Goal: Task Accomplishment & Management: Use online tool/utility

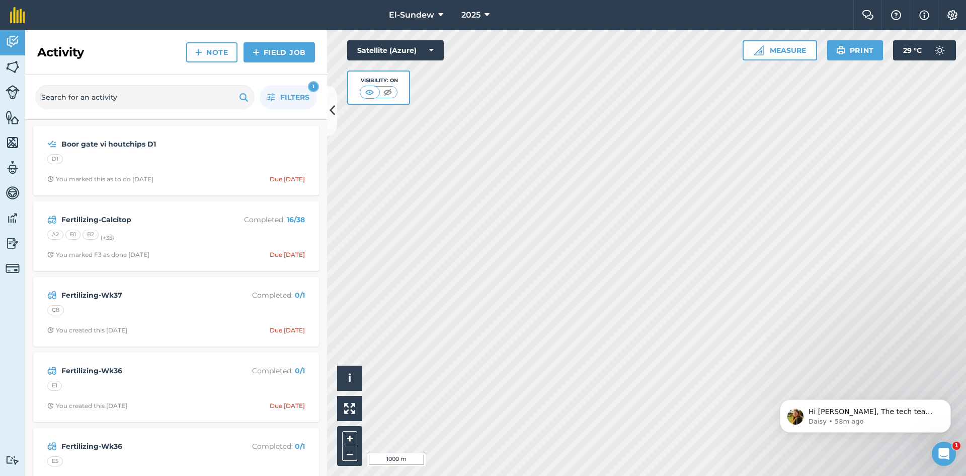
scroll to position [4529, 0]
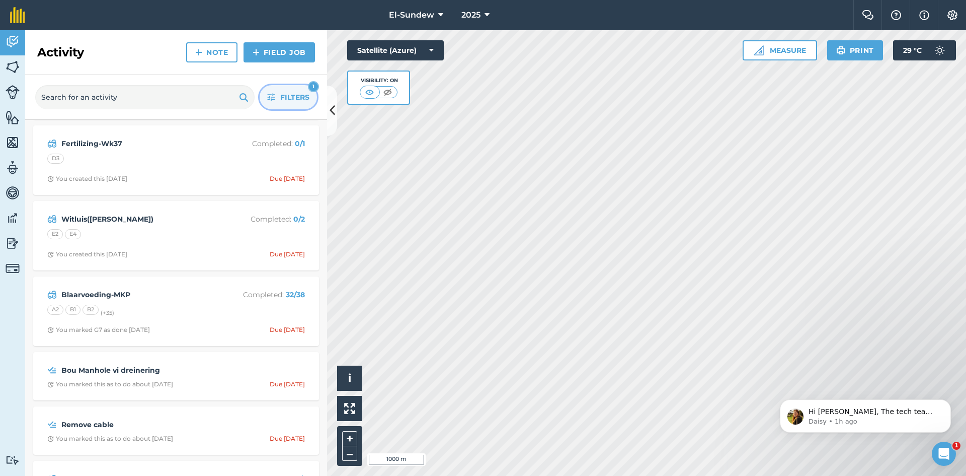
click at [269, 95] on icon "button" at bounding box center [271, 97] width 8 height 8
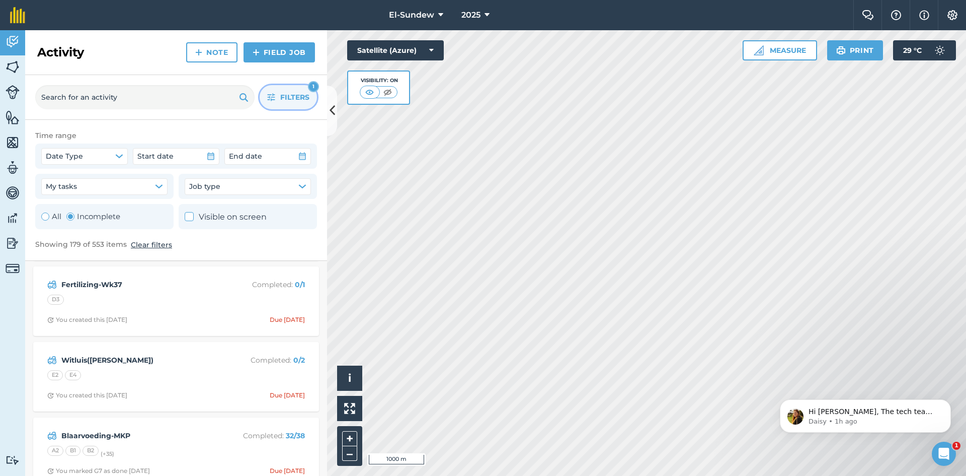
click at [274, 103] on button "Filters 1" at bounding box center [288, 97] width 57 height 24
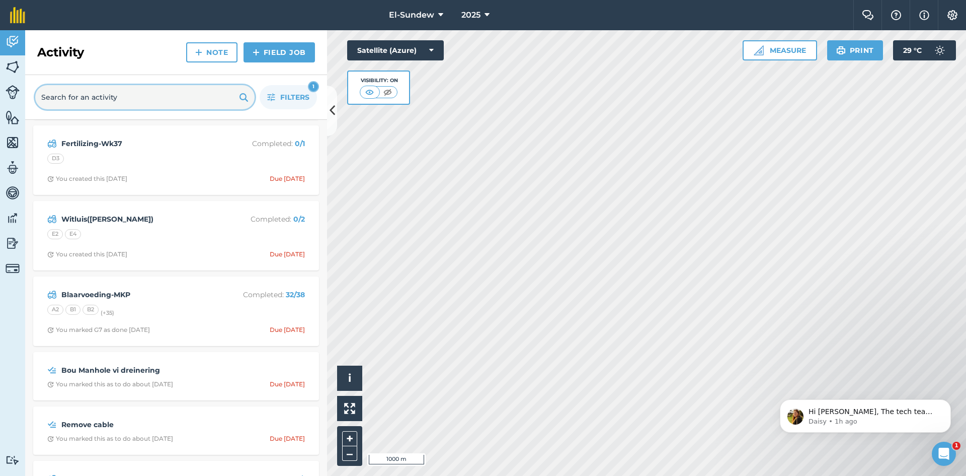
click at [170, 100] on input "text" at bounding box center [144, 97] width 219 height 24
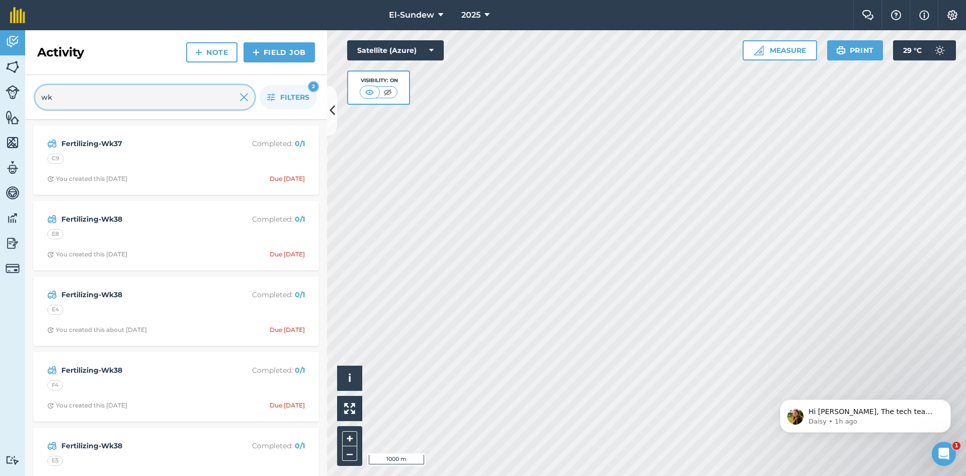
scroll to position [4227, 0]
type input "wk39"
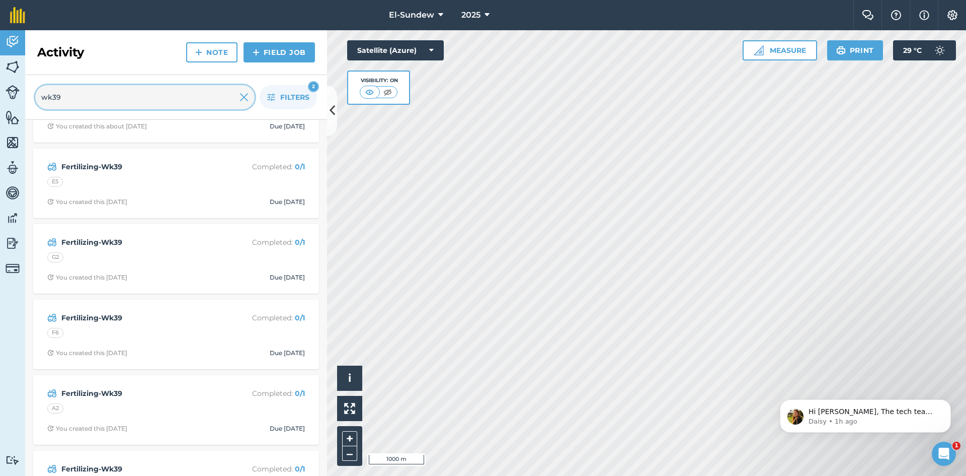
scroll to position [0, 0]
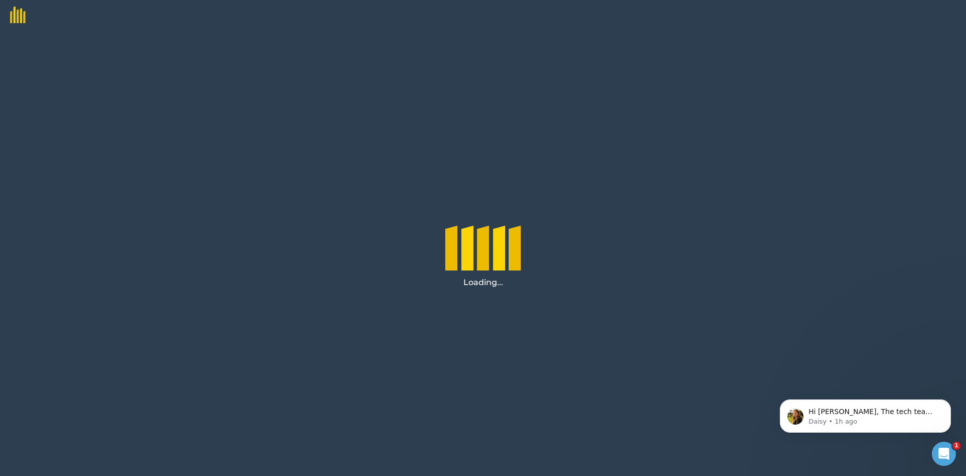
click at [683, 336] on div "Loading..." at bounding box center [483, 252] width 966 height 445
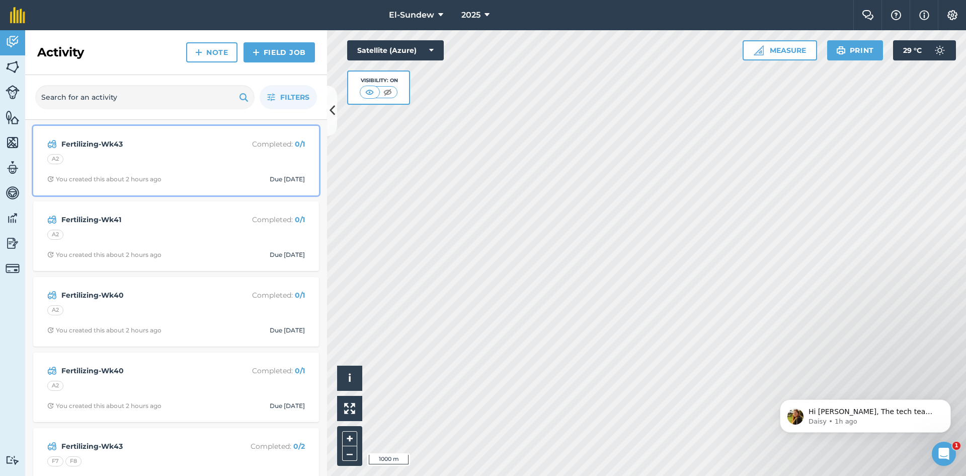
click at [204, 151] on div "Fertilizing-Wk43 Completed : 0 / 1 A2 You created this about 2 hours ago Due [D…" at bounding box center [176, 160] width 274 height 57
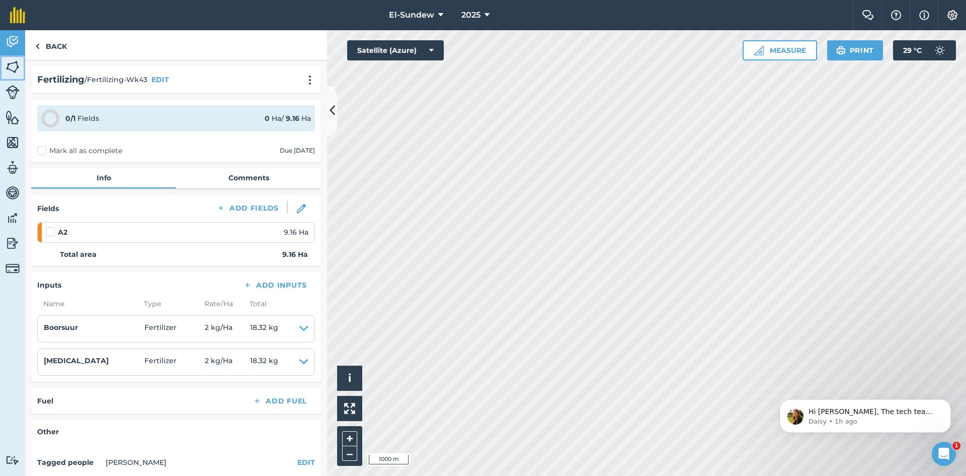
click at [19, 72] on img at bounding box center [13, 66] width 14 height 15
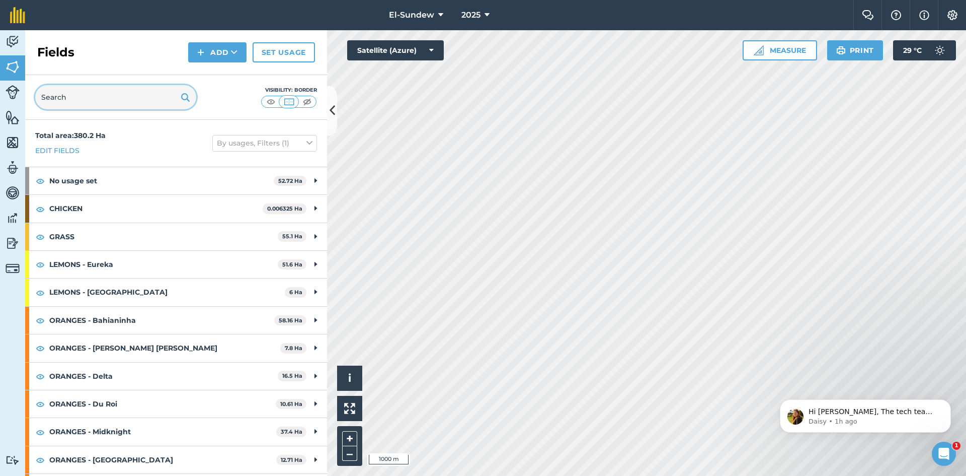
click at [147, 100] on input "text" at bounding box center [115, 97] width 161 height 24
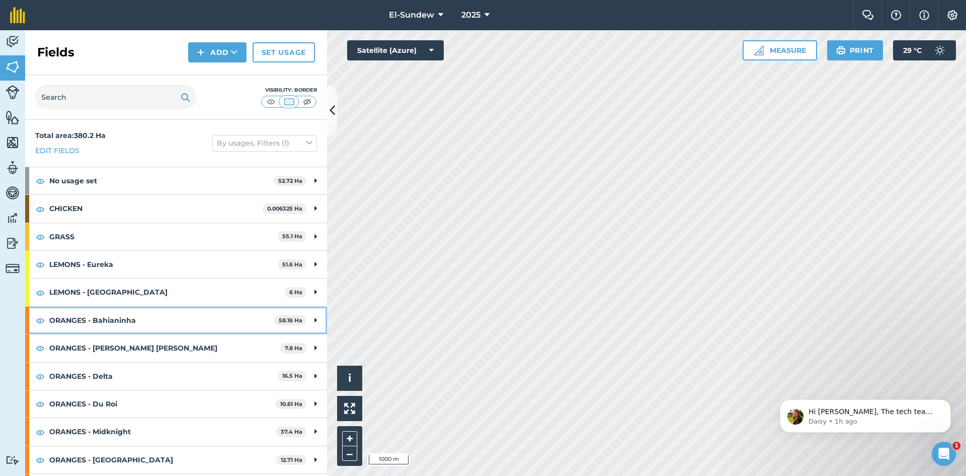
click at [173, 321] on strong "ORANGES - Bahianinha" at bounding box center [161, 319] width 225 height 27
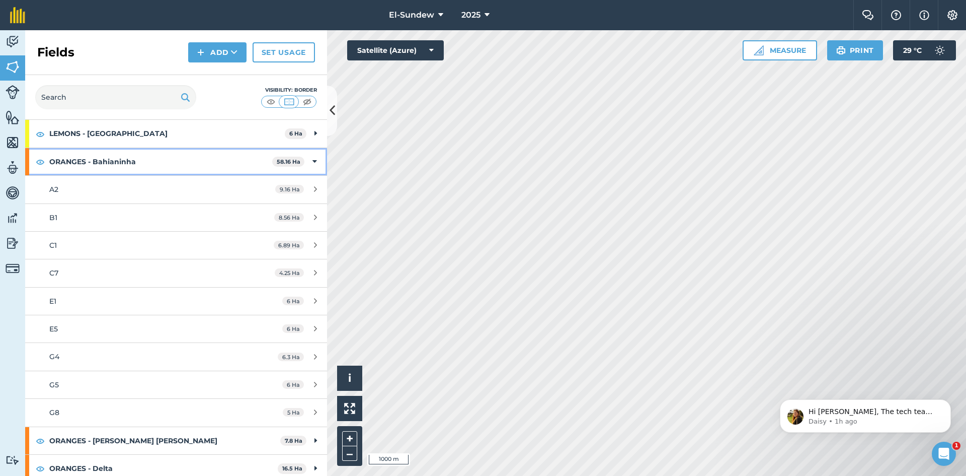
scroll to position [168, 0]
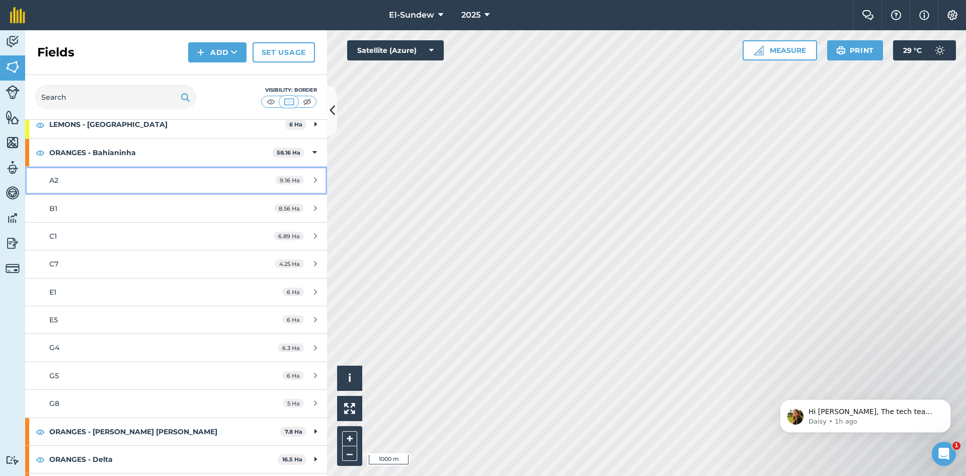
click at [111, 181] on div "A2" at bounding box center [143, 180] width 189 height 11
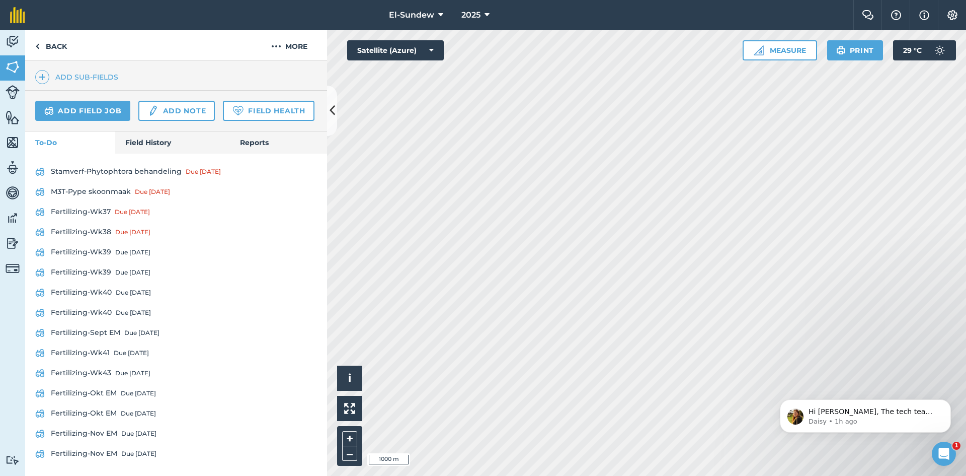
scroll to position [336, 0]
click at [87, 260] on link "Fertilizing-Wk39 Due [DATE]" at bounding box center [176, 252] width 282 height 16
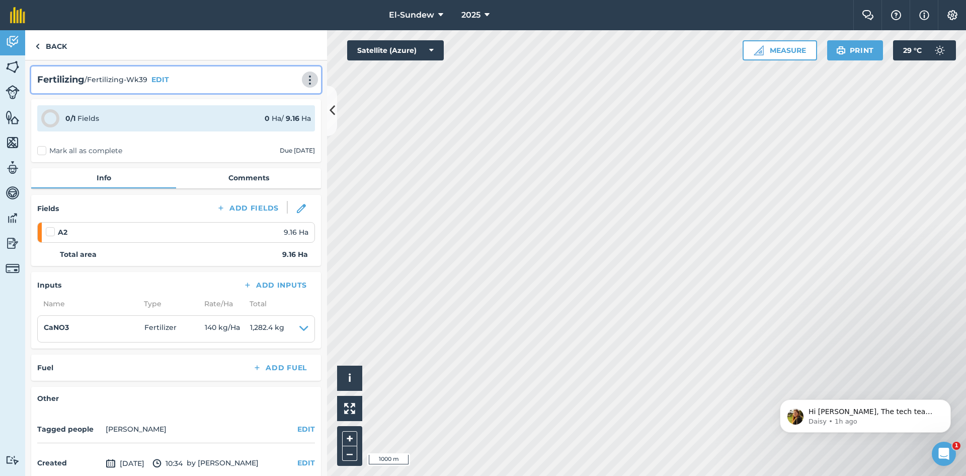
click at [304, 82] on img at bounding box center [310, 80] width 12 height 10
click at [278, 99] on link "Print" at bounding box center [289, 102] width 64 height 20
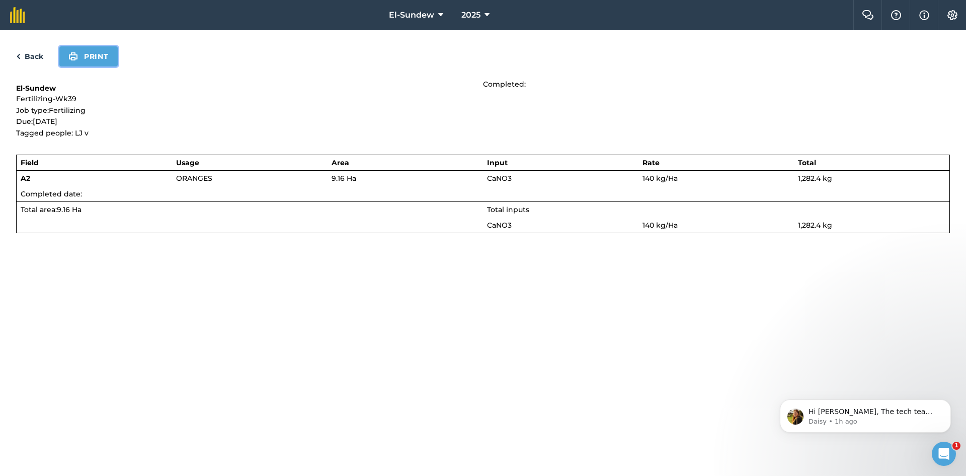
click at [97, 54] on button "Print" at bounding box center [88, 56] width 58 height 20
click at [35, 53] on link "Back" at bounding box center [29, 56] width 27 height 12
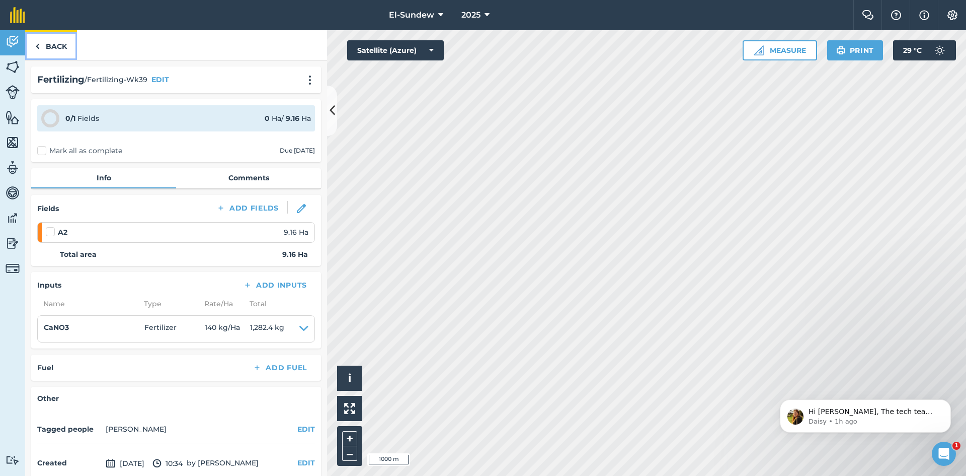
click at [38, 48] on img at bounding box center [37, 46] width 5 height 12
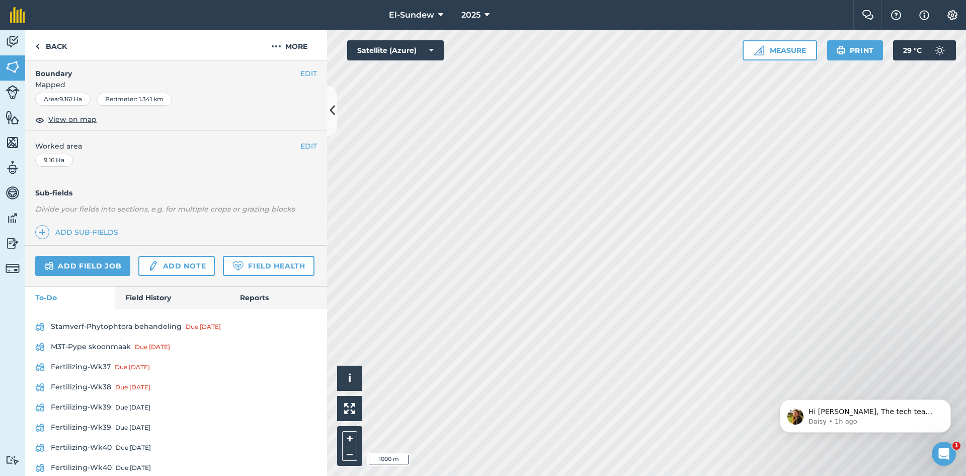
scroll to position [336, 0]
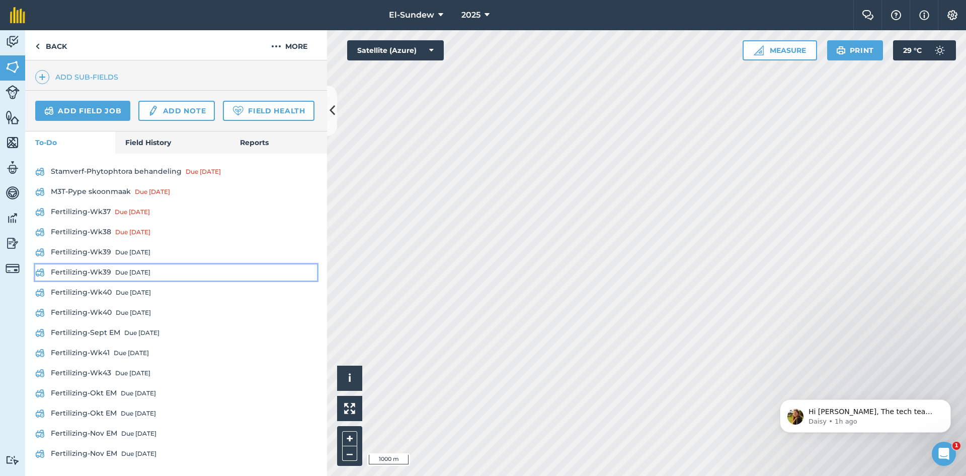
click at [99, 280] on link "Fertilizing-Wk39 Due [DATE]" at bounding box center [176, 272] width 282 height 16
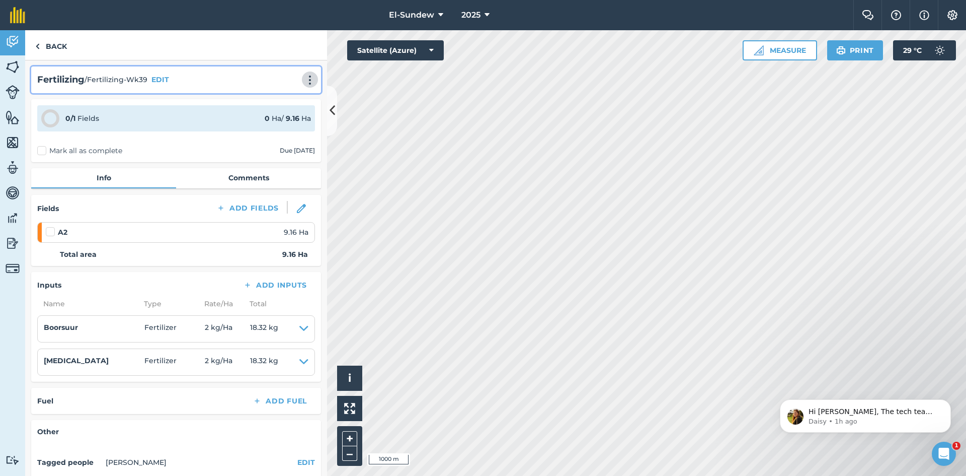
click at [304, 79] on img at bounding box center [310, 80] width 12 height 10
click at [281, 101] on link "Print" at bounding box center [289, 102] width 64 height 20
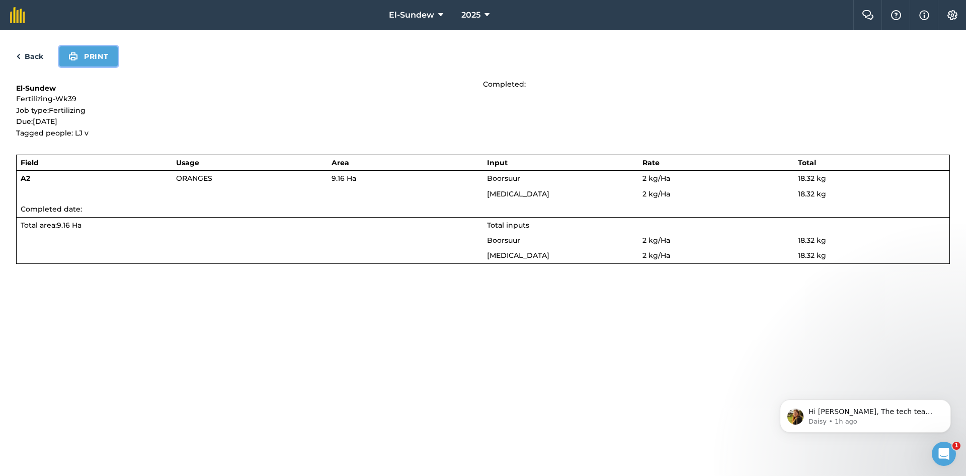
click at [88, 59] on button "Print" at bounding box center [88, 56] width 58 height 20
click at [30, 51] on link "Back" at bounding box center [29, 56] width 27 height 12
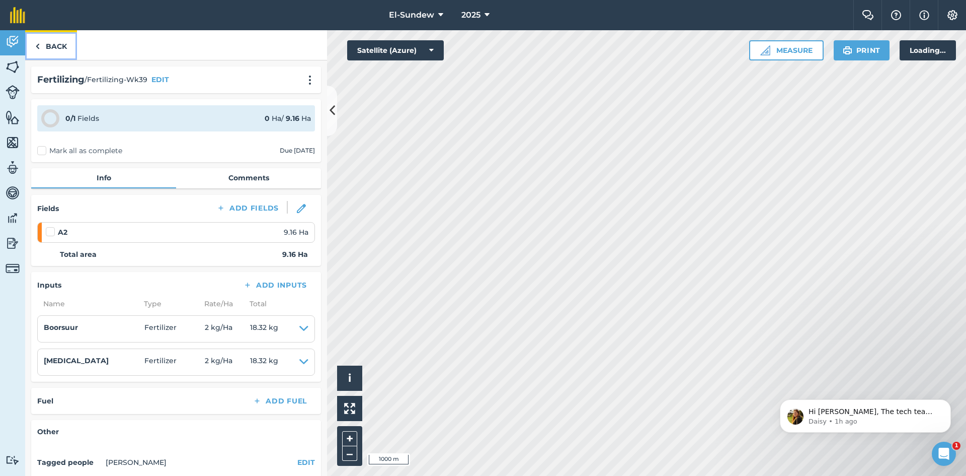
click at [42, 47] on link "Back" at bounding box center [51, 45] width 52 height 30
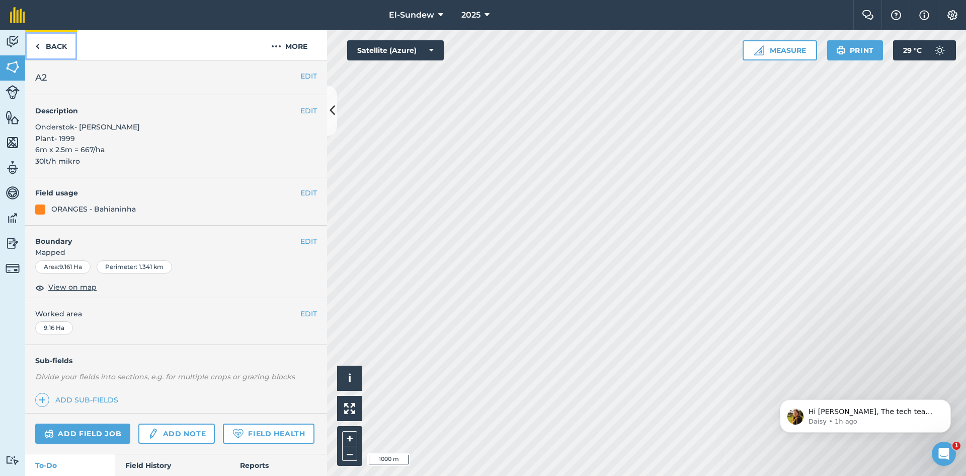
click at [58, 52] on link "Back" at bounding box center [51, 45] width 52 height 30
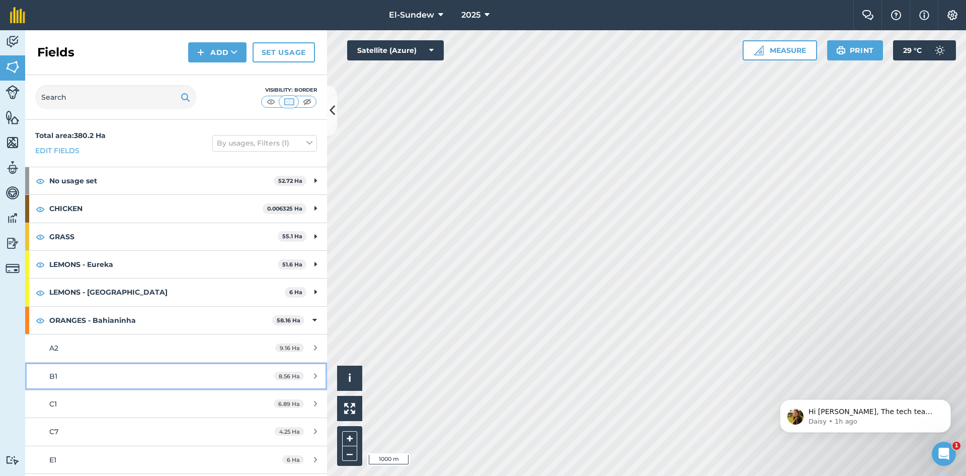
click at [142, 370] on div "B1" at bounding box center [143, 375] width 189 height 11
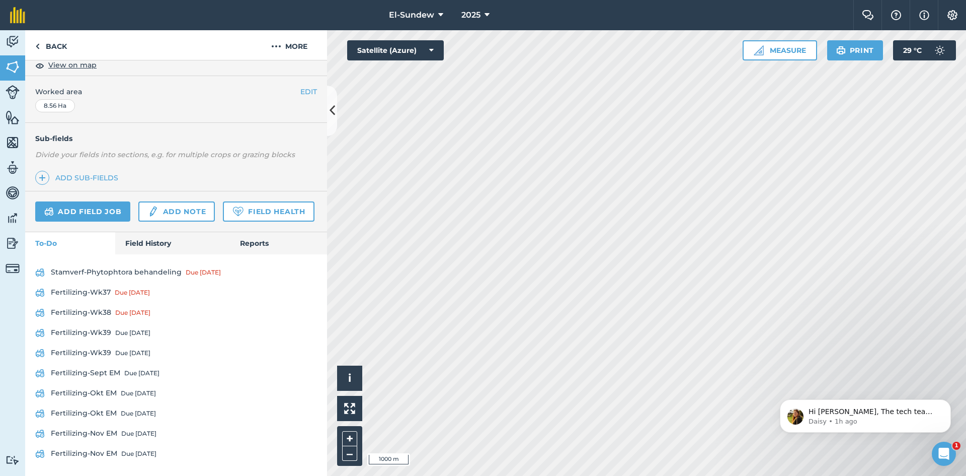
scroll to position [250, 0]
click at [92, 329] on link "Fertilizing-Wk39 Due [DATE]" at bounding box center [176, 333] width 282 height 16
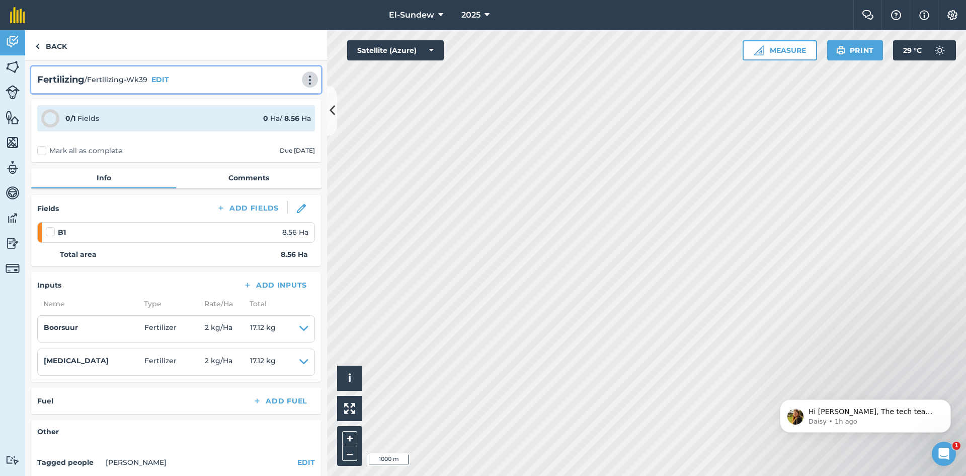
click at [304, 78] on img at bounding box center [310, 80] width 12 height 10
click at [280, 103] on link "Print" at bounding box center [289, 102] width 64 height 20
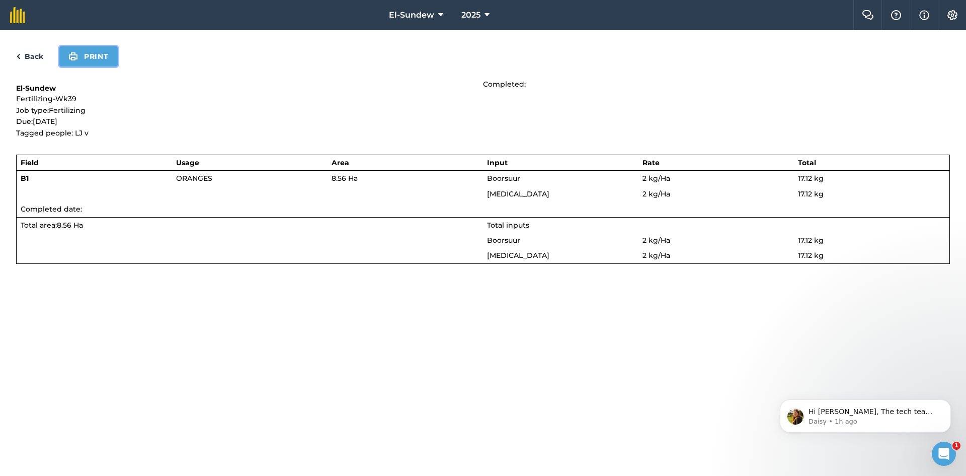
click at [102, 65] on button "Print" at bounding box center [88, 56] width 58 height 20
click at [34, 62] on div "Back Print" at bounding box center [483, 56] width 934 height 20
click at [34, 58] on link "Back" at bounding box center [29, 56] width 27 height 12
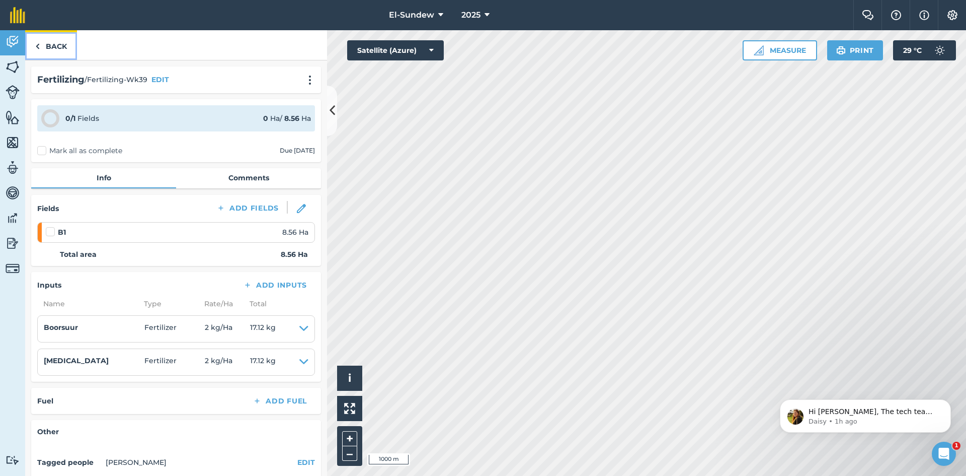
click at [55, 53] on link "Back" at bounding box center [51, 45] width 52 height 30
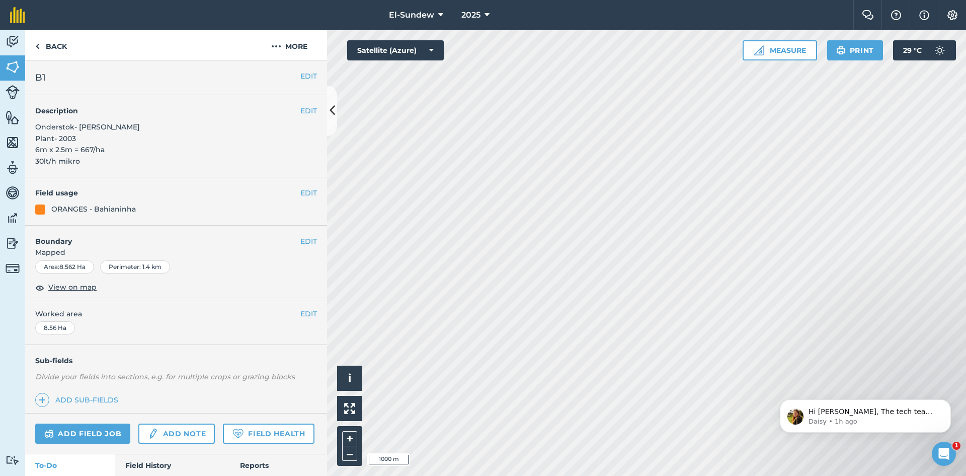
scroll to position [168, 0]
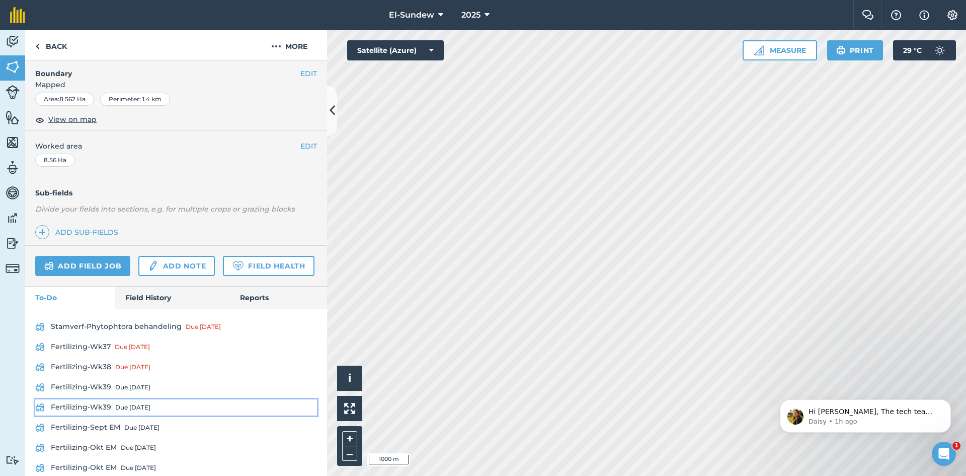
click at [104, 415] on link "Fertilizing-Wk39 Due [DATE]" at bounding box center [176, 407] width 282 height 16
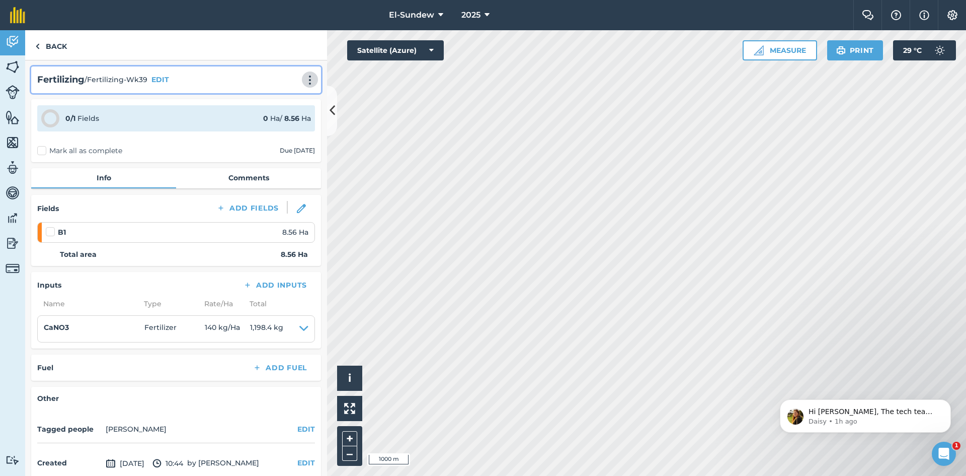
click at [304, 81] on img at bounding box center [310, 80] width 12 height 10
click at [273, 102] on link "Print" at bounding box center [289, 102] width 64 height 20
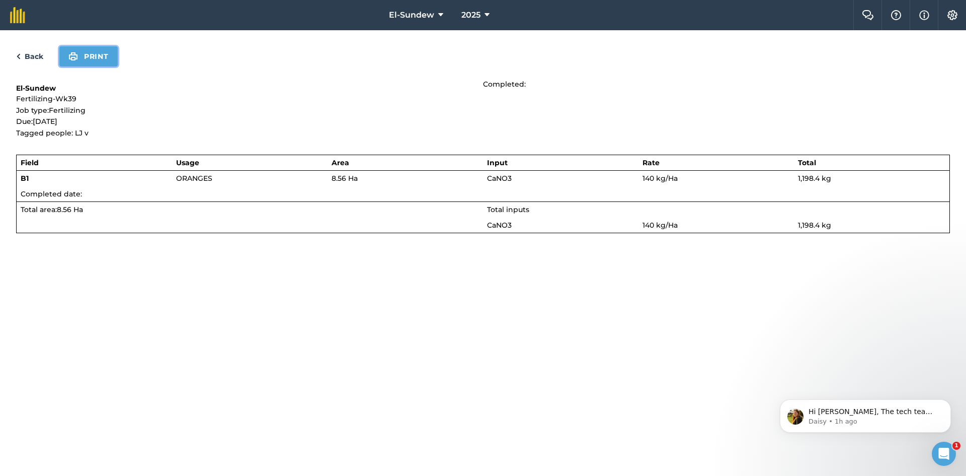
click at [90, 53] on button "Print" at bounding box center [88, 56] width 58 height 20
click at [28, 57] on link "Back" at bounding box center [29, 56] width 27 height 12
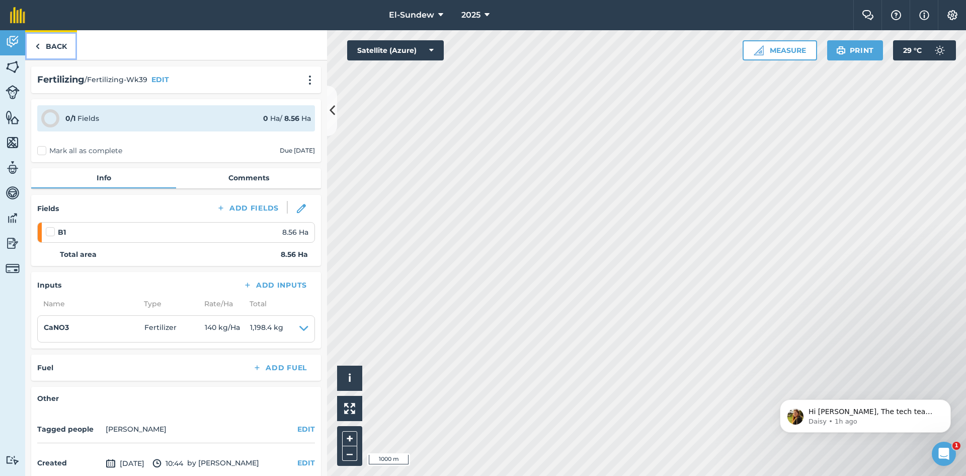
click at [50, 44] on link "Back" at bounding box center [51, 45] width 52 height 30
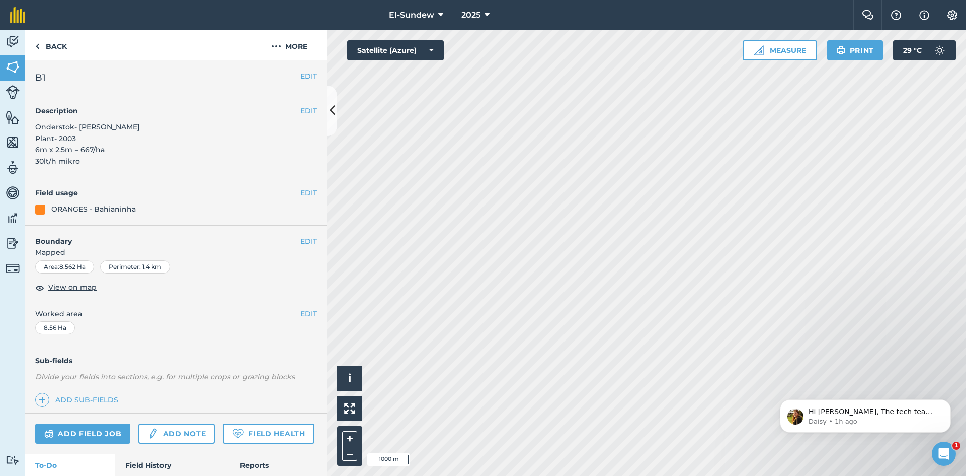
scroll to position [168, 0]
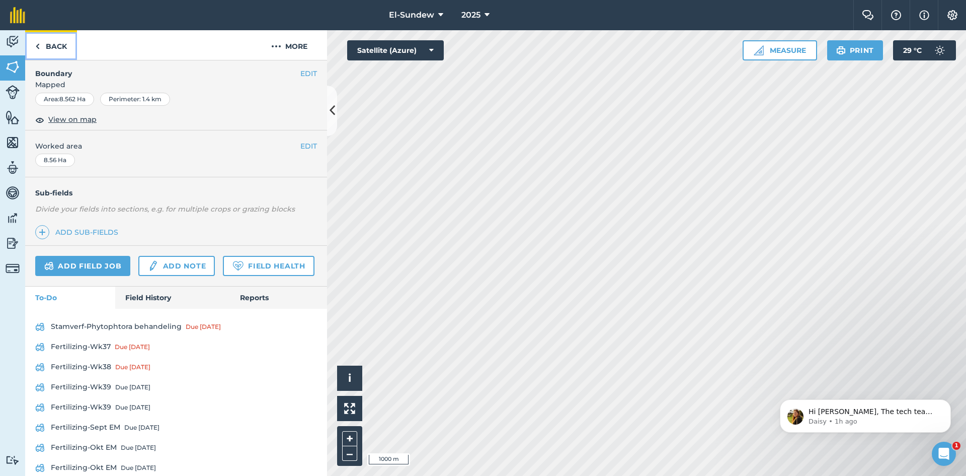
click at [64, 47] on link "Back" at bounding box center [51, 45] width 52 height 30
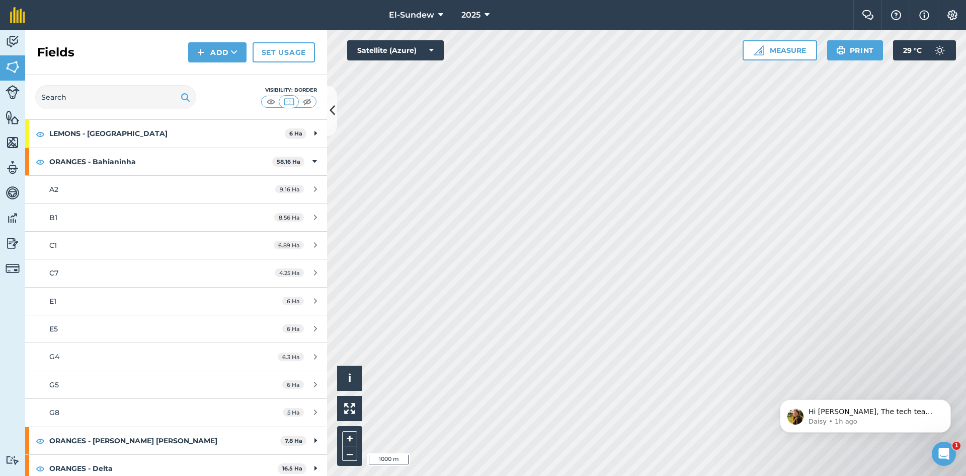
scroll to position [168, 0]
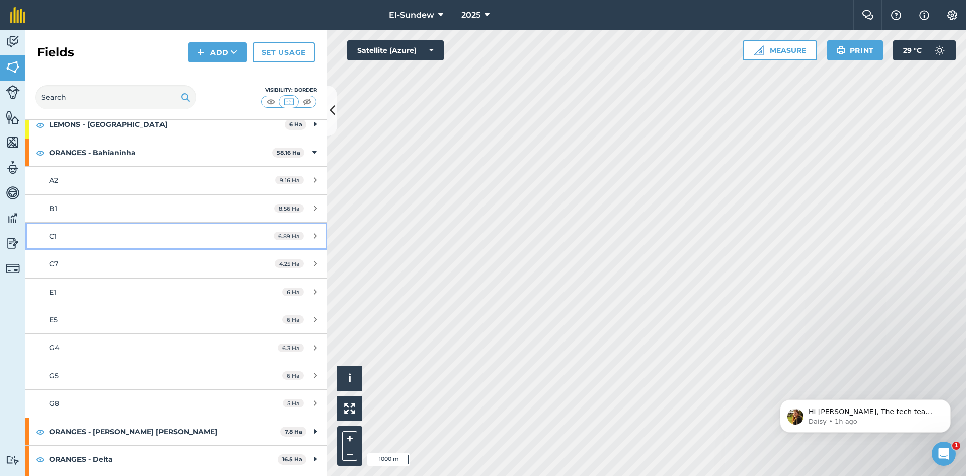
click at [103, 236] on div "C1" at bounding box center [143, 235] width 189 height 11
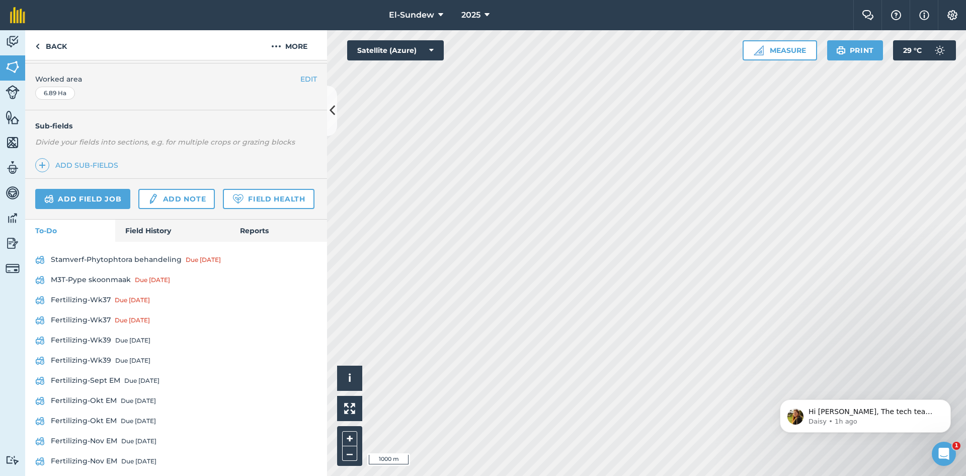
scroll to position [270, 0]
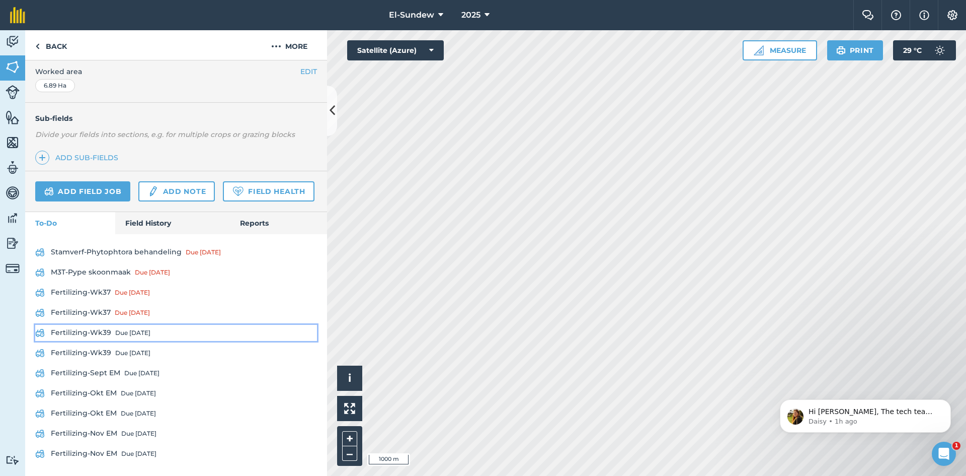
click at [104, 332] on link "Fertilizing-Wk39 Due [DATE]" at bounding box center [176, 333] width 282 height 16
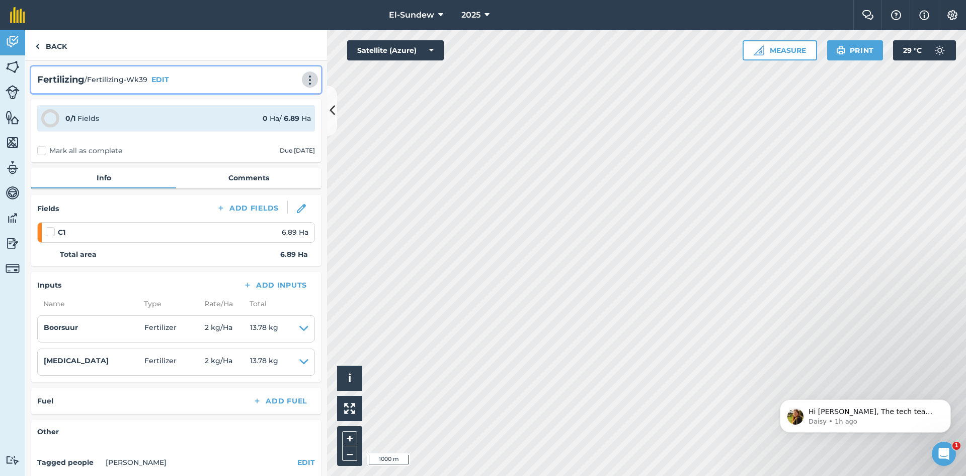
click at [305, 74] on button at bounding box center [310, 79] width 10 height 12
click at [274, 94] on link "Print" at bounding box center [289, 102] width 64 height 20
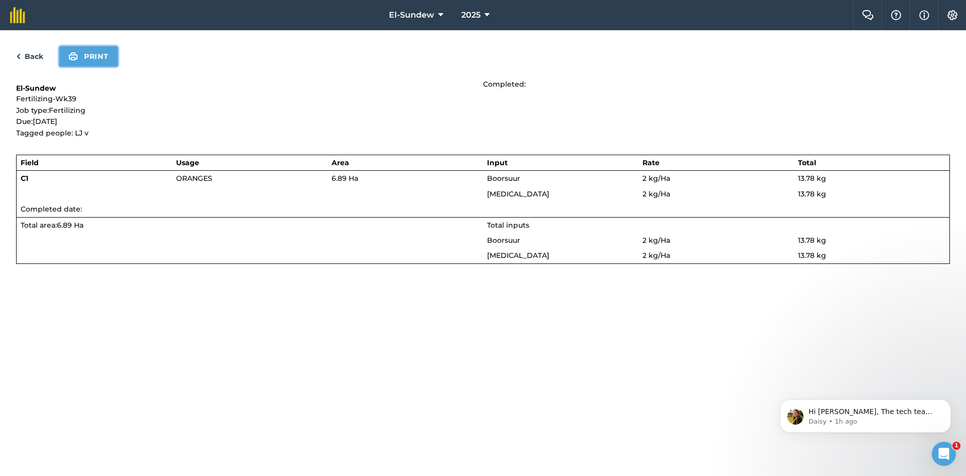
click at [92, 61] on button "Print" at bounding box center [88, 56] width 58 height 20
click at [34, 55] on link "Back" at bounding box center [29, 56] width 27 height 12
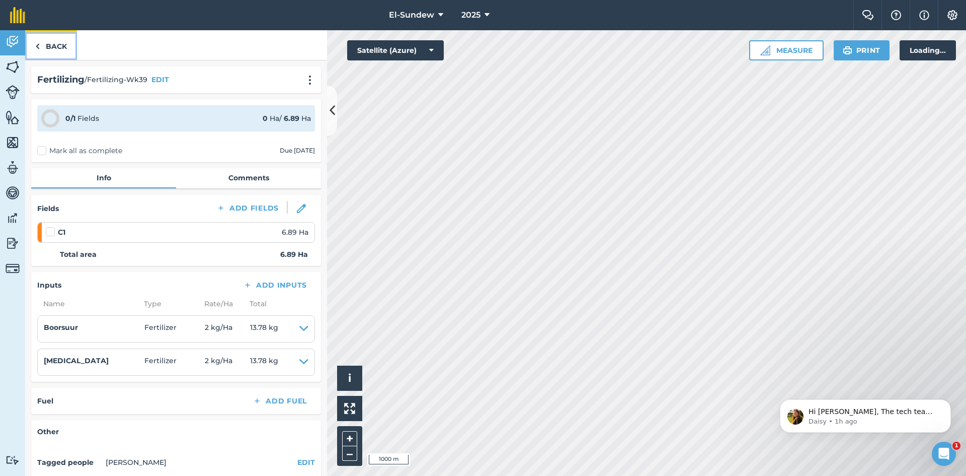
click at [49, 45] on link "Back" at bounding box center [51, 45] width 52 height 30
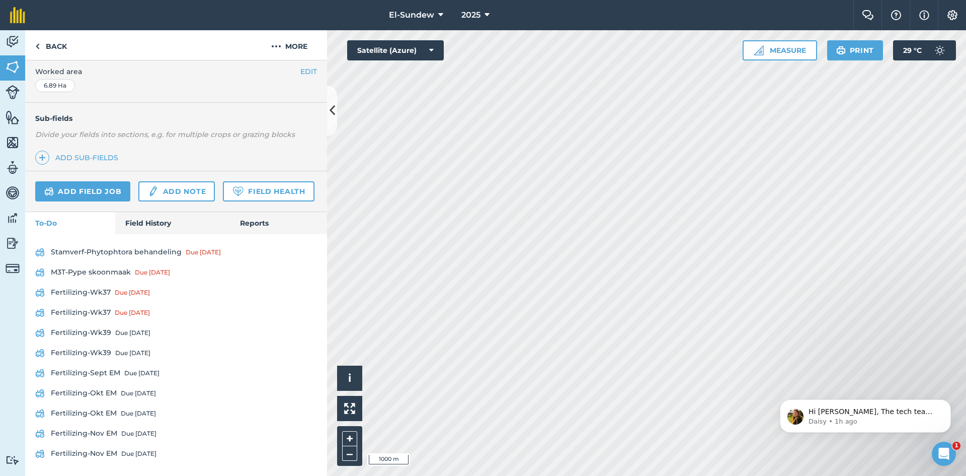
scroll to position [270, 0]
click at [109, 351] on link "Fertilizing-Wk39 Due [DATE]" at bounding box center [176, 353] width 282 height 16
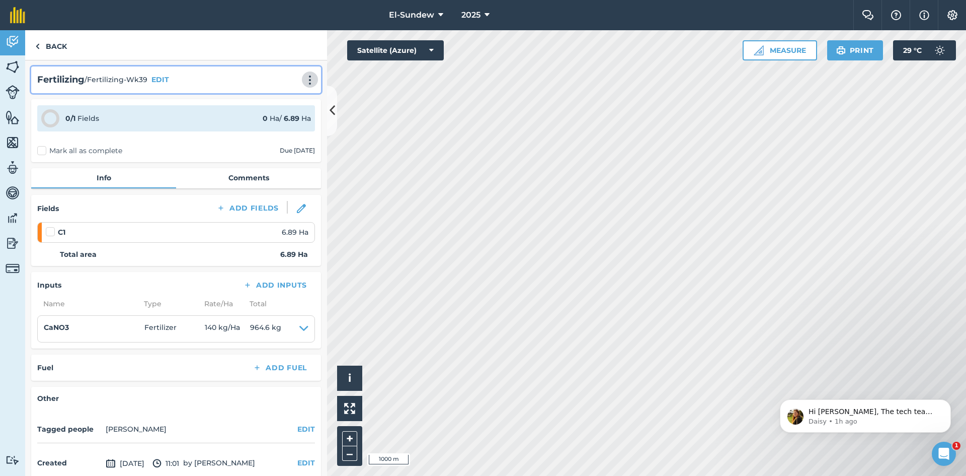
click at [304, 83] on img at bounding box center [310, 80] width 12 height 10
click at [278, 99] on link "Print" at bounding box center [289, 102] width 64 height 20
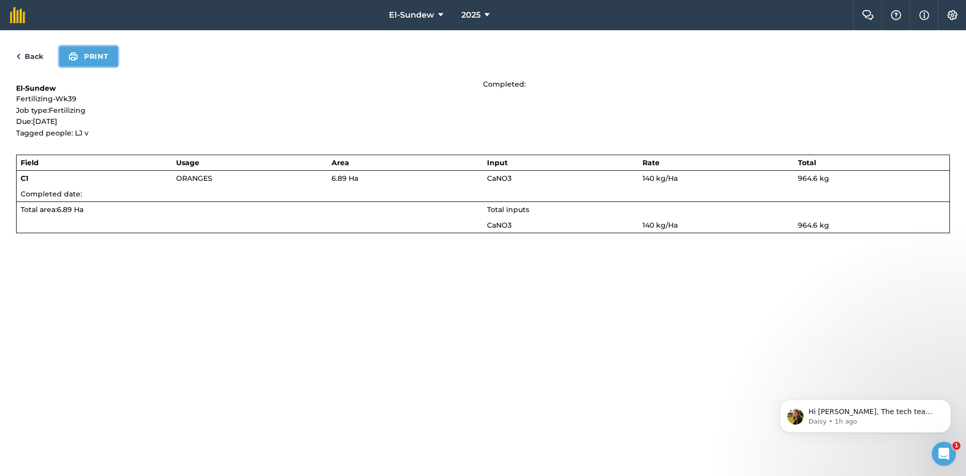
click at [84, 54] on button "Print" at bounding box center [88, 56] width 58 height 20
click at [29, 59] on link "Back" at bounding box center [29, 56] width 27 height 12
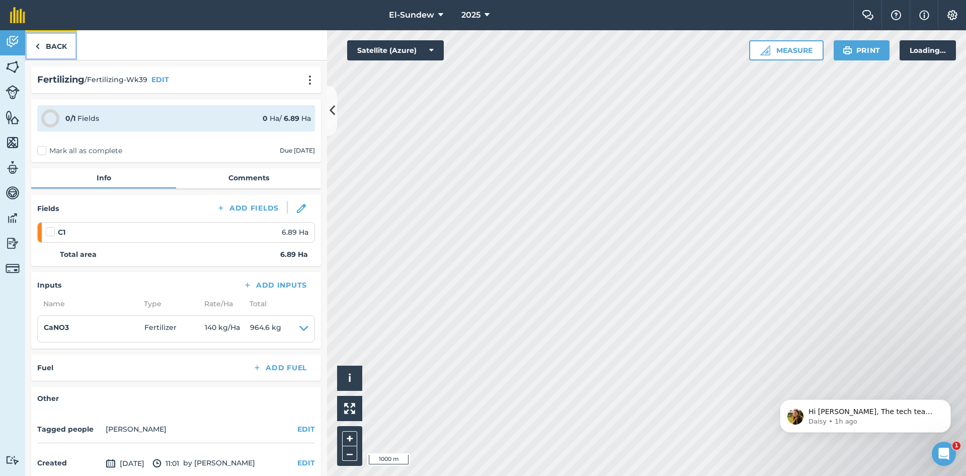
click at [42, 52] on link "Back" at bounding box center [51, 45] width 52 height 30
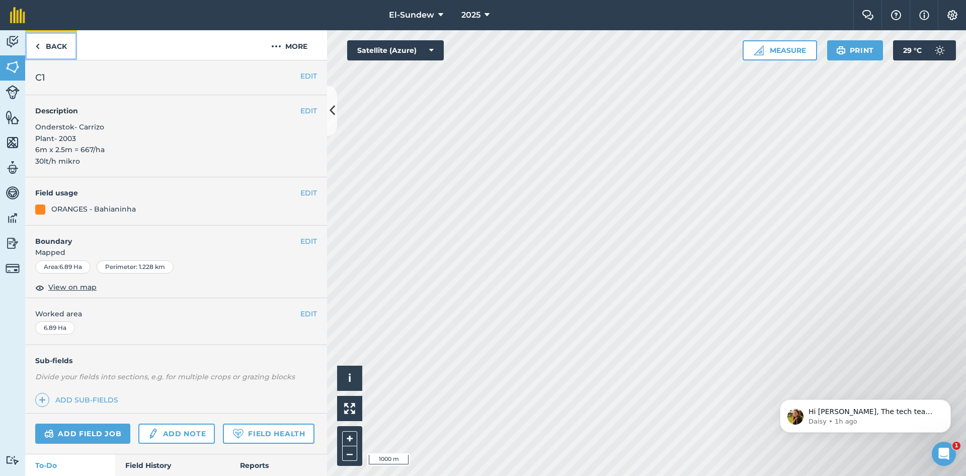
click at [42, 52] on link "Back" at bounding box center [51, 45] width 52 height 30
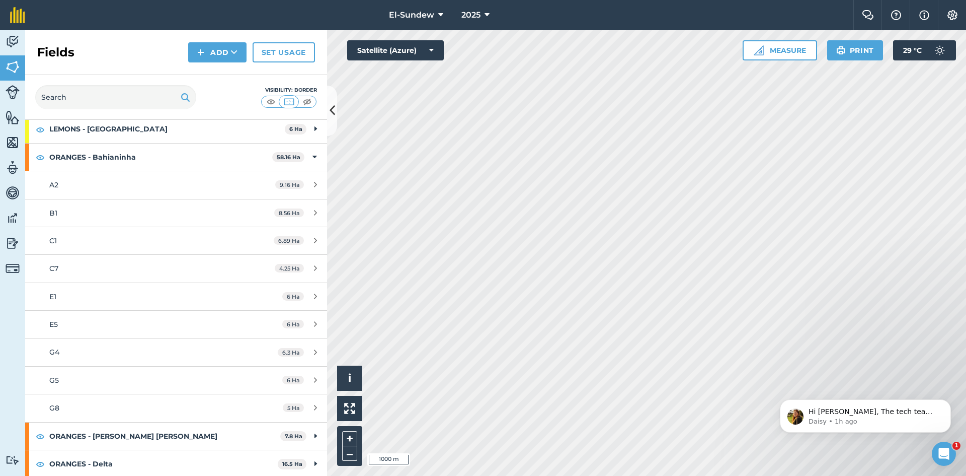
scroll to position [168, 0]
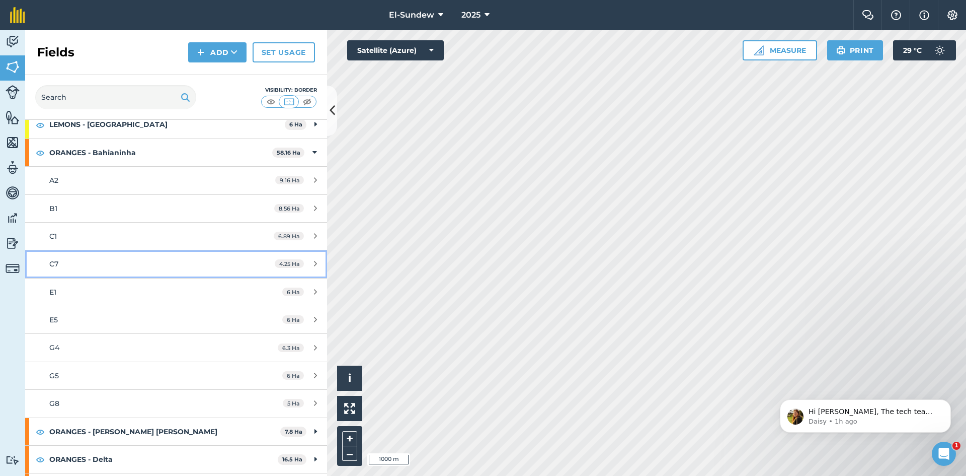
click at [93, 263] on div "C7" at bounding box center [143, 263] width 189 height 11
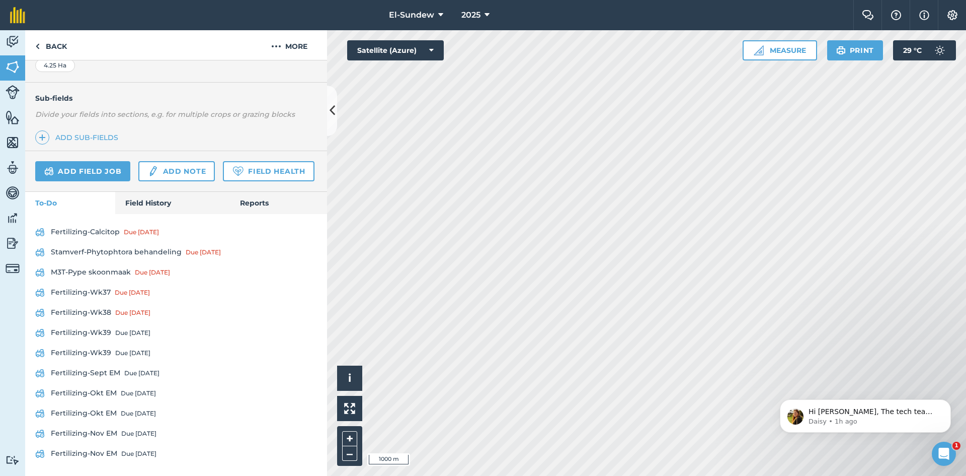
scroll to position [290, 0]
click at [105, 333] on link "Fertilizing-Wk39 Due [DATE]" at bounding box center [176, 333] width 282 height 16
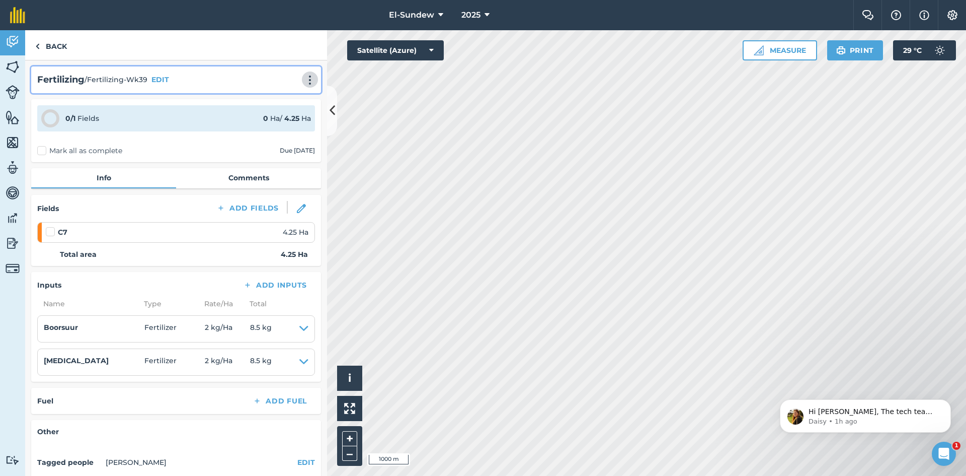
click at [304, 81] on img at bounding box center [310, 80] width 12 height 10
click at [276, 102] on link "Print" at bounding box center [289, 102] width 64 height 20
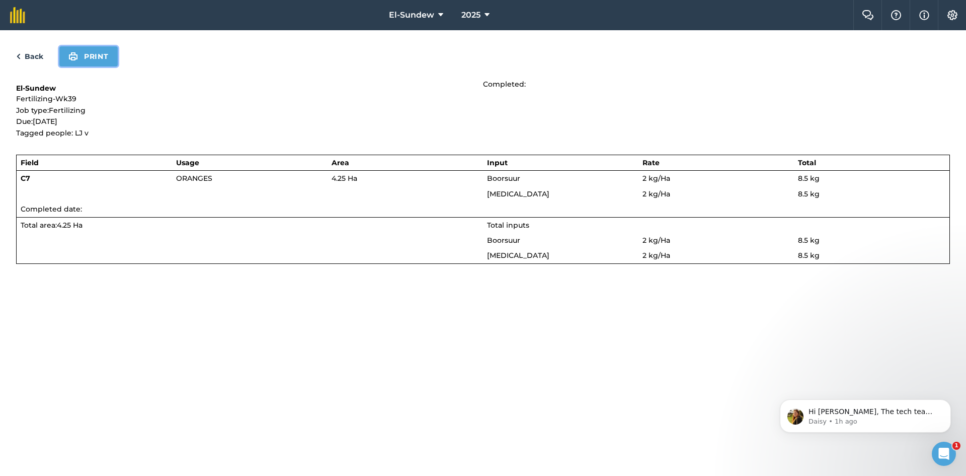
click at [100, 59] on button "Print" at bounding box center [88, 56] width 58 height 20
click at [37, 56] on link "Back" at bounding box center [29, 56] width 27 height 12
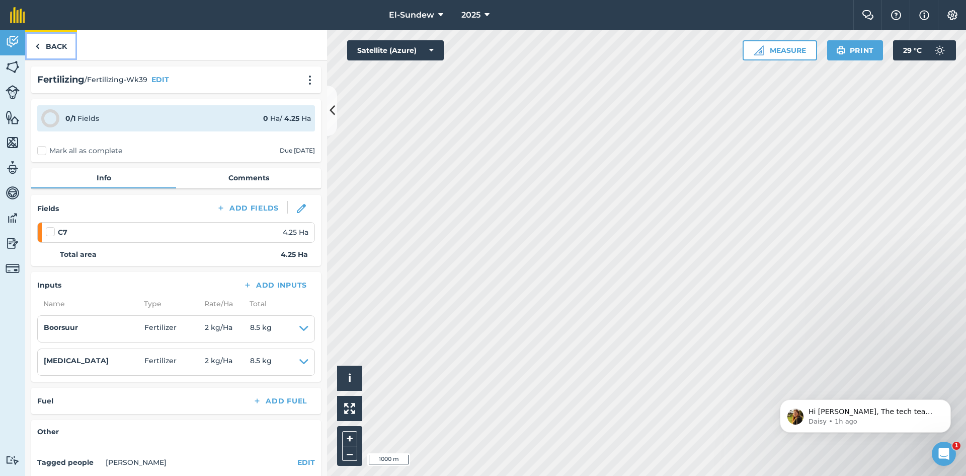
click at [48, 49] on link "Back" at bounding box center [51, 45] width 52 height 30
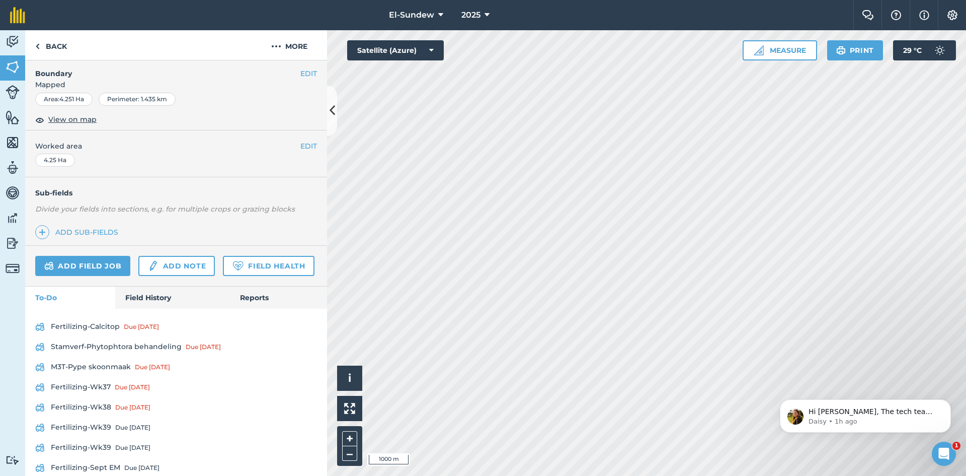
scroll to position [290, 0]
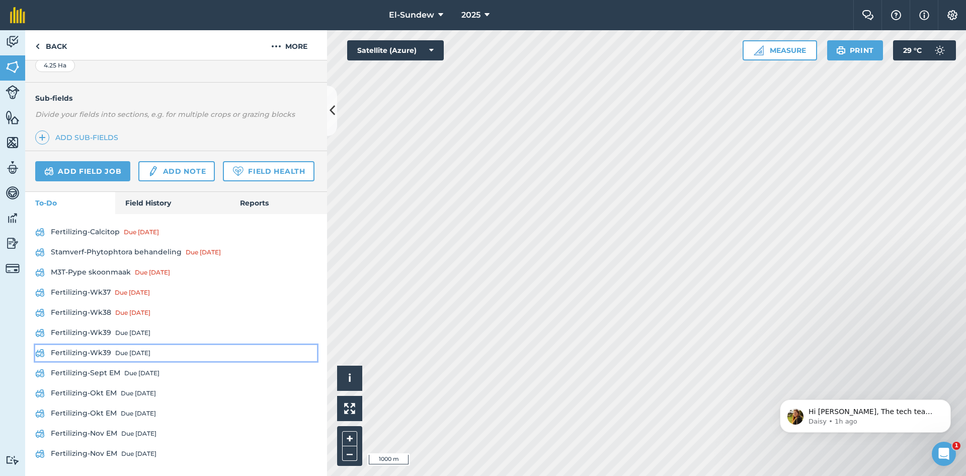
click at [112, 350] on link "Fertilizing-Wk39 Due [DATE]" at bounding box center [176, 353] width 282 height 16
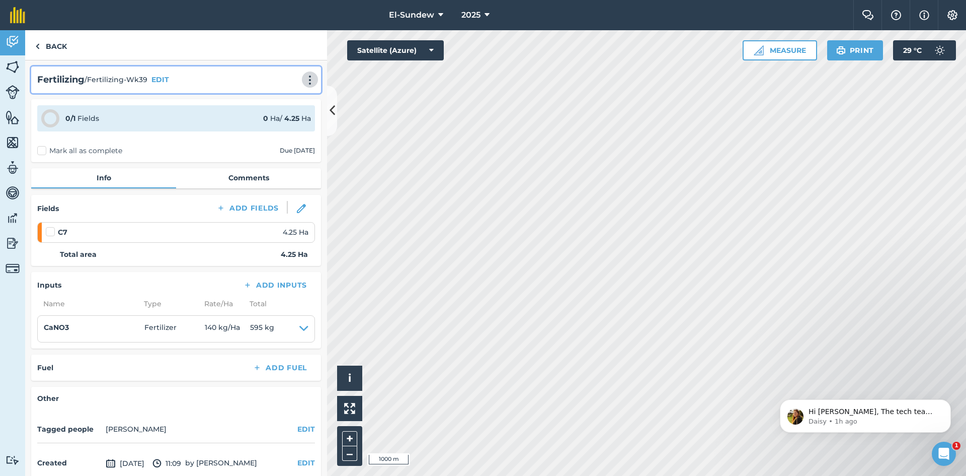
click at [305, 74] on button at bounding box center [310, 79] width 10 height 12
click at [279, 96] on link "Print" at bounding box center [289, 102] width 64 height 20
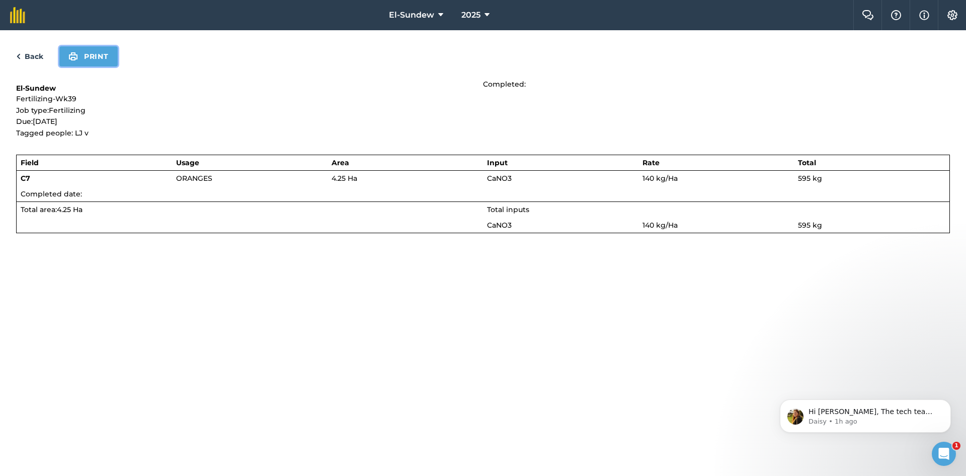
click at [80, 57] on button "Print" at bounding box center [88, 56] width 58 height 20
click at [32, 55] on link "Back" at bounding box center [29, 56] width 27 height 12
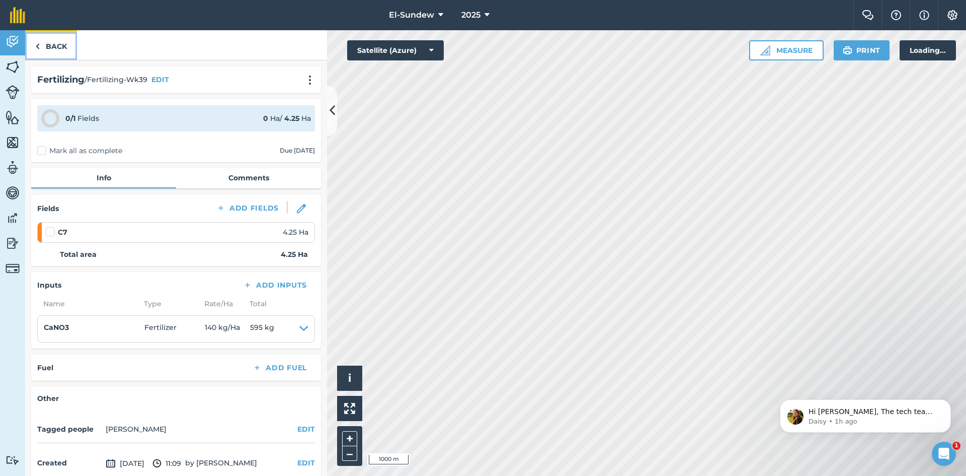
click at [47, 47] on link "Back" at bounding box center [51, 45] width 52 height 30
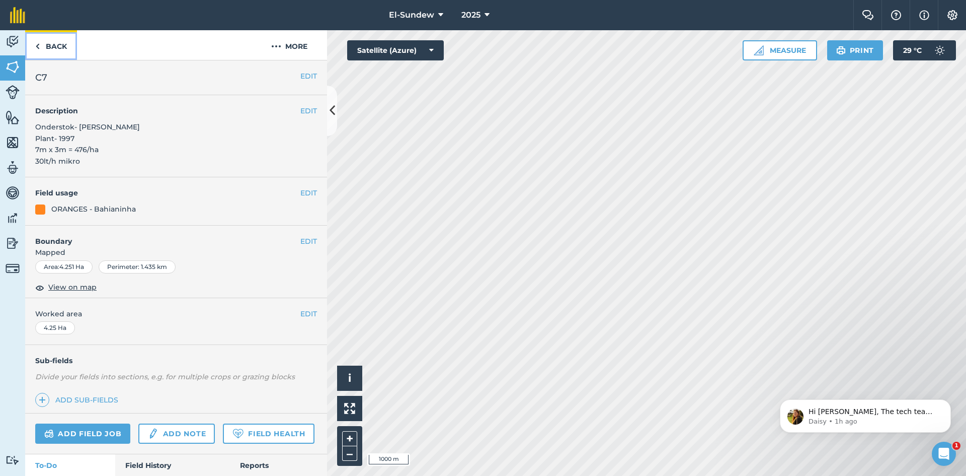
click at [47, 47] on link "Back" at bounding box center [51, 45] width 52 height 30
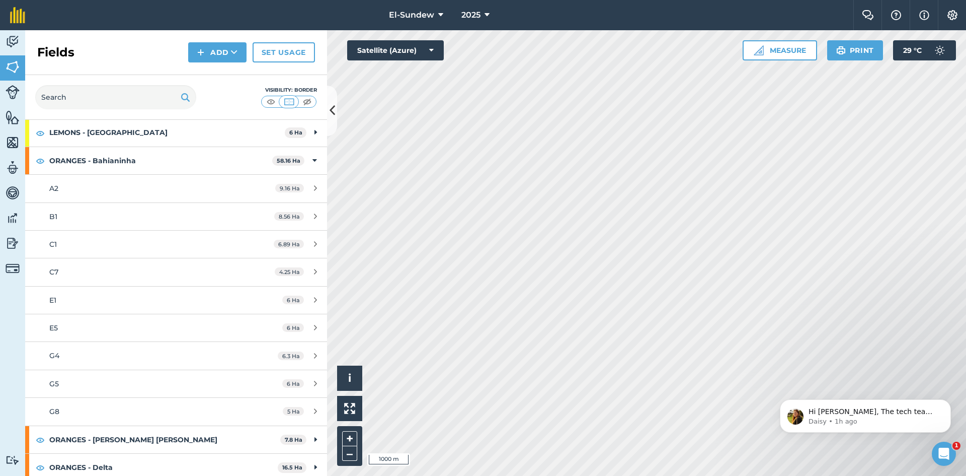
scroll to position [168, 0]
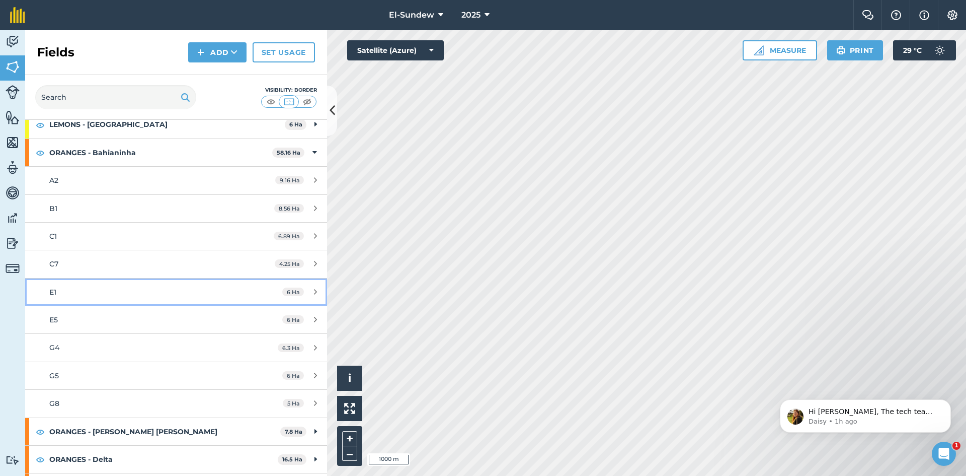
click at [130, 295] on div "E1" at bounding box center [143, 291] width 189 height 11
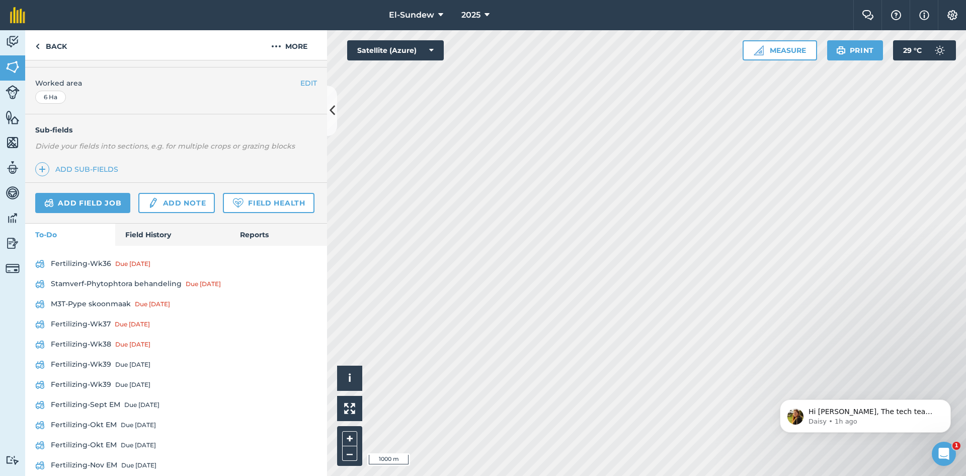
scroll to position [290, 0]
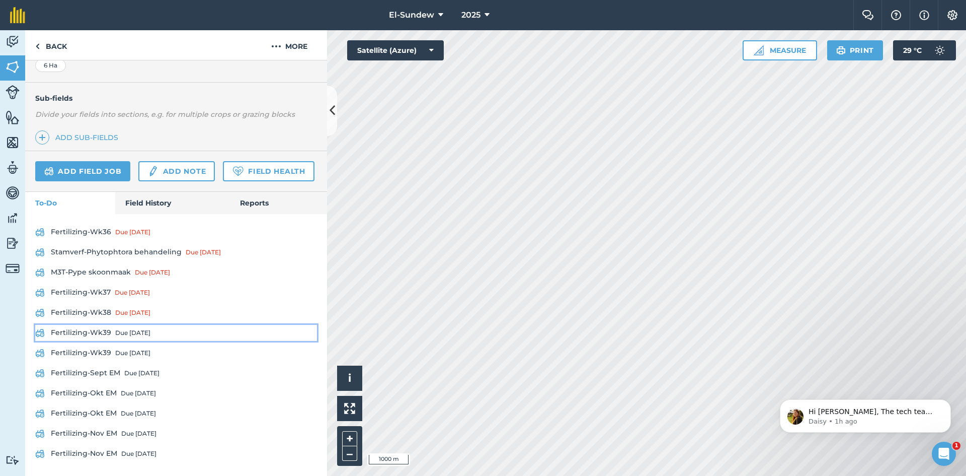
click at [108, 335] on link "Fertilizing-Wk39 Due [DATE]" at bounding box center [176, 333] width 282 height 16
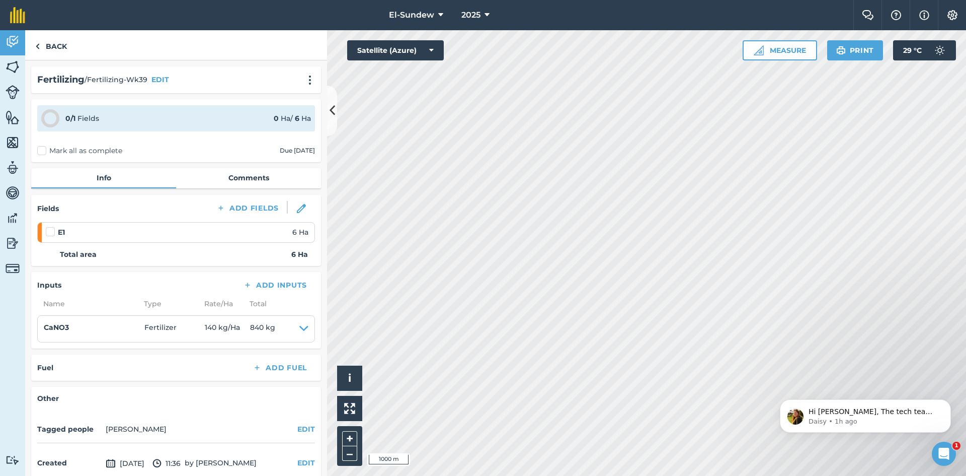
click at [299, 73] on div "Fertilizing / Fertilizing-Wk39 EDIT" at bounding box center [176, 79] width 278 height 15
click at [304, 83] on img at bounding box center [310, 80] width 12 height 10
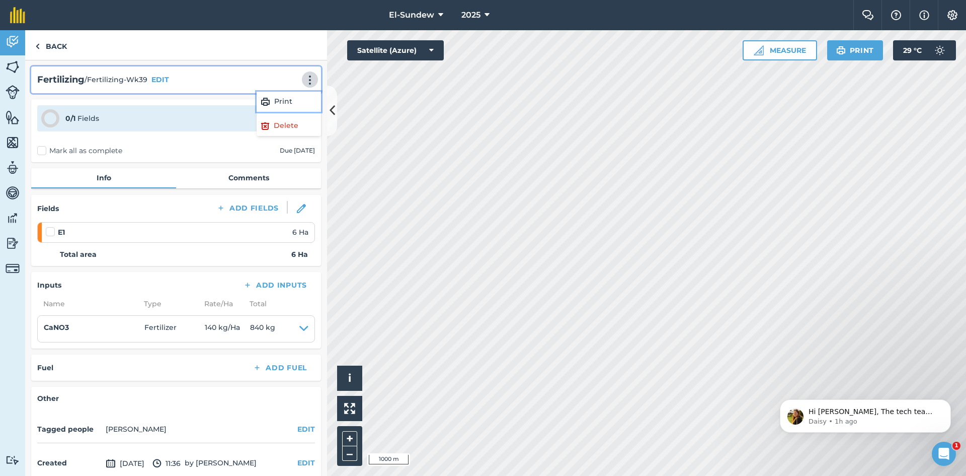
click at [283, 100] on link "Print" at bounding box center [289, 102] width 64 height 20
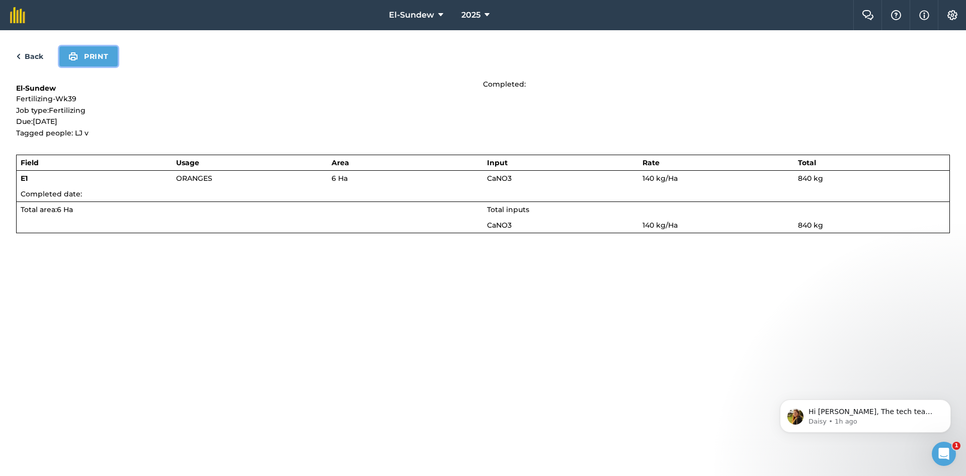
click at [92, 58] on button "Print" at bounding box center [88, 56] width 58 height 20
click at [39, 58] on link "Back" at bounding box center [29, 56] width 27 height 12
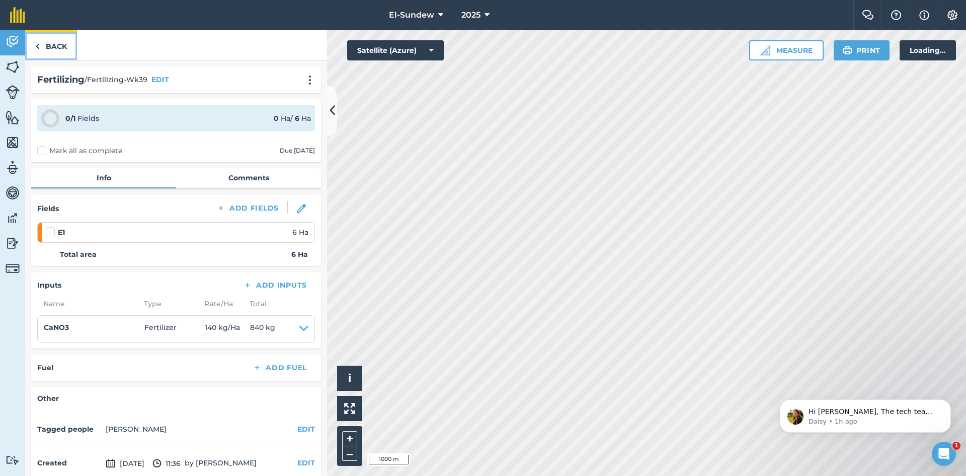
click at [53, 44] on link "Back" at bounding box center [51, 45] width 52 height 30
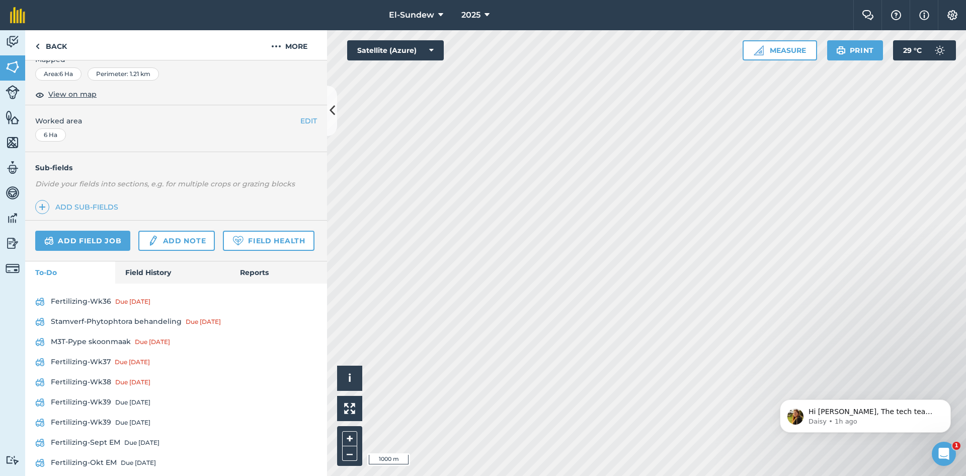
scroll to position [290, 0]
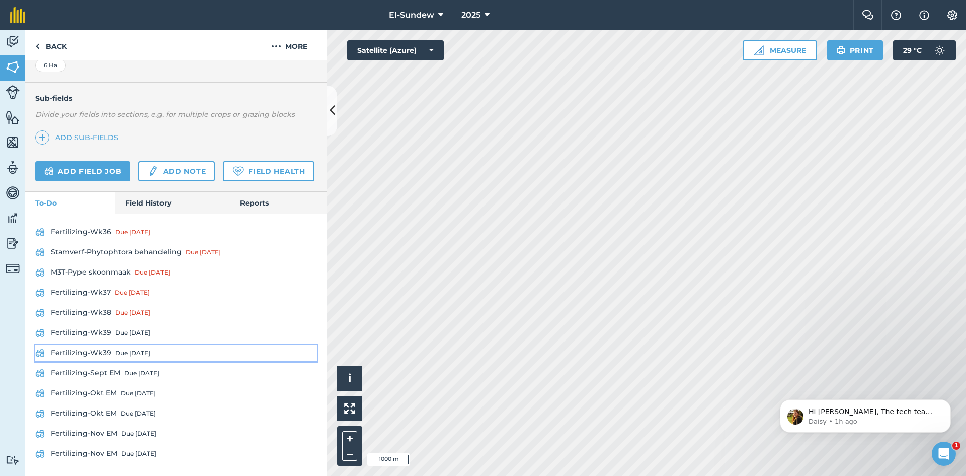
click at [102, 353] on link "Fertilizing-Wk39 Due [DATE]" at bounding box center [176, 353] width 282 height 16
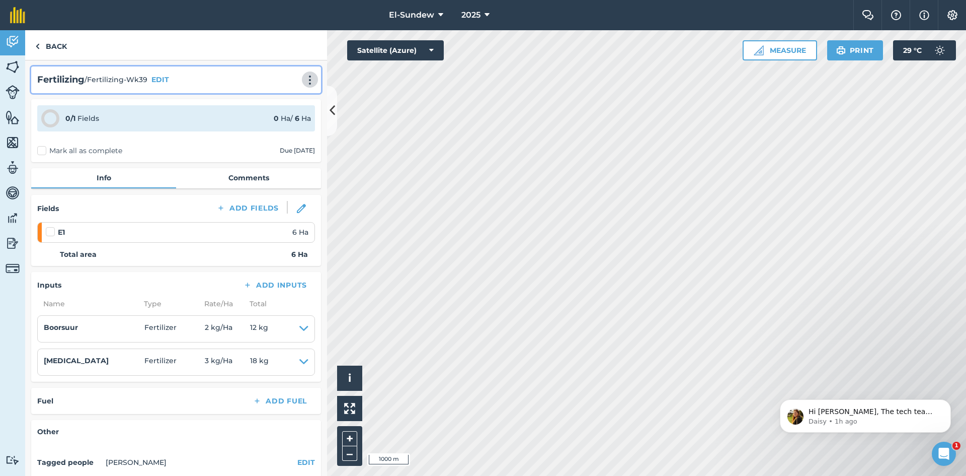
click at [307, 79] on img at bounding box center [310, 80] width 12 height 10
click at [280, 97] on link "Print" at bounding box center [289, 102] width 64 height 20
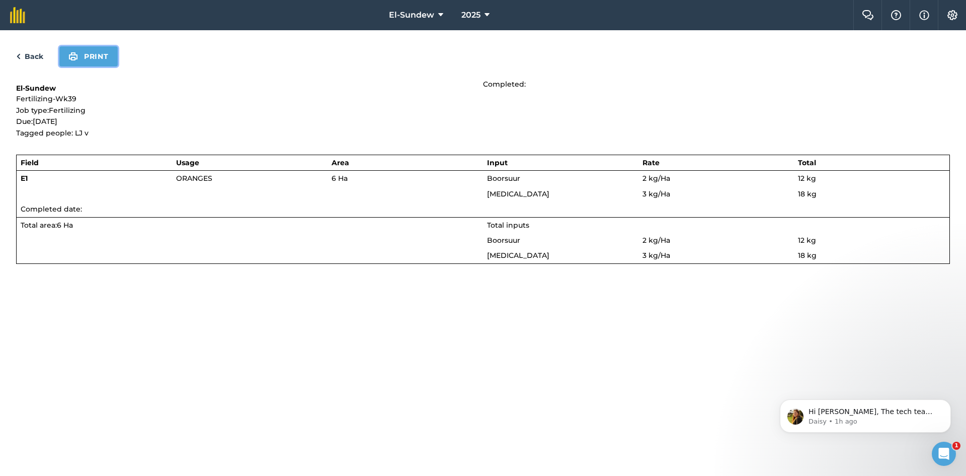
click at [104, 63] on button "Print" at bounding box center [88, 56] width 58 height 20
click at [33, 55] on link "Back" at bounding box center [29, 56] width 27 height 12
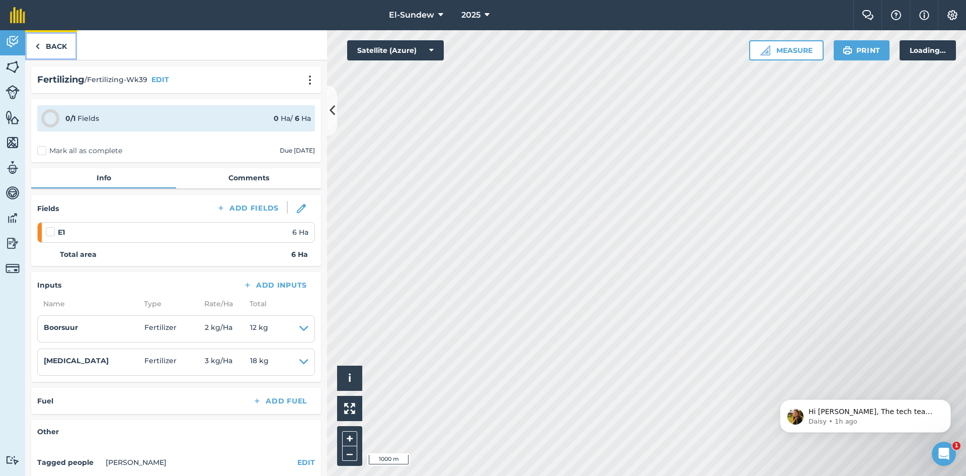
click at [47, 49] on link "Back" at bounding box center [51, 45] width 52 height 30
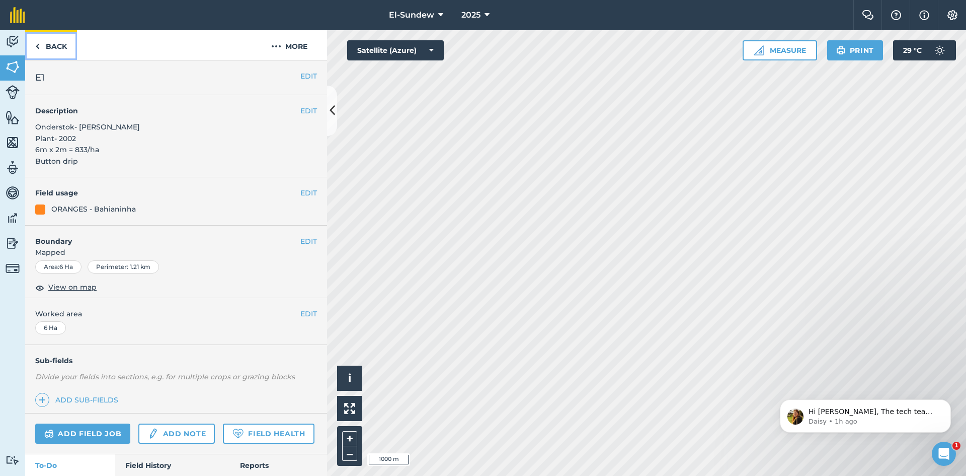
click at [47, 49] on link "Back" at bounding box center [51, 45] width 52 height 30
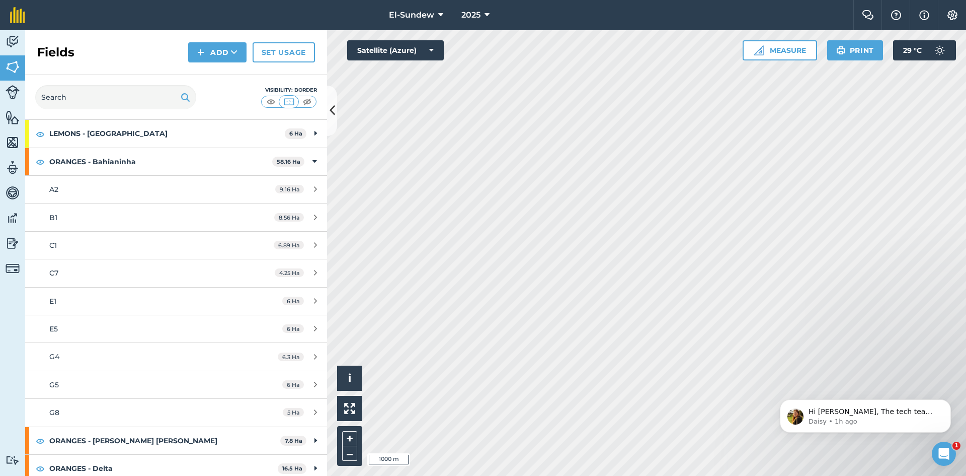
scroll to position [168, 0]
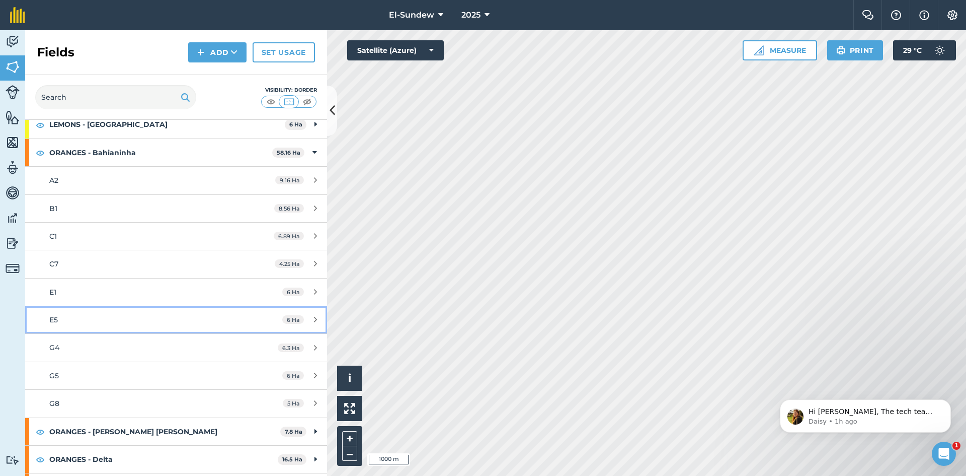
click at [132, 323] on div "E5" at bounding box center [143, 319] width 189 height 11
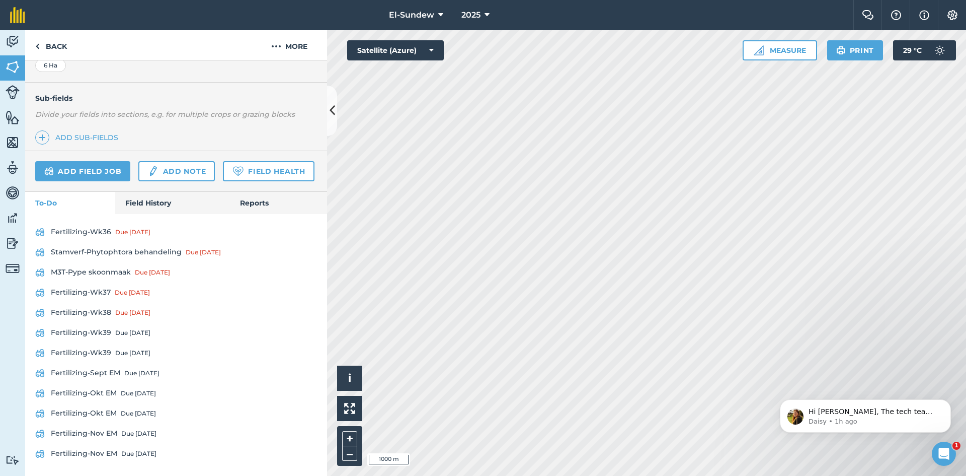
scroll to position [290, 0]
click at [103, 330] on link "Fertilizing-Wk39 Due [DATE]" at bounding box center [176, 333] width 282 height 16
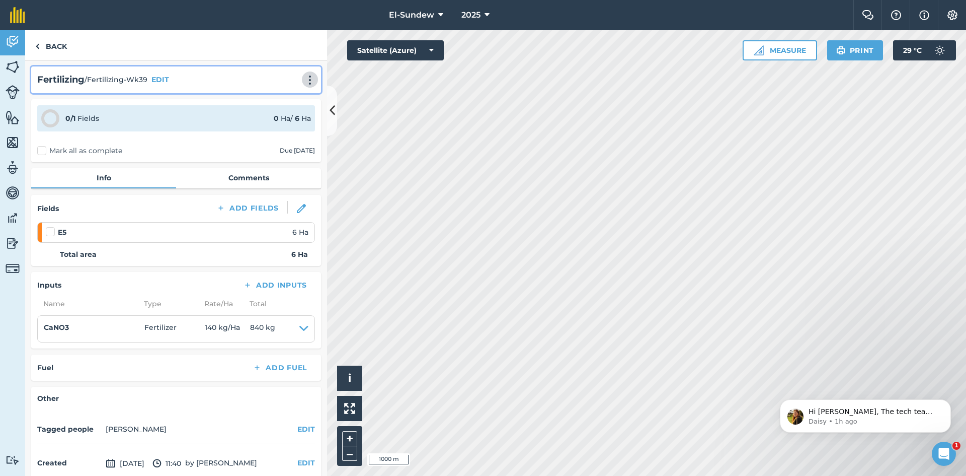
click at [304, 82] on img at bounding box center [310, 80] width 12 height 10
click at [278, 99] on link "Print" at bounding box center [289, 102] width 64 height 20
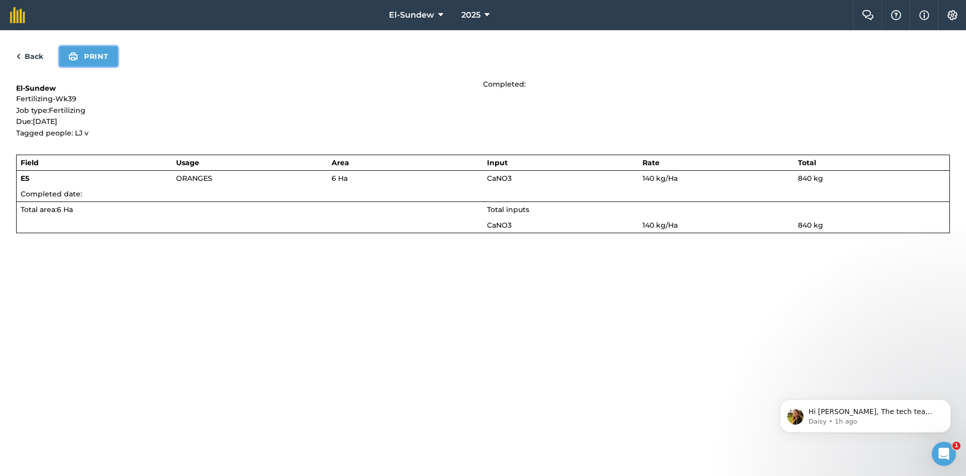
click at [93, 54] on button "Print" at bounding box center [88, 56] width 58 height 20
click at [41, 54] on link "Back" at bounding box center [29, 56] width 27 height 12
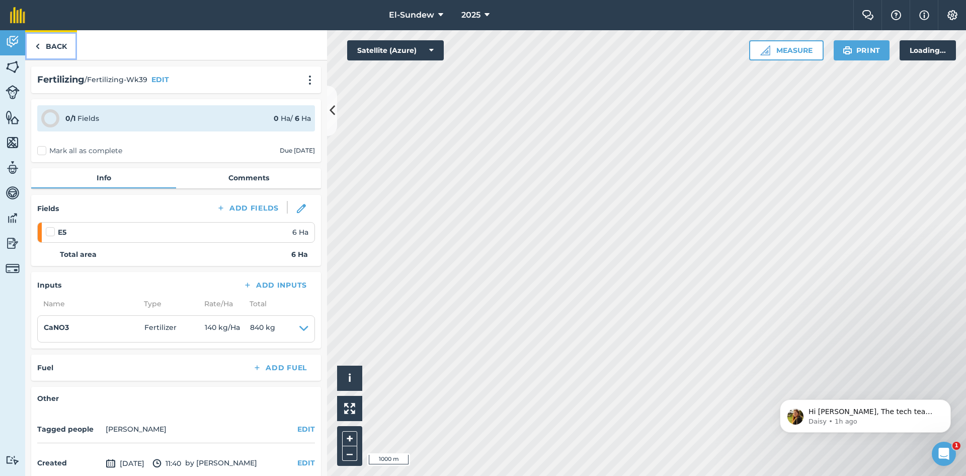
click at [43, 50] on link "Back" at bounding box center [51, 45] width 52 height 30
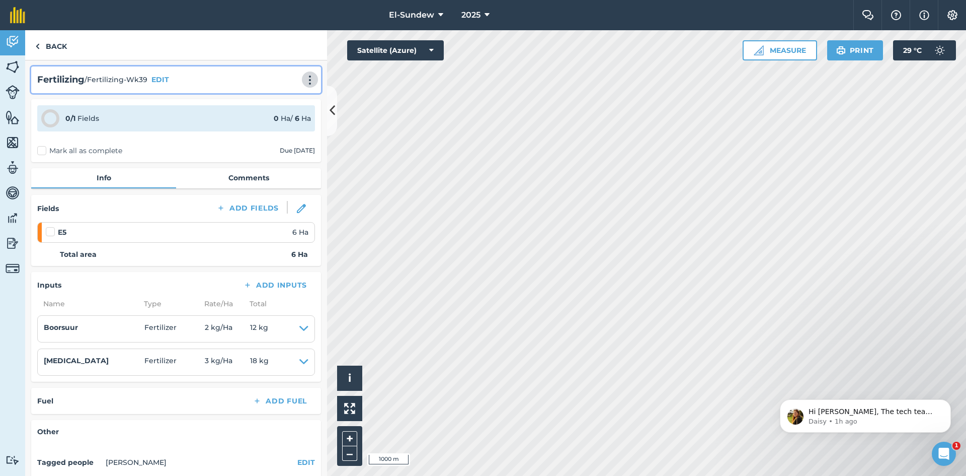
click at [304, 82] on img at bounding box center [310, 80] width 12 height 10
click at [269, 107] on link "Print" at bounding box center [289, 102] width 64 height 20
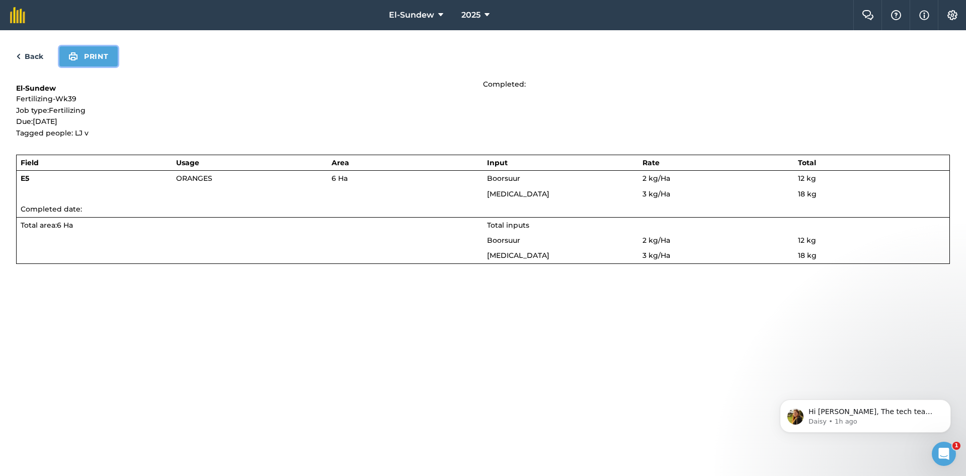
click at [103, 64] on button "Print" at bounding box center [88, 56] width 58 height 20
click at [24, 56] on link "Back" at bounding box center [29, 56] width 27 height 12
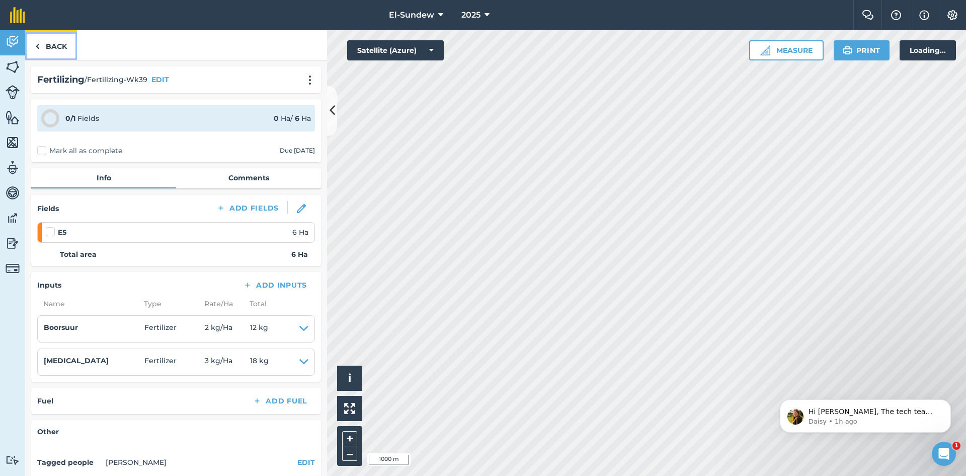
click at [48, 49] on link "Back" at bounding box center [51, 45] width 52 height 30
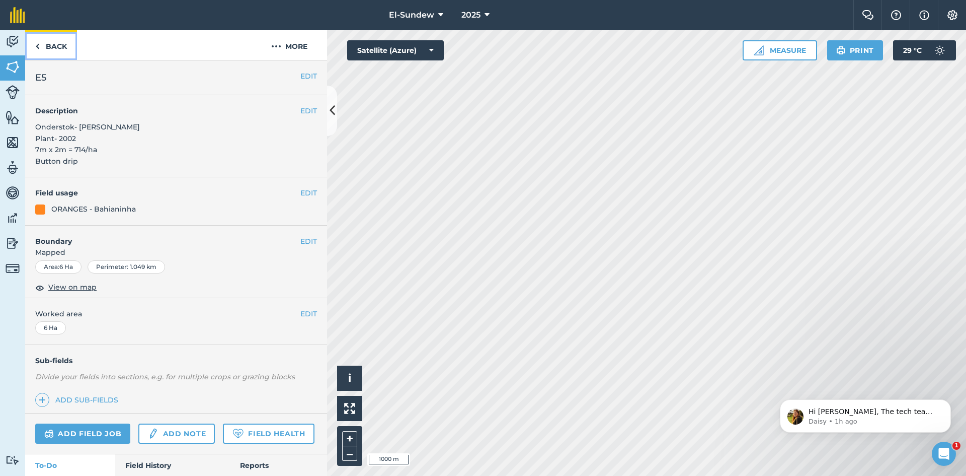
click at [68, 41] on link "Back" at bounding box center [51, 45] width 52 height 30
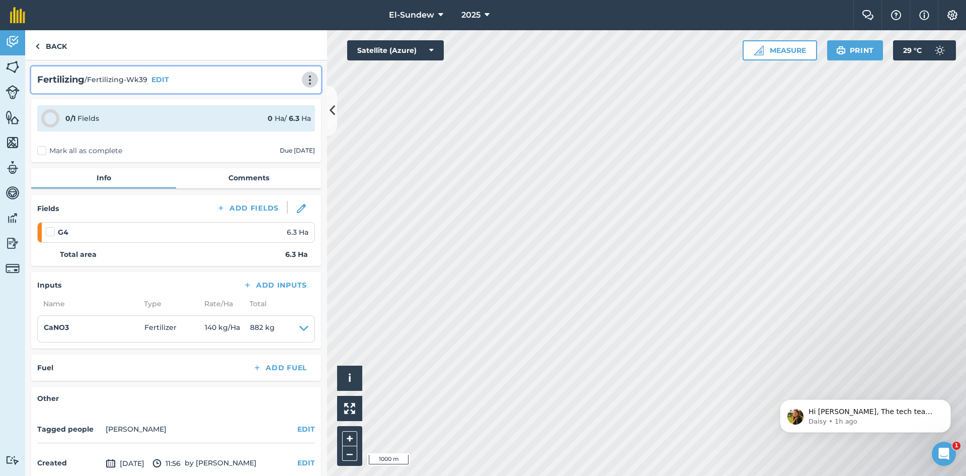
click at [304, 78] on img at bounding box center [310, 80] width 12 height 10
click at [281, 106] on link "Print" at bounding box center [289, 102] width 64 height 20
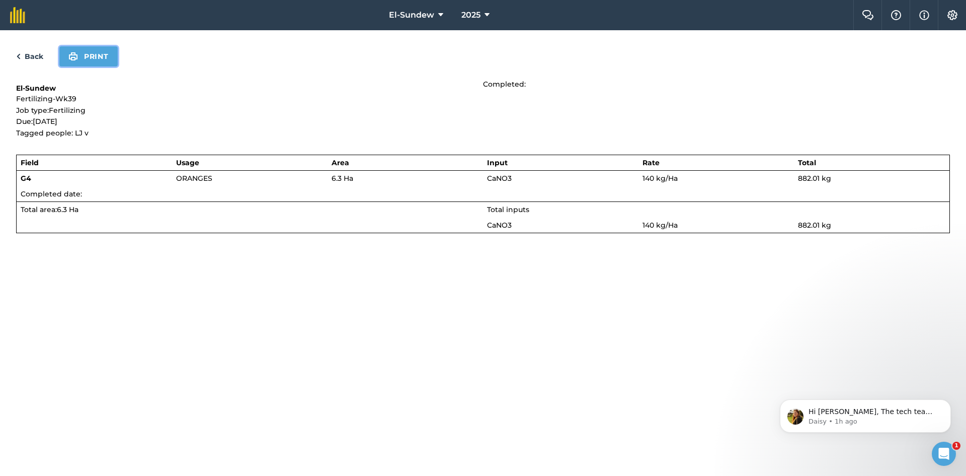
click at [96, 55] on button "Print" at bounding box center [88, 56] width 58 height 20
click at [30, 55] on link "Back" at bounding box center [29, 56] width 27 height 12
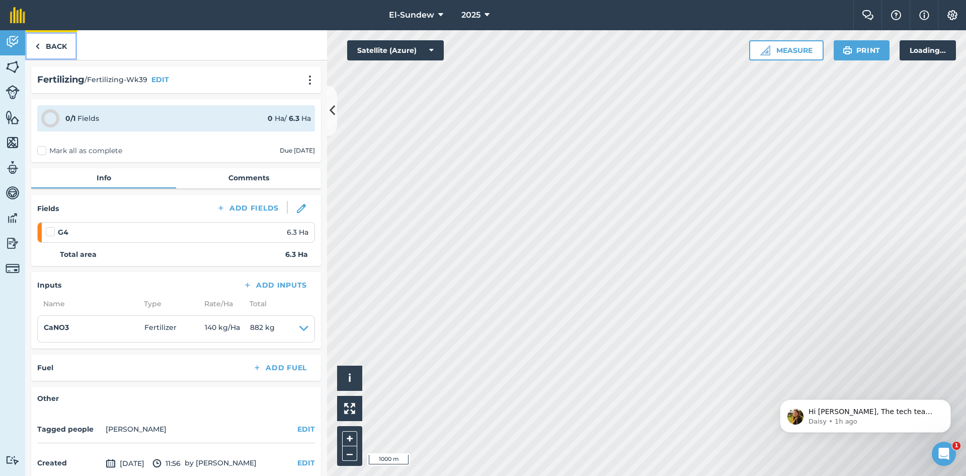
click at [49, 46] on link "Back" at bounding box center [51, 45] width 52 height 30
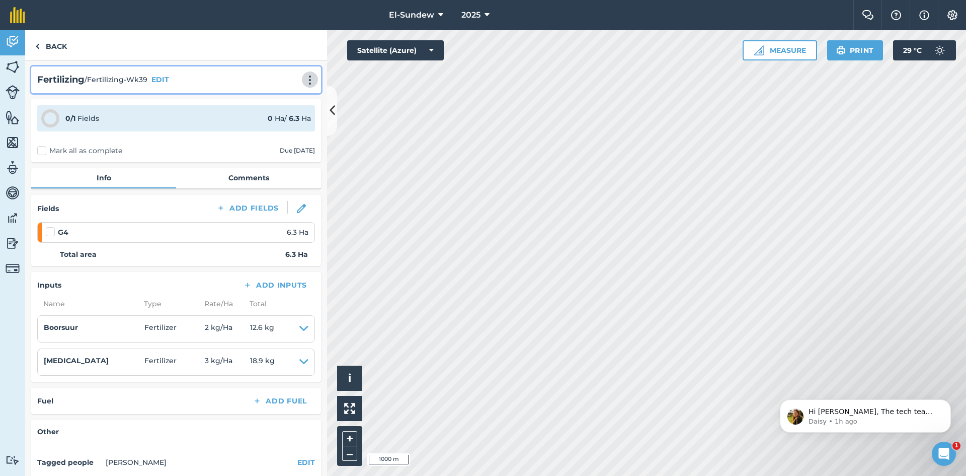
click at [304, 83] on img at bounding box center [310, 80] width 12 height 10
click at [290, 104] on link "Print" at bounding box center [289, 102] width 64 height 20
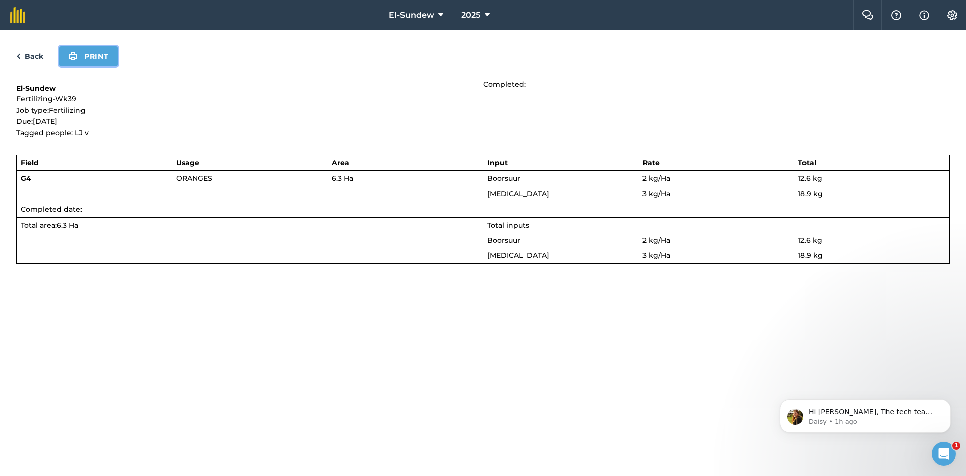
click at [84, 58] on button "Print" at bounding box center [88, 56] width 58 height 20
click at [31, 59] on link "Back" at bounding box center [29, 56] width 27 height 12
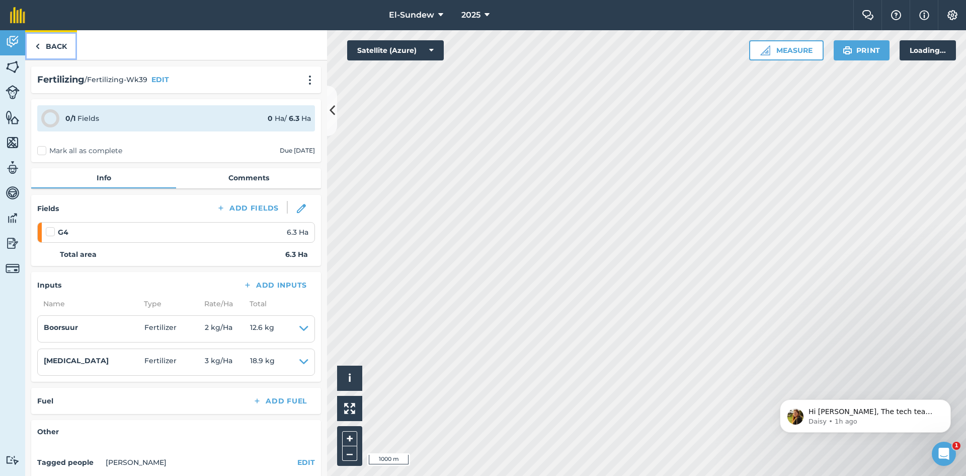
click at [45, 46] on link "Back" at bounding box center [51, 45] width 52 height 30
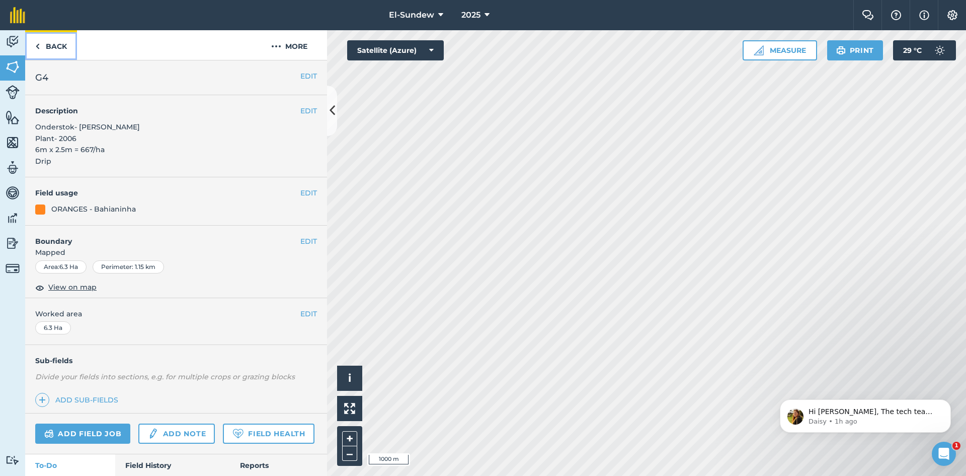
click at [45, 46] on link "Back" at bounding box center [51, 45] width 52 height 30
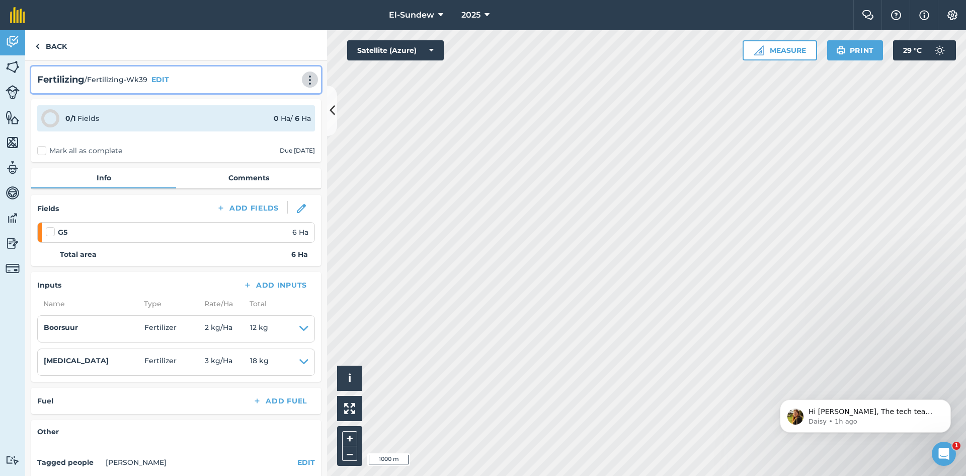
click at [304, 80] on img at bounding box center [310, 80] width 12 height 10
click at [289, 104] on link "Print" at bounding box center [289, 102] width 64 height 20
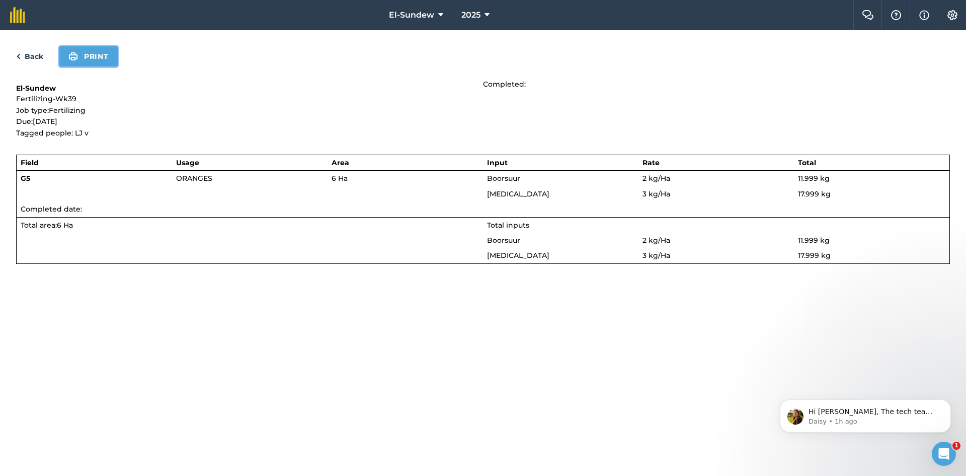
click at [95, 62] on button "Print" at bounding box center [88, 56] width 58 height 20
click at [37, 54] on link "Back" at bounding box center [29, 56] width 27 height 12
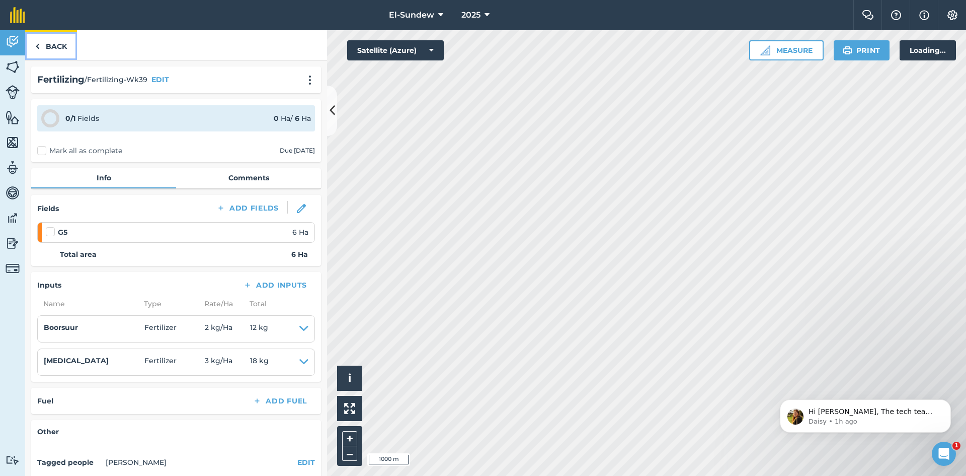
click at [51, 41] on link "Back" at bounding box center [51, 45] width 52 height 30
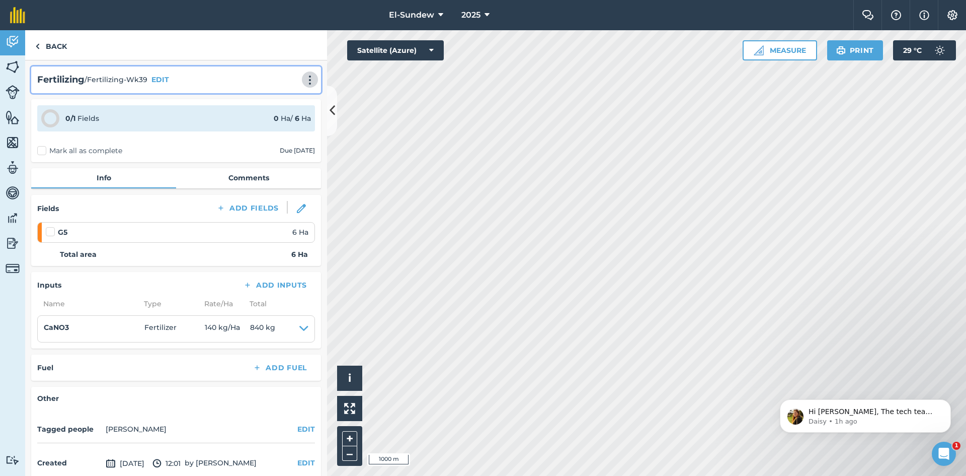
click at [304, 78] on img at bounding box center [310, 80] width 12 height 10
click at [299, 100] on link "Print" at bounding box center [289, 102] width 64 height 20
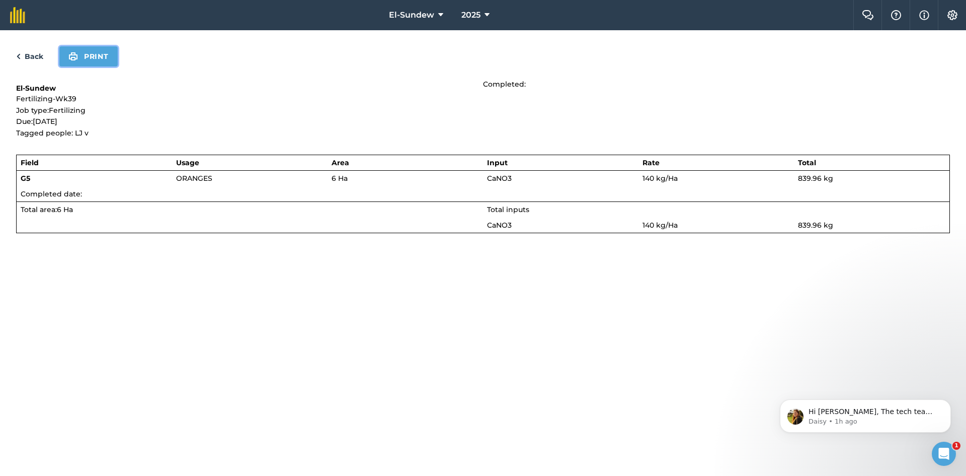
click at [85, 56] on button "Print" at bounding box center [88, 56] width 58 height 20
click at [33, 59] on link "Back" at bounding box center [29, 56] width 27 height 12
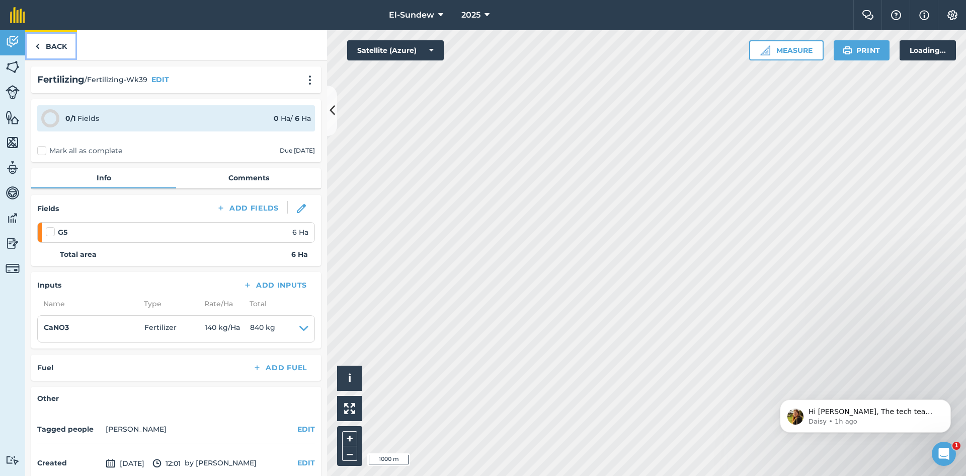
click at [51, 44] on link "Back" at bounding box center [51, 45] width 52 height 30
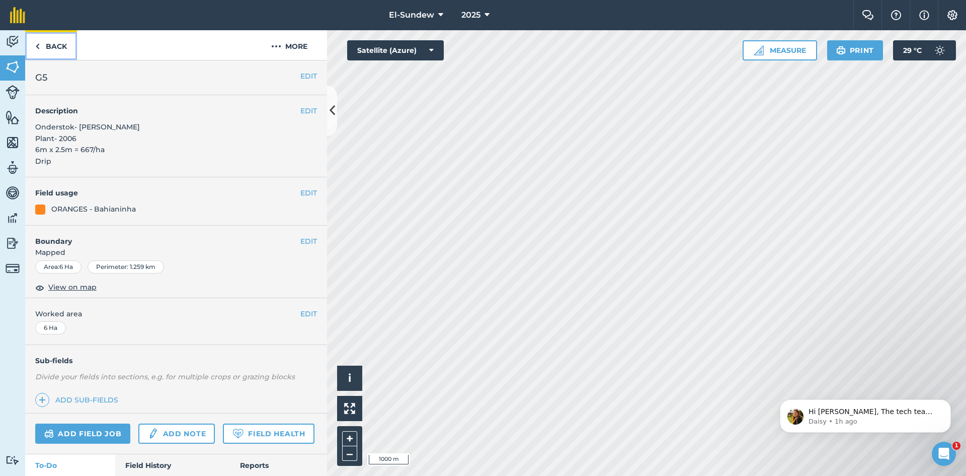
click at [51, 44] on link "Back" at bounding box center [51, 45] width 52 height 30
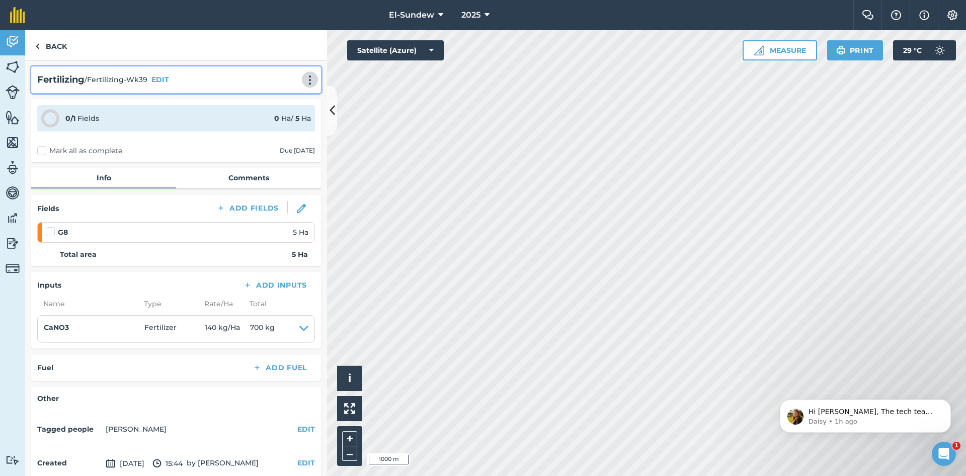
click at [305, 84] on img at bounding box center [310, 80] width 12 height 10
click at [278, 98] on link "Print" at bounding box center [289, 102] width 64 height 20
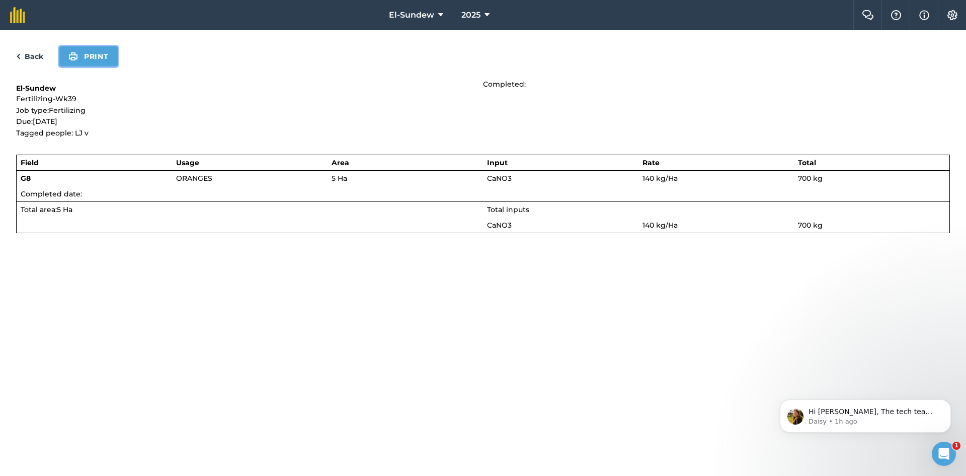
click at [101, 57] on button "Print" at bounding box center [88, 56] width 58 height 20
click at [33, 53] on link "Back" at bounding box center [29, 56] width 27 height 12
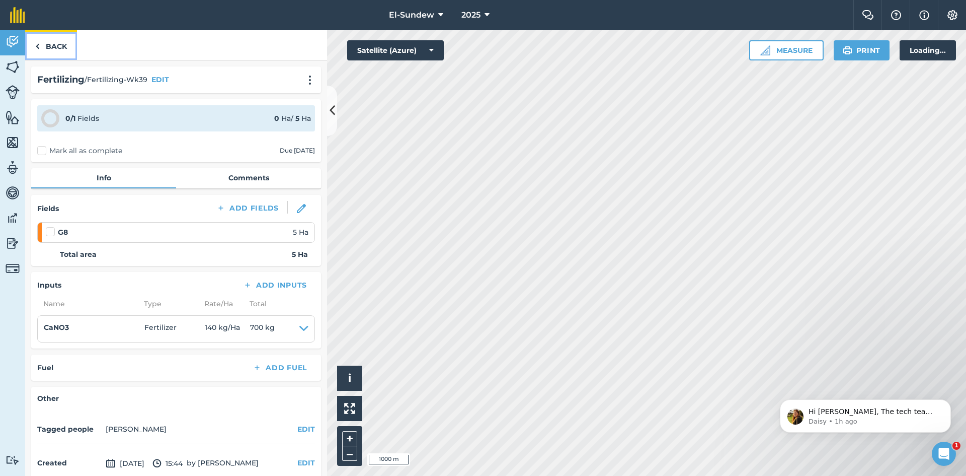
click at [47, 46] on link "Back" at bounding box center [51, 45] width 52 height 30
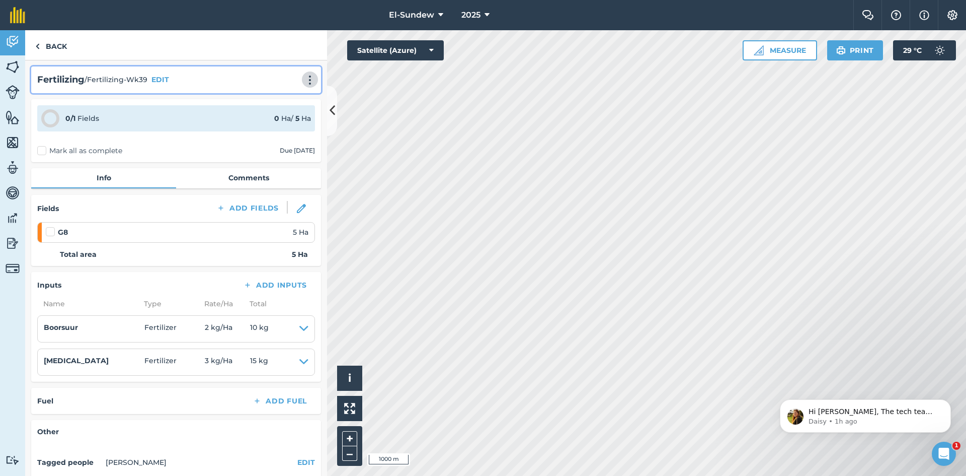
click at [304, 77] on img at bounding box center [310, 80] width 12 height 10
click at [283, 99] on link "Print" at bounding box center [289, 102] width 64 height 20
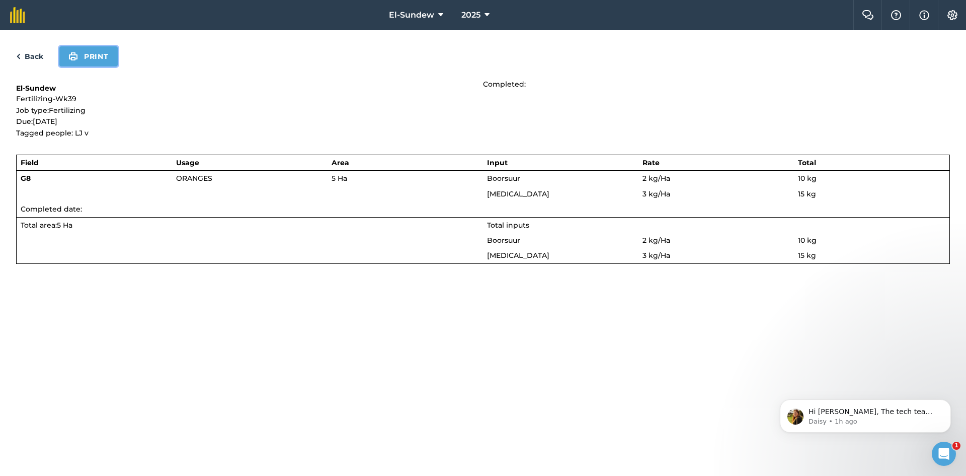
click at [92, 53] on button "Print" at bounding box center [88, 56] width 58 height 20
click at [39, 52] on link "Back" at bounding box center [29, 56] width 27 height 12
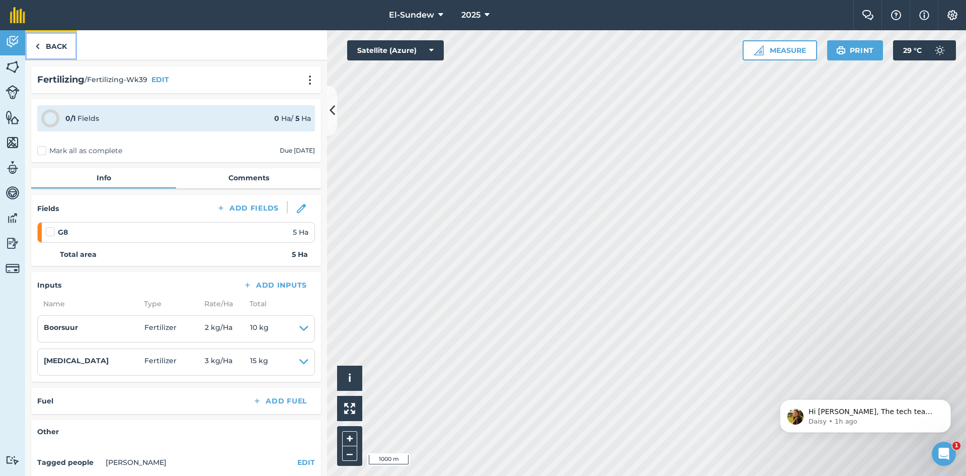
click at [46, 47] on link "Back" at bounding box center [51, 45] width 52 height 30
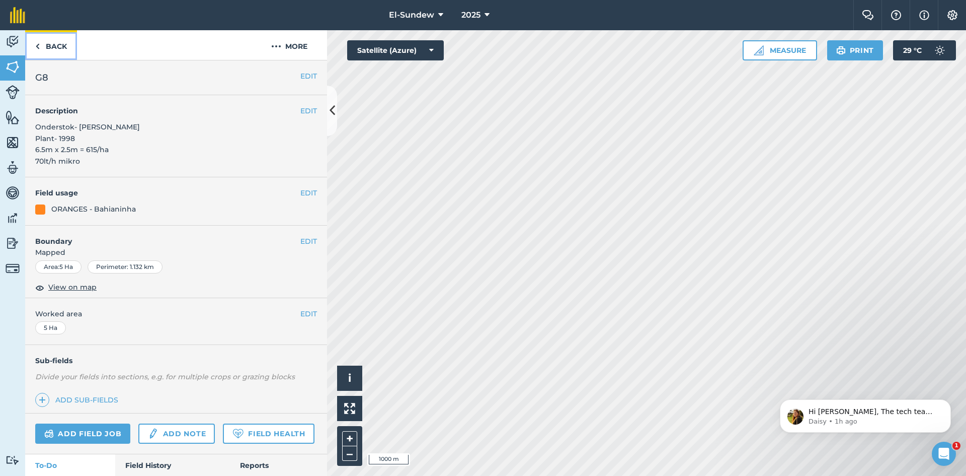
click at [46, 47] on link "Back" at bounding box center [51, 45] width 52 height 30
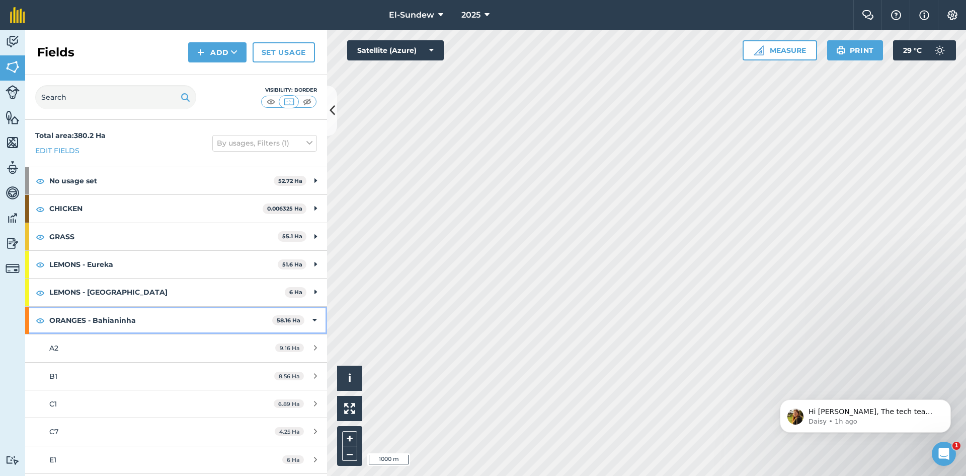
click at [161, 306] on strong "ORANGES - Bahianinha" at bounding box center [160, 319] width 223 height 27
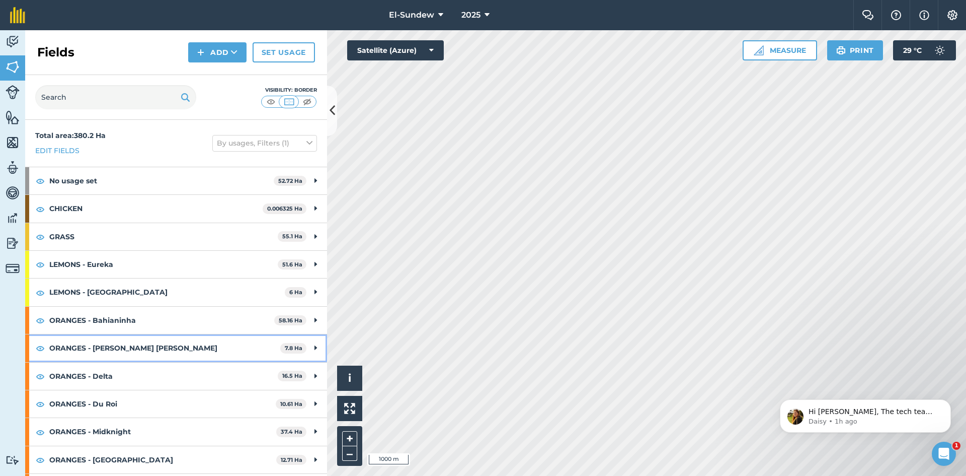
click at [157, 350] on strong "ORANGES - [PERSON_NAME] [PERSON_NAME]" at bounding box center [164, 347] width 231 height 27
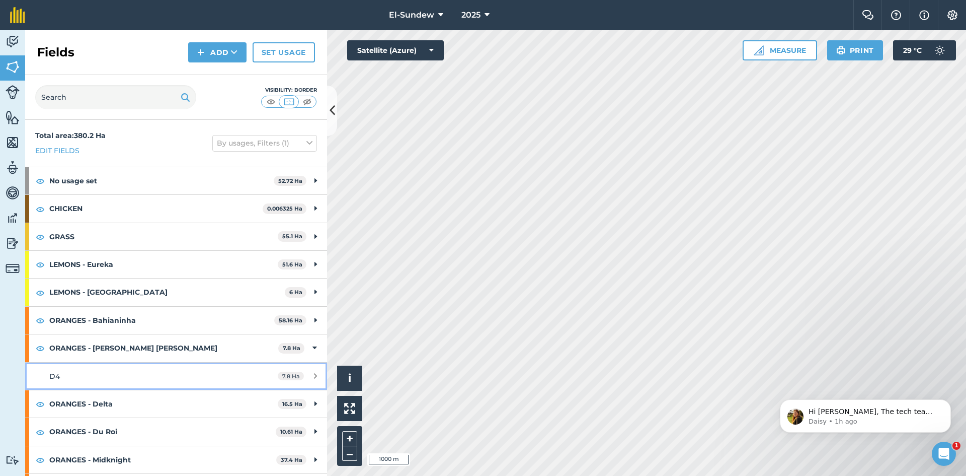
click at [118, 370] on div "D4" at bounding box center [143, 375] width 189 height 11
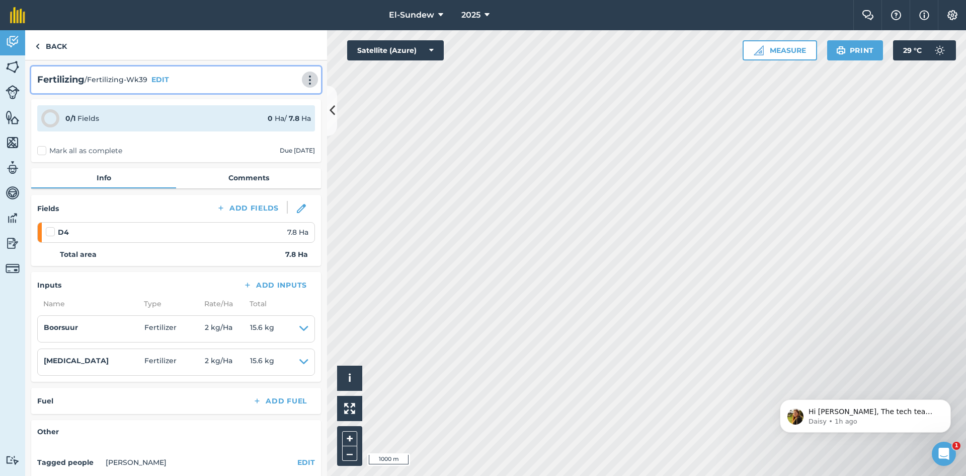
click at [305, 78] on button at bounding box center [310, 79] width 10 height 12
click at [267, 101] on link "Print" at bounding box center [289, 102] width 64 height 20
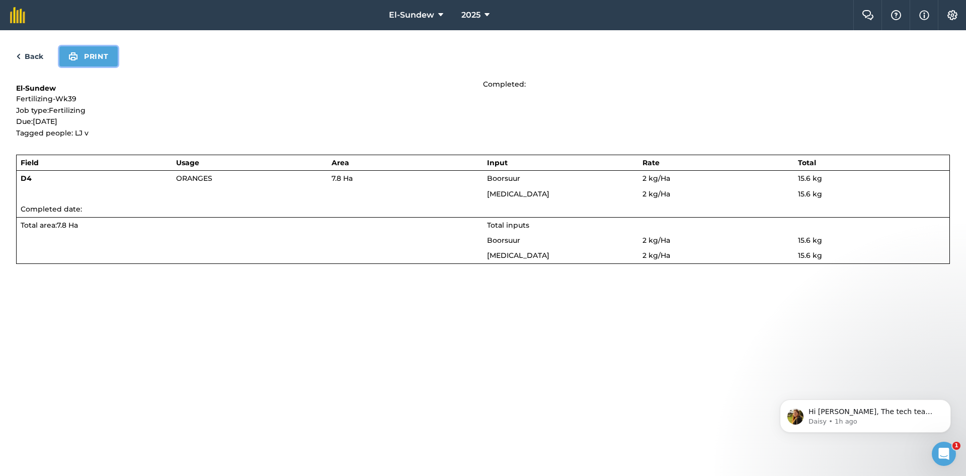
click at [93, 59] on button "Print" at bounding box center [88, 56] width 58 height 20
click at [34, 60] on link "Back" at bounding box center [29, 56] width 27 height 12
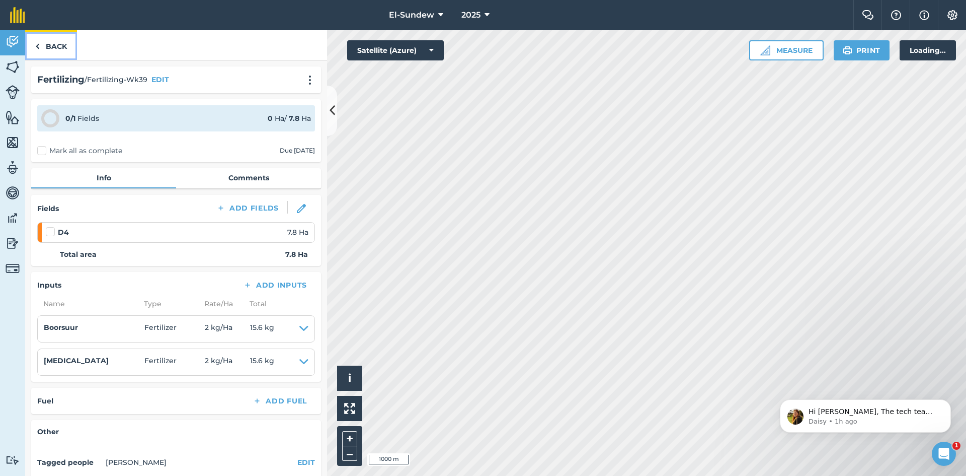
click at [41, 48] on link "Back" at bounding box center [51, 45] width 52 height 30
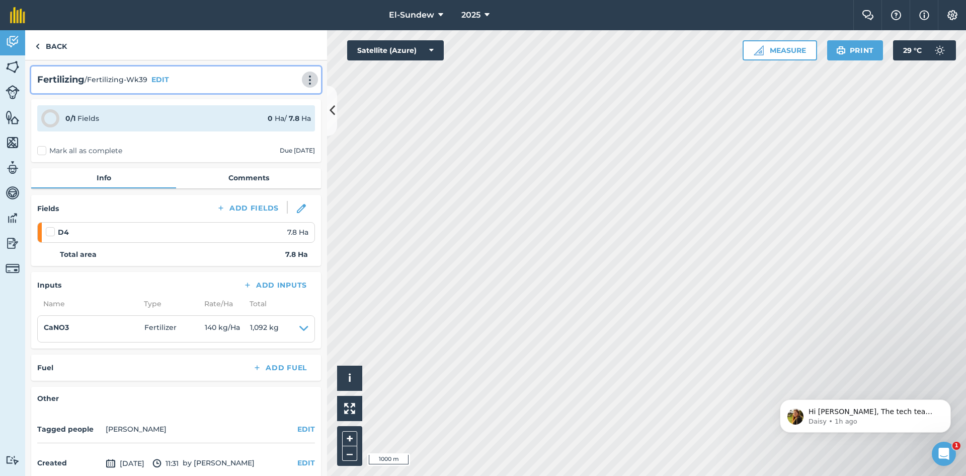
click at [304, 80] on img at bounding box center [310, 80] width 12 height 10
click at [265, 99] on link "Print" at bounding box center [289, 102] width 64 height 20
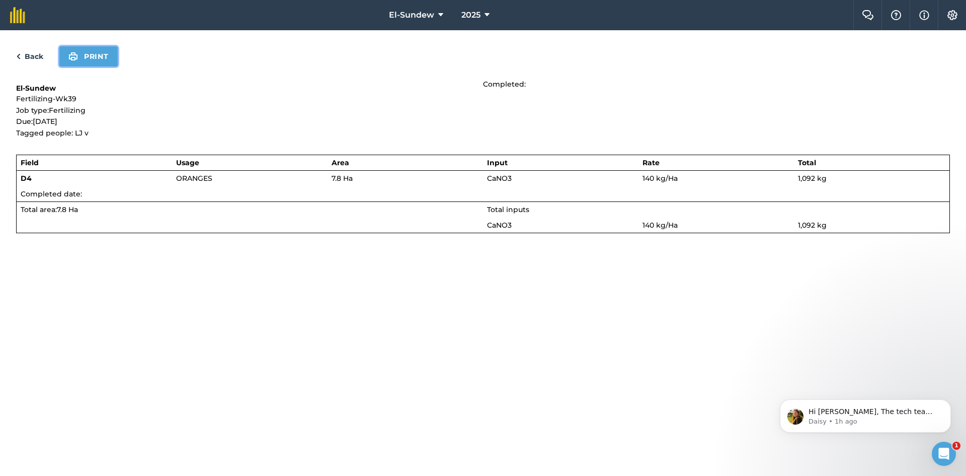
click at [95, 54] on button "Print" at bounding box center [88, 56] width 58 height 20
click at [36, 59] on link "Back" at bounding box center [29, 56] width 27 height 12
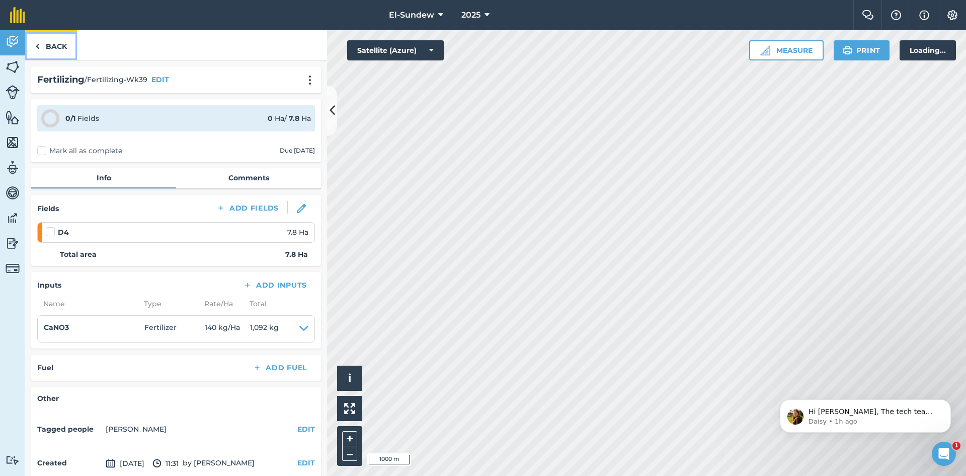
click at [44, 45] on link "Back" at bounding box center [51, 45] width 52 height 30
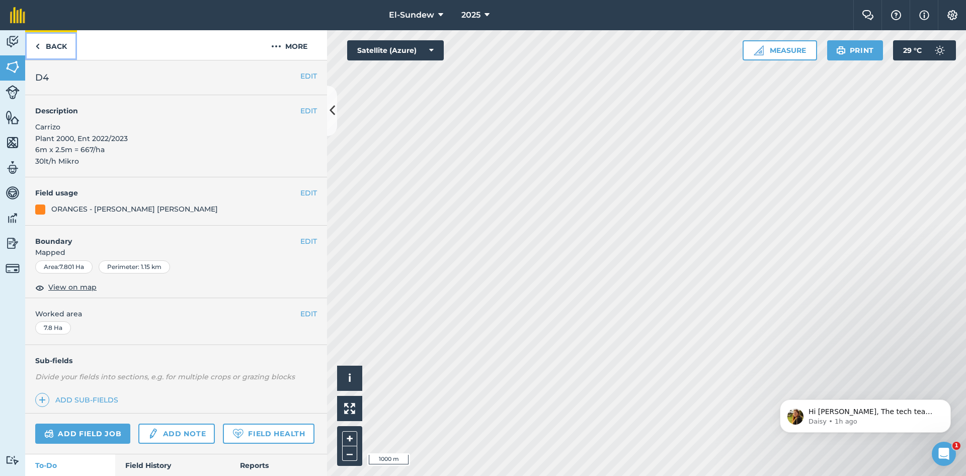
click at [49, 44] on link "Back" at bounding box center [51, 45] width 52 height 30
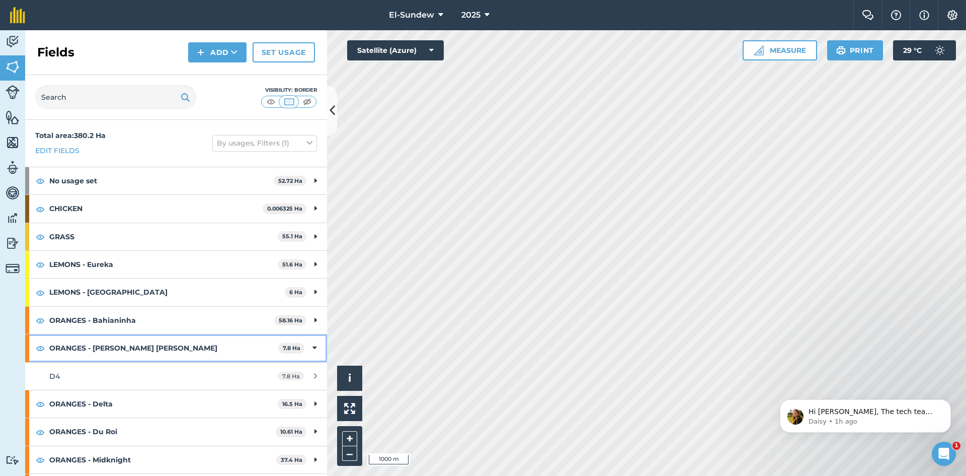
click at [162, 334] on strong "ORANGES - [PERSON_NAME] [PERSON_NAME]" at bounding box center [163, 347] width 229 height 27
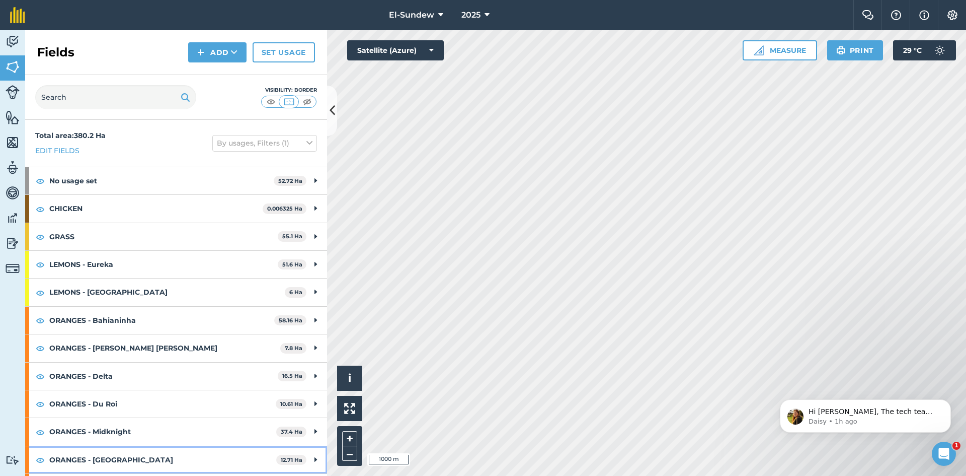
click at [151, 446] on strong "ORANGES - [GEOGRAPHIC_DATA]" at bounding box center [162, 459] width 227 height 27
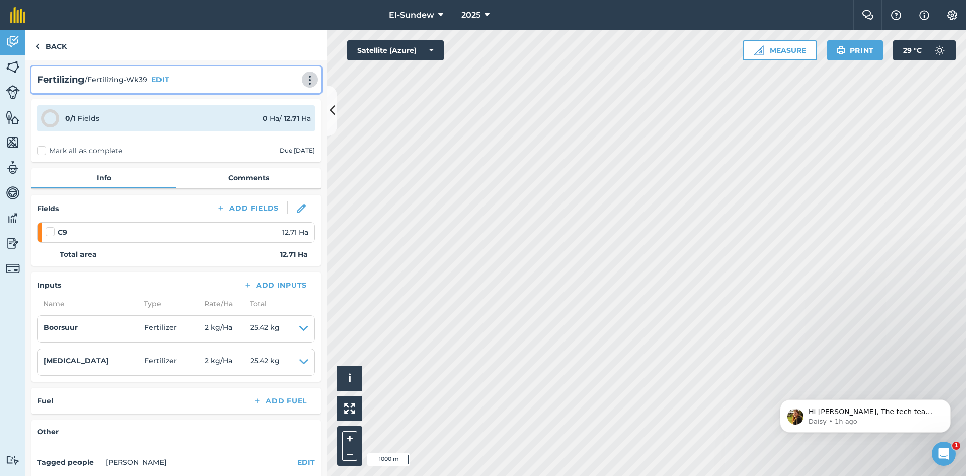
click at [305, 74] on button at bounding box center [310, 79] width 10 height 12
click at [276, 99] on link "Print" at bounding box center [289, 102] width 64 height 20
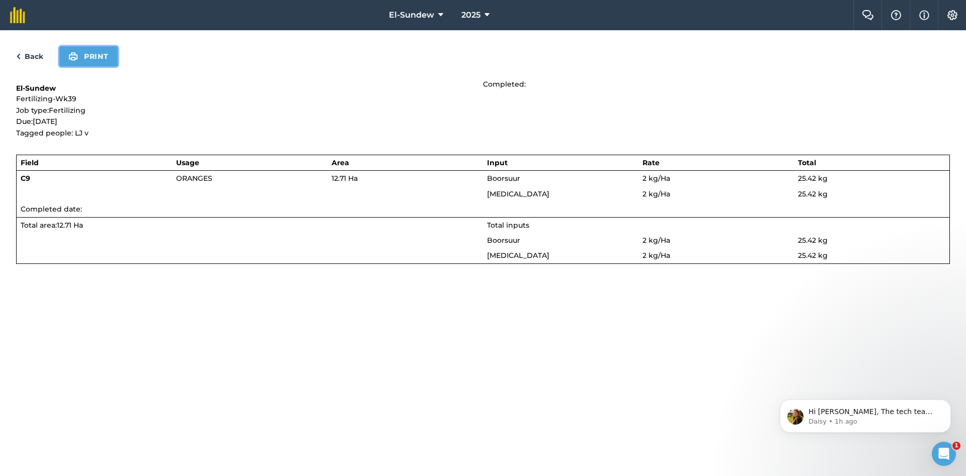
drag, startPoint x: 70, startPoint y: 55, endPoint x: 613, endPoint y: 346, distance: 616.2
click at [71, 55] on img at bounding box center [73, 56] width 10 height 12
click at [28, 58] on link "Back" at bounding box center [29, 56] width 27 height 12
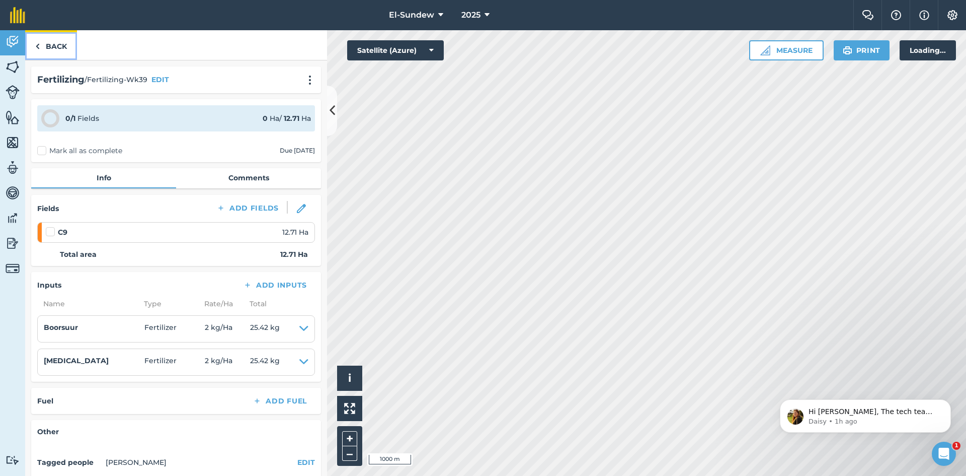
click at [41, 44] on link "Back" at bounding box center [51, 45] width 52 height 30
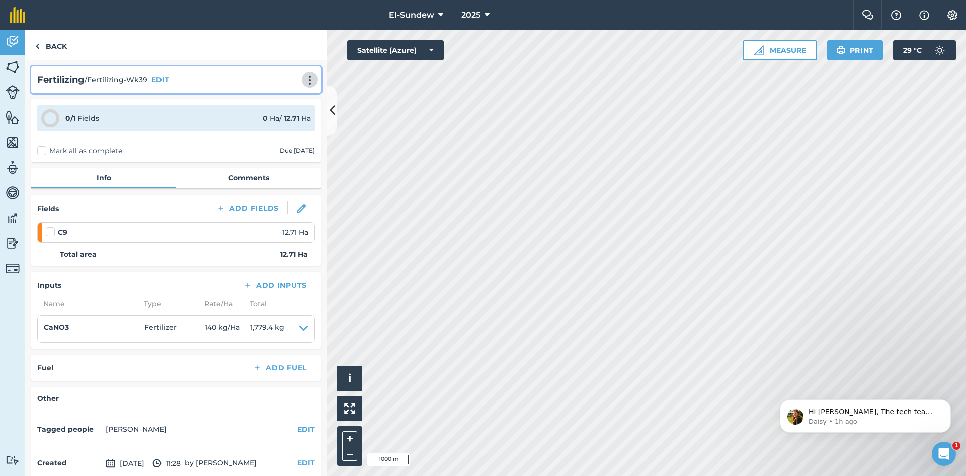
click at [305, 73] on button at bounding box center [310, 79] width 10 height 12
click at [291, 100] on link "Print" at bounding box center [289, 102] width 64 height 20
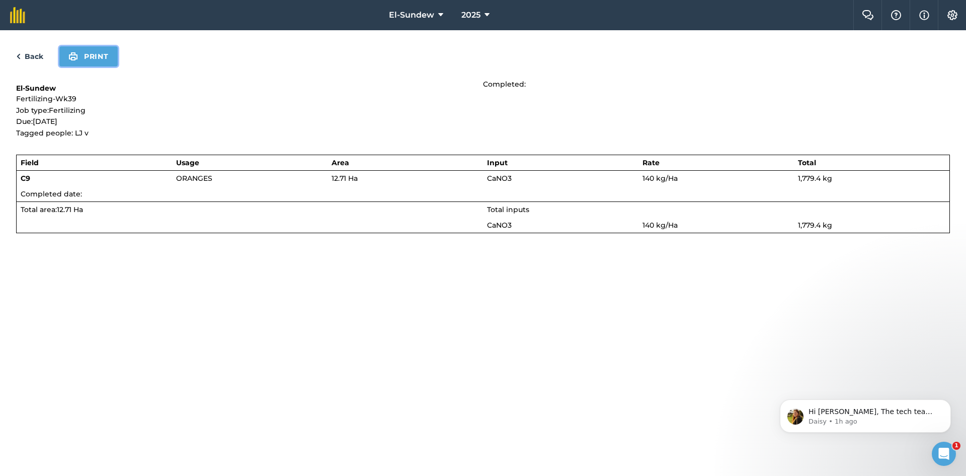
click at [96, 56] on button "Print" at bounding box center [88, 56] width 58 height 20
click at [38, 57] on link "Back" at bounding box center [29, 56] width 27 height 12
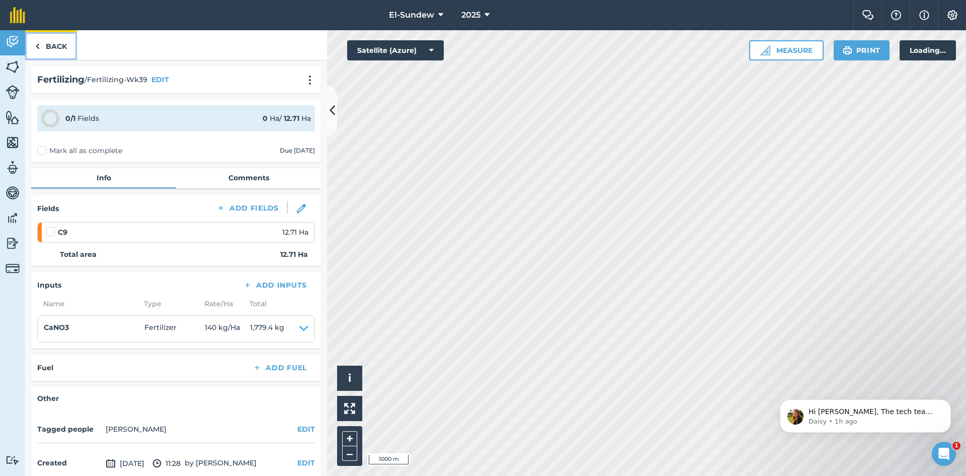
click at [42, 40] on link "Back" at bounding box center [51, 45] width 52 height 30
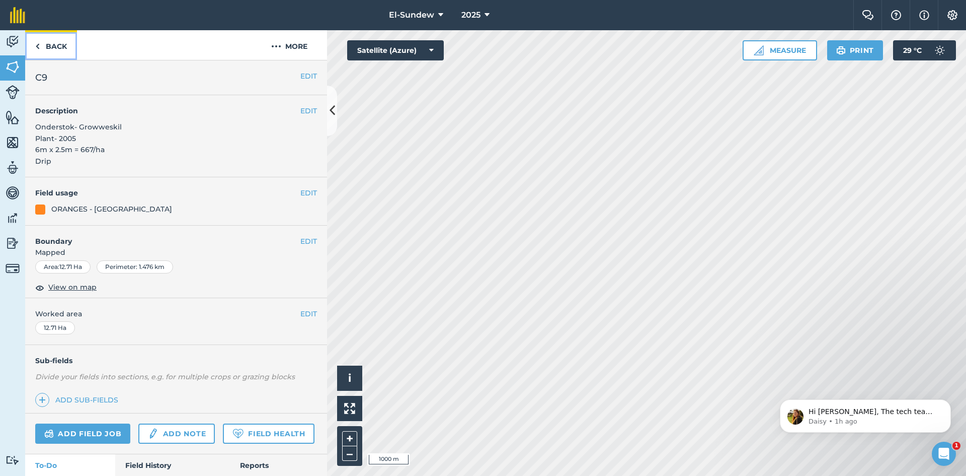
click at [57, 51] on link "Back" at bounding box center [51, 45] width 52 height 30
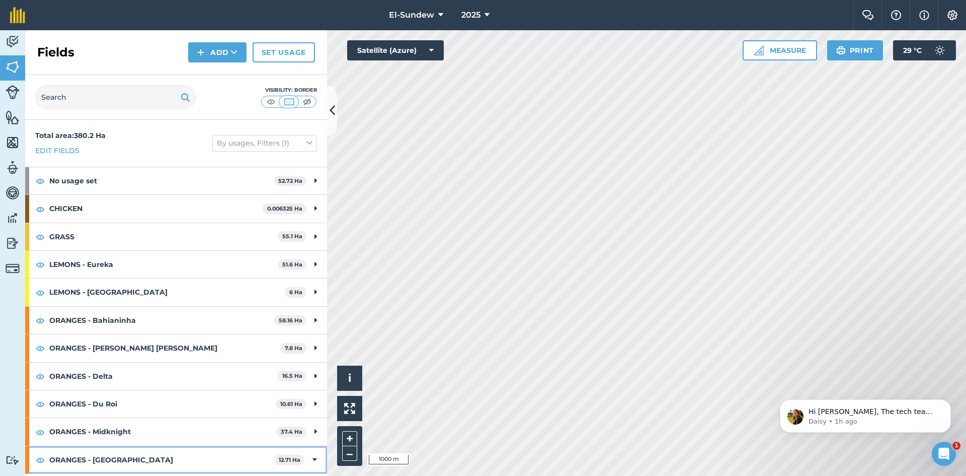
click at [132, 446] on strong "ORANGES - [GEOGRAPHIC_DATA]" at bounding box center [161, 459] width 225 height 27
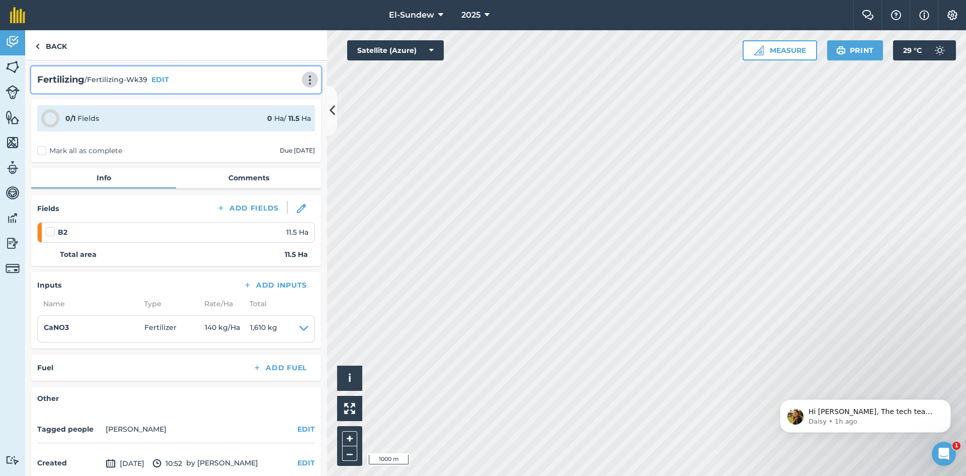
click at [304, 83] on img at bounding box center [310, 80] width 12 height 10
click at [279, 98] on link "Print" at bounding box center [289, 102] width 64 height 20
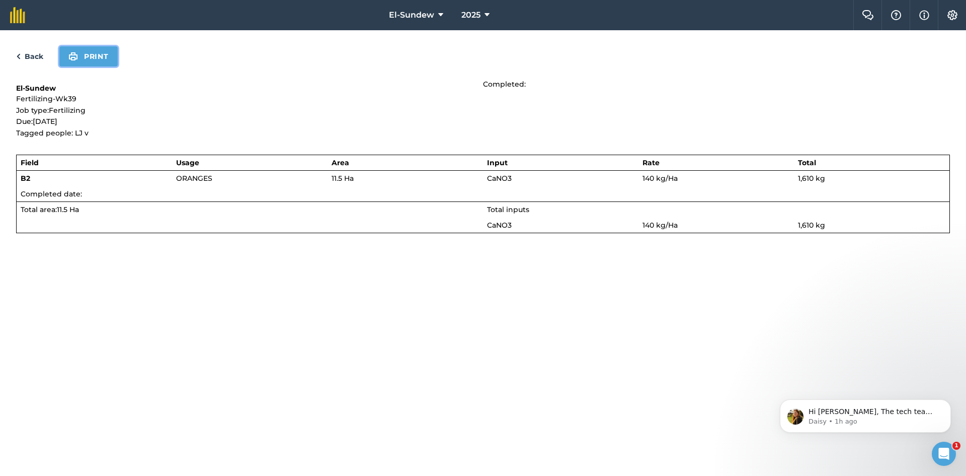
click at [85, 51] on button "Print" at bounding box center [88, 56] width 58 height 20
click at [39, 53] on link "Back" at bounding box center [29, 56] width 27 height 12
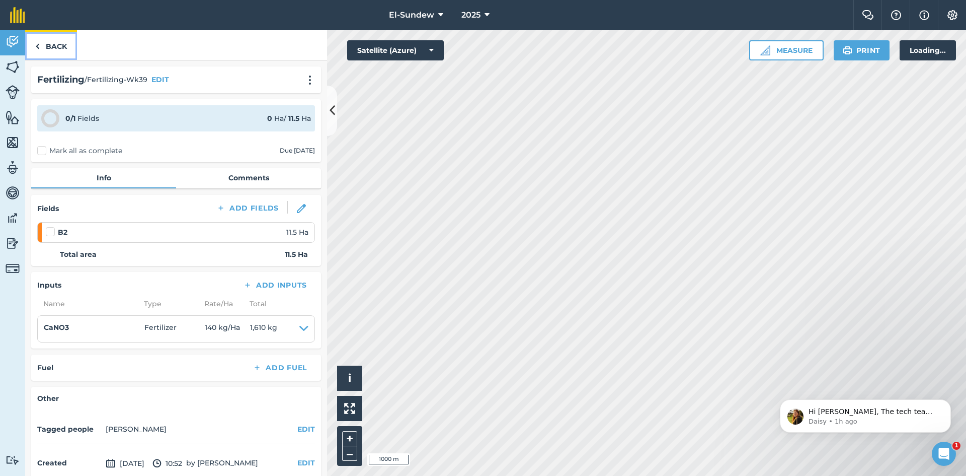
click at [54, 50] on link "Back" at bounding box center [51, 45] width 52 height 30
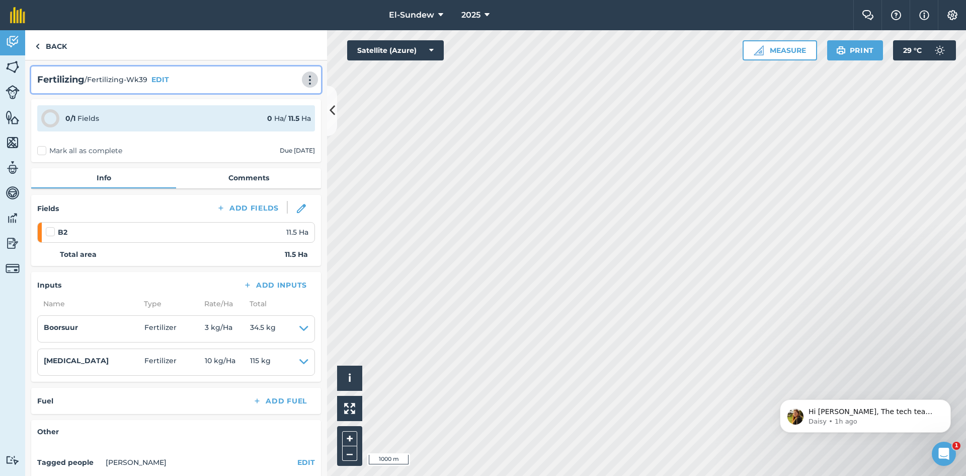
click at [304, 77] on img at bounding box center [310, 80] width 12 height 10
click at [263, 99] on link "Print" at bounding box center [289, 102] width 64 height 20
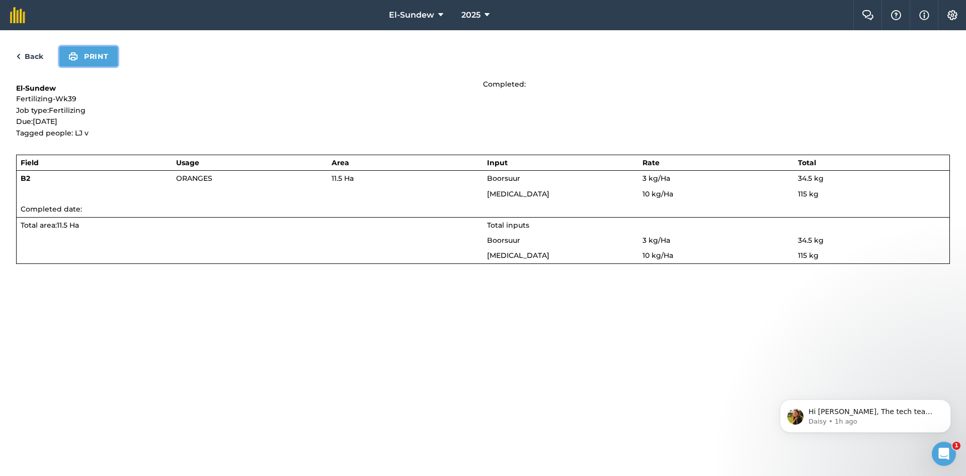
click at [95, 56] on button "Print" at bounding box center [88, 56] width 58 height 20
click at [39, 61] on link "Back" at bounding box center [29, 56] width 27 height 12
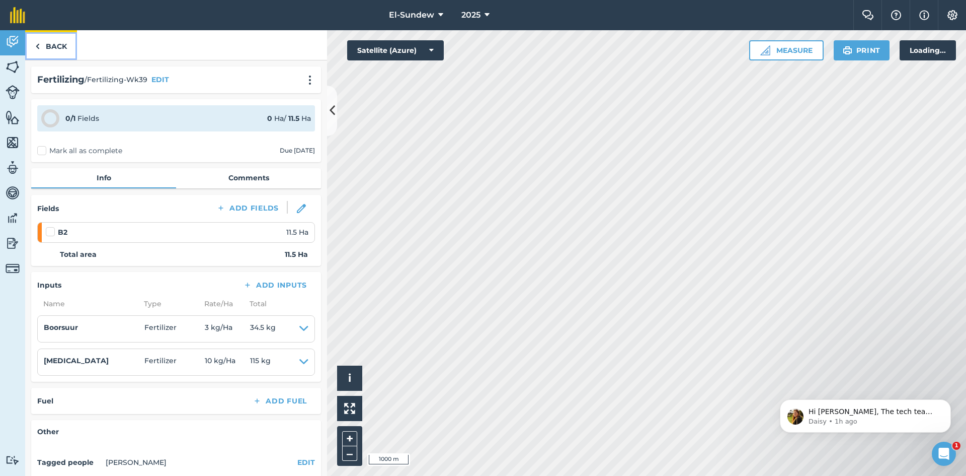
click at [45, 44] on link "Back" at bounding box center [51, 45] width 52 height 30
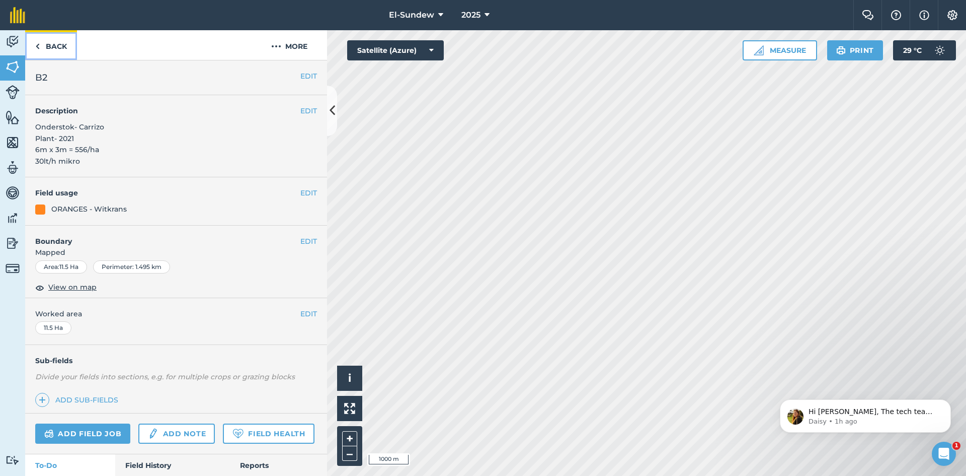
click at [45, 44] on link "Back" at bounding box center [51, 45] width 52 height 30
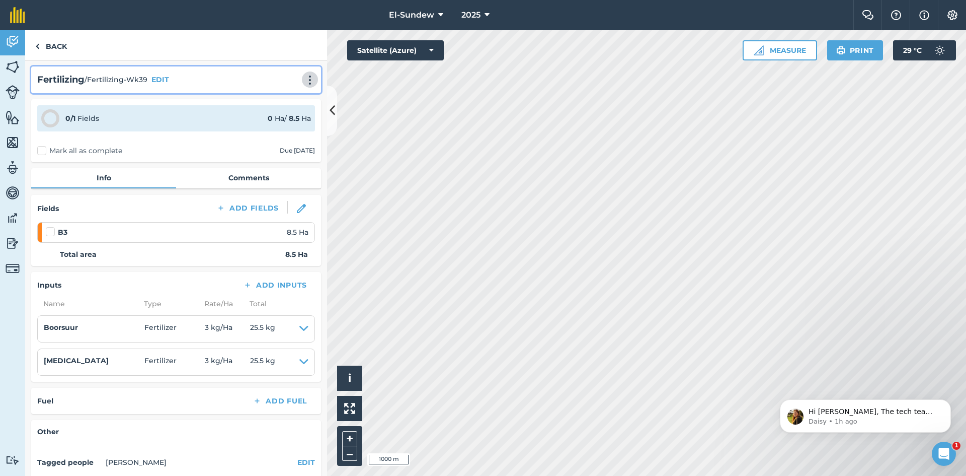
click at [304, 77] on img at bounding box center [310, 80] width 12 height 10
click at [281, 95] on link "Print" at bounding box center [289, 102] width 64 height 20
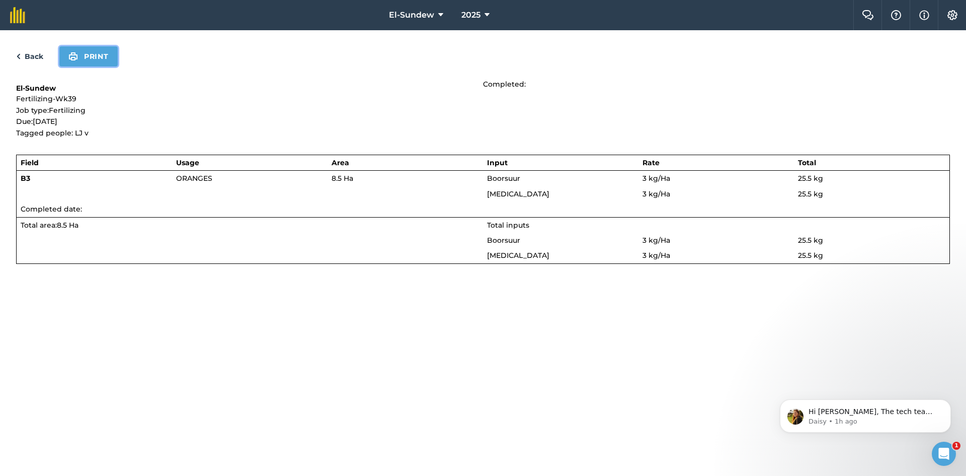
click at [98, 55] on button "Print" at bounding box center [88, 56] width 58 height 20
click at [22, 56] on link "Back" at bounding box center [29, 56] width 27 height 12
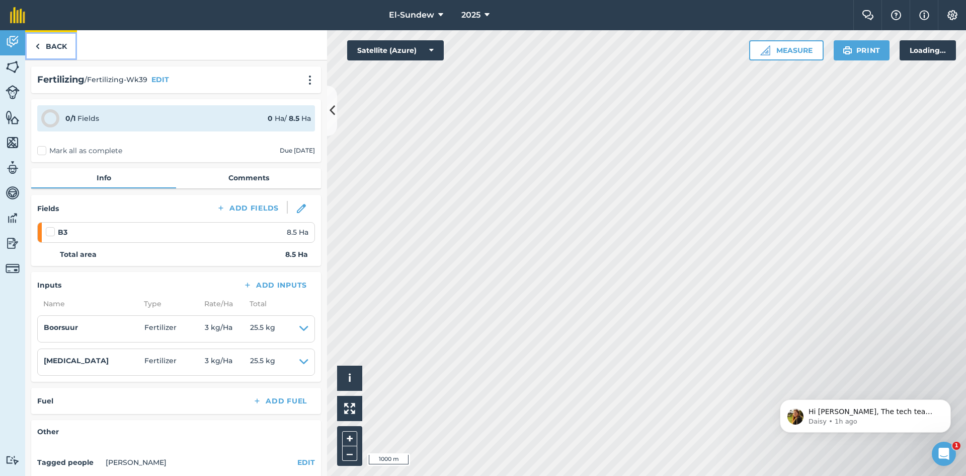
click at [42, 47] on link "Back" at bounding box center [51, 45] width 52 height 30
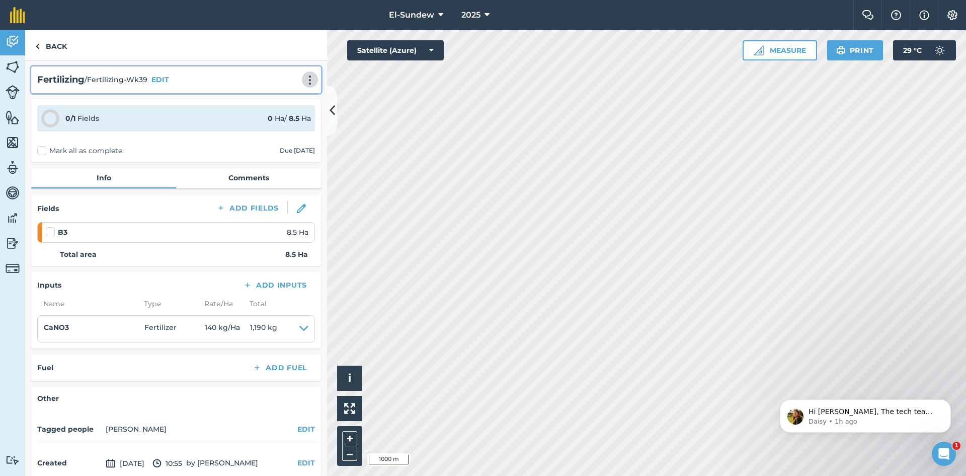
click at [305, 80] on img at bounding box center [310, 80] width 12 height 10
click at [278, 97] on link "Print" at bounding box center [289, 102] width 64 height 20
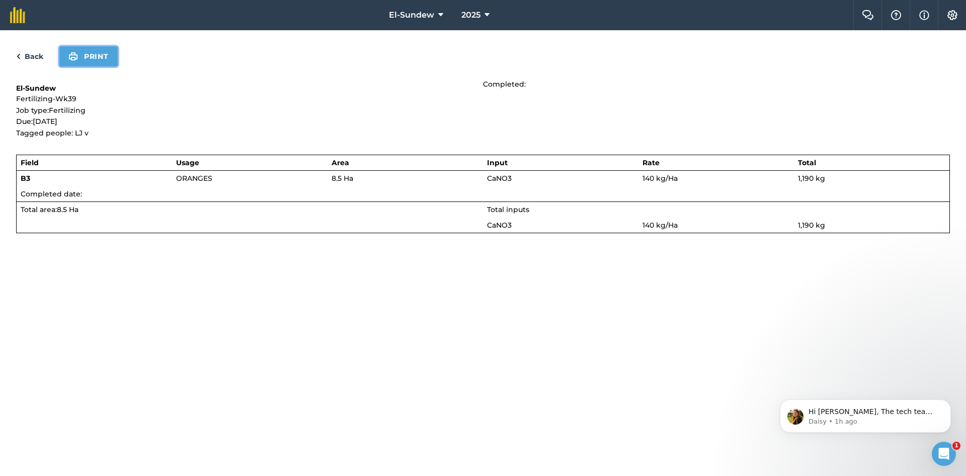
click at [80, 59] on button "Print" at bounding box center [88, 56] width 58 height 20
click at [30, 57] on link "Back" at bounding box center [29, 56] width 27 height 12
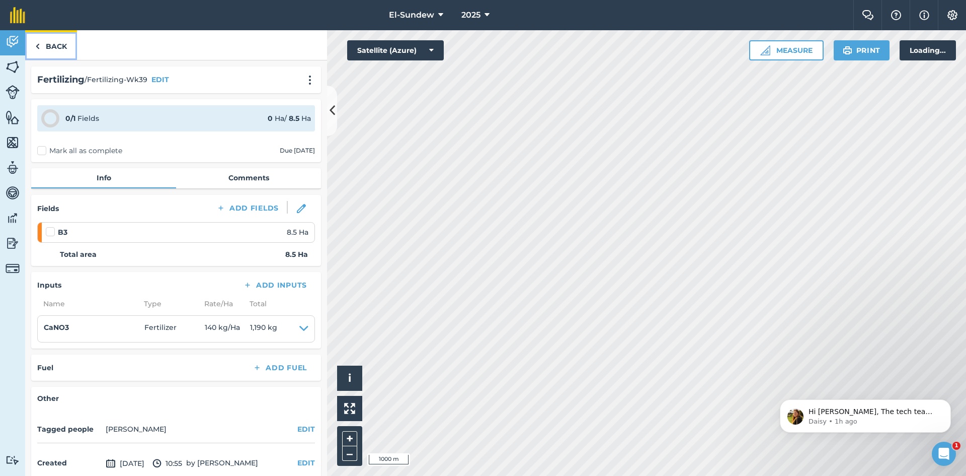
click at [52, 48] on link "Back" at bounding box center [51, 45] width 52 height 30
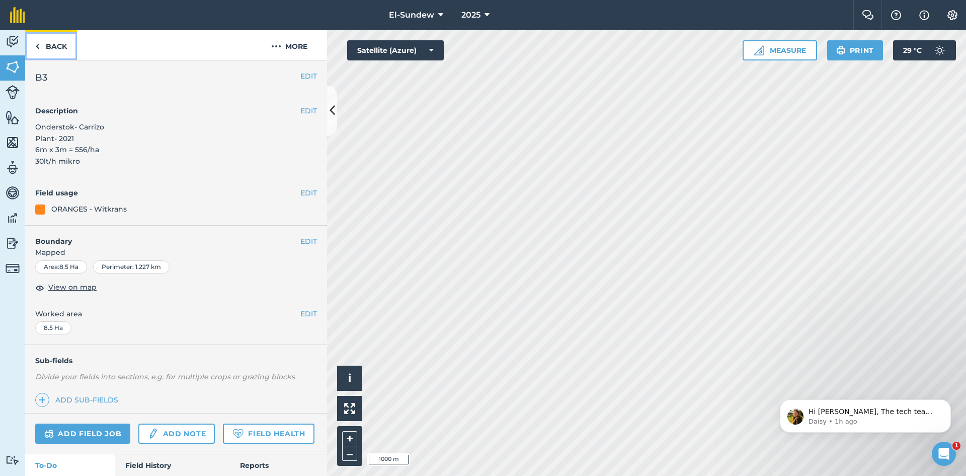
click at [51, 48] on link "Back" at bounding box center [51, 45] width 52 height 30
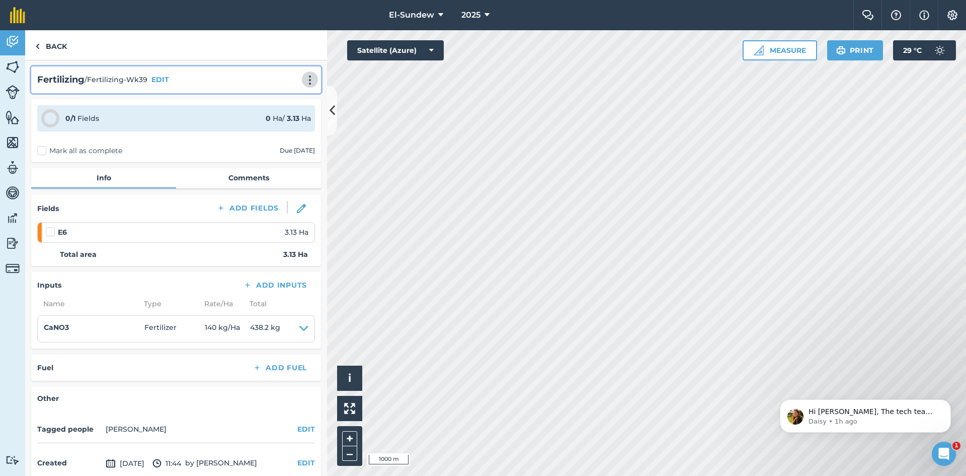
click at [304, 78] on img at bounding box center [310, 80] width 12 height 10
click at [286, 103] on link "Print" at bounding box center [289, 102] width 64 height 20
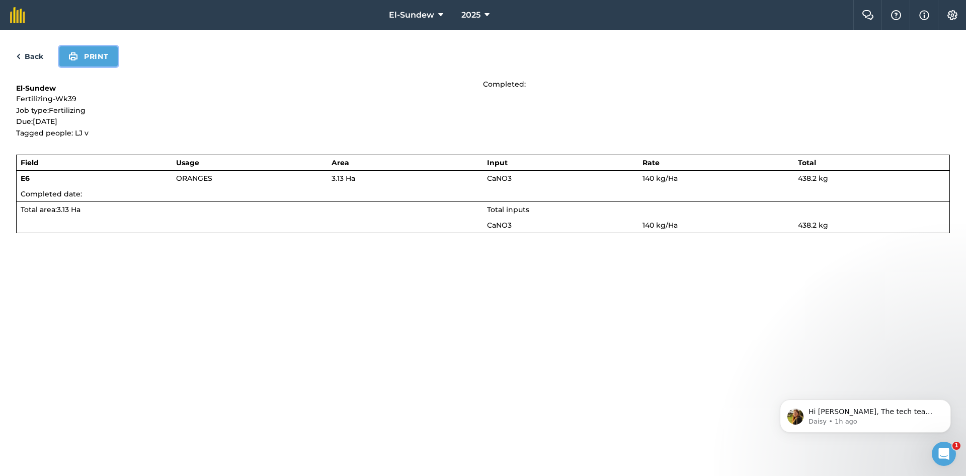
drag, startPoint x: 110, startPoint y: 56, endPoint x: 716, endPoint y: 389, distance: 691.2
click at [110, 56] on button "Print" at bounding box center [88, 56] width 58 height 20
click at [30, 56] on link "Back" at bounding box center [29, 56] width 27 height 12
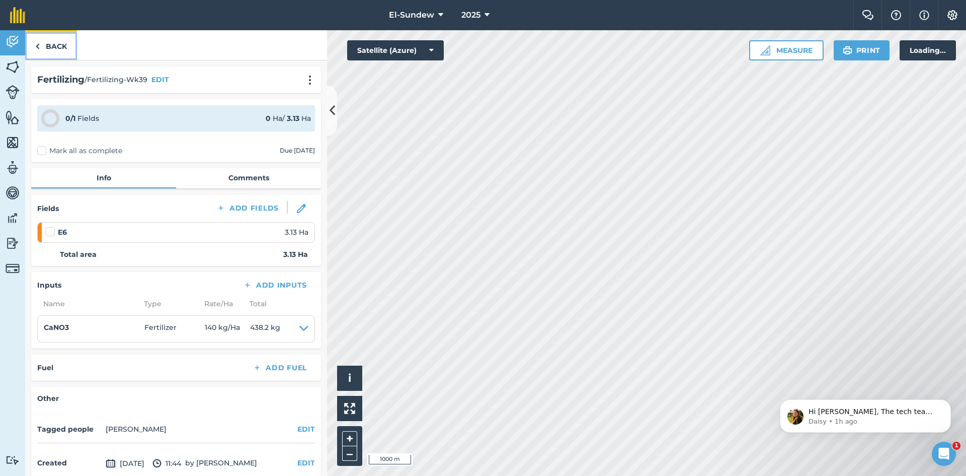
click at [44, 45] on link "Back" at bounding box center [51, 45] width 52 height 30
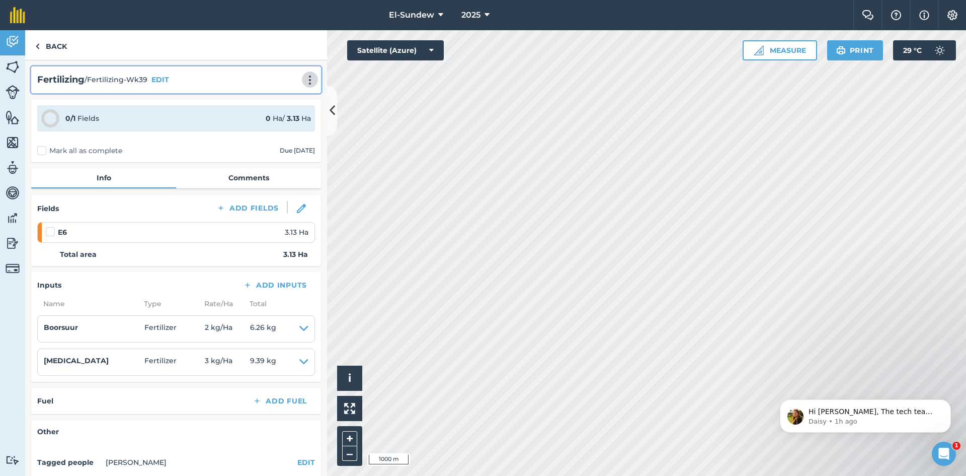
click at [304, 77] on img at bounding box center [310, 80] width 12 height 10
click at [282, 103] on link "Print" at bounding box center [289, 102] width 64 height 20
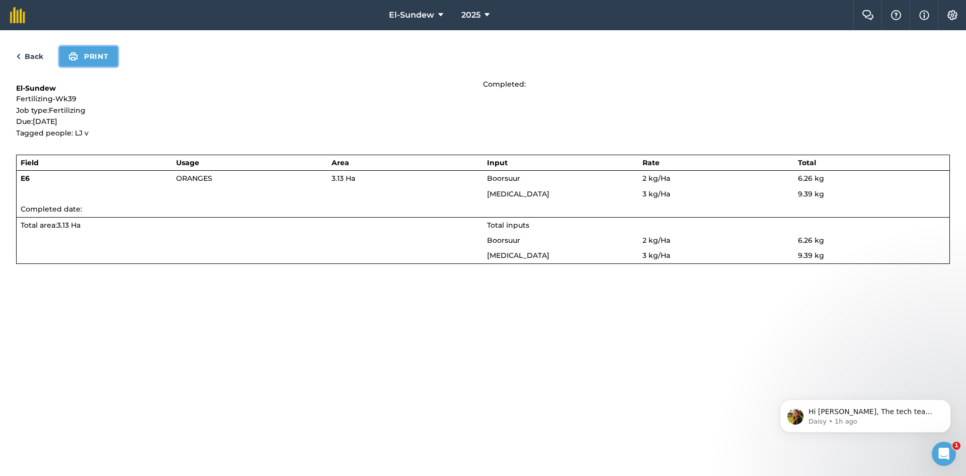
click at [83, 55] on button "Print" at bounding box center [88, 56] width 58 height 20
click at [35, 56] on link "Back" at bounding box center [29, 56] width 27 height 12
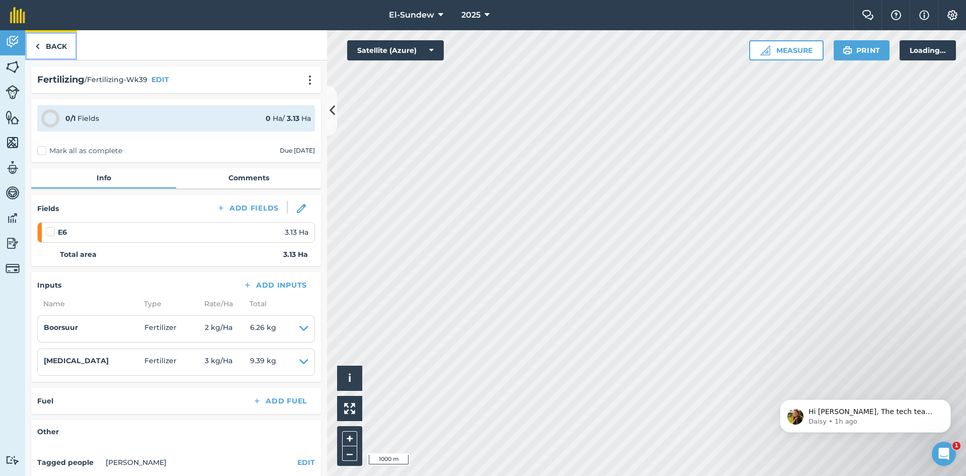
click at [49, 42] on link "Back" at bounding box center [51, 45] width 52 height 30
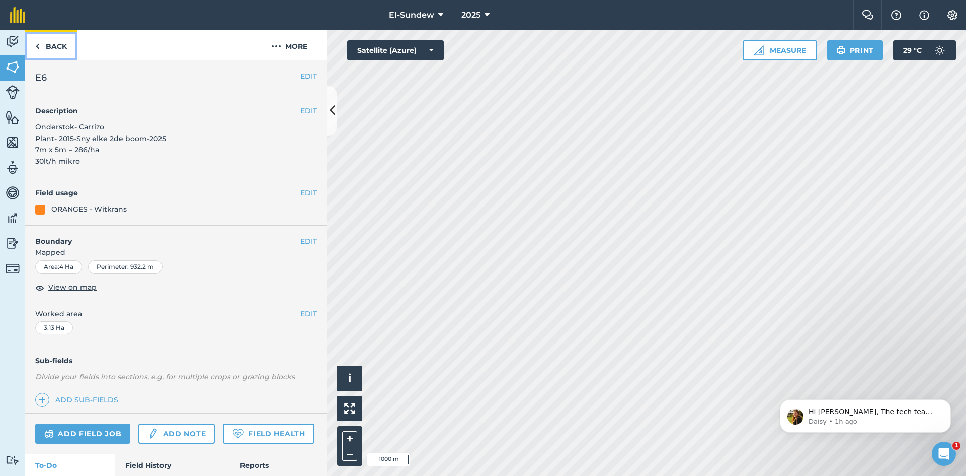
click at [49, 42] on link "Back" at bounding box center [51, 45] width 52 height 30
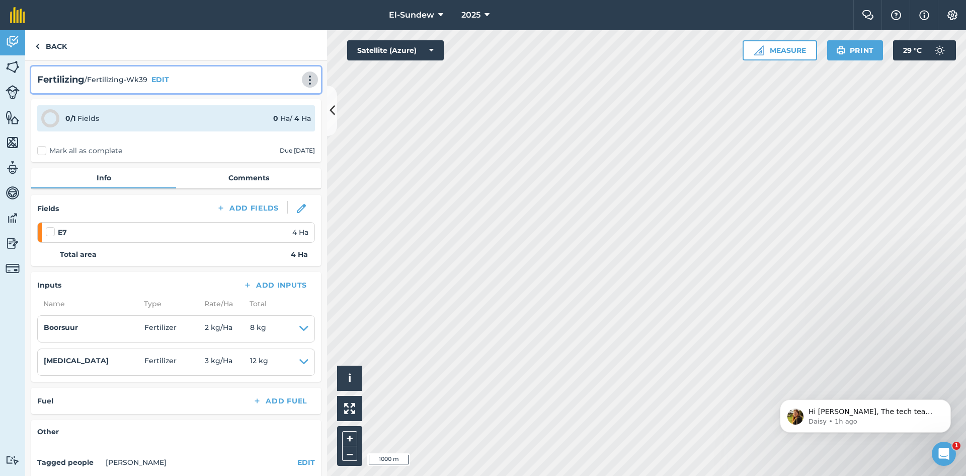
click at [304, 77] on img at bounding box center [310, 80] width 12 height 10
click at [285, 104] on link "Print" at bounding box center [289, 102] width 64 height 20
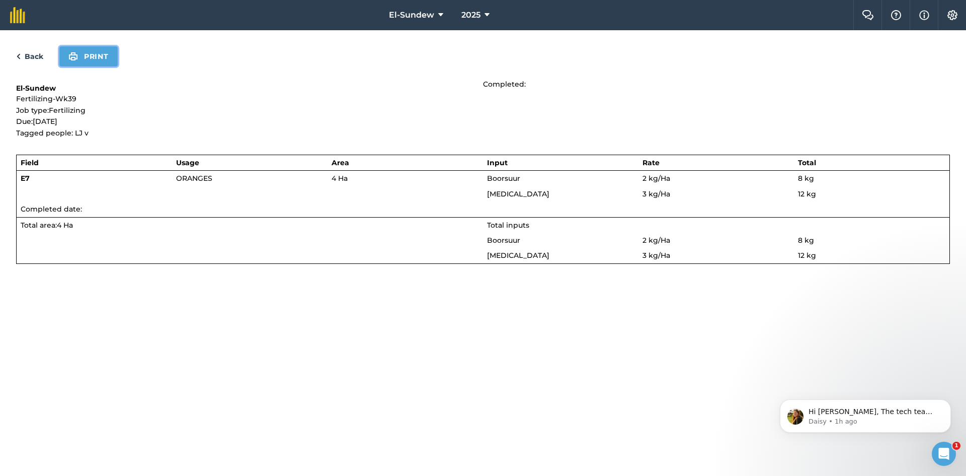
click at [106, 62] on button "Print" at bounding box center [88, 56] width 58 height 20
click at [33, 53] on link "Back" at bounding box center [29, 56] width 27 height 12
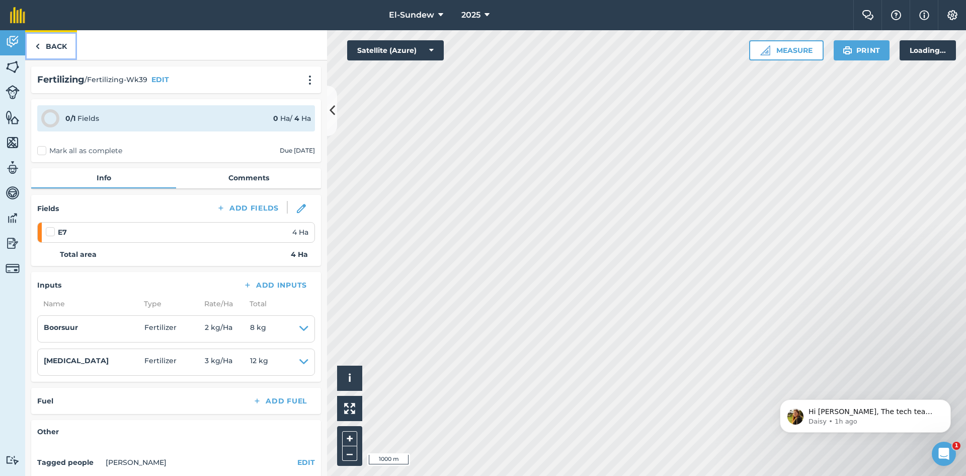
click at [52, 49] on link "Back" at bounding box center [51, 45] width 52 height 30
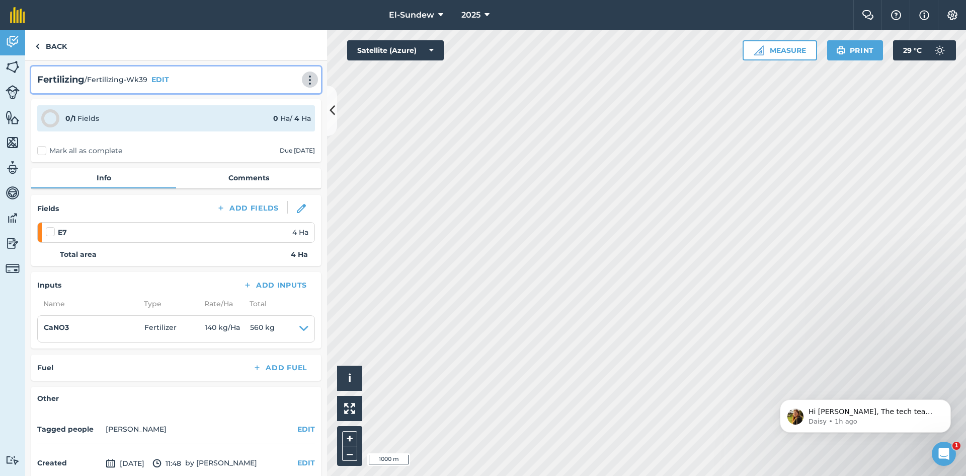
click at [304, 77] on img at bounding box center [310, 80] width 12 height 10
click at [272, 100] on link "Print" at bounding box center [289, 102] width 64 height 20
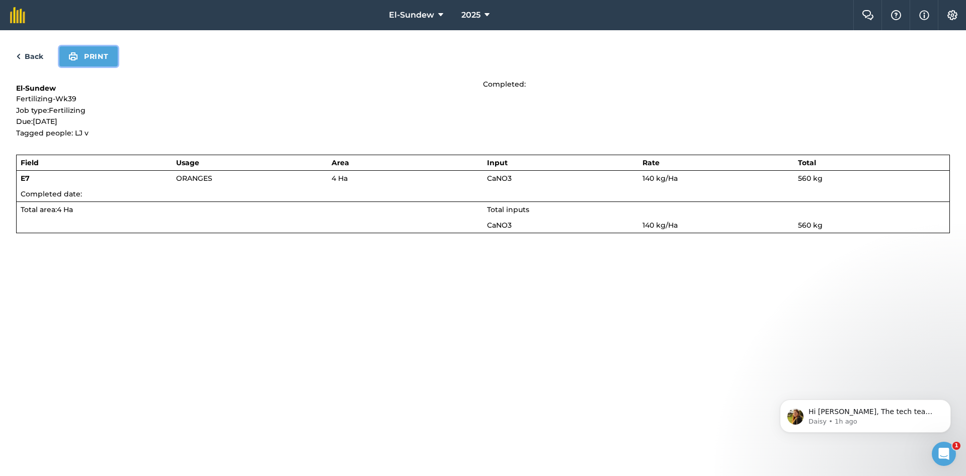
click at [90, 62] on button "Print" at bounding box center [88, 56] width 58 height 20
click at [36, 53] on link "Back" at bounding box center [29, 56] width 27 height 12
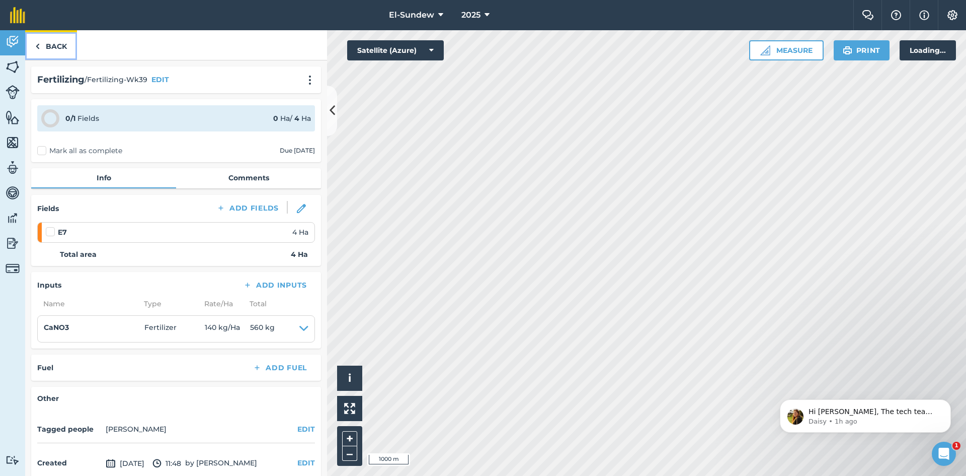
click at [53, 44] on link "Back" at bounding box center [51, 45] width 52 height 30
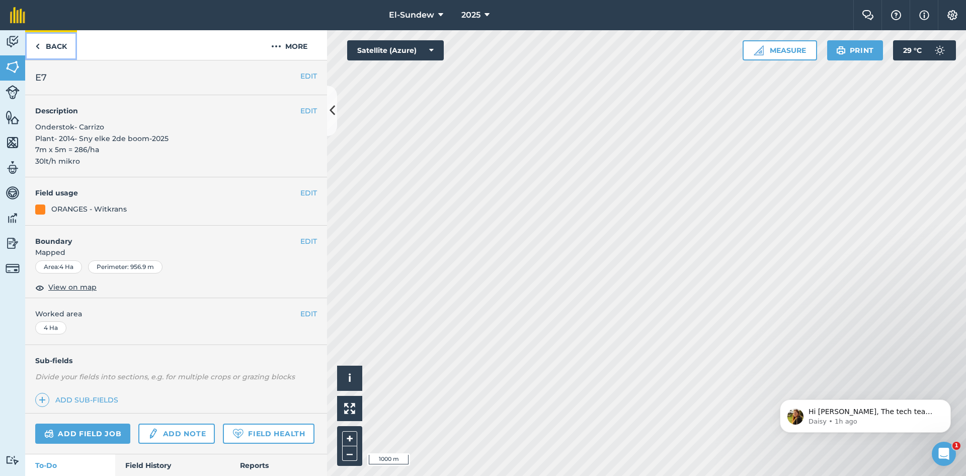
click at [53, 44] on link "Back" at bounding box center [51, 45] width 52 height 30
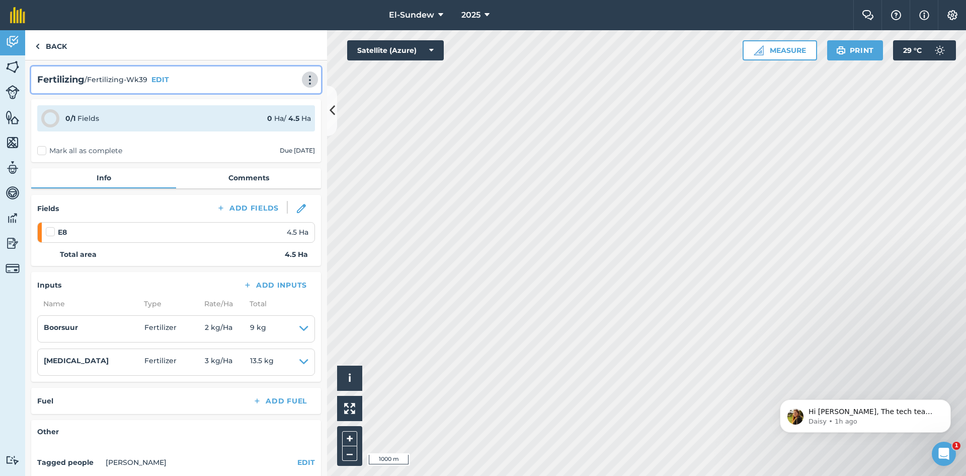
click at [304, 79] on img at bounding box center [310, 80] width 12 height 10
click at [270, 101] on link "Print" at bounding box center [289, 102] width 64 height 20
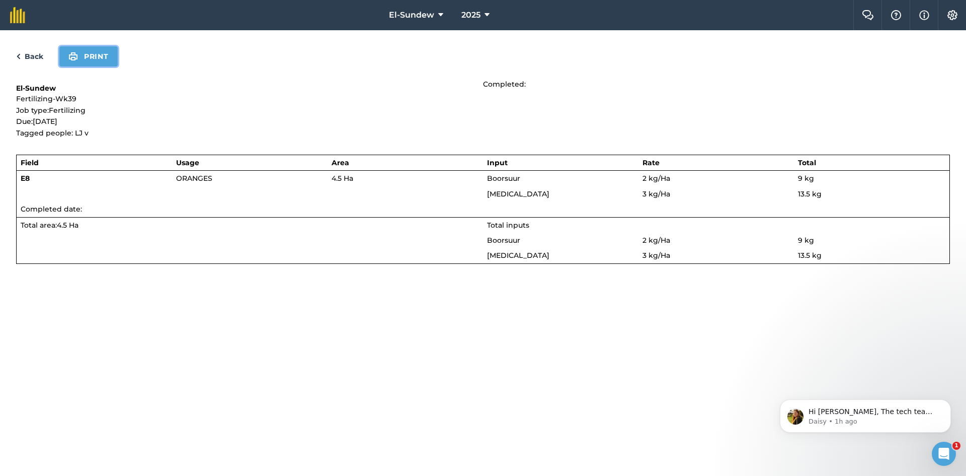
click at [98, 57] on button "Print" at bounding box center [88, 56] width 58 height 20
click at [33, 54] on link "Back" at bounding box center [29, 56] width 27 height 12
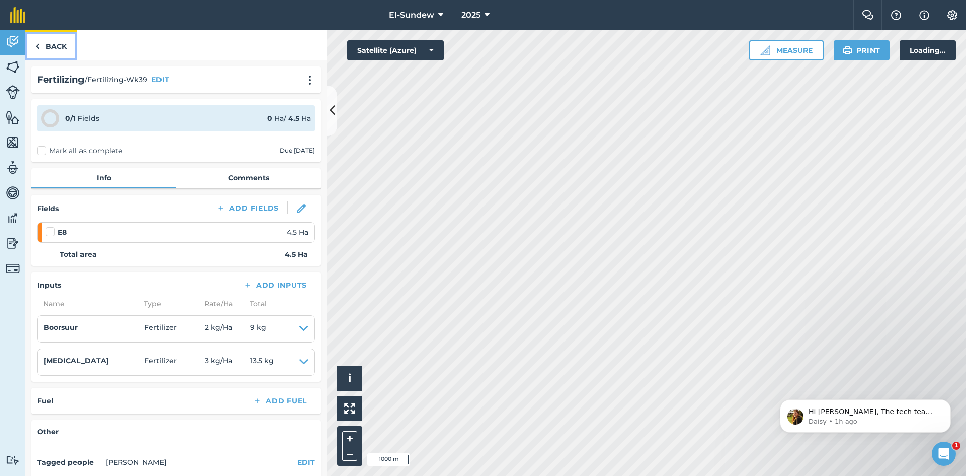
click at [39, 51] on img at bounding box center [37, 46] width 5 height 12
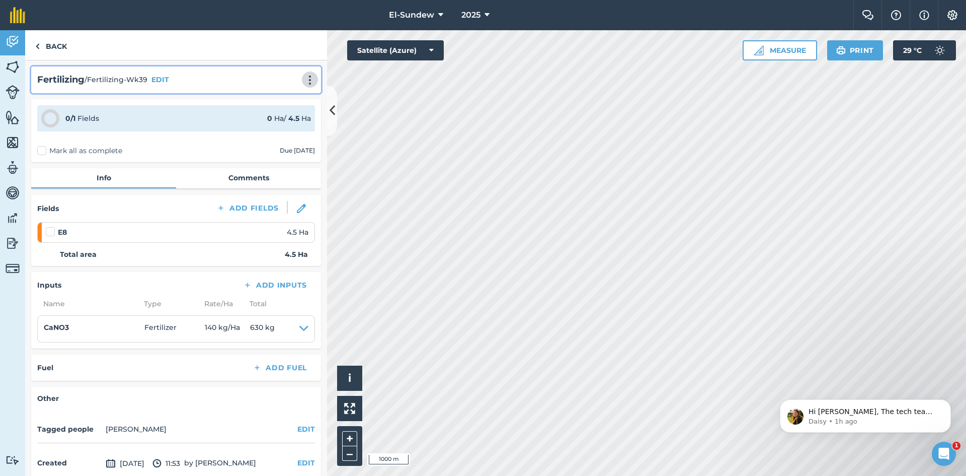
click at [304, 76] on img at bounding box center [310, 80] width 12 height 10
click at [278, 111] on link "Print" at bounding box center [289, 102] width 64 height 20
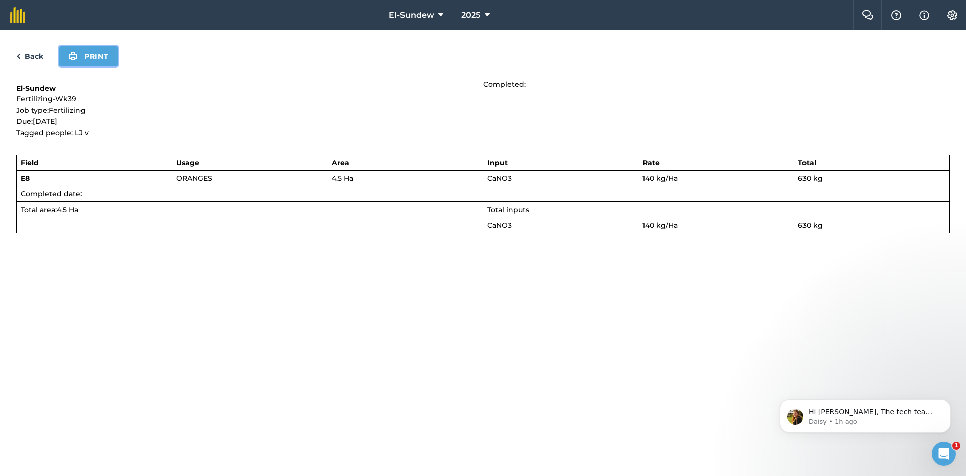
click at [108, 53] on button "Print" at bounding box center [88, 56] width 58 height 20
click at [36, 54] on link "Back" at bounding box center [29, 56] width 27 height 12
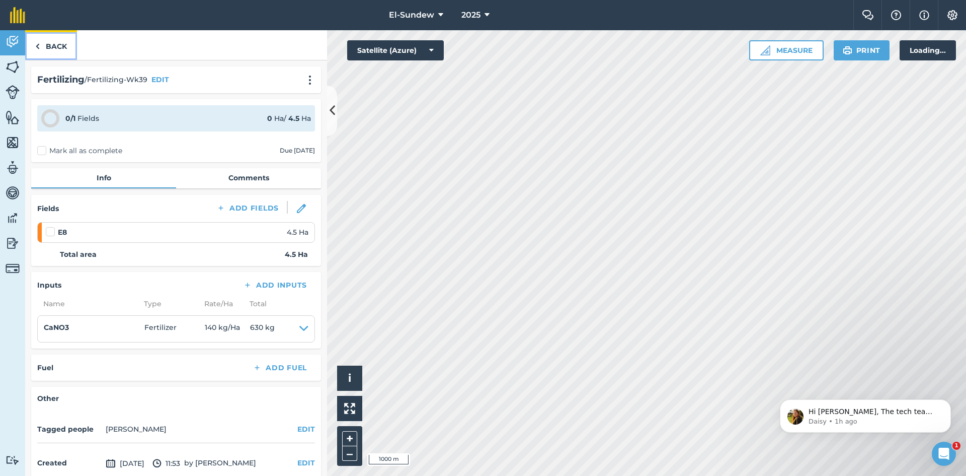
click at [59, 41] on link "Back" at bounding box center [51, 45] width 52 height 30
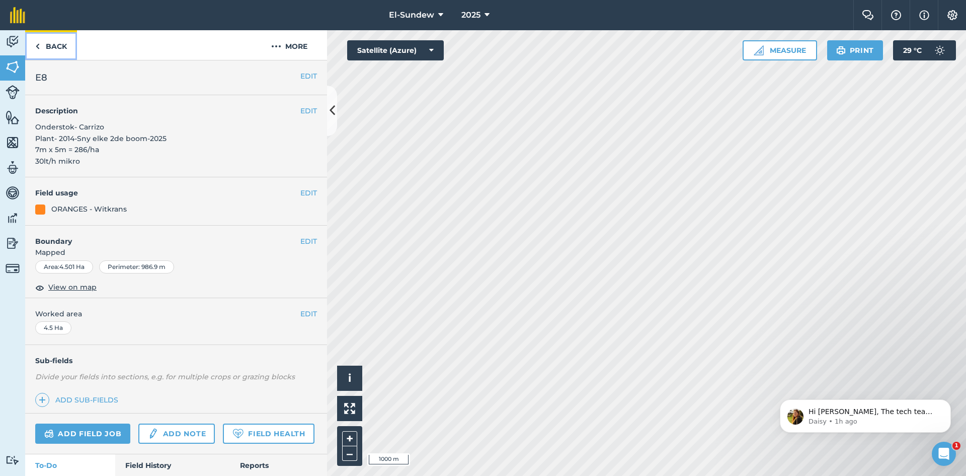
click at [63, 40] on link "Back" at bounding box center [51, 45] width 52 height 30
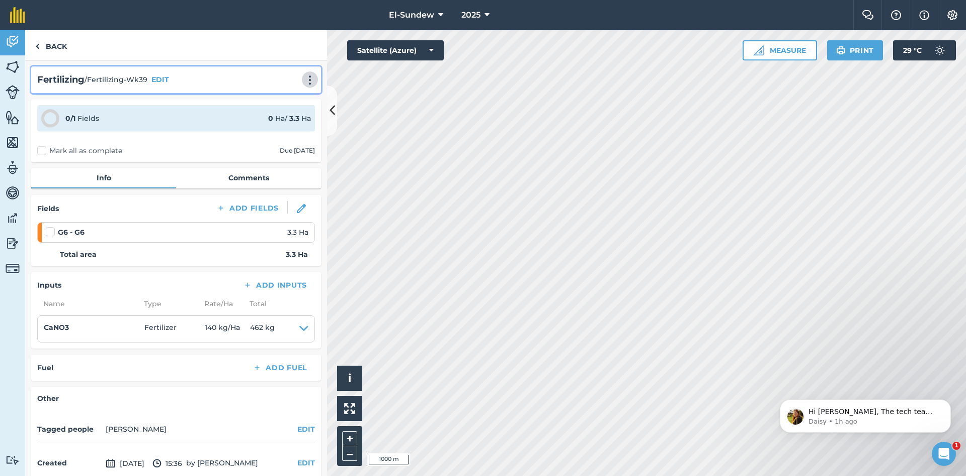
click at [308, 79] on img at bounding box center [310, 80] width 12 height 10
click at [268, 99] on link "Print" at bounding box center [289, 102] width 64 height 20
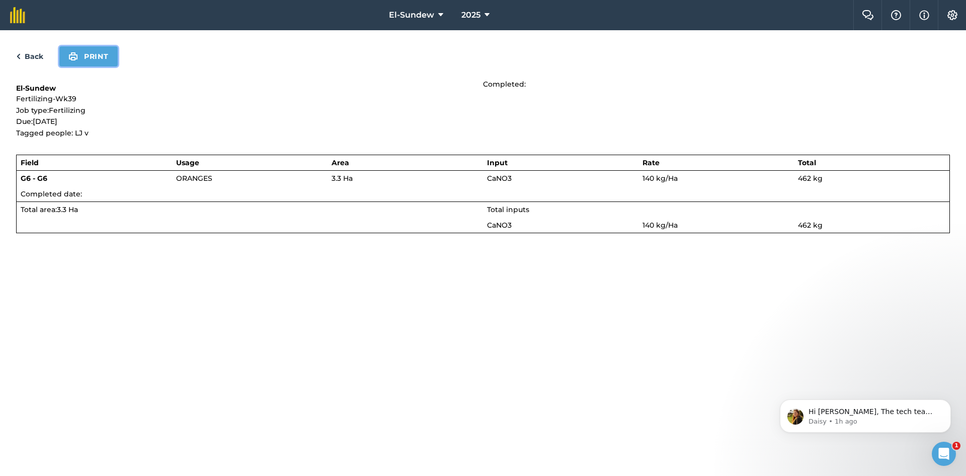
click at [102, 65] on button "Print" at bounding box center [88, 56] width 58 height 20
click at [36, 56] on link "Back" at bounding box center [29, 56] width 27 height 12
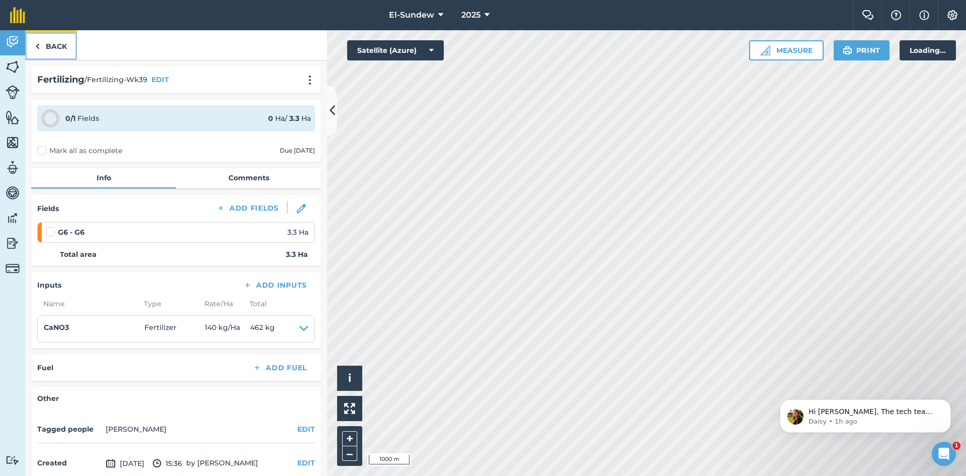
click at [43, 49] on link "Back" at bounding box center [51, 45] width 52 height 30
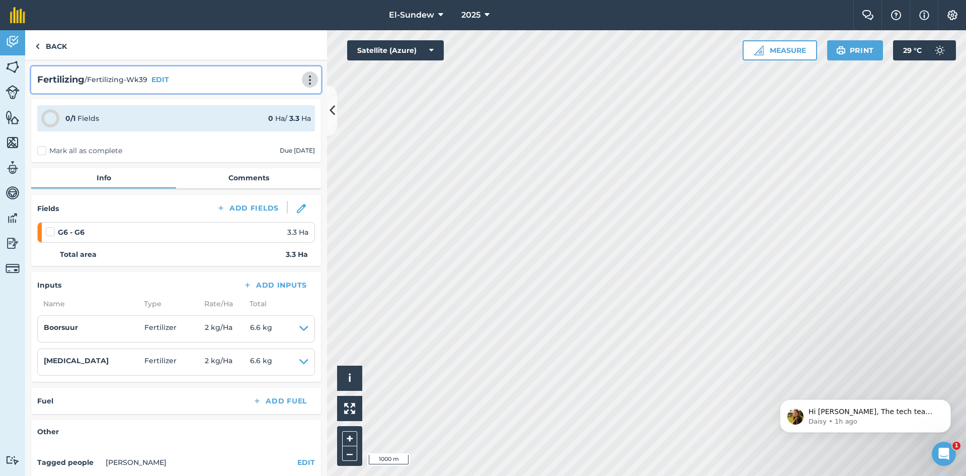
click at [308, 77] on img at bounding box center [310, 80] width 12 height 10
click at [274, 97] on link "Print" at bounding box center [289, 102] width 64 height 20
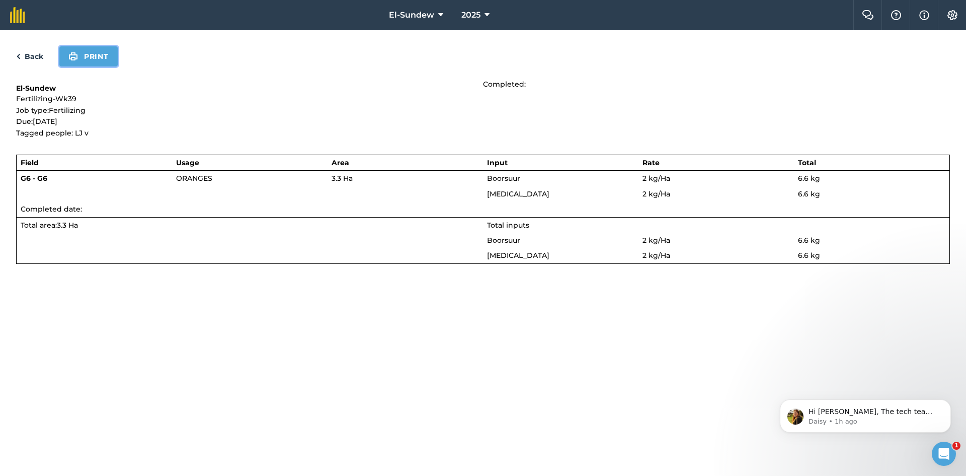
click at [97, 62] on button "Print" at bounding box center [88, 56] width 58 height 20
click at [37, 61] on link "Back" at bounding box center [29, 56] width 27 height 12
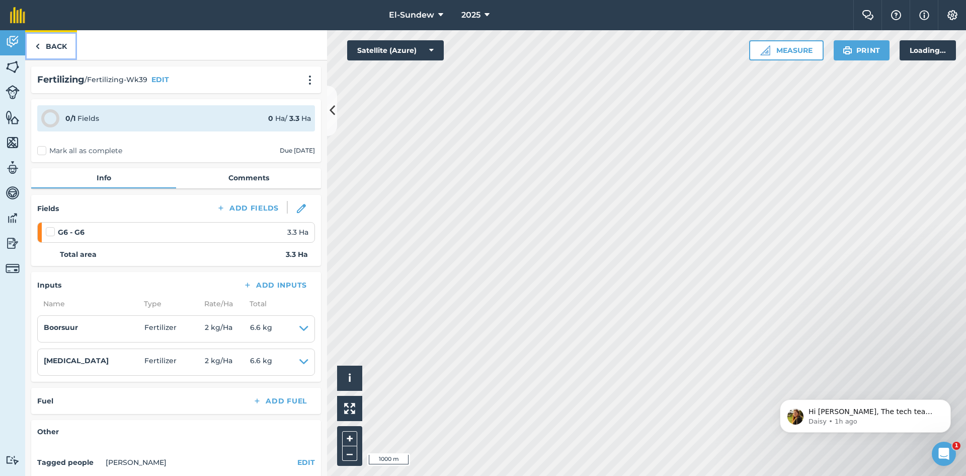
click at [37, 49] on img at bounding box center [37, 46] width 5 height 12
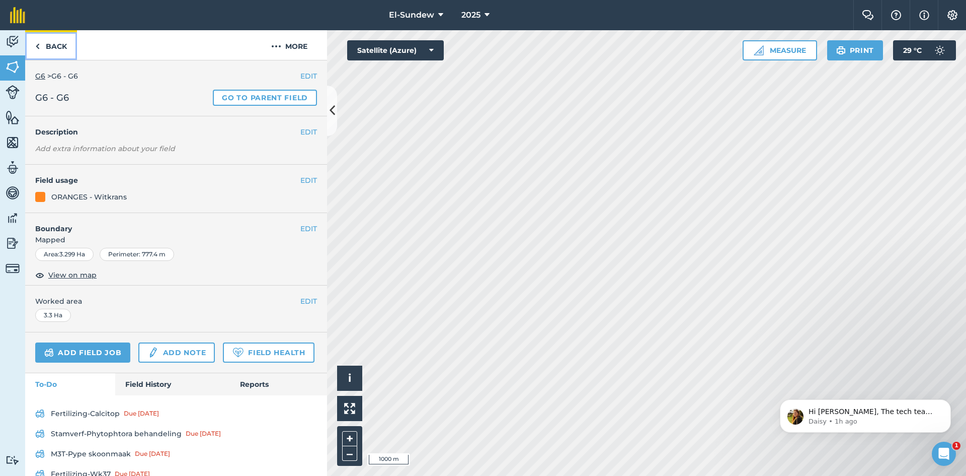
click at [62, 40] on link "Back" at bounding box center [51, 45] width 52 height 30
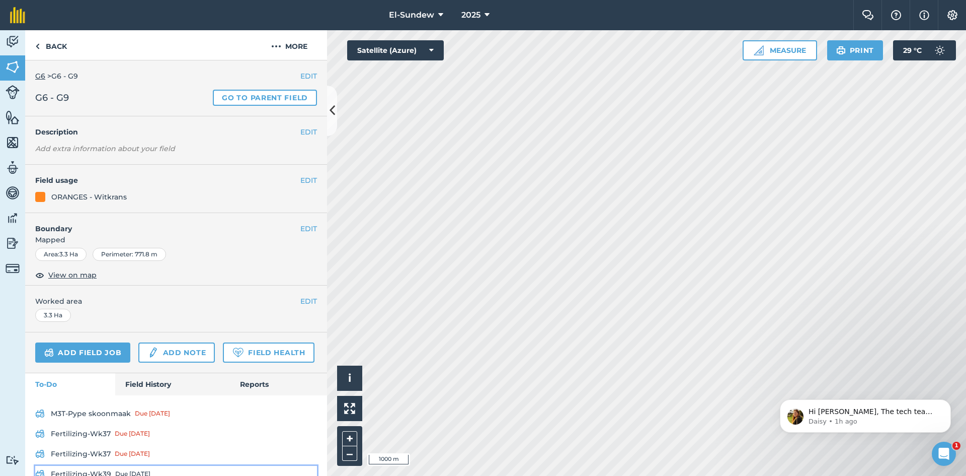
click at [102, 465] on link "Fertilizing-Wk39 Due [DATE]" at bounding box center [176, 473] width 282 height 16
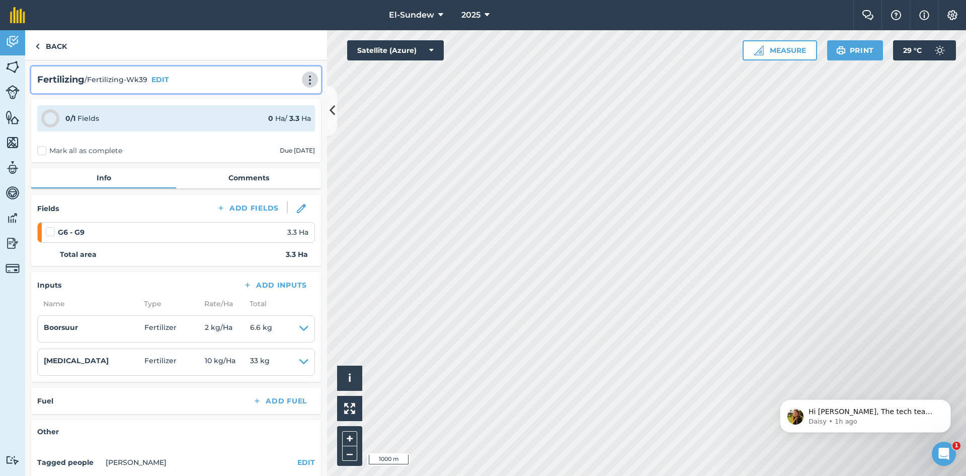
click at [304, 81] on img at bounding box center [310, 80] width 12 height 10
click at [282, 97] on link "Print" at bounding box center [289, 102] width 64 height 20
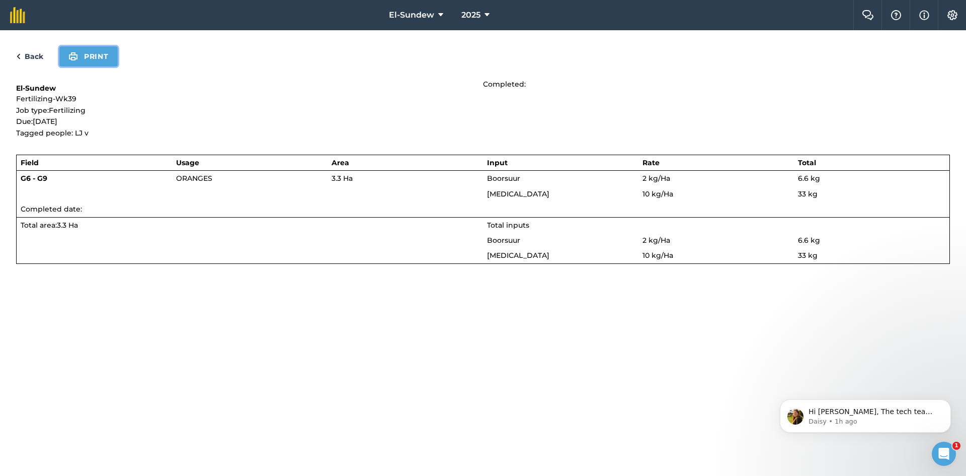
click at [91, 60] on button "Print" at bounding box center [88, 56] width 58 height 20
click at [39, 50] on div "Back Print" at bounding box center [483, 56] width 934 height 20
click at [39, 55] on link "Back" at bounding box center [29, 56] width 27 height 12
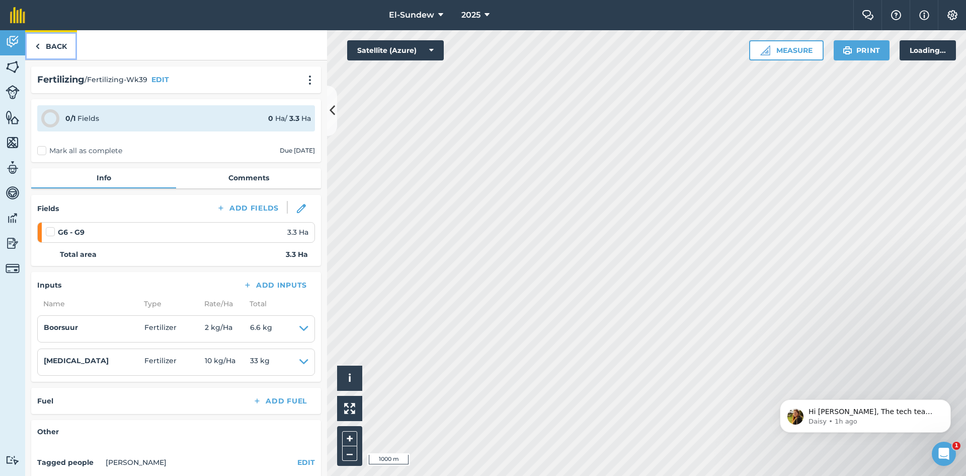
click at [51, 51] on link "Back" at bounding box center [51, 45] width 52 height 30
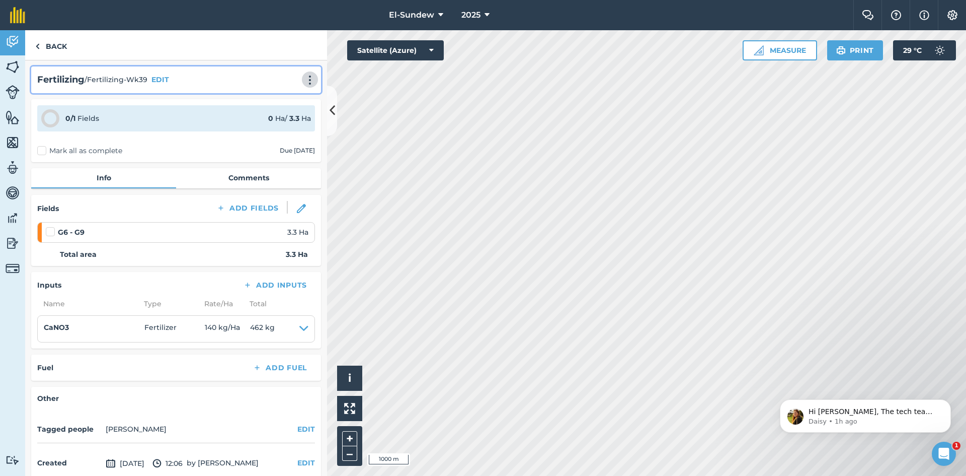
click at [307, 74] on button at bounding box center [310, 79] width 10 height 12
click at [270, 97] on link "Print" at bounding box center [289, 102] width 64 height 20
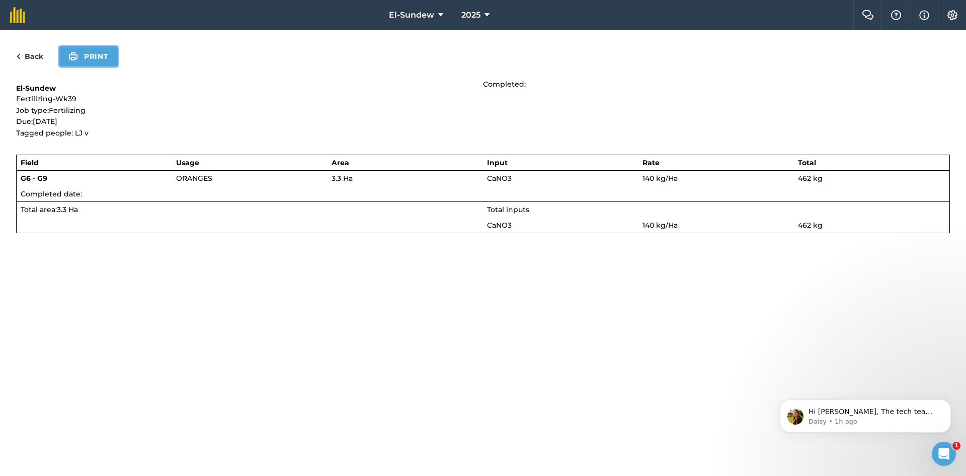
click at [104, 60] on button "Print" at bounding box center [88, 56] width 58 height 20
click at [25, 57] on link "Back" at bounding box center [29, 56] width 27 height 12
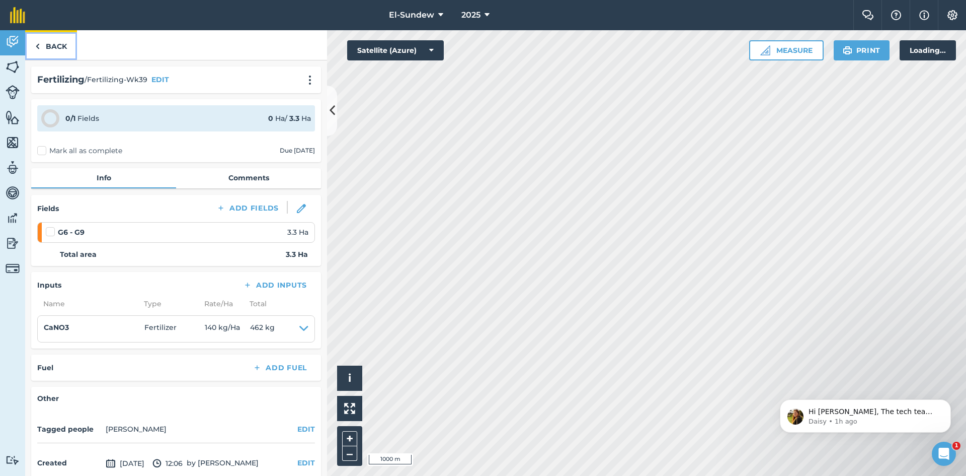
click at [33, 47] on link "Back" at bounding box center [51, 45] width 52 height 30
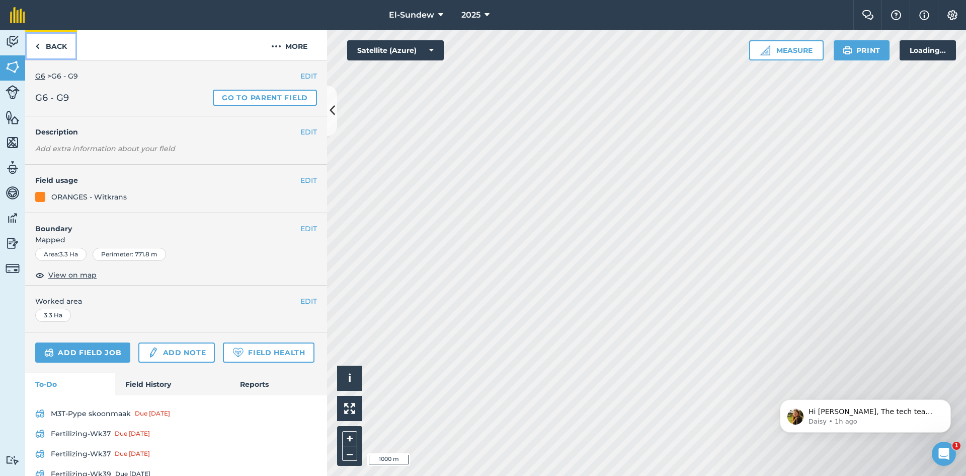
click at [33, 47] on link "Back" at bounding box center [51, 45] width 52 height 30
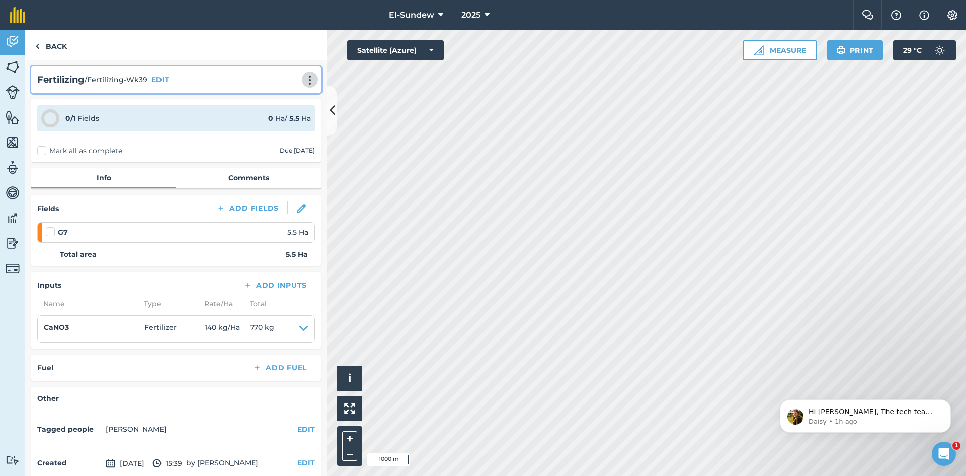
click at [304, 79] on img at bounding box center [310, 80] width 12 height 10
click at [283, 103] on link "Print" at bounding box center [289, 102] width 64 height 20
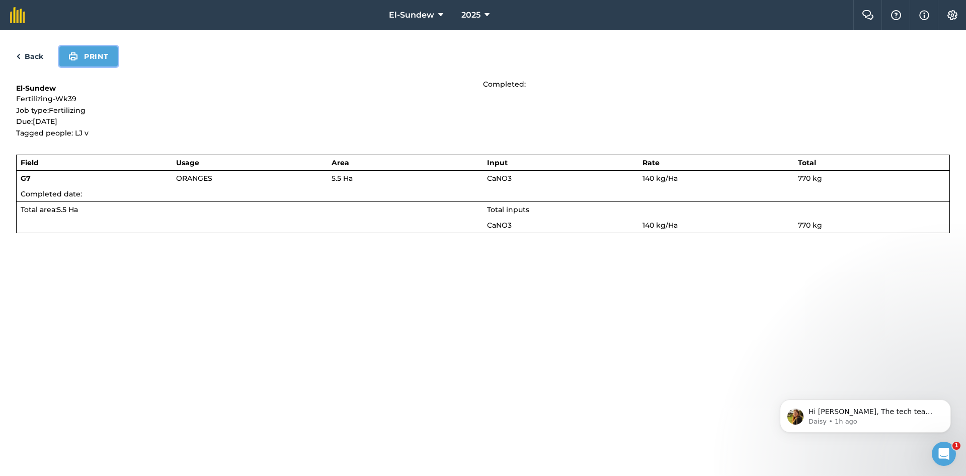
click at [99, 51] on button "Print" at bounding box center [88, 56] width 58 height 20
click at [39, 58] on link "Back" at bounding box center [29, 56] width 27 height 12
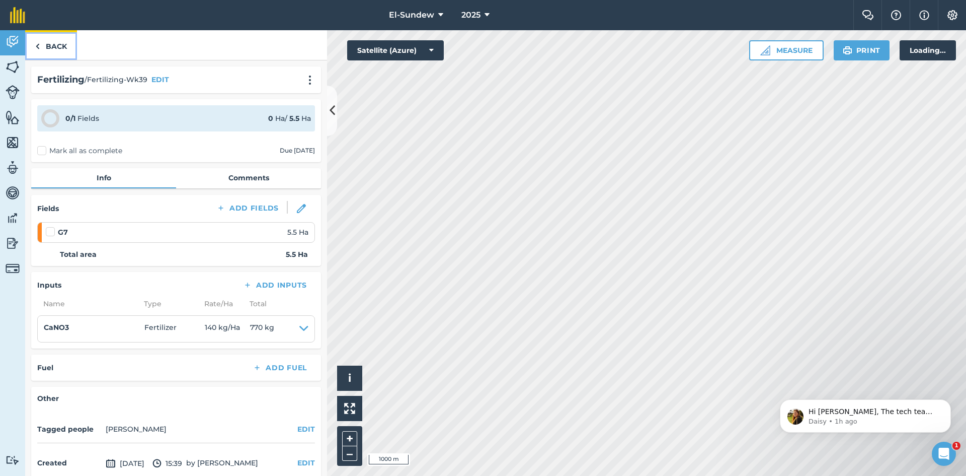
click at [58, 44] on link "Back" at bounding box center [51, 45] width 52 height 30
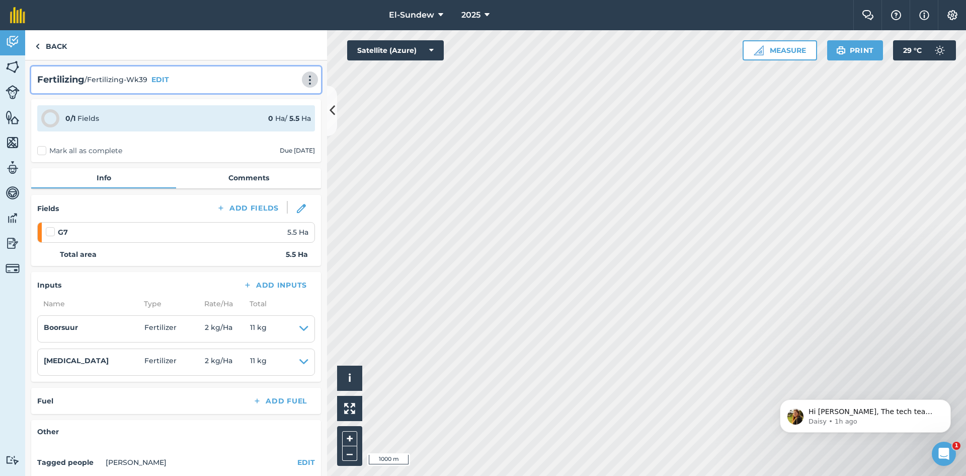
click at [304, 78] on img at bounding box center [310, 80] width 12 height 10
click at [288, 101] on link "Print" at bounding box center [289, 102] width 64 height 20
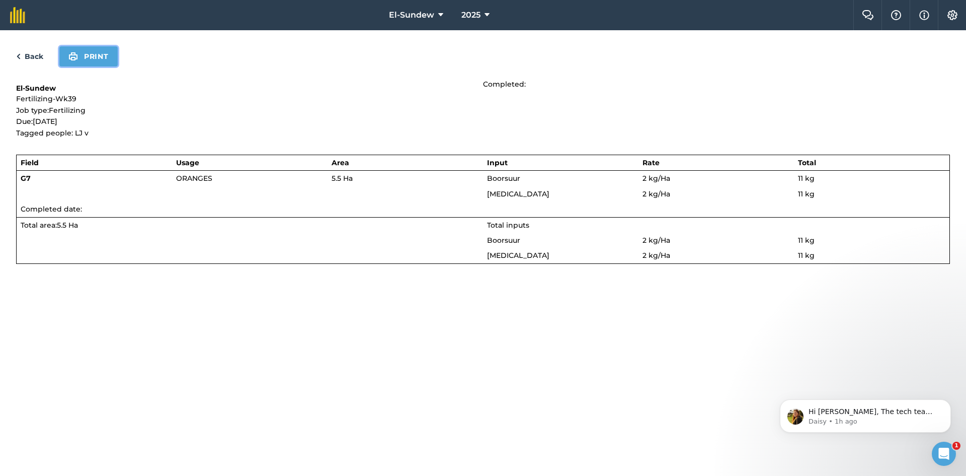
click at [100, 52] on button "Print" at bounding box center [88, 56] width 58 height 20
click at [30, 56] on link "Back" at bounding box center [29, 56] width 27 height 12
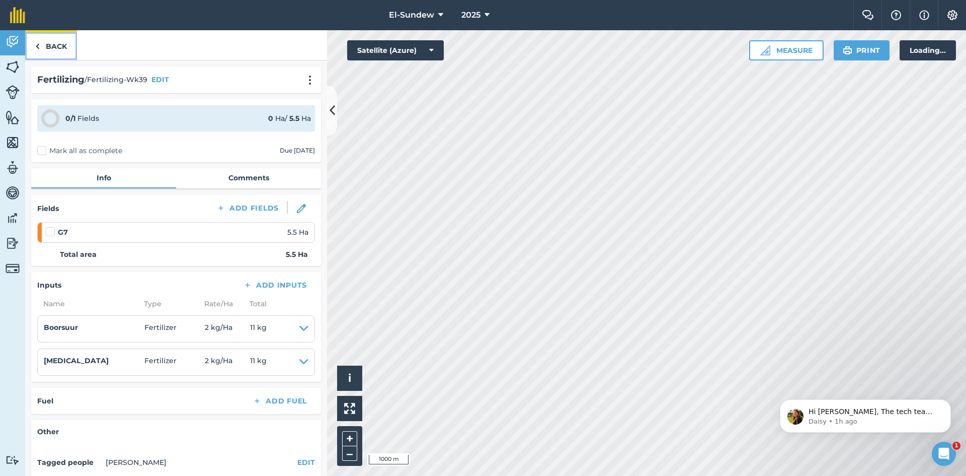
click at [49, 48] on link "Back" at bounding box center [51, 45] width 52 height 30
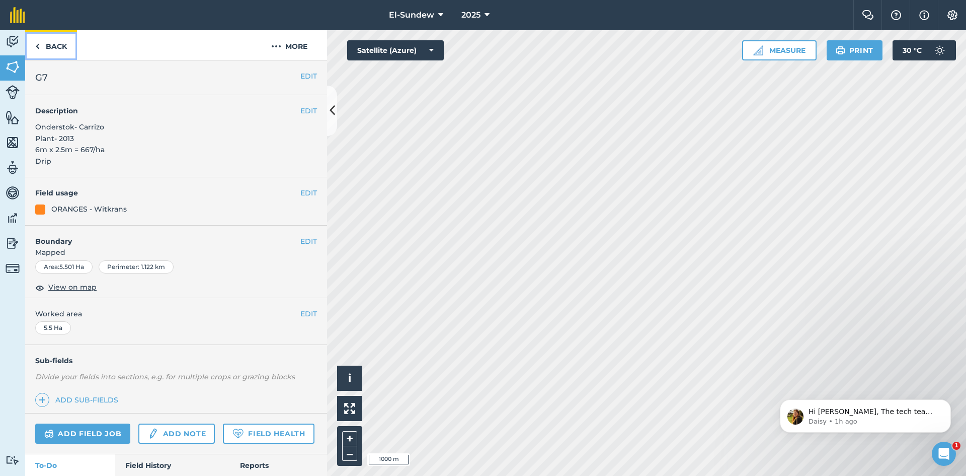
click at [49, 48] on link "Back" at bounding box center [51, 45] width 52 height 30
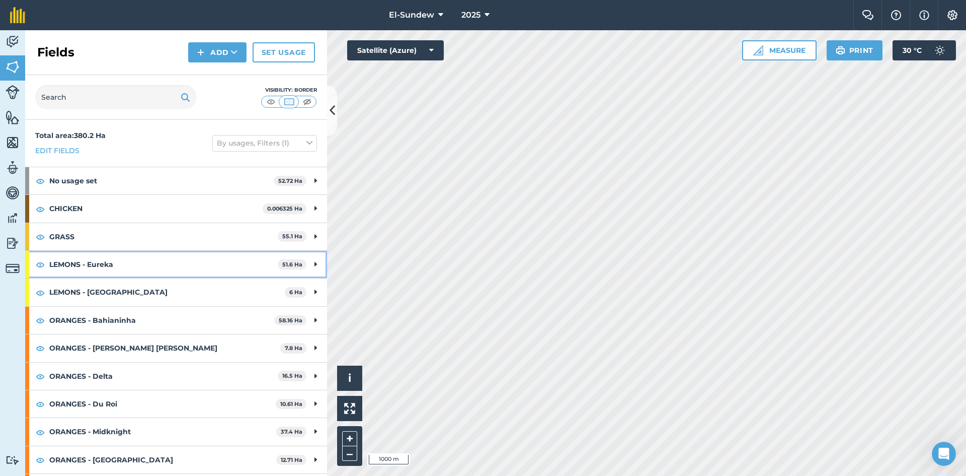
click at [129, 269] on strong "LEMONS - Eureka" at bounding box center [163, 264] width 228 height 27
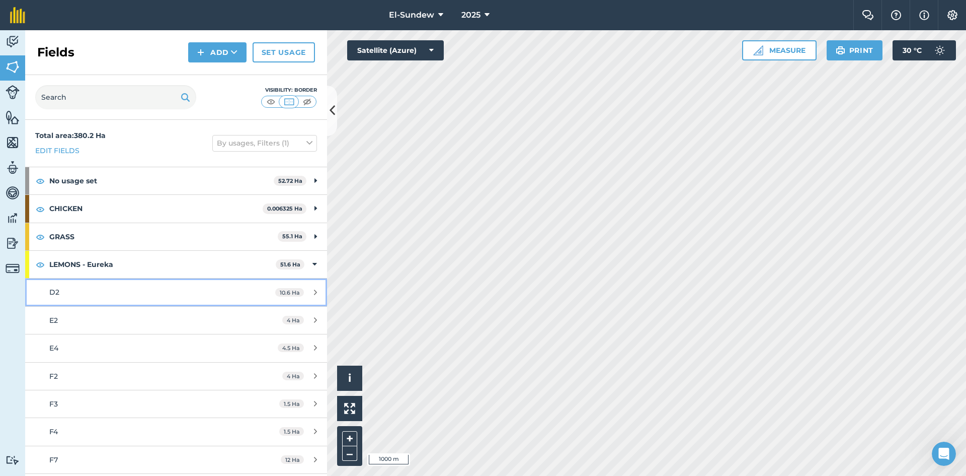
click at [120, 288] on div "D2" at bounding box center [143, 291] width 189 height 11
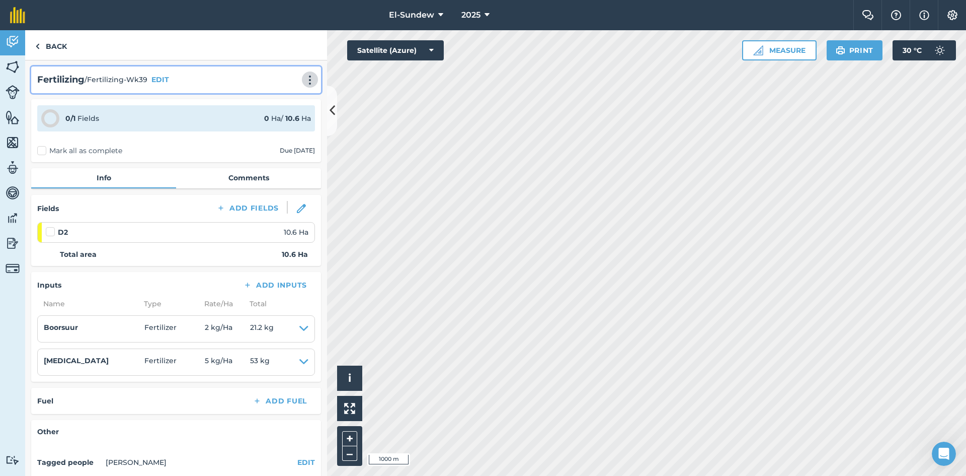
click at [304, 76] on img at bounding box center [310, 80] width 12 height 10
click at [293, 104] on link "Print" at bounding box center [289, 102] width 64 height 20
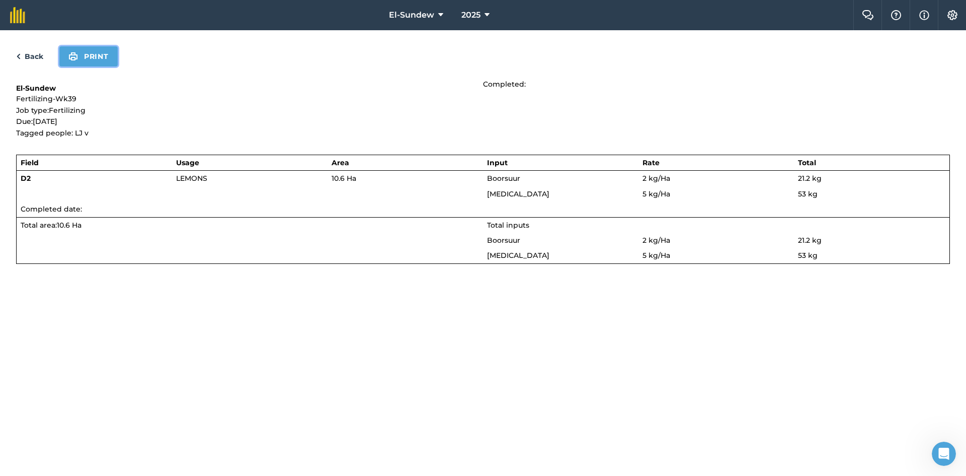
click at [110, 57] on button "Print" at bounding box center [88, 56] width 58 height 20
click at [30, 63] on div "Back Print" at bounding box center [483, 56] width 934 height 20
click at [34, 53] on link "Back" at bounding box center [29, 56] width 27 height 12
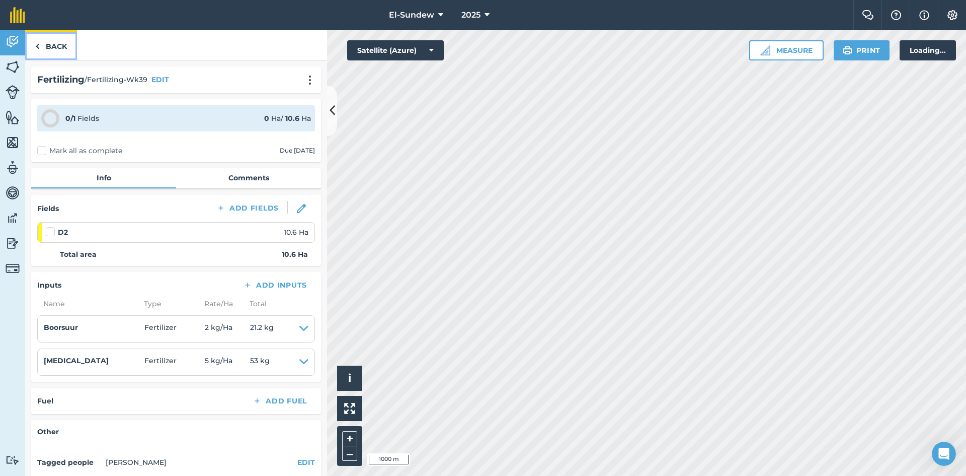
click at [38, 51] on img at bounding box center [37, 46] width 5 height 12
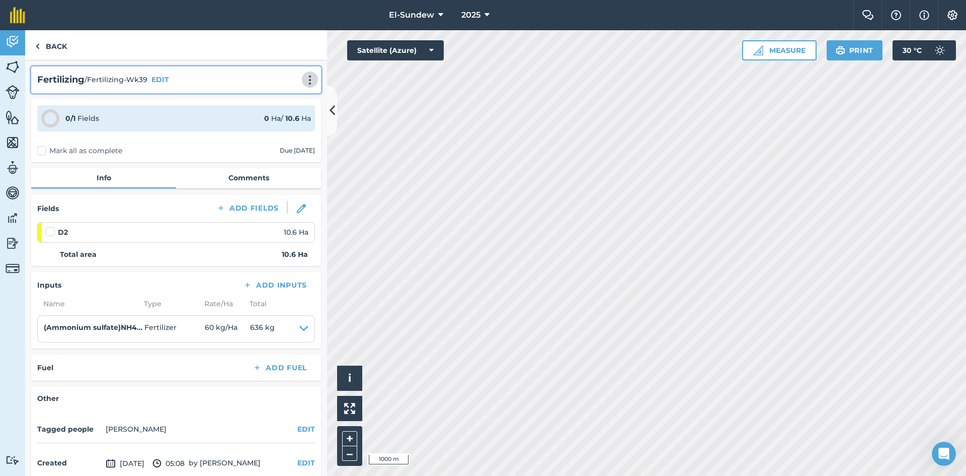
click at [304, 81] on img at bounding box center [310, 80] width 12 height 10
click at [295, 102] on link "Print" at bounding box center [289, 102] width 64 height 20
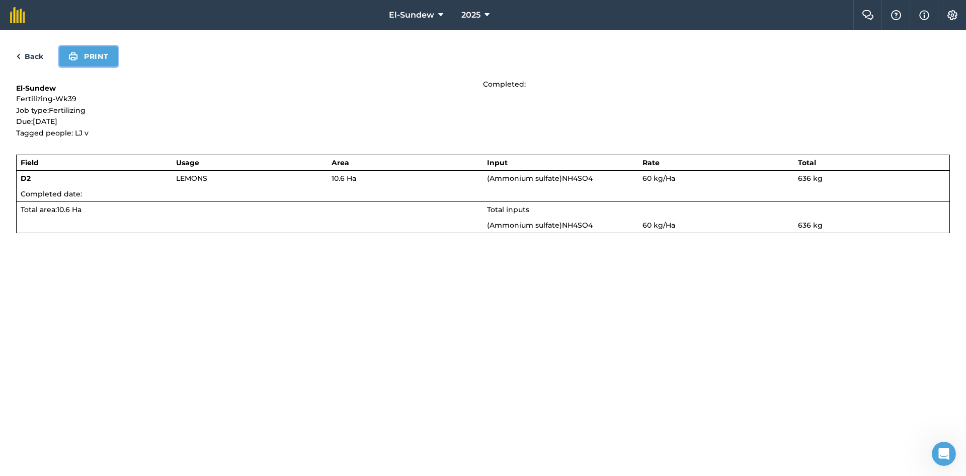
click at [111, 65] on button "Print" at bounding box center [88, 56] width 58 height 20
click at [35, 50] on div "Back Print" at bounding box center [483, 56] width 934 height 20
click at [32, 55] on link "Back" at bounding box center [29, 56] width 27 height 12
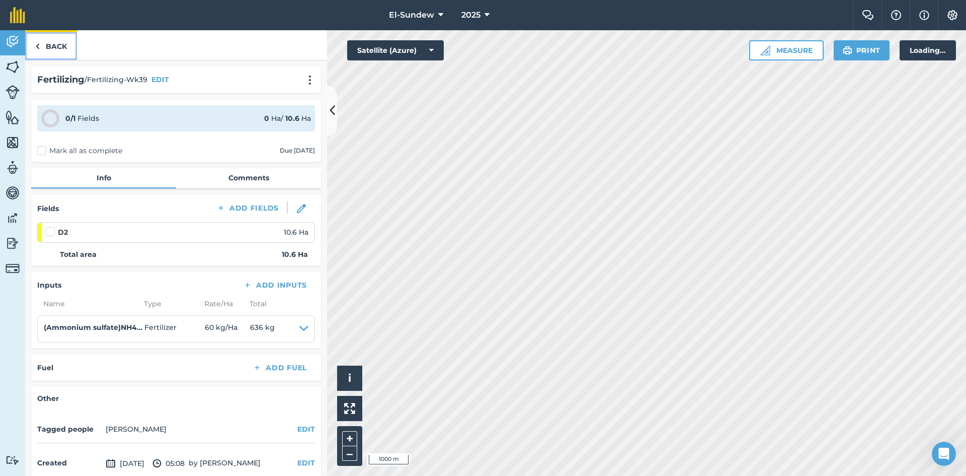
click at [42, 50] on link "Back" at bounding box center [51, 45] width 52 height 30
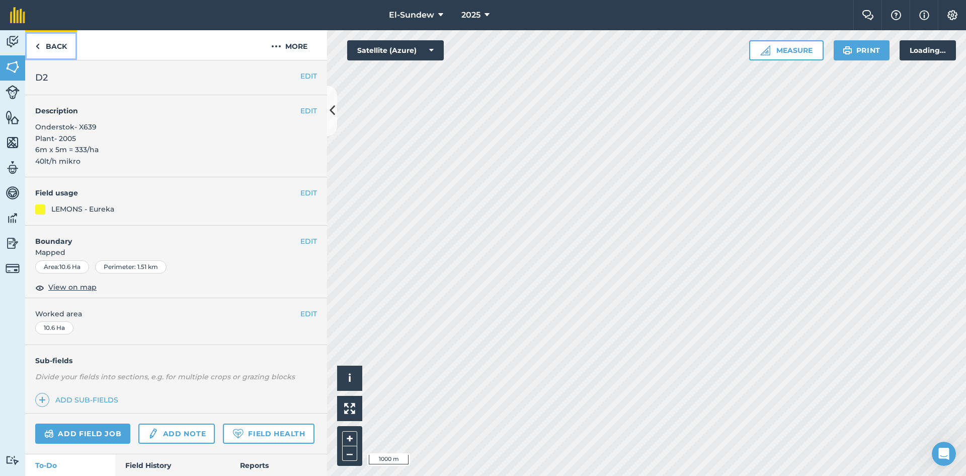
click at [42, 50] on link "Back" at bounding box center [51, 45] width 52 height 30
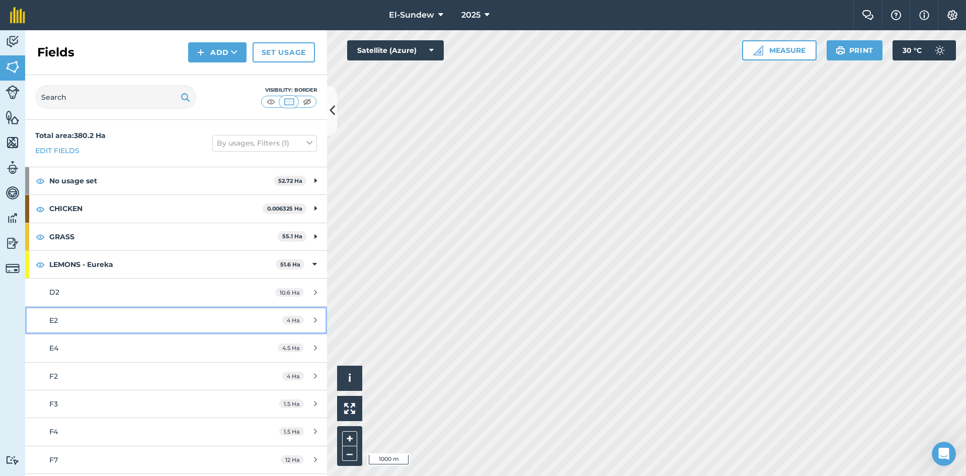
click at [135, 315] on div "E2" at bounding box center [143, 320] width 189 height 11
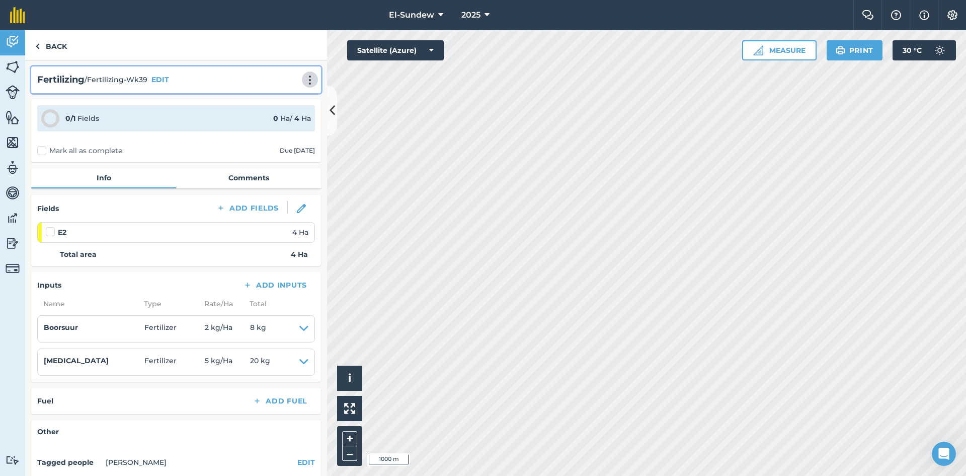
click at [304, 81] on img at bounding box center [310, 80] width 12 height 10
click at [278, 100] on link "Print" at bounding box center [289, 102] width 64 height 20
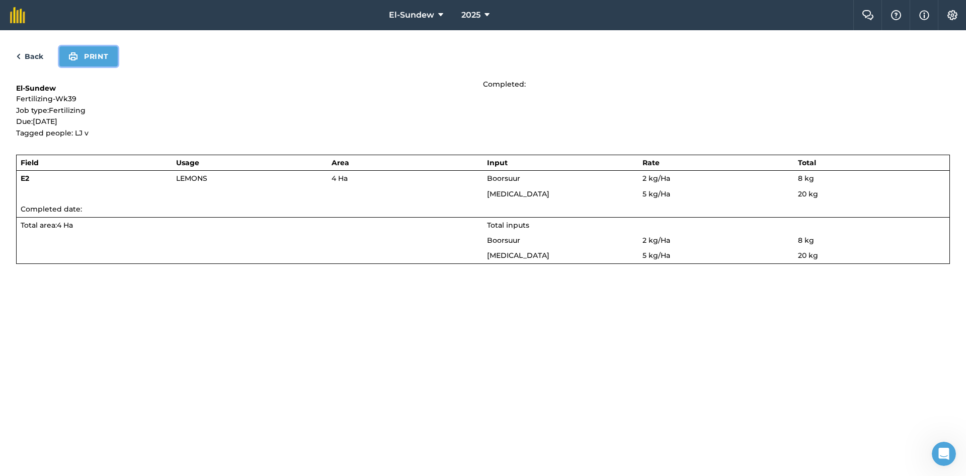
click at [87, 57] on button "Print" at bounding box center [88, 56] width 58 height 20
click at [38, 55] on link "Back" at bounding box center [29, 56] width 27 height 12
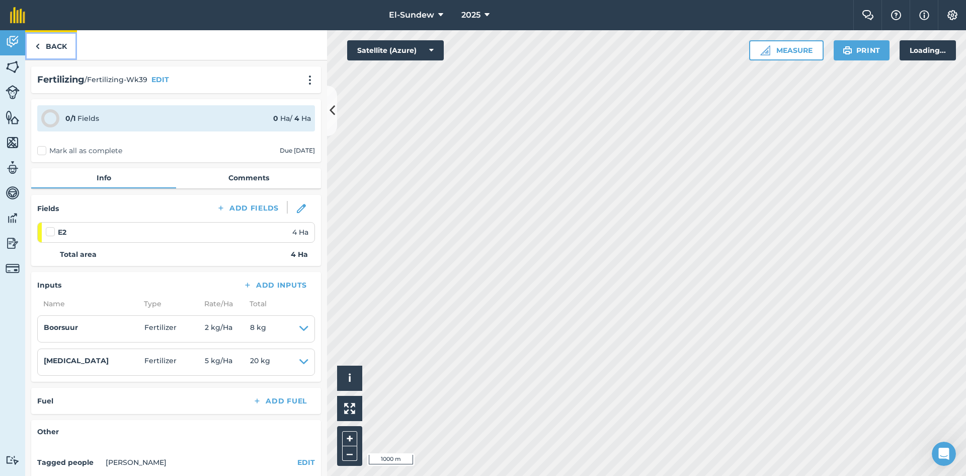
click at [41, 48] on link "Back" at bounding box center [51, 45] width 52 height 30
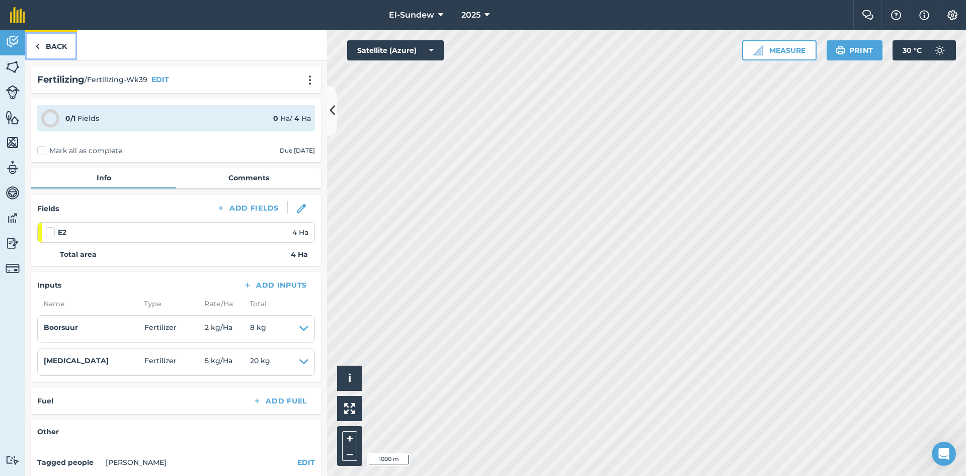
click at [64, 54] on link "Back" at bounding box center [51, 45] width 52 height 30
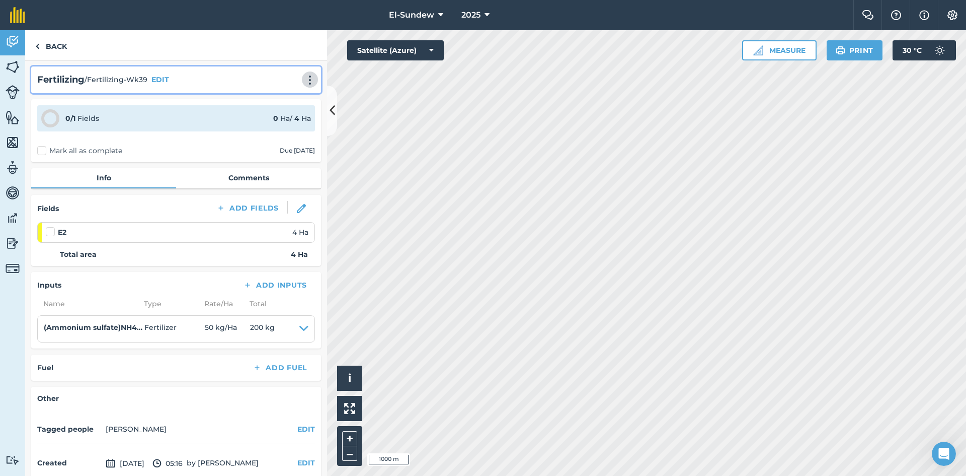
click at [306, 85] on img at bounding box center [310, 80] width 12 height 10
click at [277, 99] on link "Print" at bounding box center [289, 102] width 64 height 20
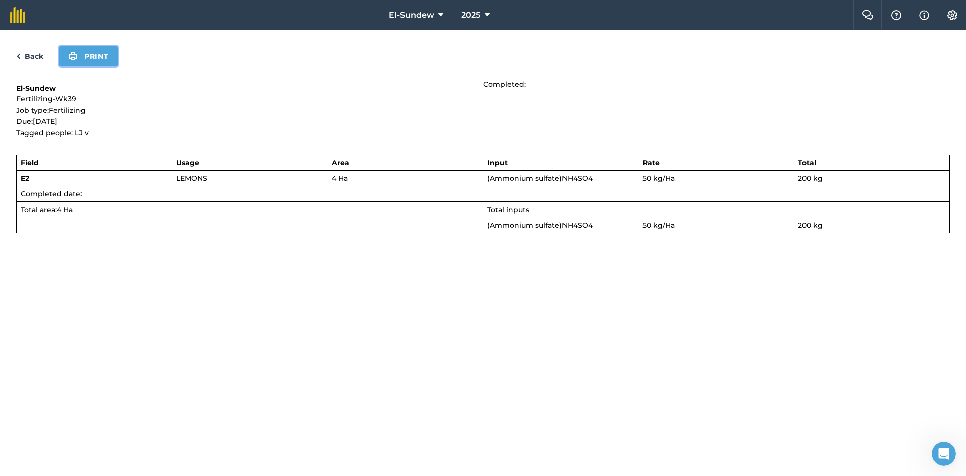
click at [88, 61] on button "Print" at bounding box center [88, 56] width 58 height 20
click at [30, 58] on link "Back" at bounding box center [29, 56] width 27 height 12
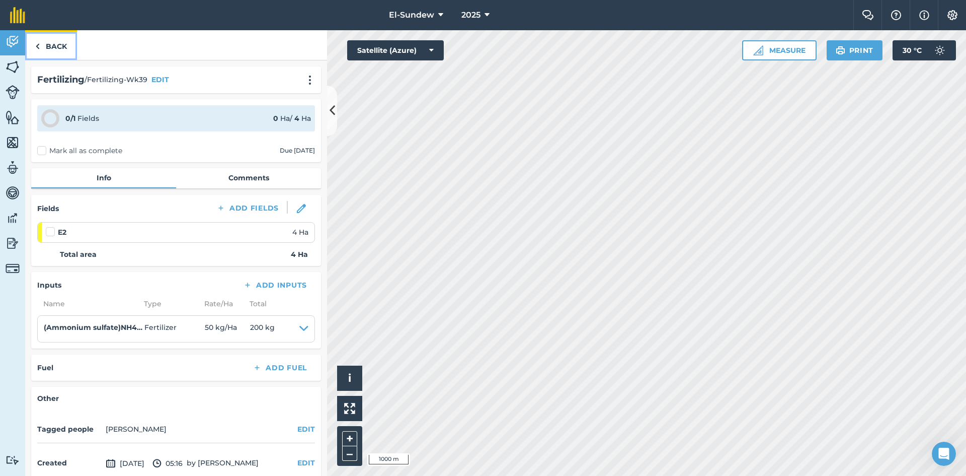
click at [46, 50] on link "Back" at bounding box center [51, 45] width 52 height 30
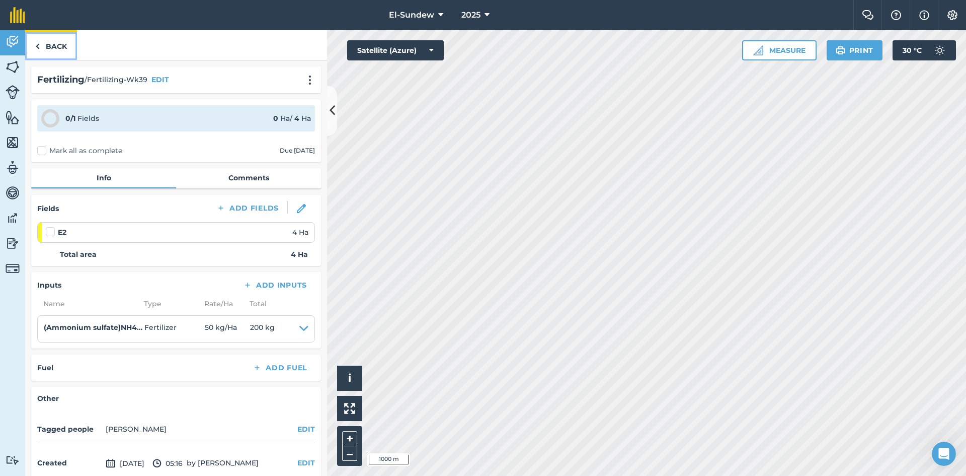
click at [63, 47] on link "Back" at bounding box center [51, 45] width 52 height 30
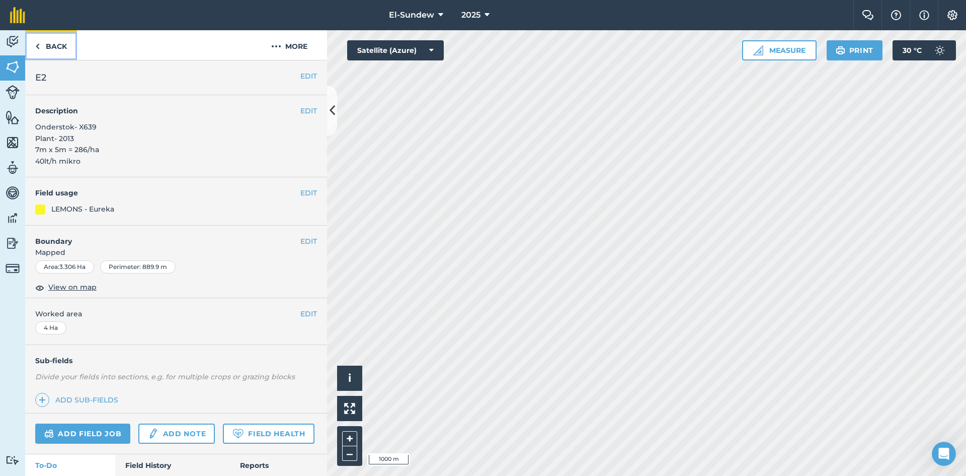
click at [63, 47] on link "Back" at bounding box center [51, 45] width 52 height 30
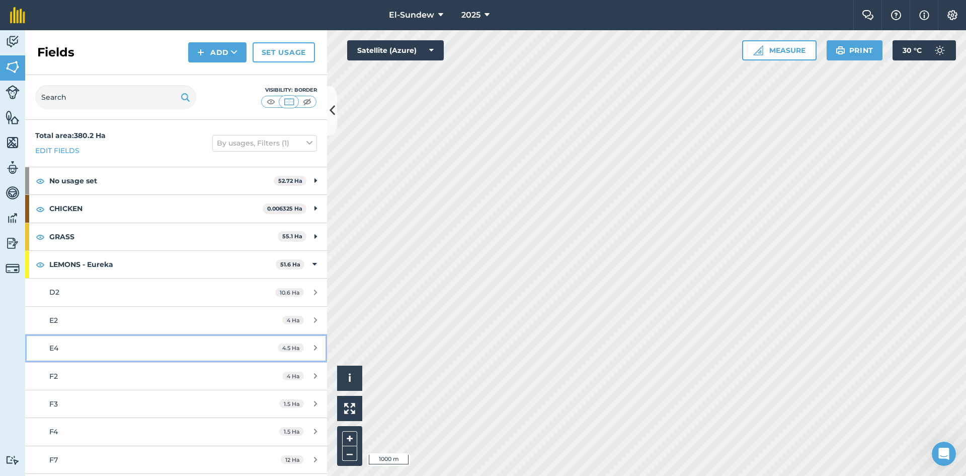
click at [108, 350] on div "E4" at bounding box center [143, 347] width 189 height 11
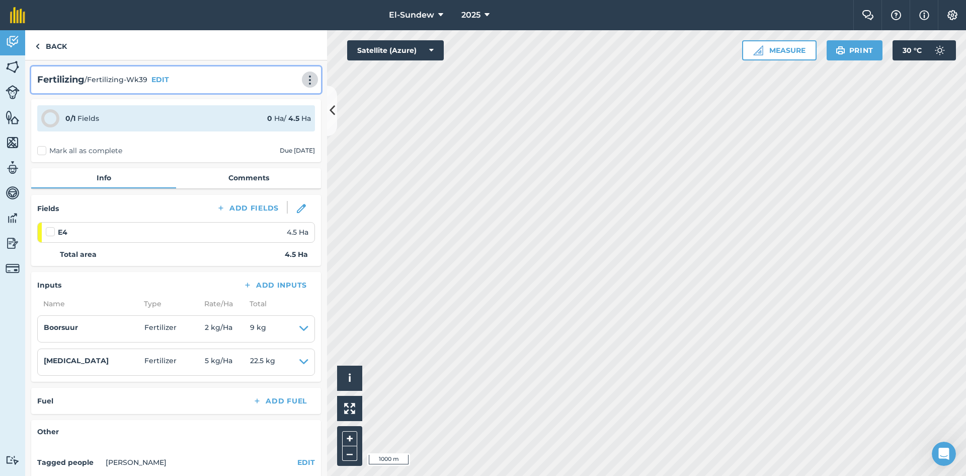
click at [305, 74] on button at bounding box center [310, 79] width 10 height 12
click at [287, 96] on link "Print" at bounding box center [289, 102] width 64 height 20
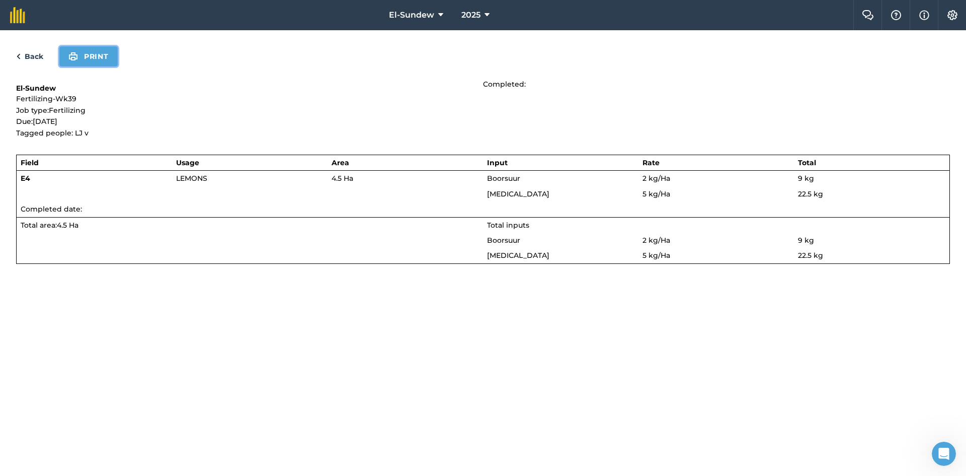
click at [100, 56] on button "Print" at bounding box center [88, 56] width 58 height 20
click at [32, 54] on link "Back" at bounding box center [29, 56] width 27 height 12
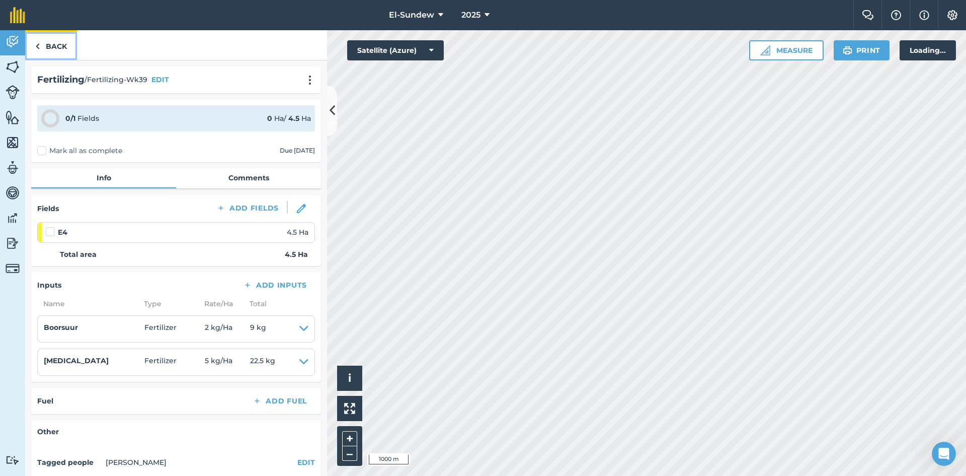
click at [41, 54] on link "Back" at bounding box center [51, 45] width 52 height 30
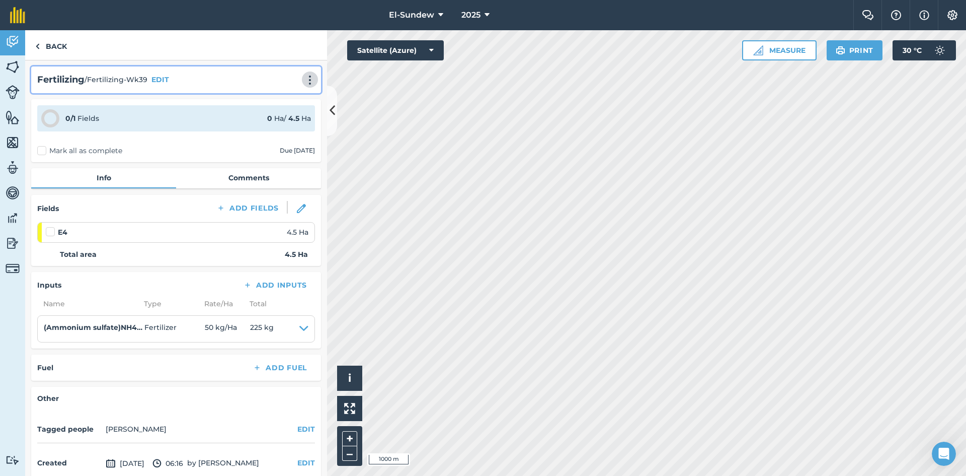
click at [304, 79] on img at bounding box center [310, 80] width 12 height 10
click at [280, 101] on link "Print" at bounding box center [289, 102] width 64 height 20
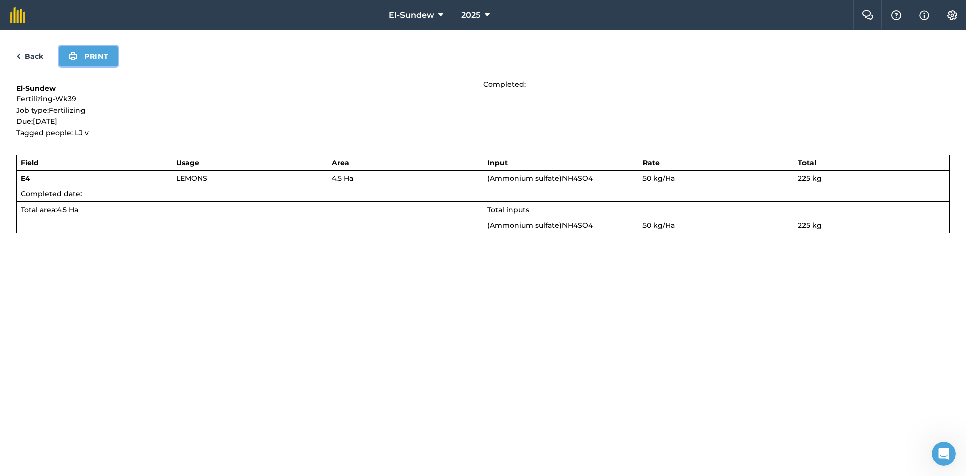
click at [85, 54] on button "Print" at bounding box center [88, 56] width 58 height 20
click at [34, 53] on link "Back" at bounding box center [29, 56] width 27 height 12
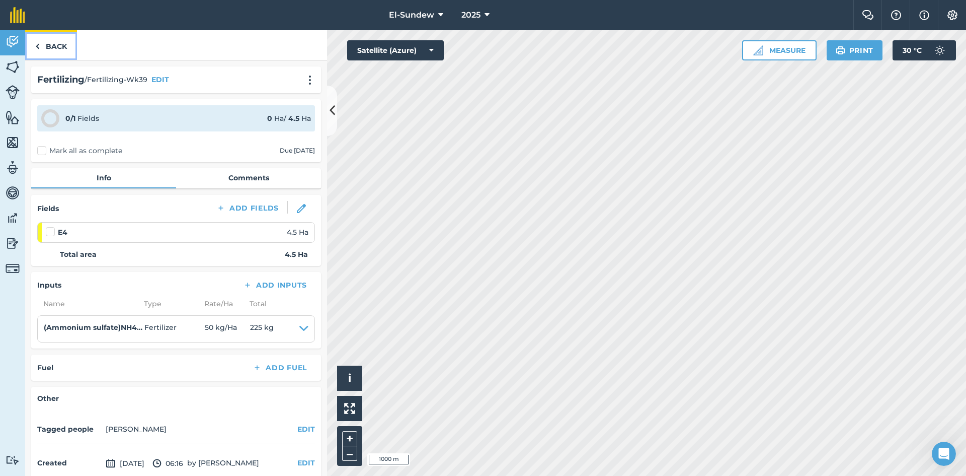
click at [36, 52] on img at bounding box center [37, 46] width 5 height 12
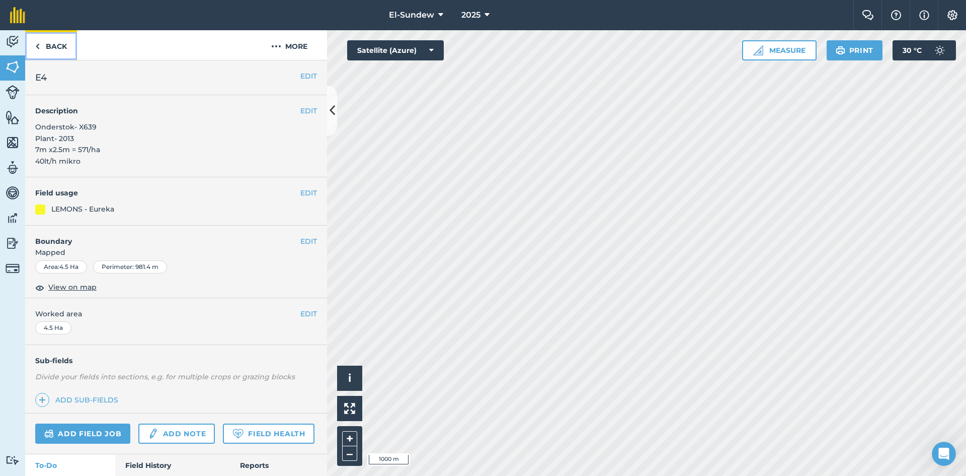
click at [65, 42] on link "Back" at bounding box center [51, 45] width 52 height 30
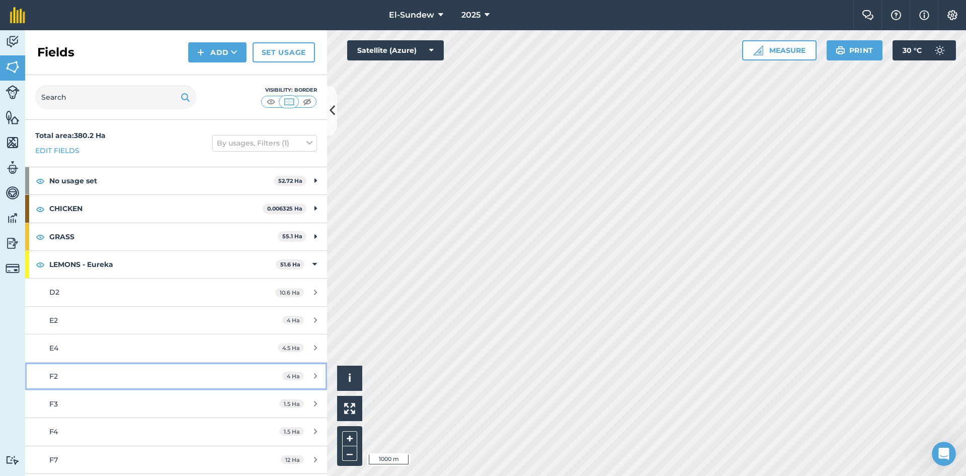
click at [101, 374] on div "F2" at bounding box center [143, 375] width 189 height 11
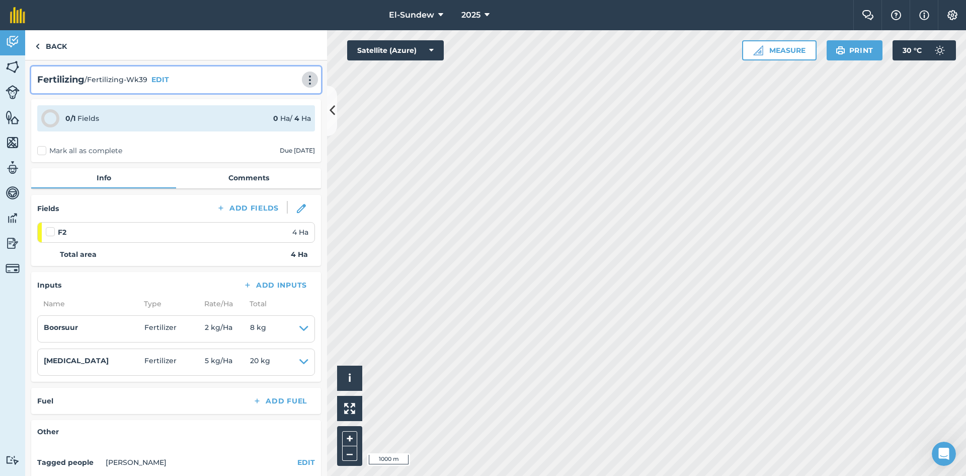
click at [305, 78] on img at bounding box center [310, 80] width 12 height 10
click at [286, 99] on link "Print" at bounding box center [289, 102] width 64 height 20
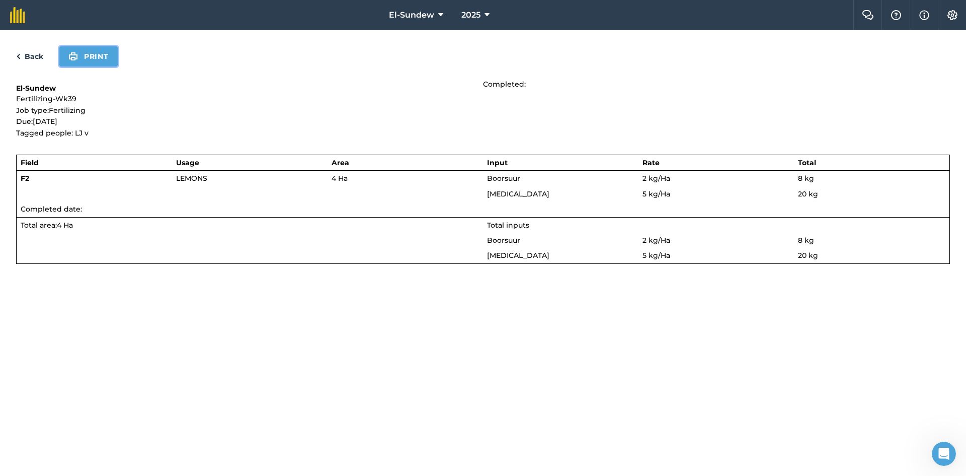
click at [107, 60] on button "Print" at bounding box center [88, 56] width 58 height 20
click at [38, 55] on link "Back" at bounding box center [29, 56] width 27 height 12
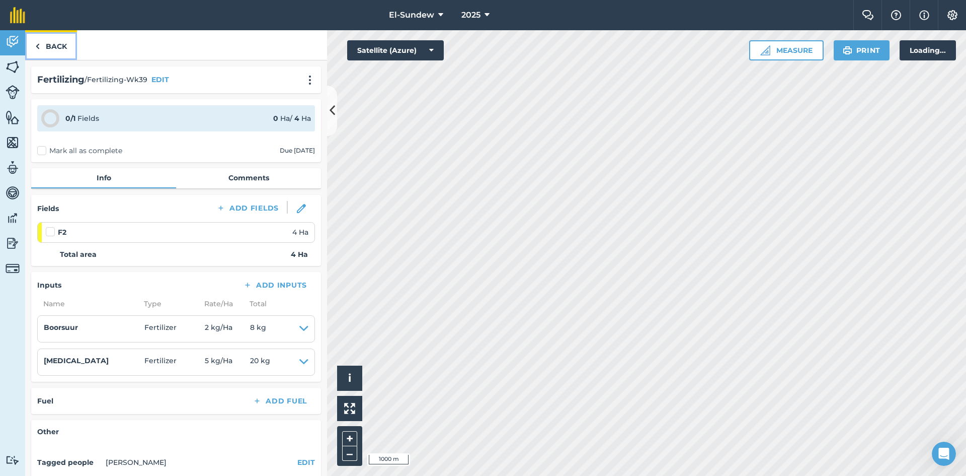
click at [49, 41] on link "Back" at bounding box center [51, 45] width 52 height 30
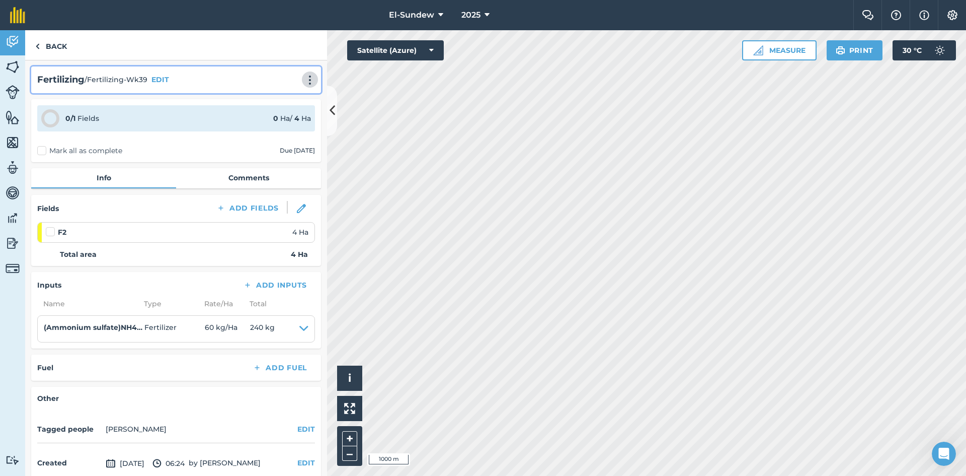
click at [304, 76] on img at bounding box center [310, 80] width 12 height 10
click at [286, 105] on link "Print" at bounding box center [289, 102] width 64 height 20
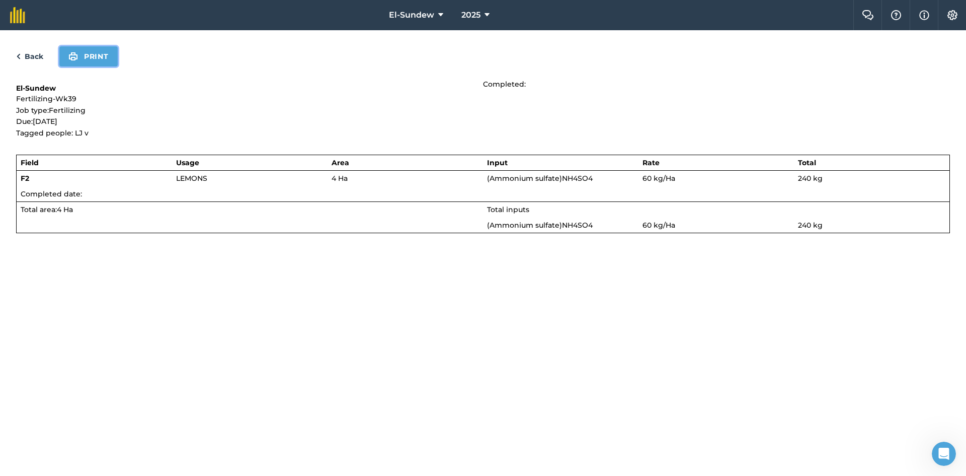
click at [91, 58] on button "Print" at bounding box center [88, 56] width 58 height 20
click at [27, 57] on link "Back" at bounding box center [29, 56] width 27 height 12
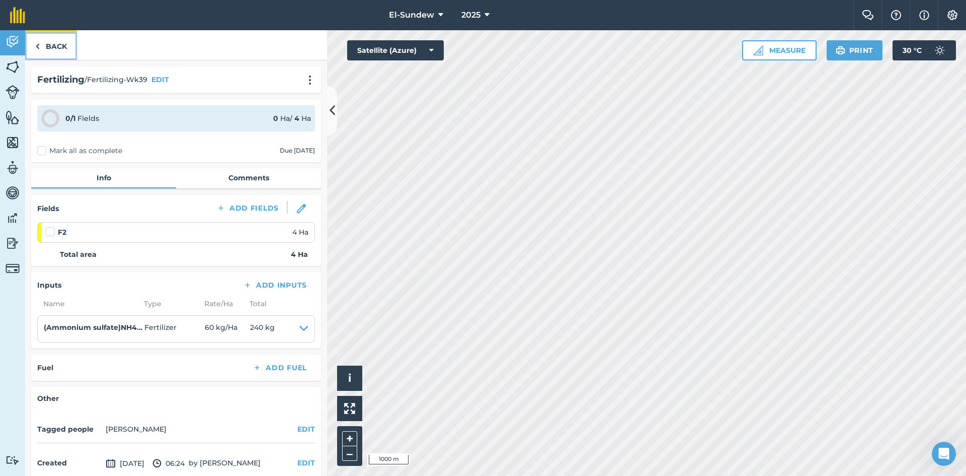
click at [43, 55] on link "Back" at bounding box center [51, 45] width 52 height 30
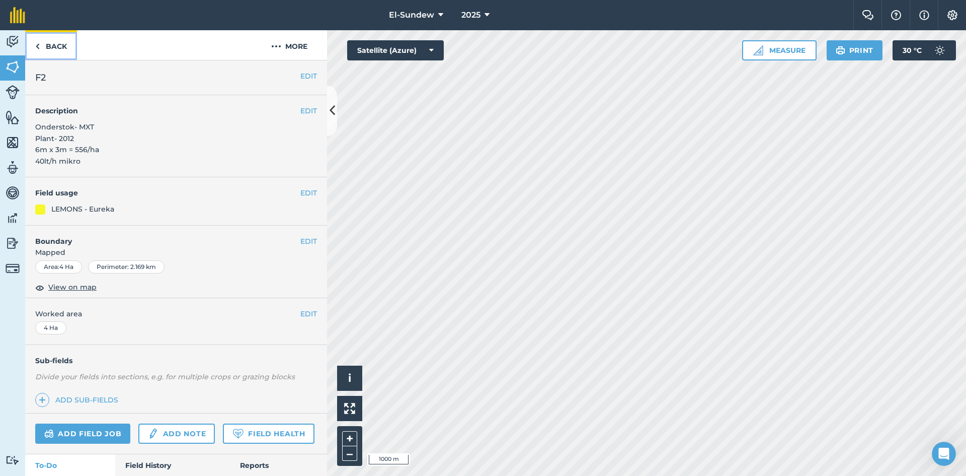
click at [44, 55] on link "Back" at bounding box center [51, 45] width 52 height 30
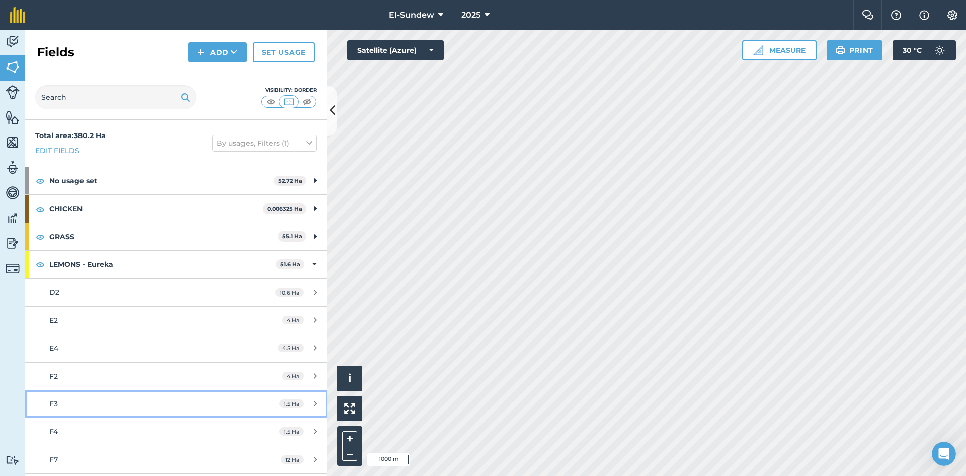
click at [106, 398] on div "F3" at bounding box center [143, 403] width 189 height 11
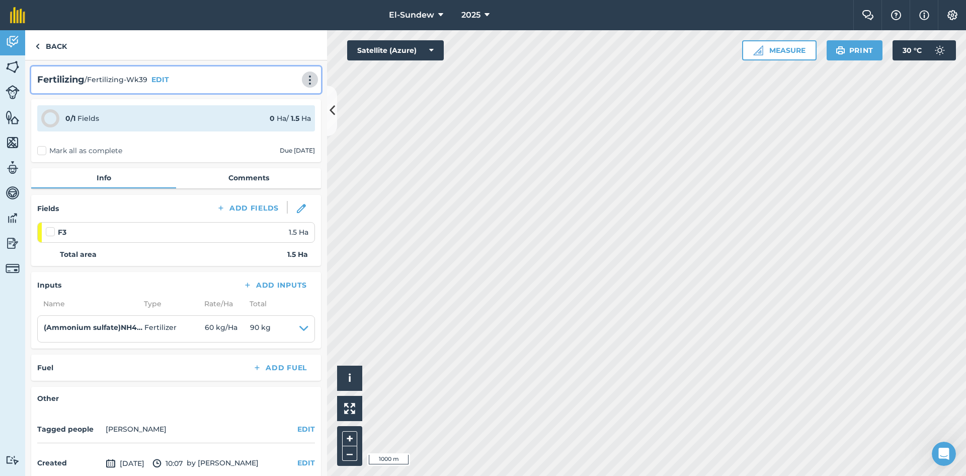
click at [309, 79] on button at bounding box center [310, 79] width 10 height 12
click at [278, 96] on link "Print" at bounding box center [289, 102] width 64 height 20
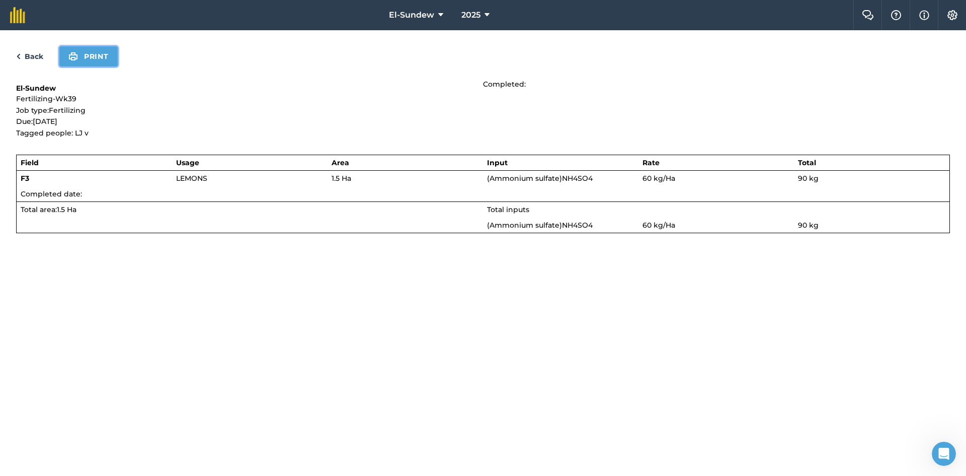
drag, startPoint x: 111, startPoint y: 57, endPoint x: 619, endPoint y: 356, distance: 590.1
click at [111, 57] on button "Print" at bounding box center [88, 56] width 58 height 20
click at [41, 52] on link "Back" at bounding box center [29, 56] width 27 height 12
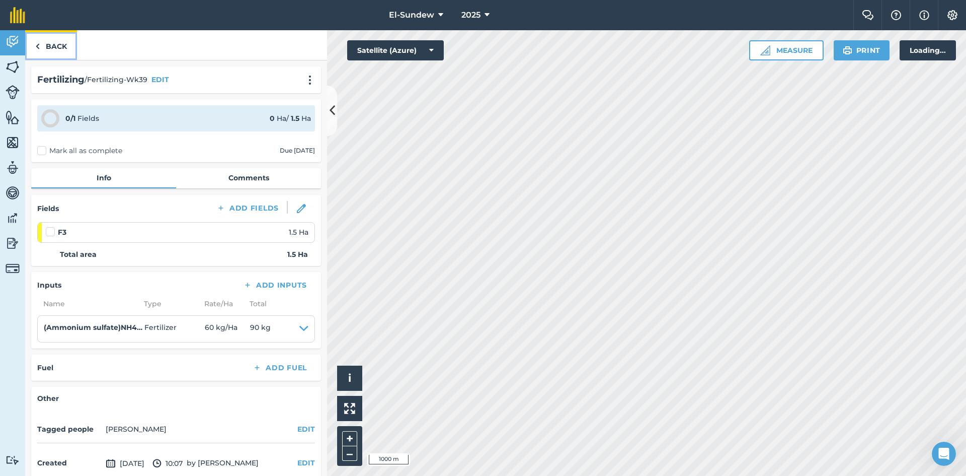
click at [40, 52] on link "Back" at bounding box center [51, 45] width 52 height 30
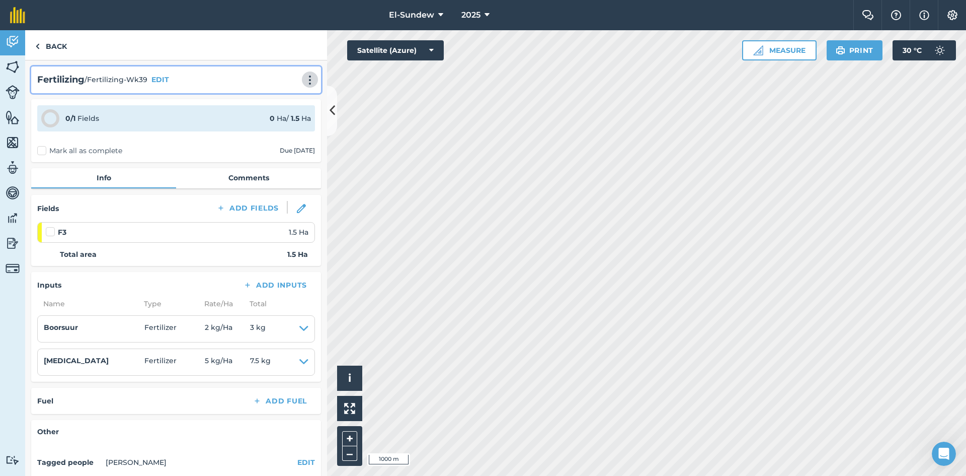
click at [304, 76] on img at bounding box center [310, 80] width 12 height 10
click at [276, 103] on link "Print" at bounding box center [289, 102] width 64 height 20
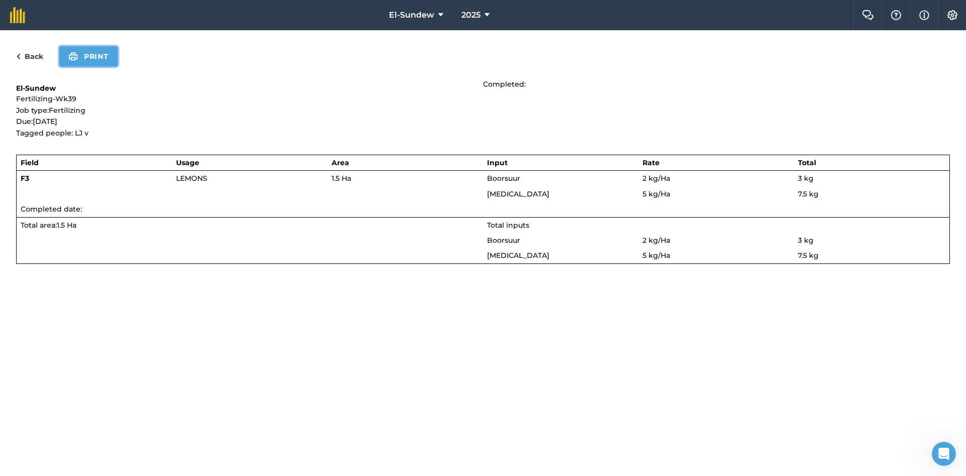
click at [83, 57] on button "Print" at bounding box center [88, 56] width 58 height 20
click at [36, 61] on link "Back" at bounding box center [29, 56] width 27 height 12
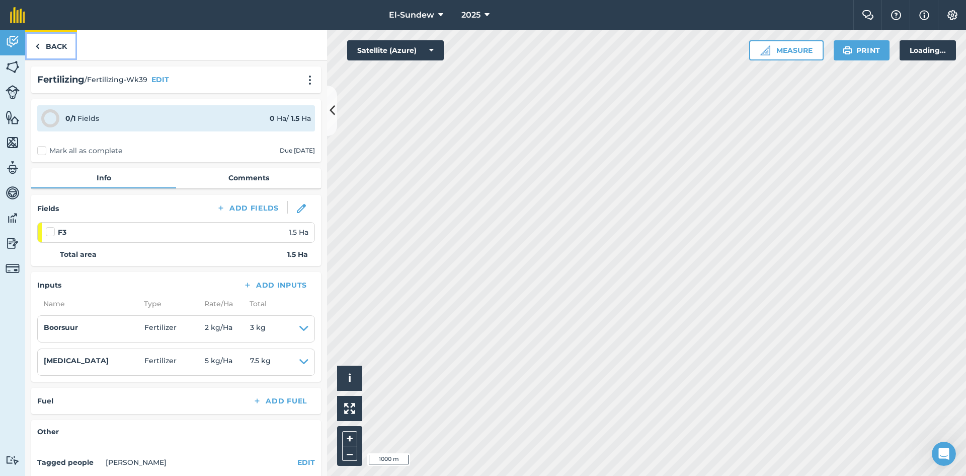
click at [39, 52] on img at bounding box center [37, 46] width 5 height 12
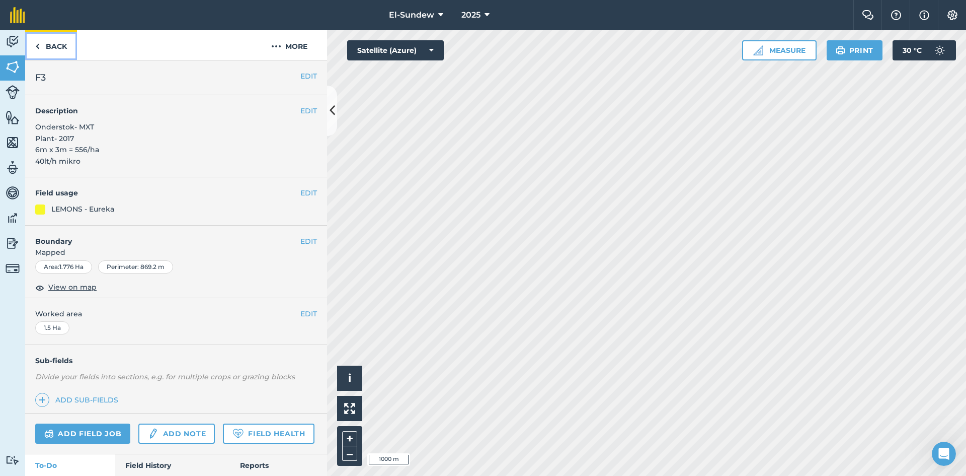
click at [44, 45] on link "Back" at bounding box center [51, 45] width 52 height 30
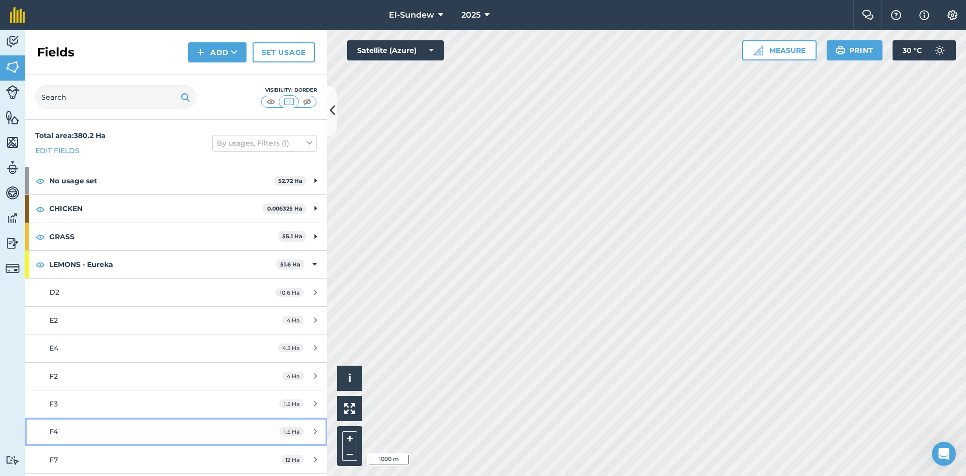
click at [109, 426] on div "F4" at bounding box center [143, 431] width 189 height 11
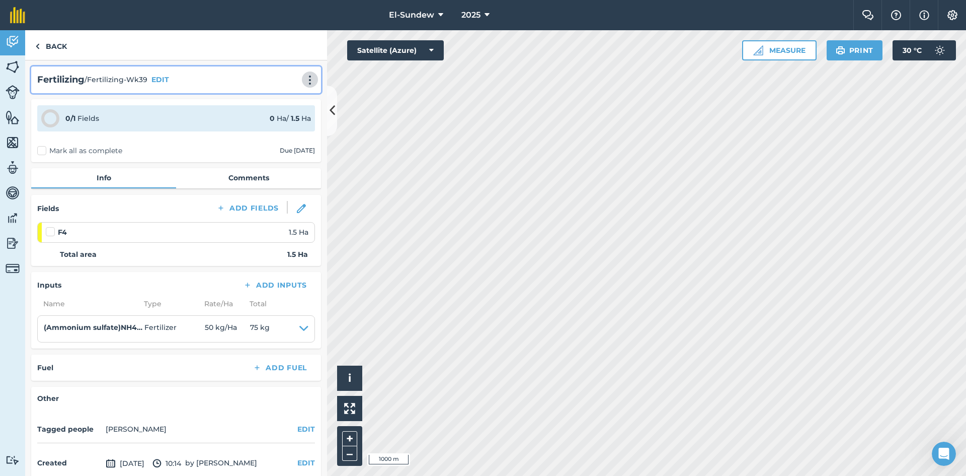
click at [307, 77] on img at bounding box center [310, 80] width 12 height 10
click at [276, 100] on link "Print" at bounding box center [289, 102] width 64 height 20
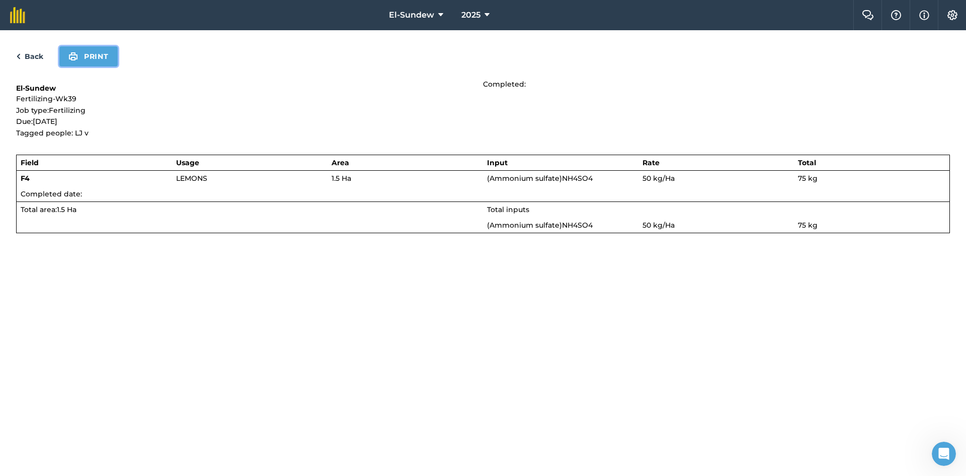
click at [79, 58] on button "Print" at bounding box center [88, 56] width 58 height 20
click at [29, 58] on link "Back" at bounding box center [29, 56] width 27 height 12
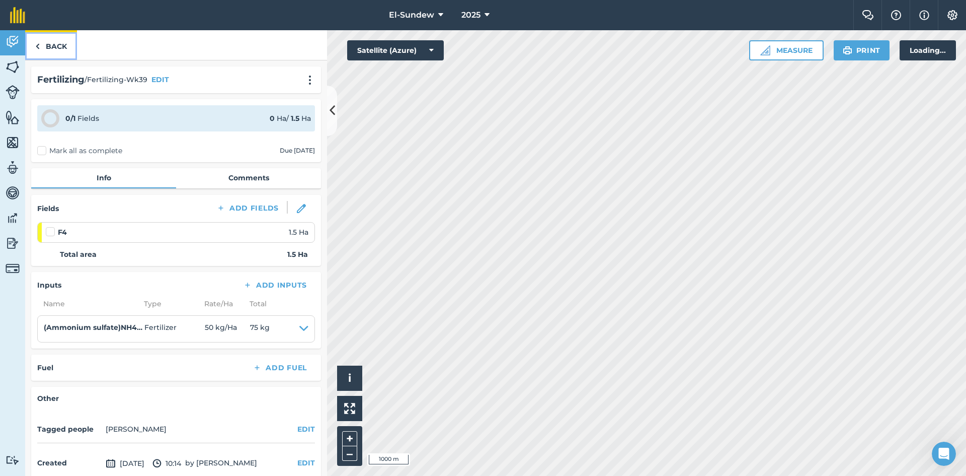
click at [41, 48] on link "Back" at bounding box center [51, 45] width 52 height 30
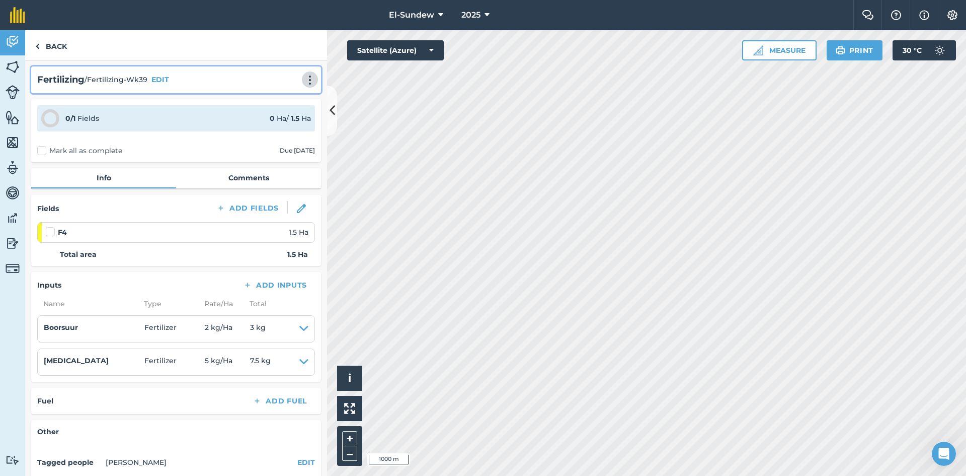
click at [307, 78] on img at bounding box center [310, 80] width 12 height 10
click at [276, 98] on link "Print" at bounding box center [289, 102] width 64 height 20
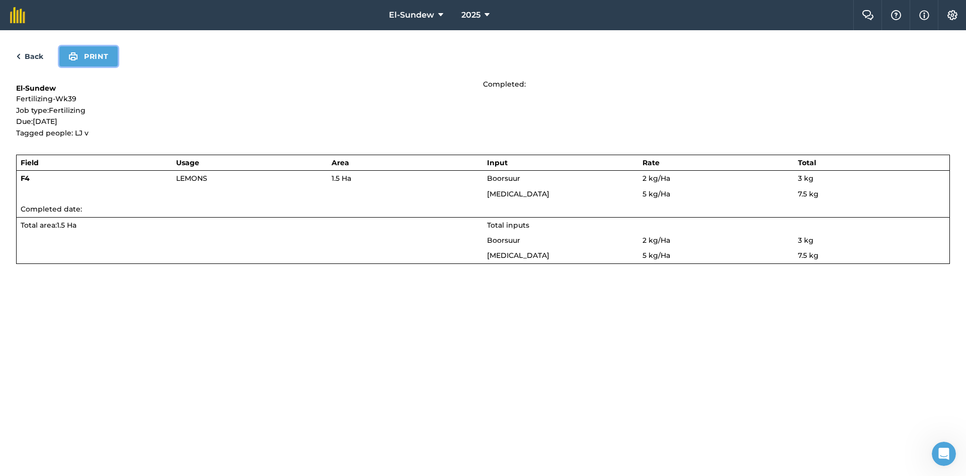
click at [115, 57] on button "Print" at bounding box center [88, 56] width 58 height 20
click at [41, 56] on link "Back" at bounding box center [29, 56] width 27 height 12
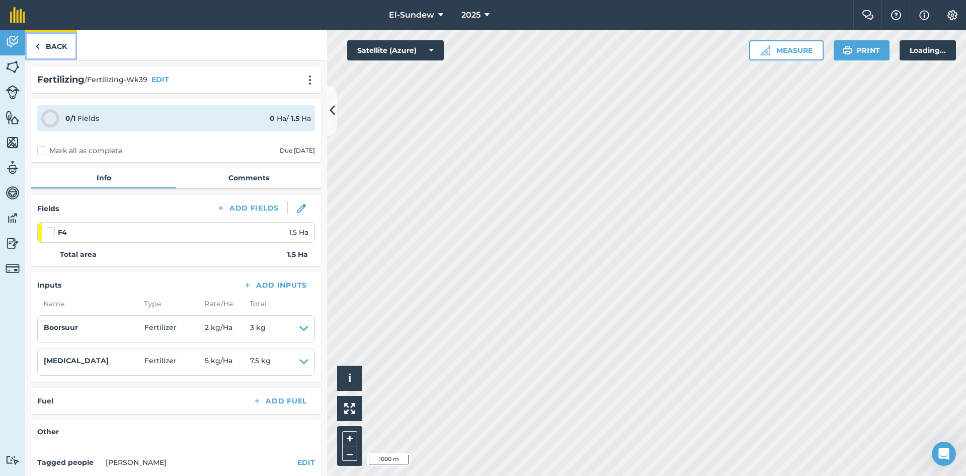
click at [43, 47] on link "Back" at bounding box center [51, 45] width 52 height 30
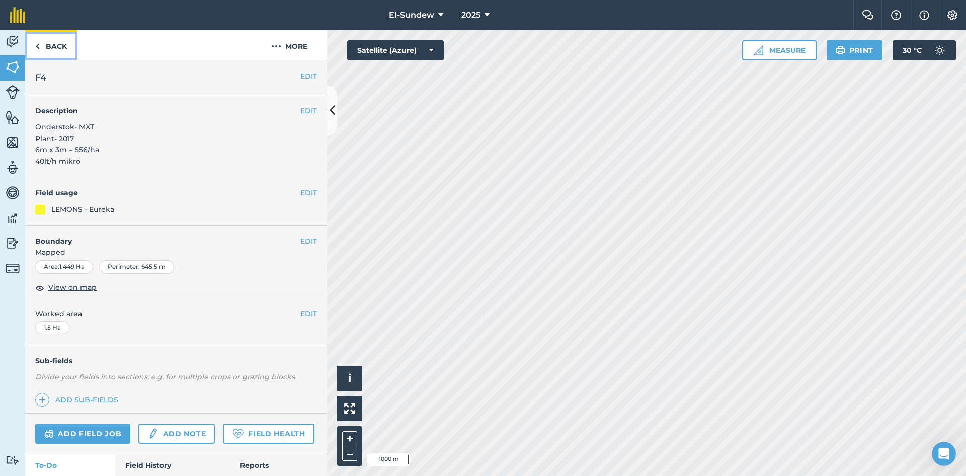
click at [43, 47] on link "Back" at bounding box center [51, 45] width 52 height 30
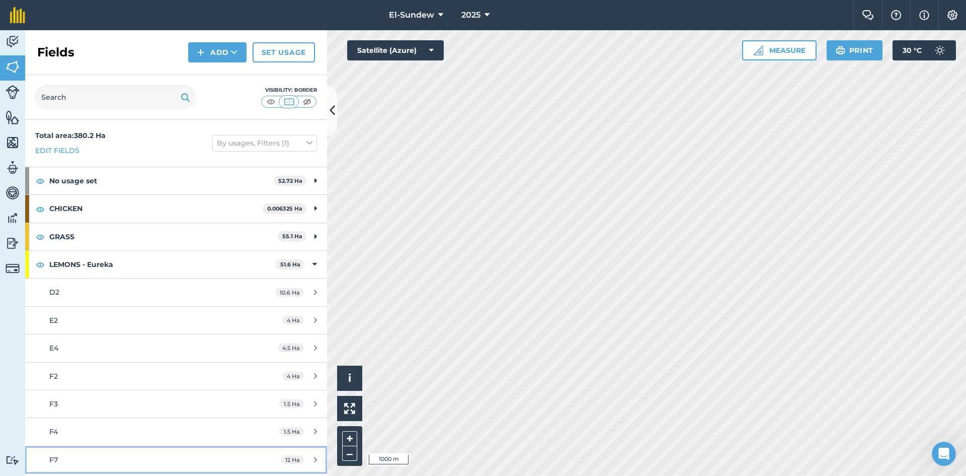
click at [134, 454] on div "F7" at bounding box center [143, 459] width 189 height 11
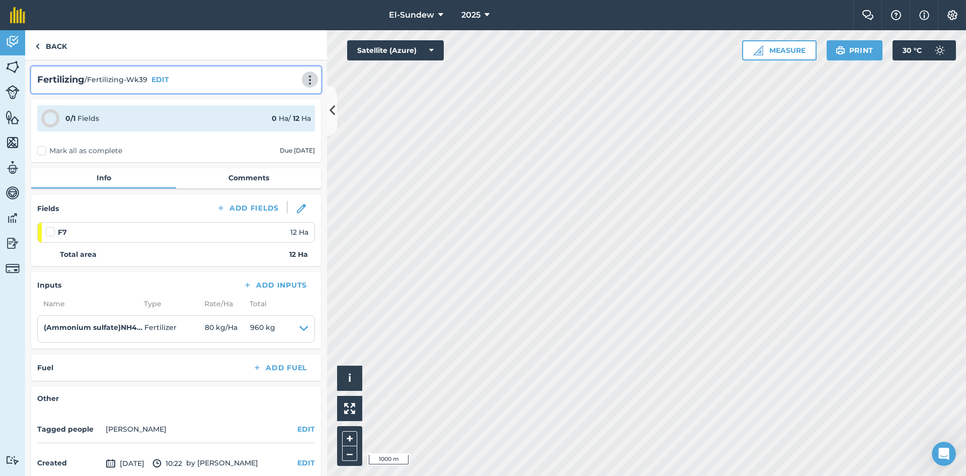
click at [304, 84] on img at bounding box center [310, 80] width 12 height 10
click at [279, 100] on link "Print" at bounding box center [289, 102] width 64 height 20
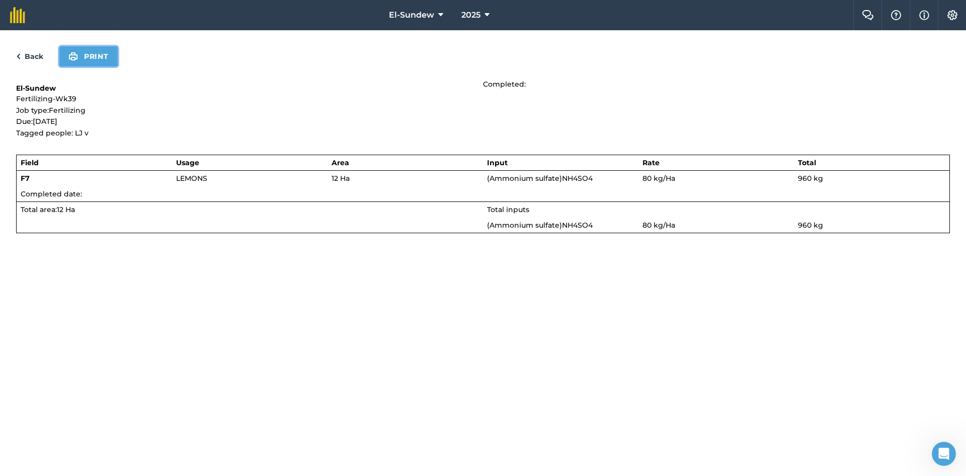
click at [102, 58] on button "Print" at bounding box center [88, 56] width 58 height 20
click at [33, 57] on link "Back" at bounding box center [29, 56] width 27 height 12
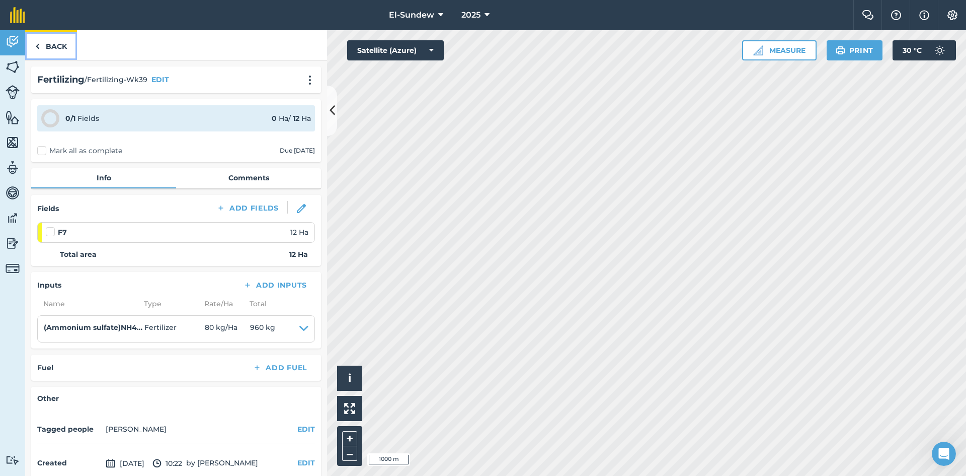
click at [56, 54] on link "Back" at bounding box center [51, 45] width 52 height 30
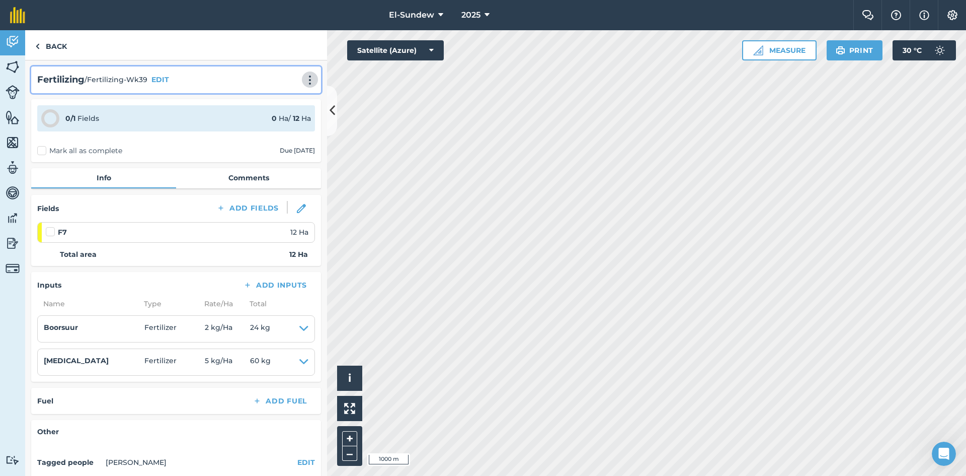
click at [307, 85] on button at bounding box center [310, 79] width 10 height 12
click at [290, 105] on link "Print" at bounding box center [289, 102] width 64 height 20
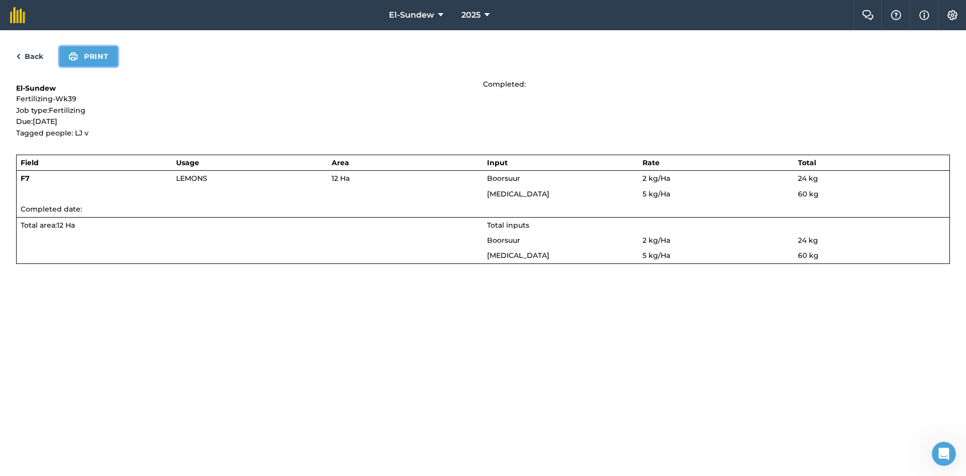
click at [102, 60] on button "Print" at bounding box center [88, 56] width 58 height 20
click at [23, 52] on link "Back" at bounding box center [29, 56] width 27 height 12
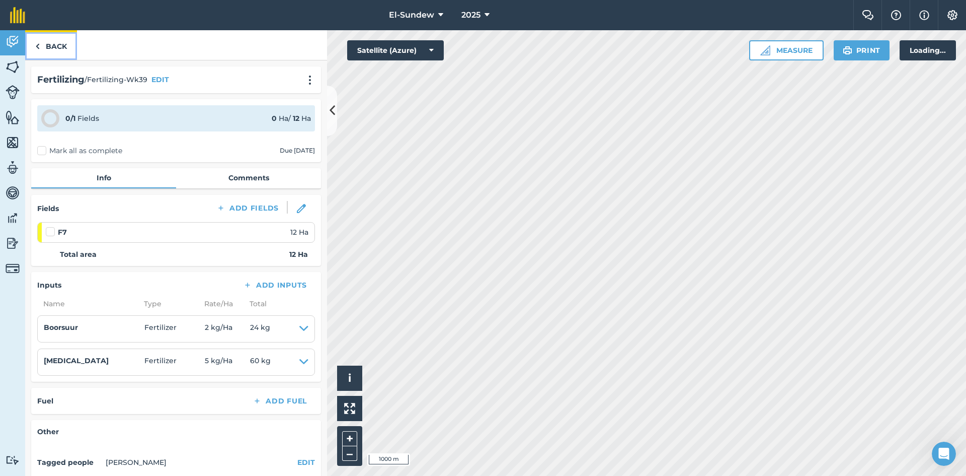
click at [39, 50] on img at bounding box center [37, 46] width 5 height 12
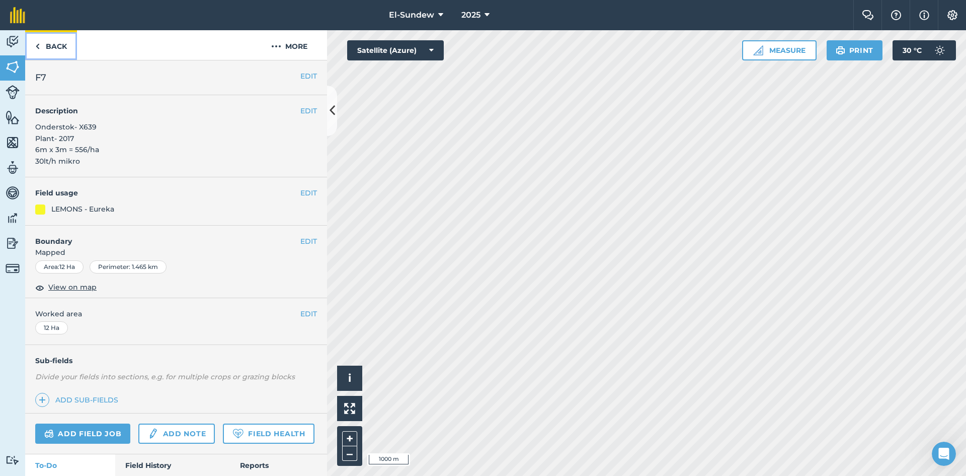
click at [39, 50] on img at bounding box center [37, 46] width 5 height 12
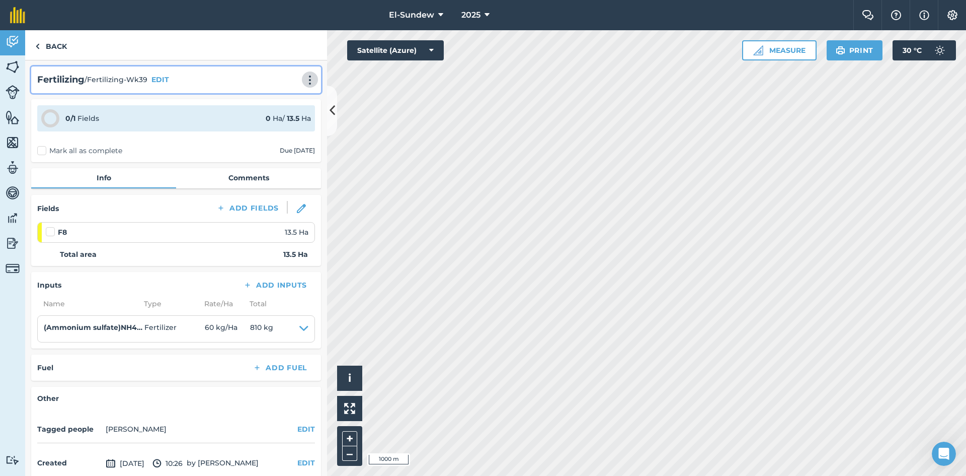
click at [304, 83] on img at bounding box center [310, 80] width 12 height 10
click at [277, 98] on link "Print" at bounding box center [289, 102] width 64 height 20
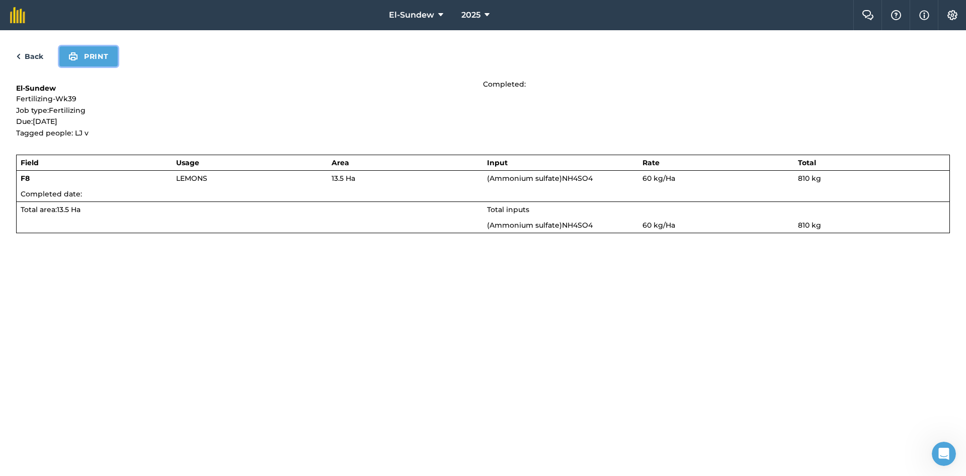
click at [97, 56] on button "Print" at bounding box center [88, 56] width 58 height 20
click at [35, 54] on link "Back" at bounding box center [29, 56] width 27 height 12
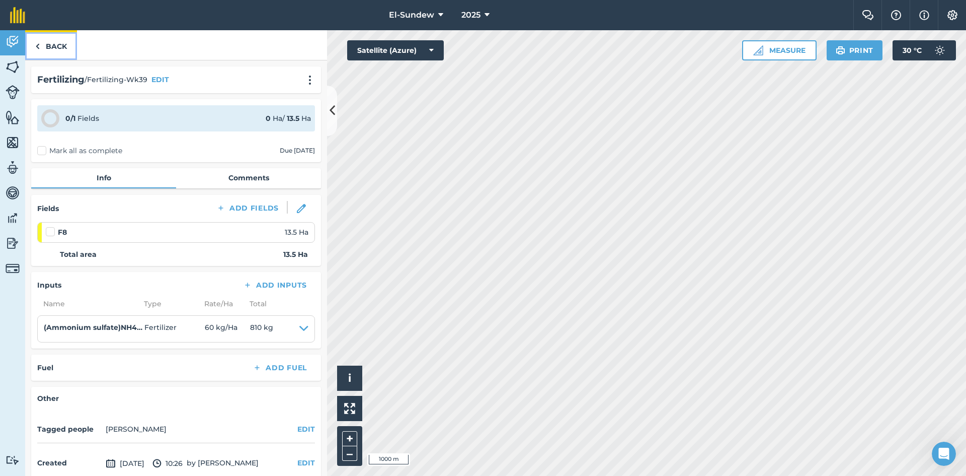
click at [48, 50] on link "Back" at bounding box center [51, 45] width 52 height 30
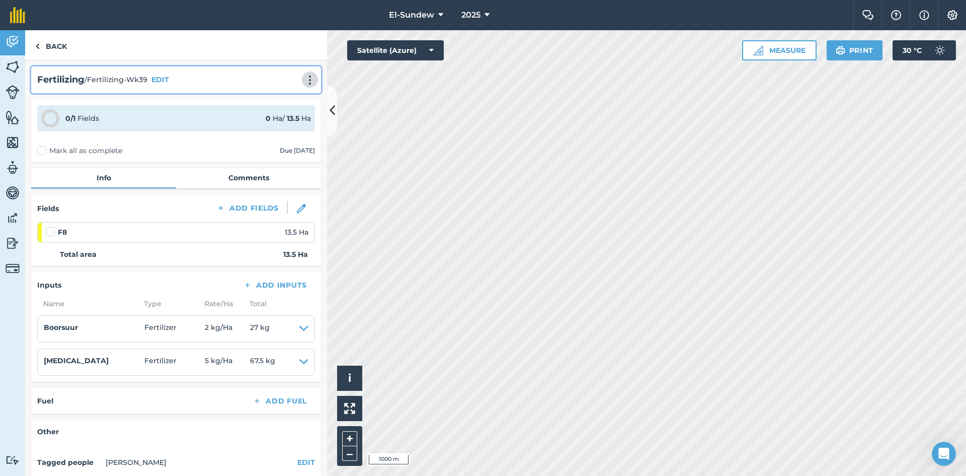
click at [304, 78] on img at bounding box center [310, 80] width 12 height 10
click at [284, 100] on link "Print" at bounding box center [289, 102] width 64 height 20
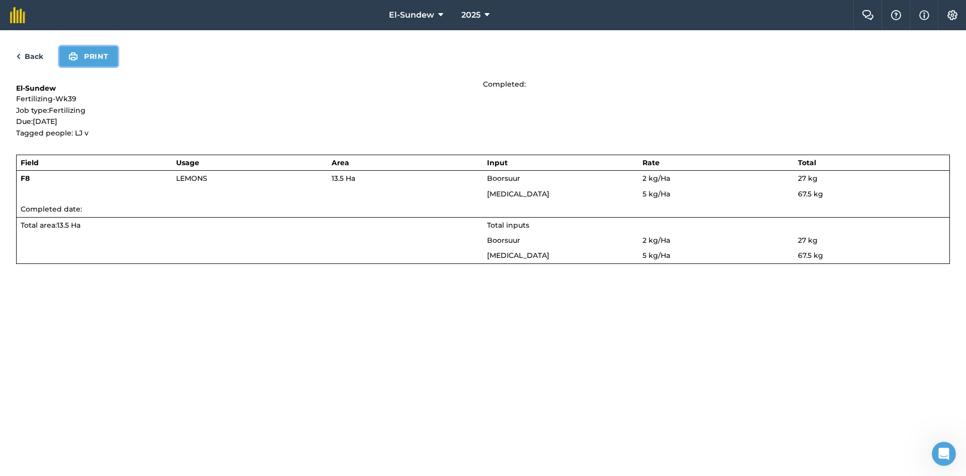
drag, startPoint x: 103, startPoint y: 52, endPoint x: 722, endPoint y: 389, distance: 704.6
click at [103, 52] on button "Print" at bounding box center [88, 56] width 58 height 20
click at [34, 59] on link "Back" at bounding box center [29, 56] width 27 height 12
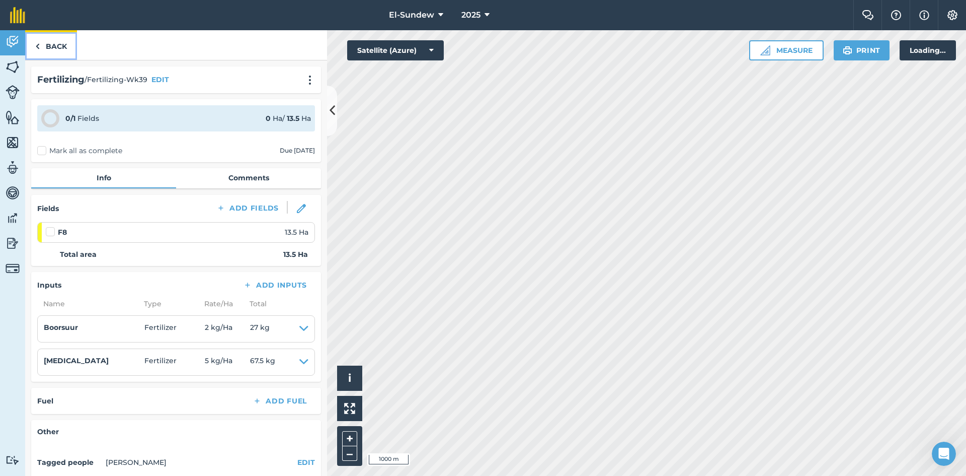
click at [43, 50] on link "Back" at bounding box center [51, 45] width 52 height 30
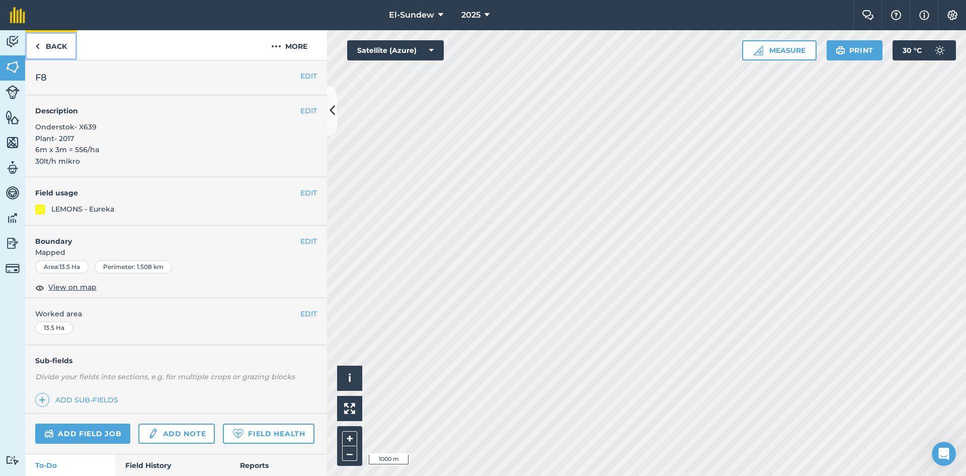
click at [43, 50] on link "Back" at bounding box center [51, 45] width 52 height 30
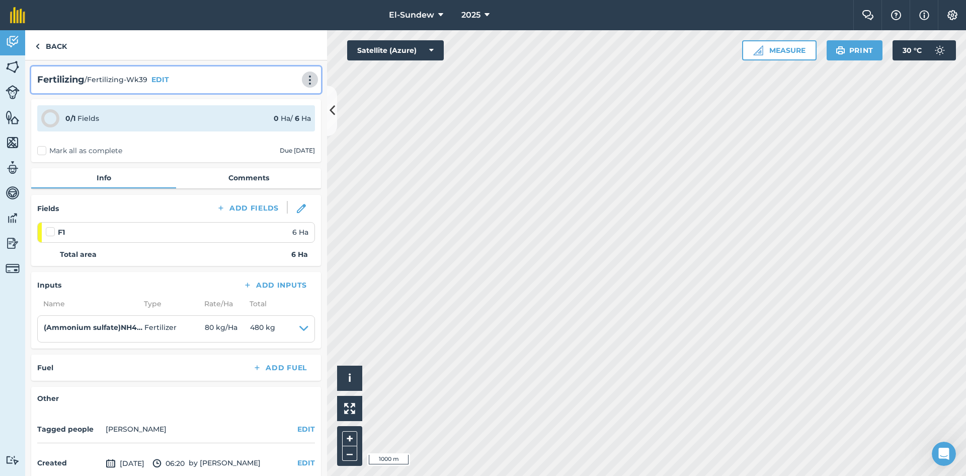
click at [307, 77] on img at bounding box center [310, 80] width 12 height 10
click at [270, 103] on link "Print" at bounding box center [289, 102] width 64 height 20
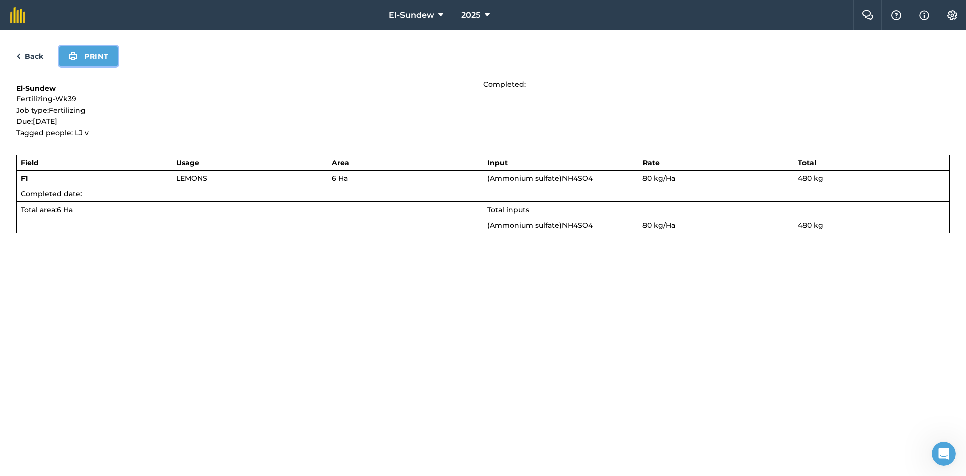
click at [95, 57] on button "Print" at bounding box center [88, 56] width 58 height 20
click at [32, 52] on link "Back" at bounding box center [29, 56] width 27 height 12
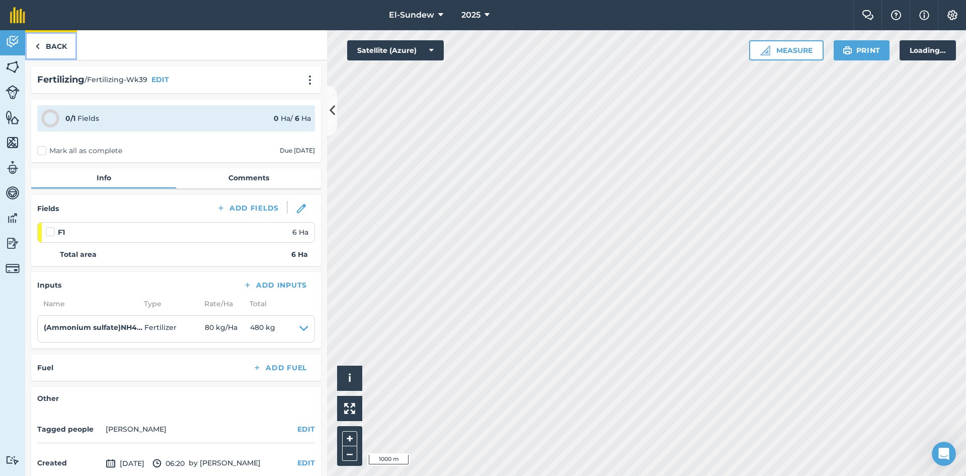
click at [56, 50] on link "Back" at bounding box center [51, 45] width 52 height 30
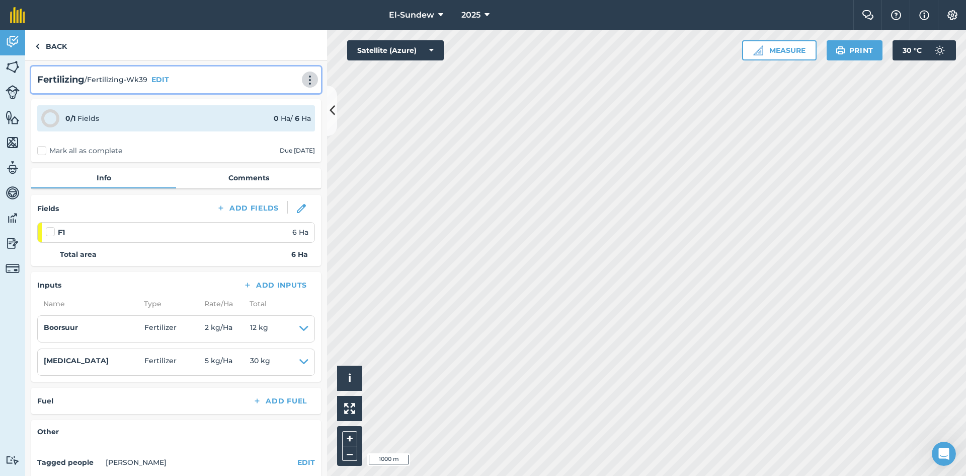
click at [304, 81] on img at bounding box center [310, 80] width 12 height 10
click at [282, 104] on link "Print" at bounding box center [289, 102] width 64 height 20
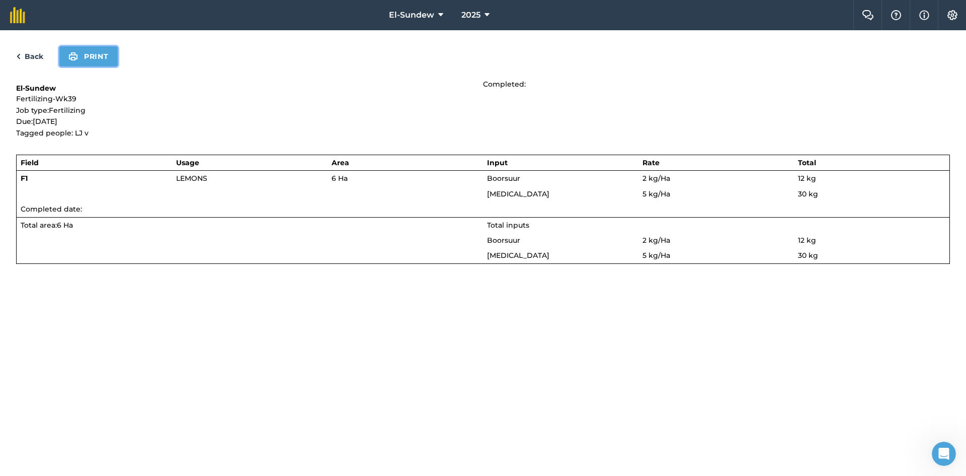
click at [107, 62] on button "Print" at bounding box center [88, 56] width 58 height 20
click at [38, 53] on link "Back" at bounding box center [29, 56] width 27 height 12
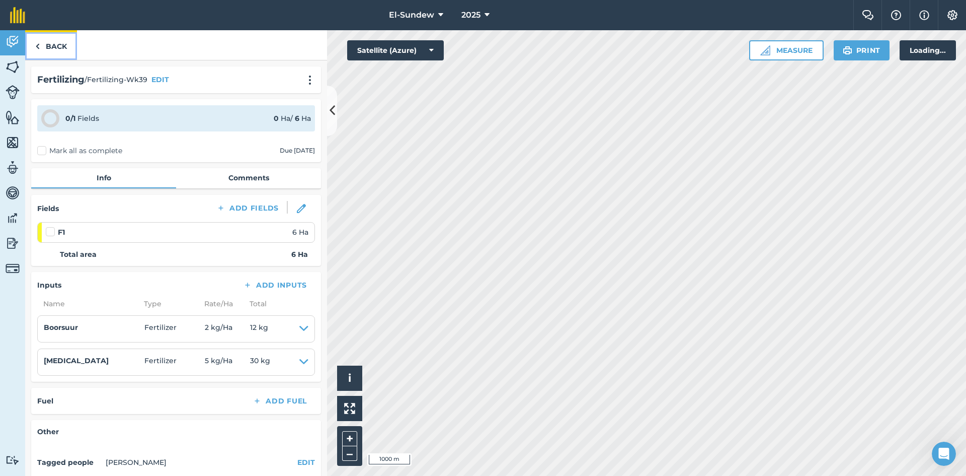
click at [41, 45] on link "Back" at bounding box center [51, 45] width 52 height 30
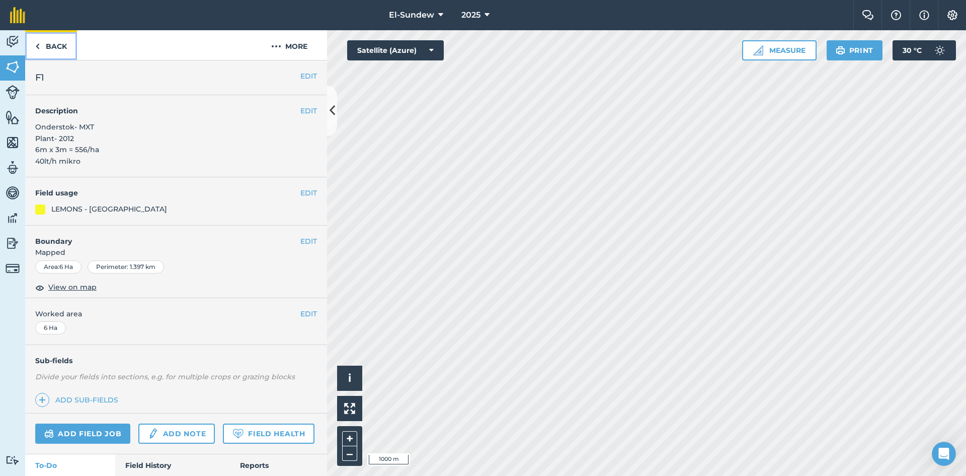
click at [41, 45] on link "Back" at bounding box center [51, 45] width 52 height 30
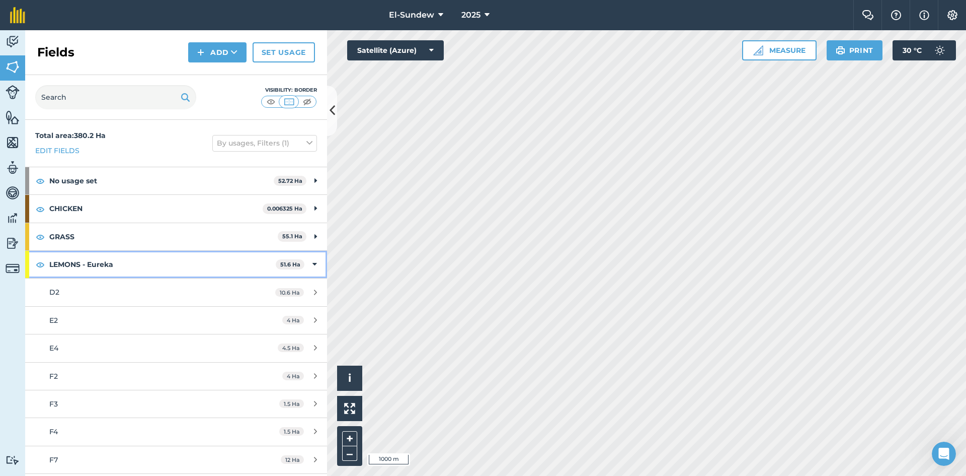
click at [116, 266] on strong "LEMONS - Eureka" at bounding box center [162, 264] width 226 height 27
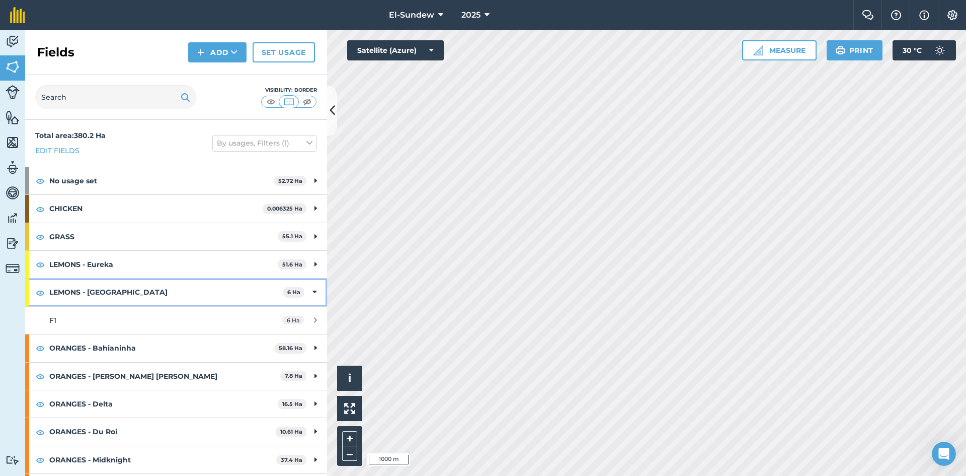
click at [126, 297] on strong "LEMONS - [GEOGRAPHIC_DATA]" at bounding box center [166, 291] width 234 height 27
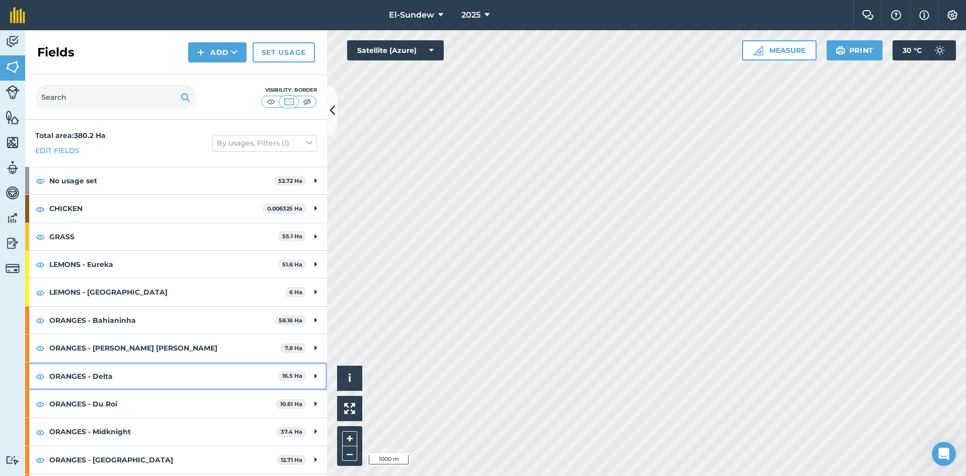
click at [142, 373] on strong "ORANGES - Delta" at bounding box center [163, 375] width 228 height 27
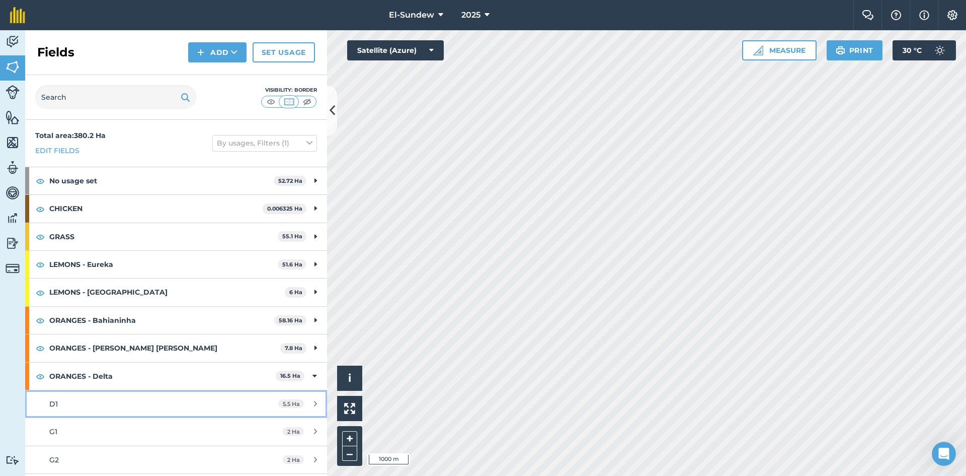
click at [119, 390] on link "D1 5.5 Ha" at bounding box center [176, 403] width 302 height 27
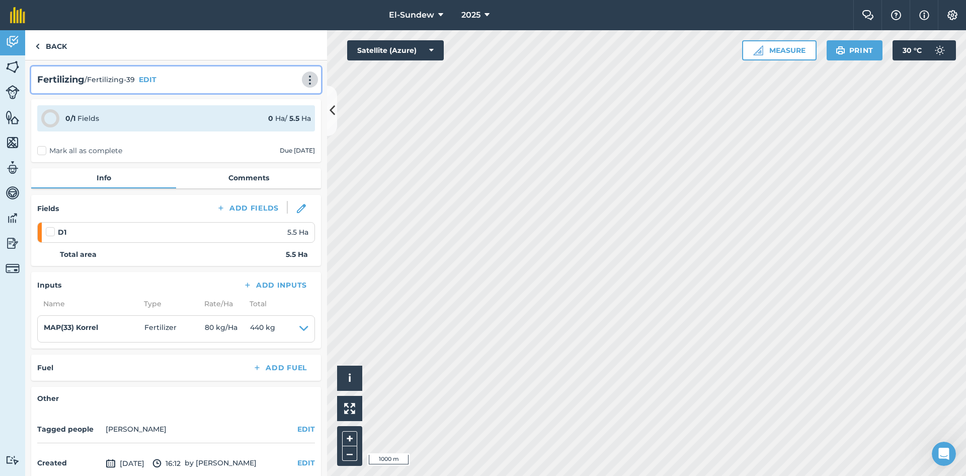
click at [304, 80] on img at bounding box center [310, 80] width 12 height 10
click at [275, 96] on link "Print" at bounding box center [289, 102] width 64 height 20
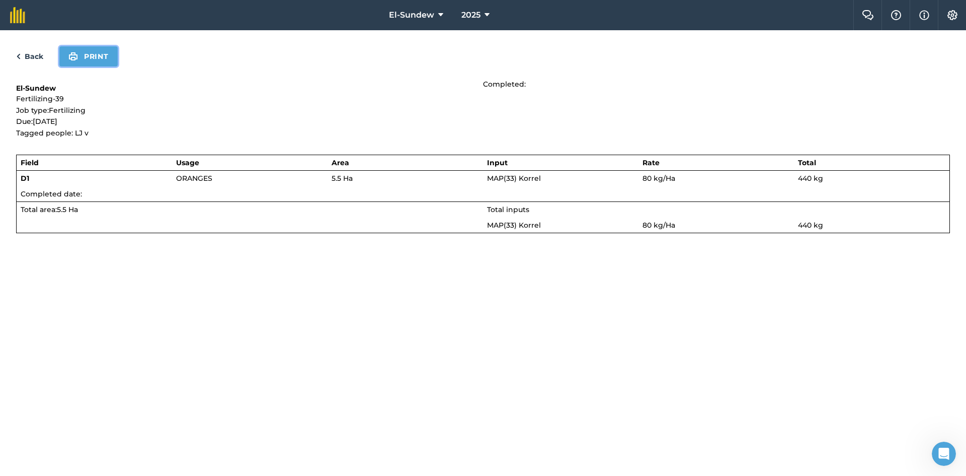
click at [104, 59] on button "Print" at bounding box center [88, 56] width 58 height 20
click at [35, 58] on link "Back" at bounding box center [29, 56] width 27 height 12
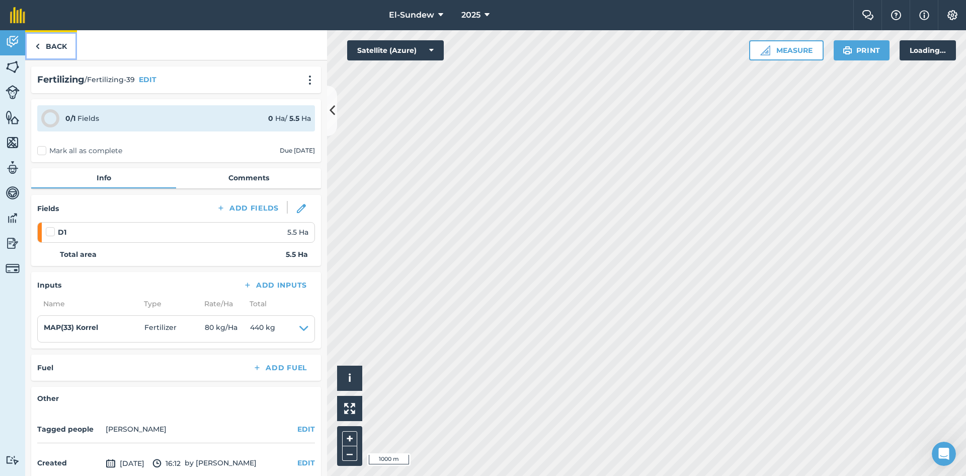
click at [38, 53] on link "Back" at bounding box center [51, 45] width 52 height 30
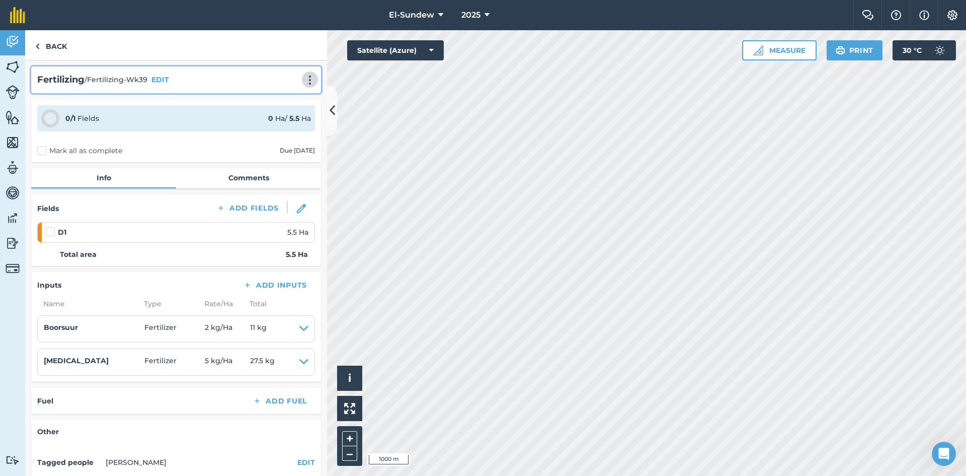
click at [304, 82] on img at bounding box center [310, 80] width 12 height 10
click at [280, 96] on link "Print" at bounding box center [289, 102] width 64 height 20
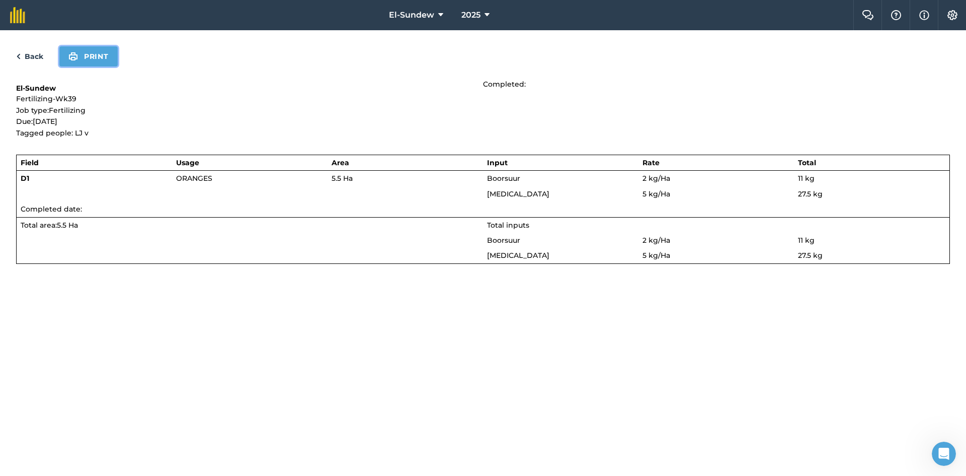
click at [74, 52] on img at bounding box center [73, 56] width 10 height 12
click at [33, 58] on link "Back" at bounding box center [29, 56] width 27 height 12
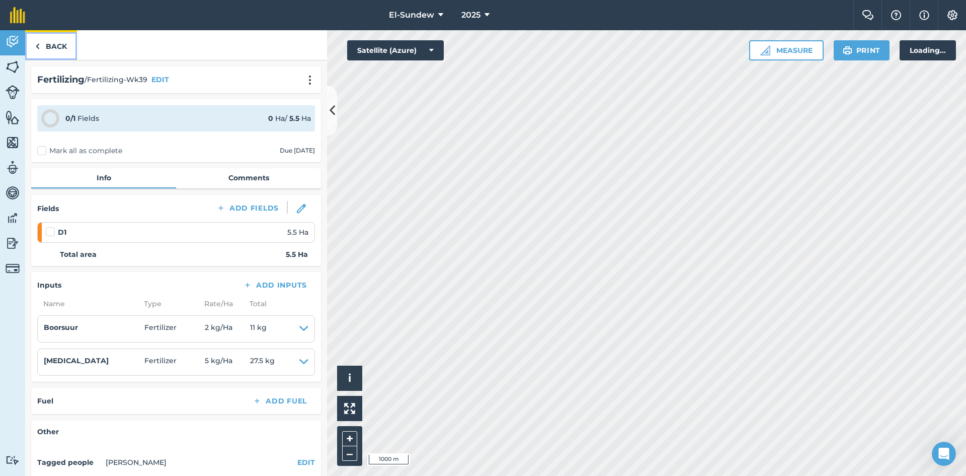
click at [45, 52] on link "Back" at bounding box center [51, 45] width 52 height 30
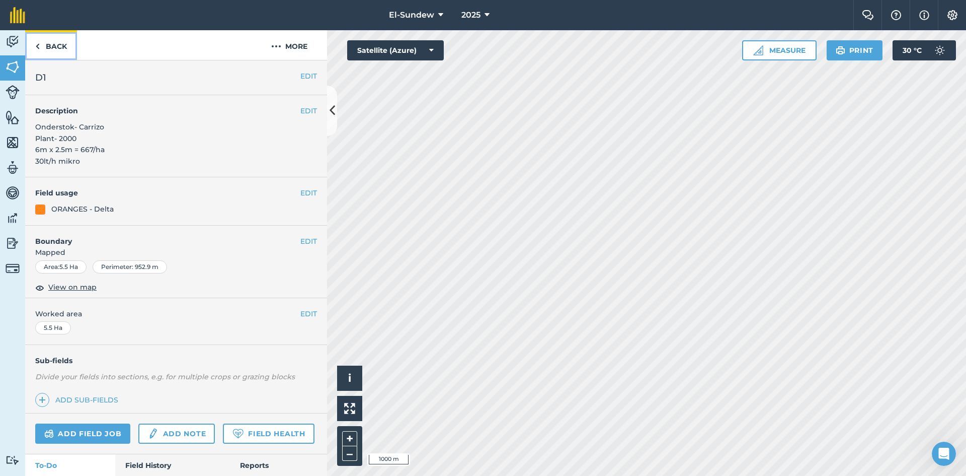
click at [45, 52] on link "Back" at bounding box center [51, 45] width 52 height 30
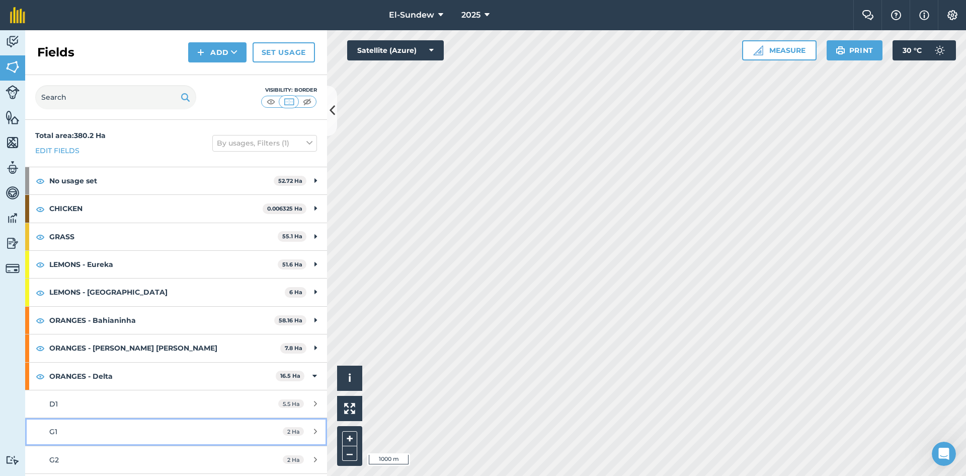
click at [109, 418] on link "G1 2 Ha" at bounding box center [176, 431] width 302 height 27
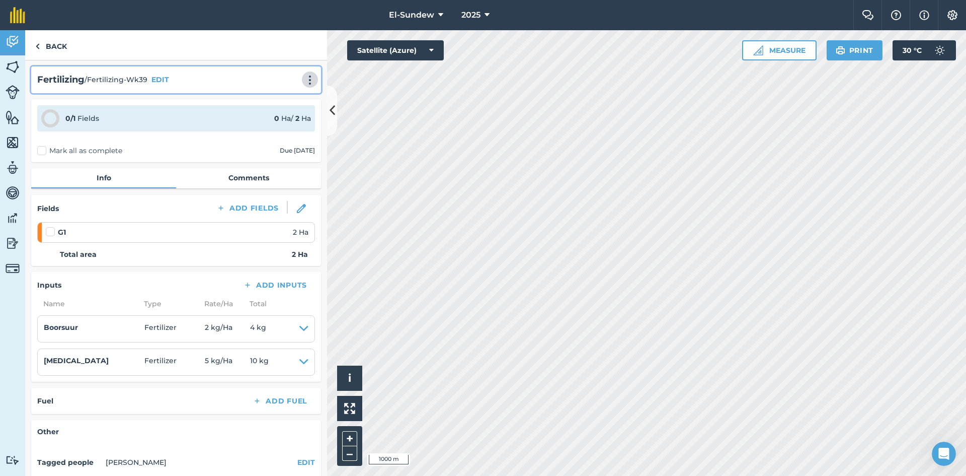
click at [304, 79] on img at bounding box center [310, 80] width 12 height 10
click at [281, 101] on link "Print" at bounding box center [289, 102] width 64 height 20
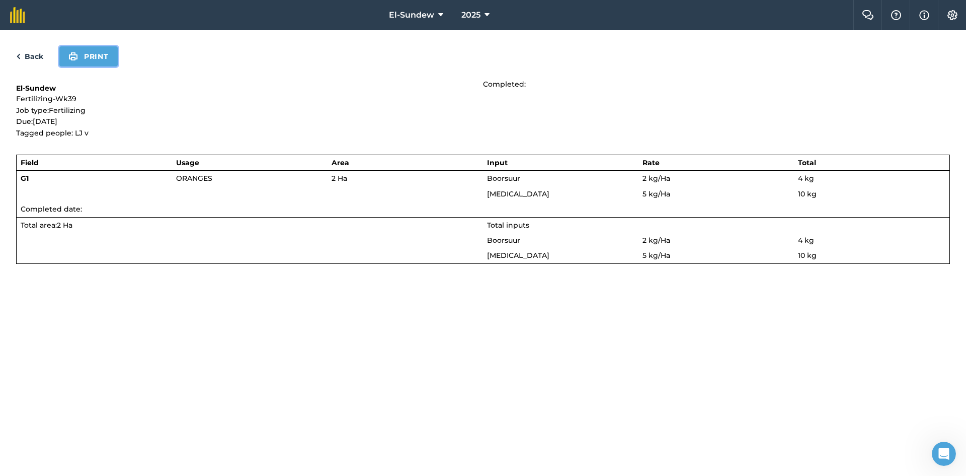
drag, startPoint x: 92, startPoint y: 64, endPoint x: 671, endPoint y: 370, distance: 654.4
click at [92, 64] on button "Print" at bounding box center [88, 56] width 58 height 20
click at [13, 57] on div "Back Print El-Sundew Fertilizing-Wk39 Job type: Fertilizing Due: [DATE] Tagged …" at bounding box center [483, 252] width 966 height 445
click at [34, 50] on link "Back" at bounding box center [29, 56] width 27 height 12
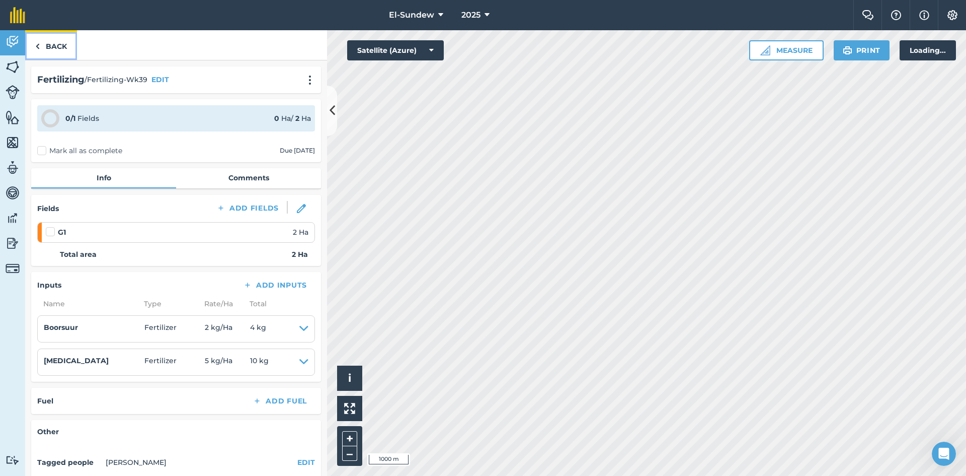
click at [41, 46] on link "Back" at bounding box center [51, 45] width 52 height 30
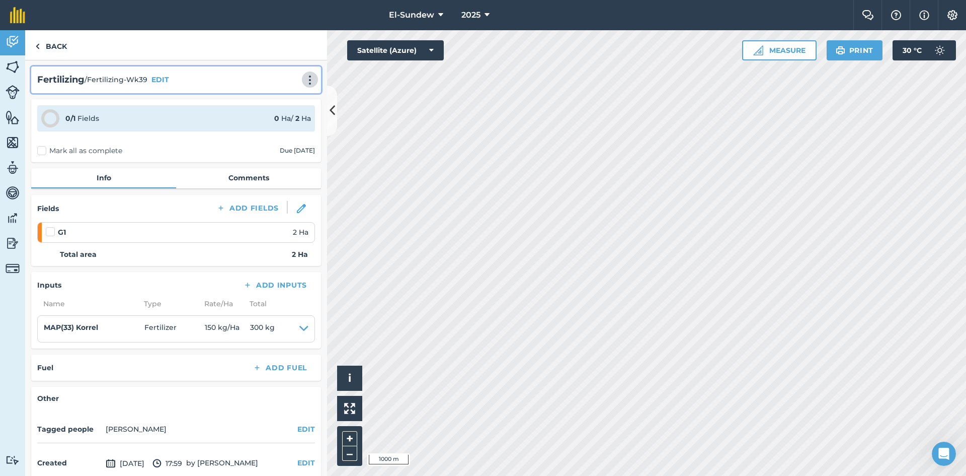
click at [305, 74] on button at bounding box center [310, 79] width 10 height 12
click at [276, 94] on link "Print" at bounding box center [289, 102] width 64 height 20
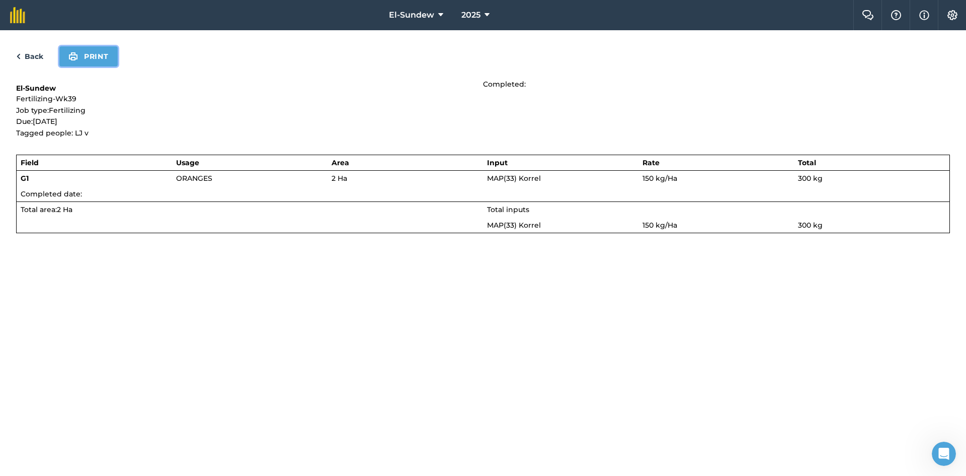
click at [107, 58] on button "Print" at bounding box center [88, 56] width 58 height 20
click at [30, 54] on link "Back" at bounding box center [29, 56] width 27 height 12
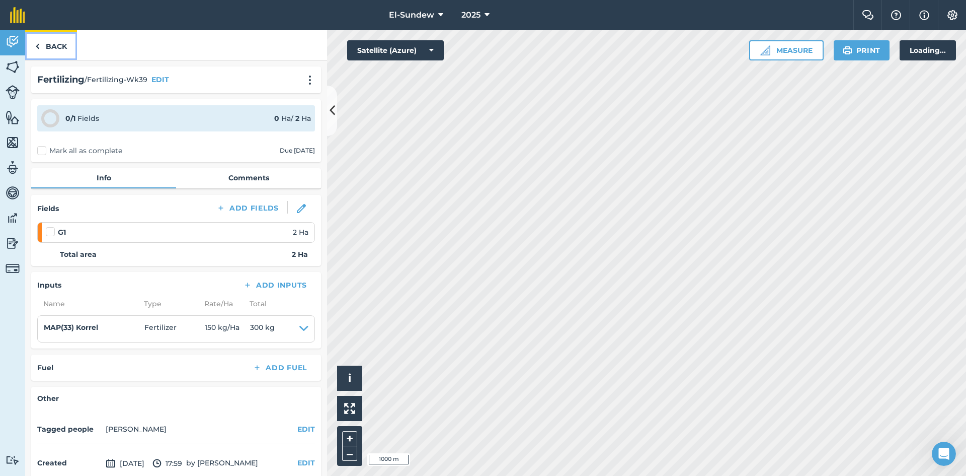
click at [49, 52] on link "Back" at bounding box center [51, 45] width 52 height 30
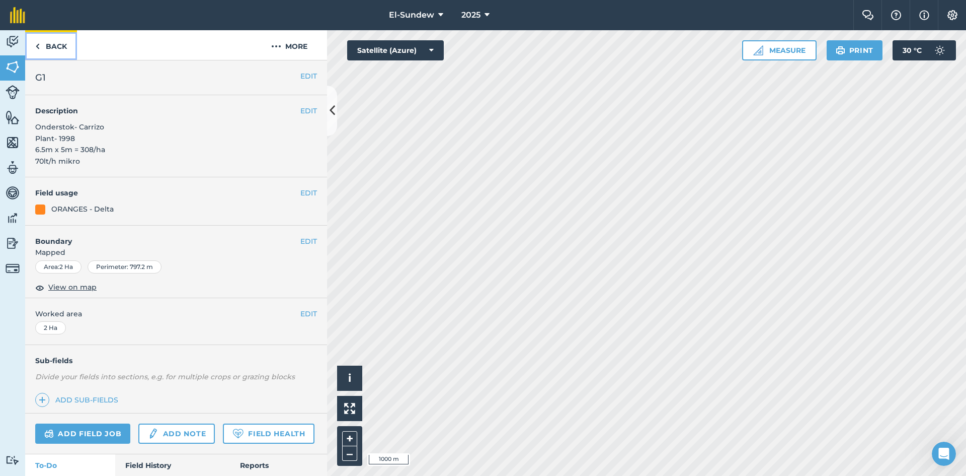
click at [49, 52] on link "Back" at bounding box center [51, 45] width 52 height 30
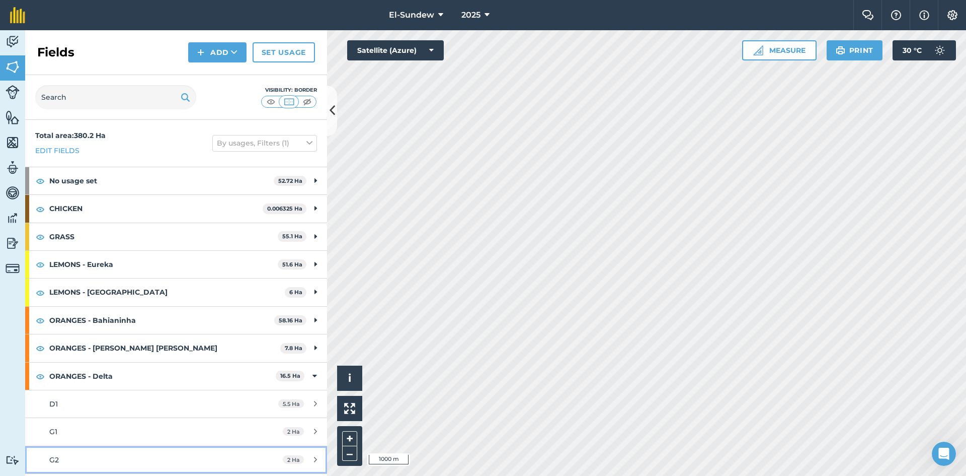
click at [117, 454] on div "G2" at bounding box center [143, 459] width 189 height 11
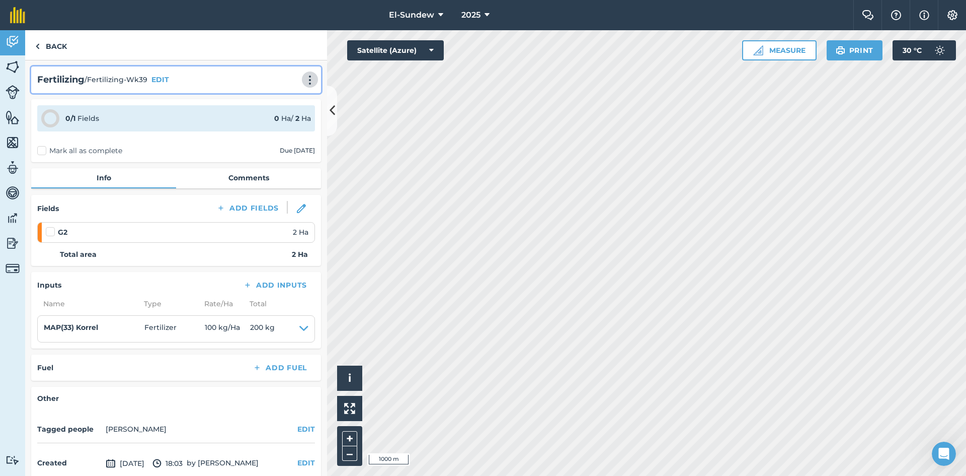
click at [309, 77] on button at bounding box center [310, 79] width 10 height 12
click at [268, 107] on link "Print" at bounding box center [289, 102] width 64 height 20
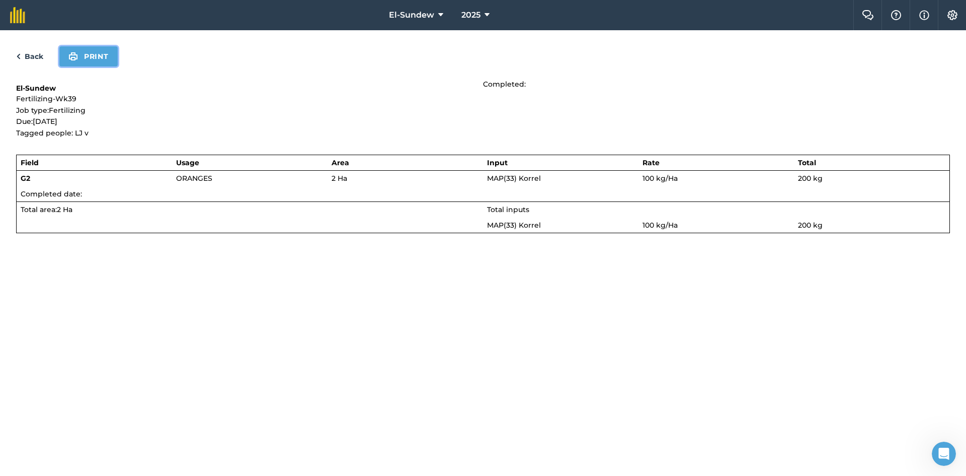
click at [92, 61] on button "Print" at bounding box center [88, 56] width 58 height 20
click at [37, 59] on link "Back" at bounding box center [29, 56] width 27 height 12
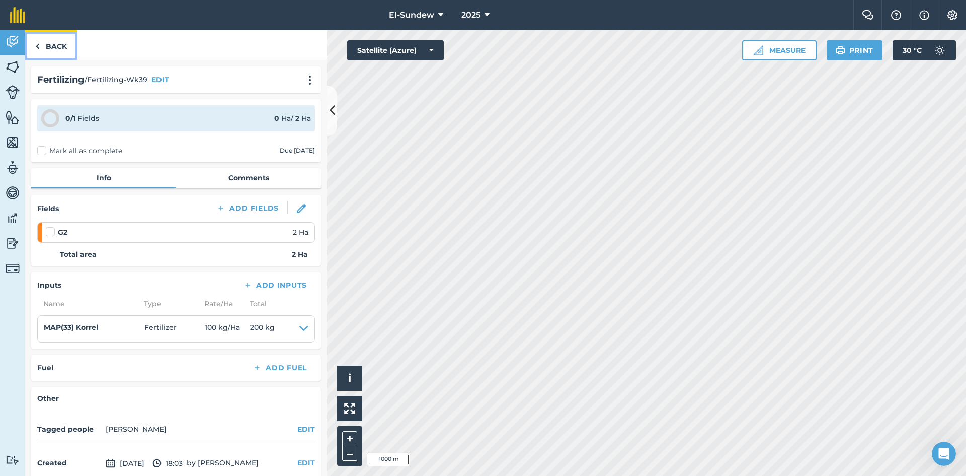
click at [45, 51] on link "Back" at bounding box center [51, 45] width 52 height 30
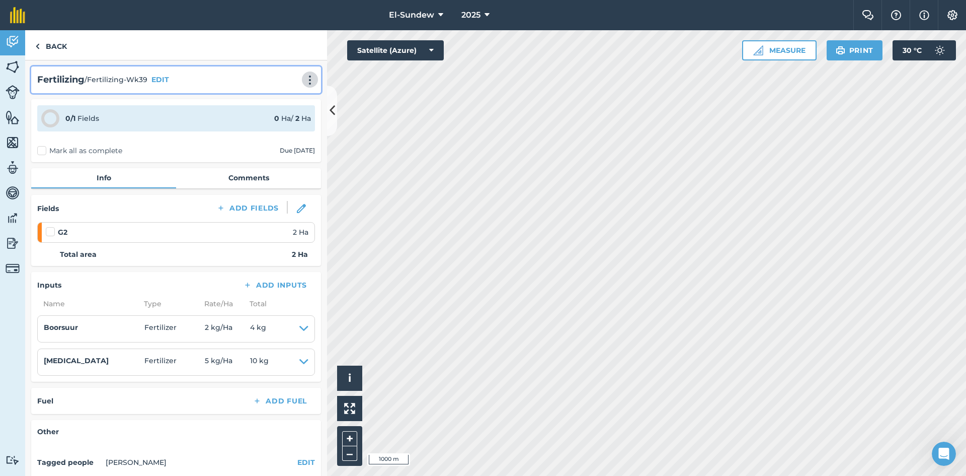
click at [304, 81] on img at bounding box center [310, 80] width 12 height 10
click at [290, 100] on link "Print" at bounding box center [289, 102] width 64 height 20
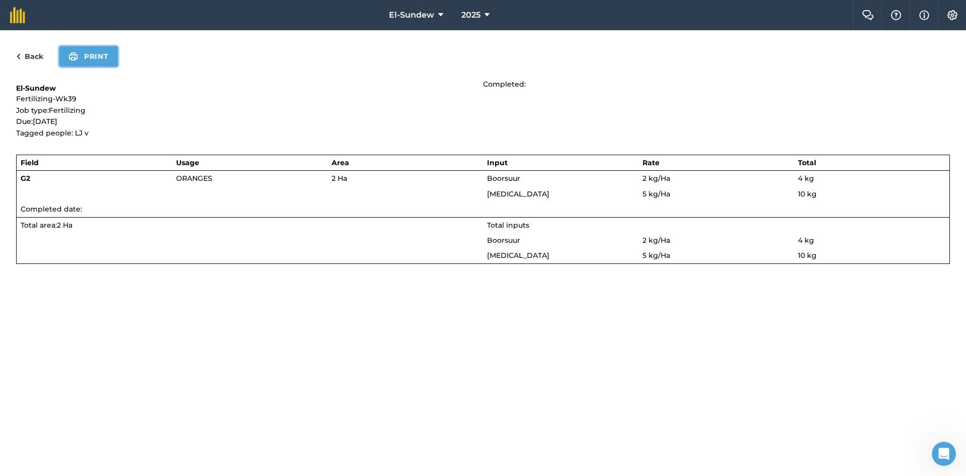
click at [105, 55] on button "Print" at bounding box center [88, 56] width 58 height 20
click at [34, 61] on link "Back" at bounding box center [29, 56] width 27 height 12
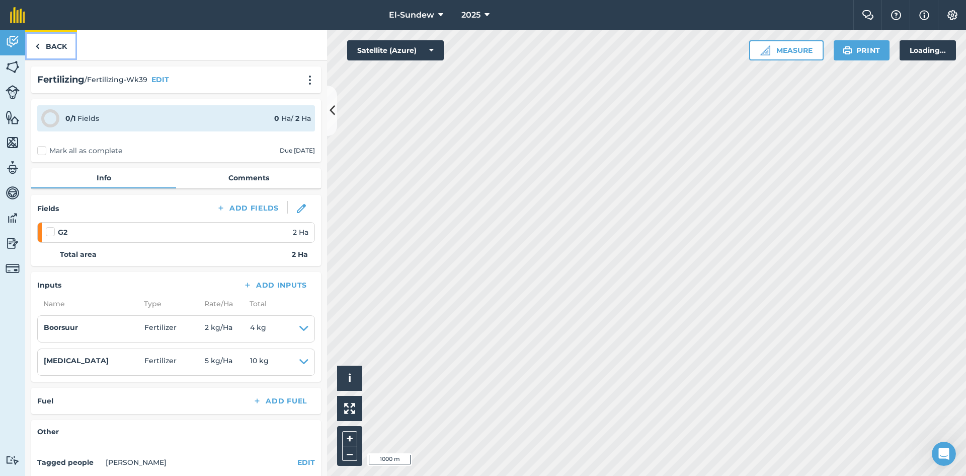
click at [41, 52] on link "Back" at bounding box center [51, 45] width 52 height 30
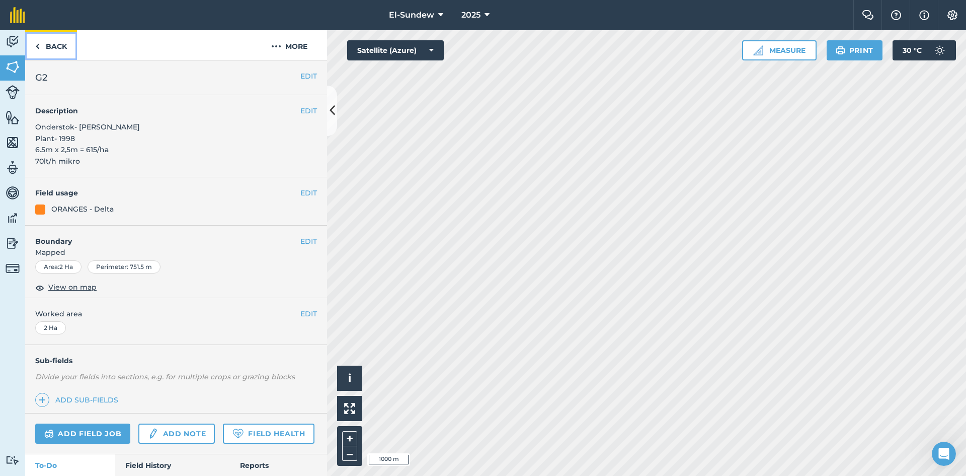
click at [41, 52] on link "Back" at bounding box center [51, 45] width 52 height 30
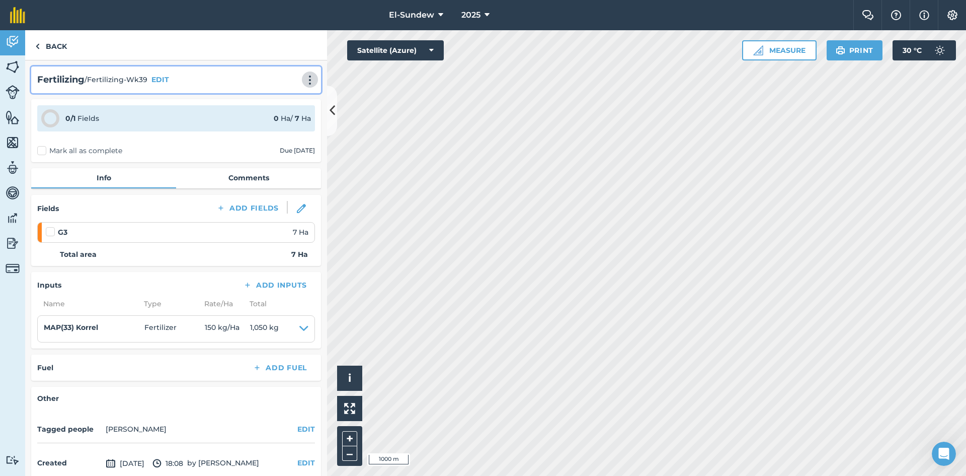
click at [304, 79] on img at bounding box center [310, 80] width 12 height 10
click at [286, 108] on link "Print" at bounding box center [289, 102] width 64 height 20
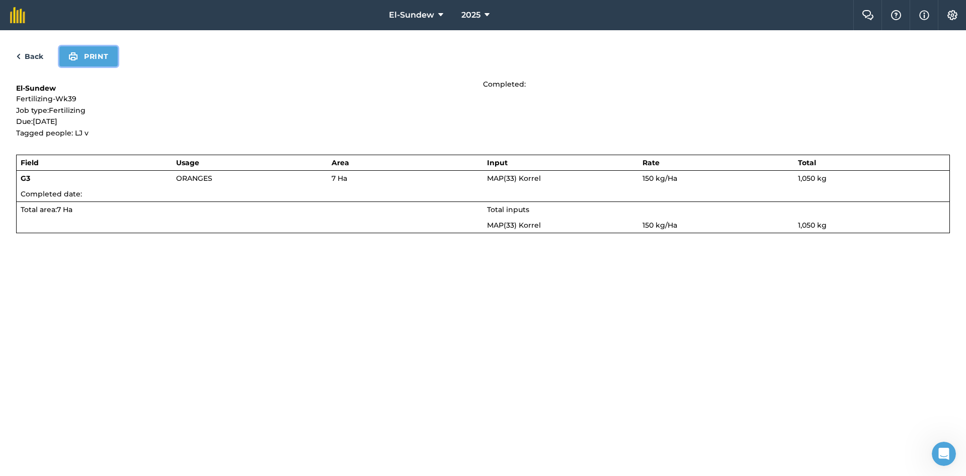
click at [98, 61] on button "Print" at bounding box center [88, 56] width 58 height 20
click at [34, 55] on link "Back" at bounding box center [29, 56] width 27 height 12
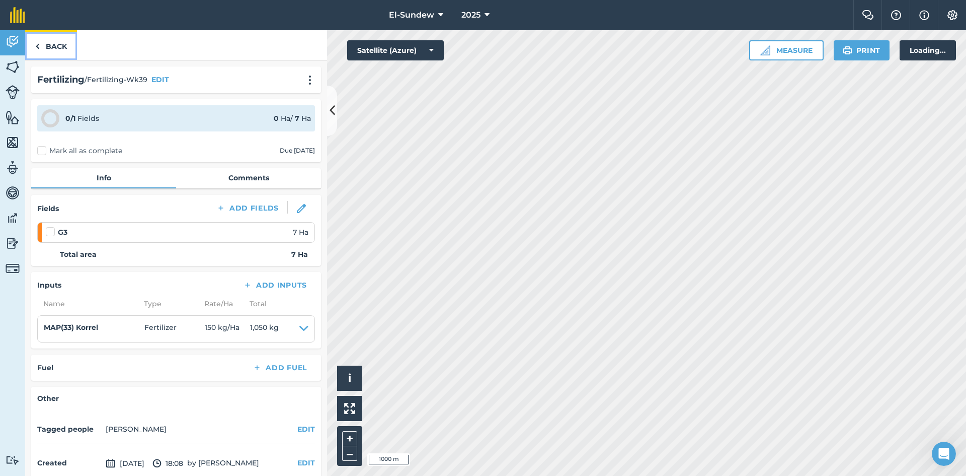
click at [55, 48] on link "Back" at bounding box center [51, 45] width 52 height 30
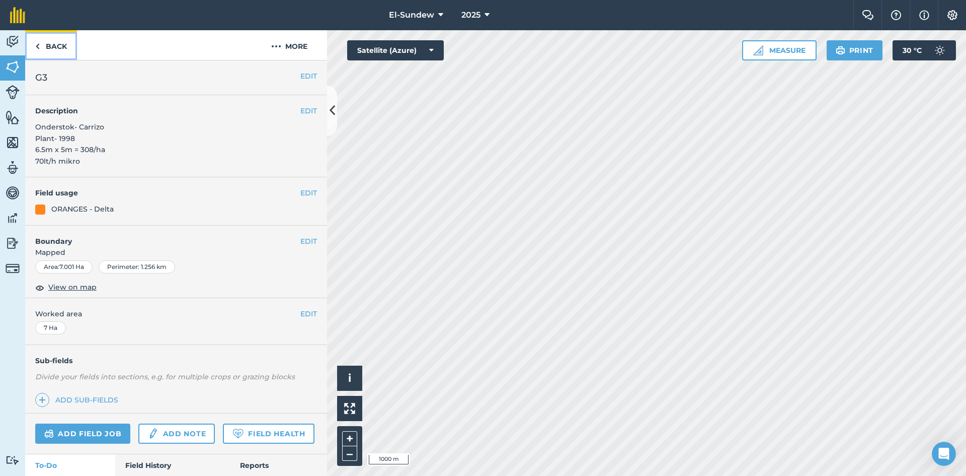
click at [55, 48] on link "Back" at bounding box center [51, 45] width 52 height 30
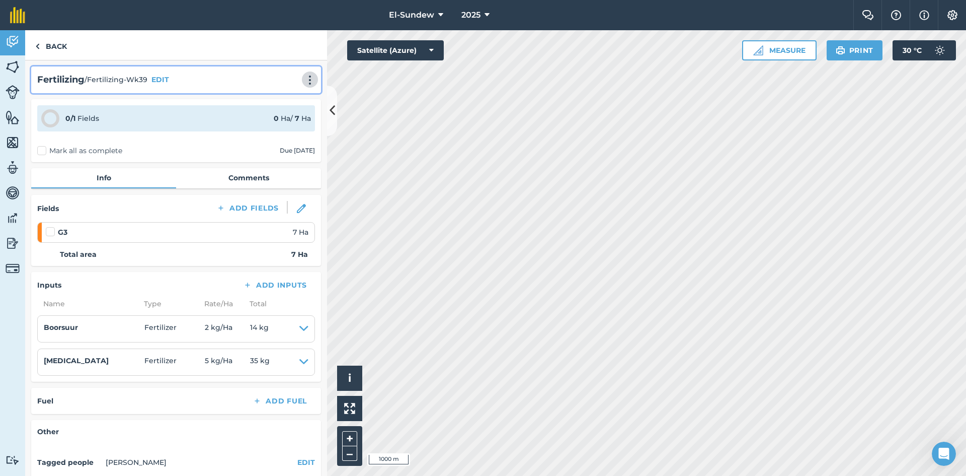
click at [304, 78] on img at bounding box center [310, 80] width 12 height 10
click at [272, 98] on link "Print" at bounding box center [289, 102] width 64 height 20
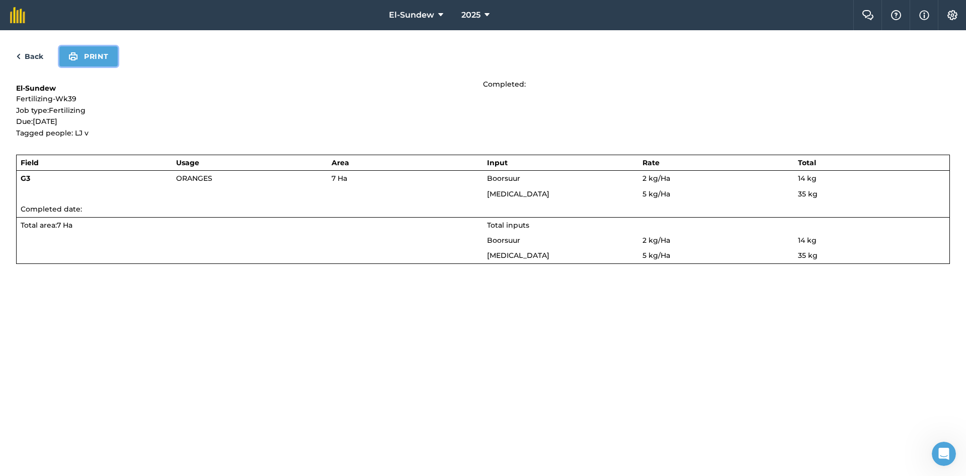
click at [109, 59] on button "Print" at bounding box center [88, 56] width 58 height 20
click at [32, 56] on link "Back" at bounding box center [29, 56] width 27 height 12
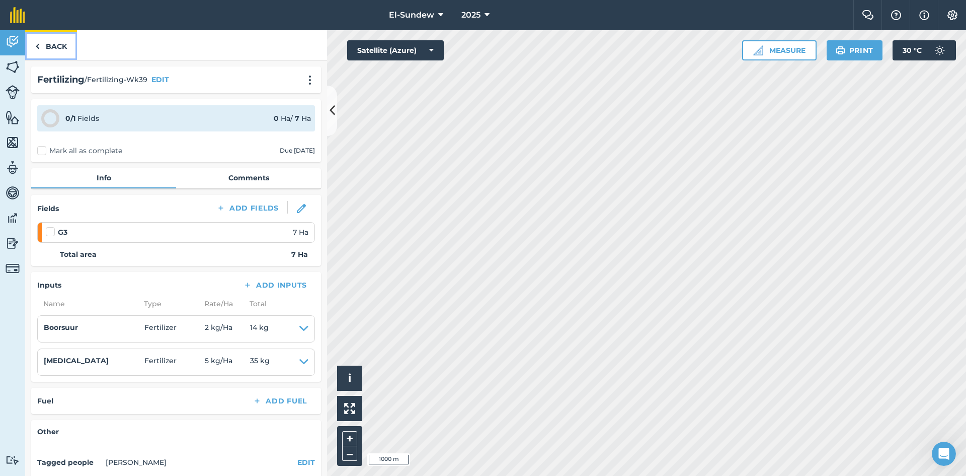
click at [50, 54] on link "Back" at bounding box center [51, 45] width 52 height 30
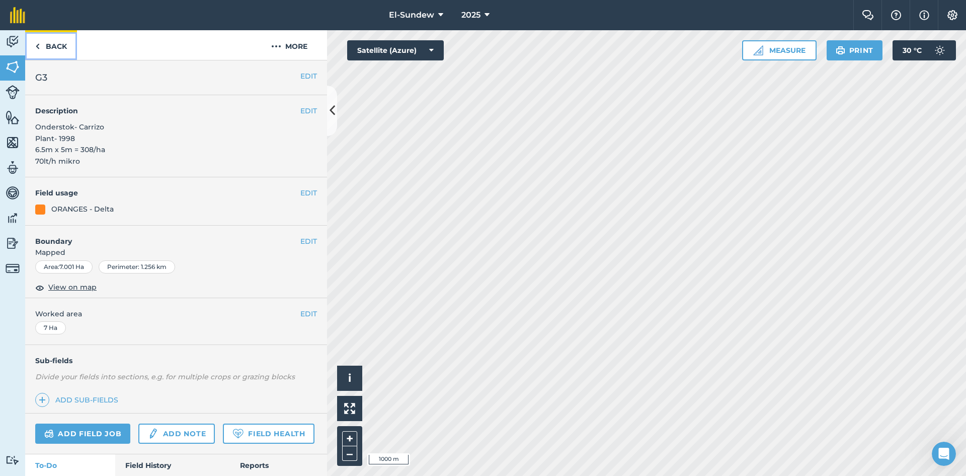
click at [54, 49] on link "Back" at bounding box center [51, 45] width 52 height 30
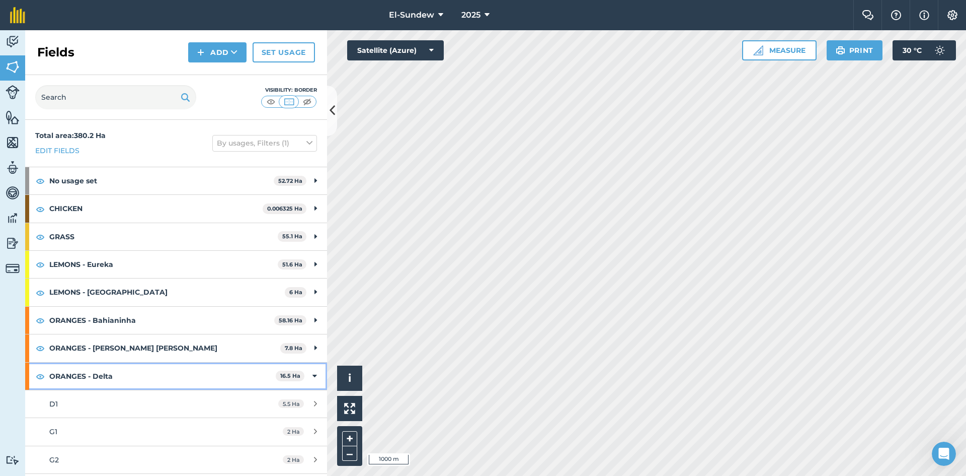
click at [145, 362] on strong "ORANGES - Delta" at bounding box center [162, 375] width 226 height 27
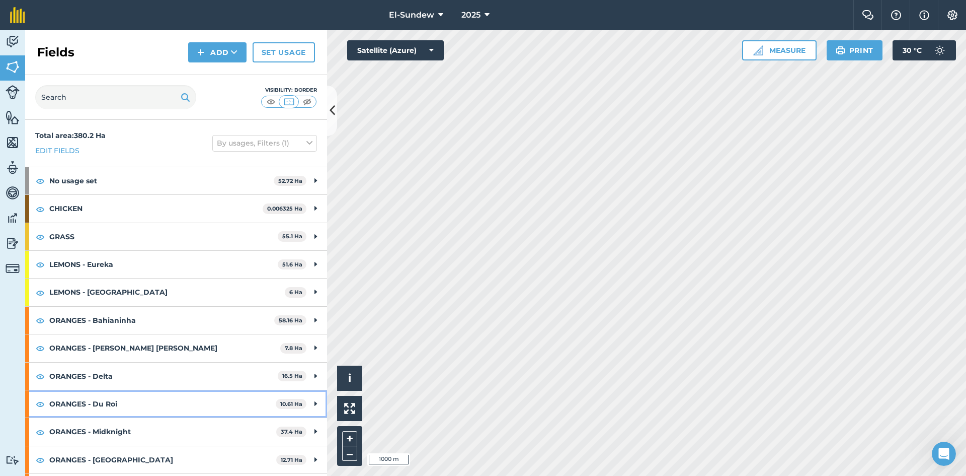
click at [145, 390] on strong "ORANGES - Du Roi" at bounding box center [162, 403] width 226 height 27
click at [137, 418] on link "D3 10.61 Ha" at bounding box center [176, 431] width 302 height 27
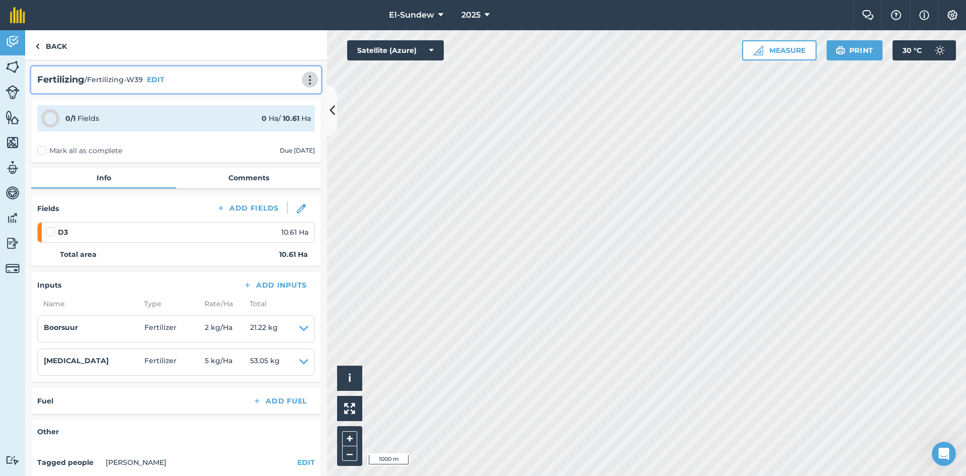
click at [304, 82] on img at bounding box center [310, 80] width 12 height 10
click at [291, 104] on link "Print" at bounding box center [289, 102] width 64 height 20
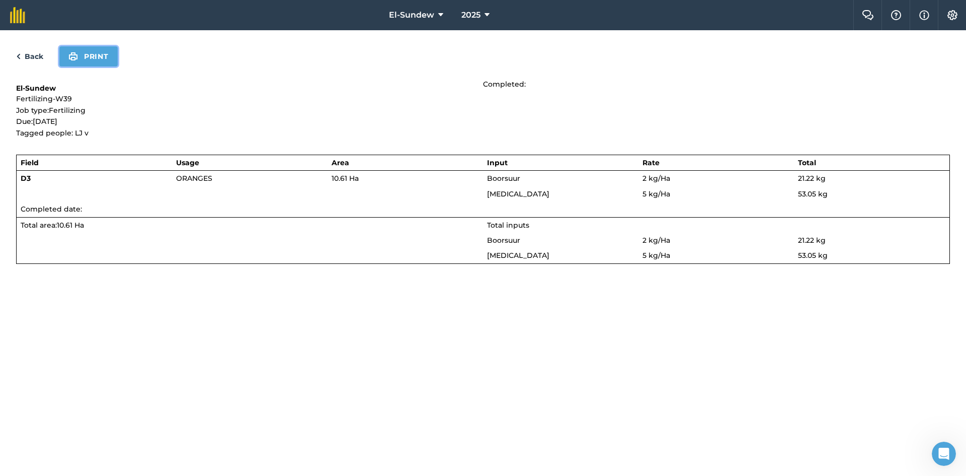
click at [96, 60] on button "Print" at bounding box center [88, 56] width 58 height 20
click at [36, 63] on div "Back Print" at bounding box center [483, 56] width 934 height 20
click at [36, 60] on link "Back" at bounding box center [29, 56] width 27 height 12
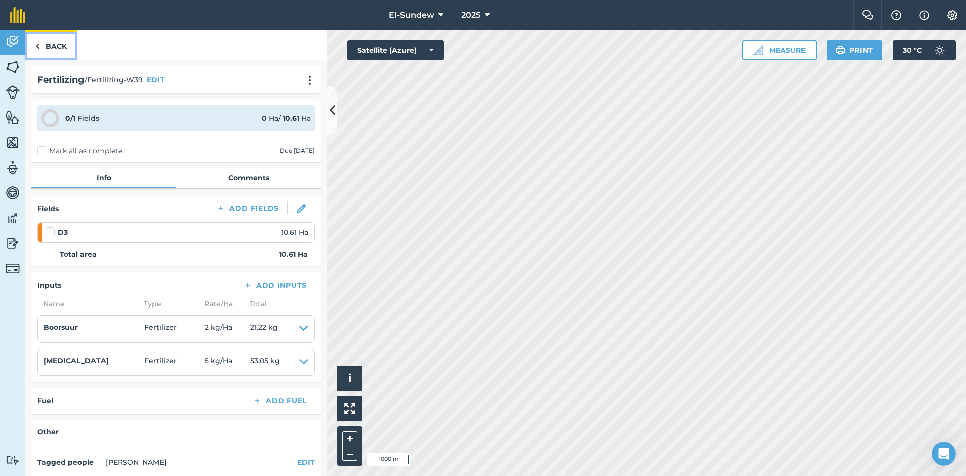
click at [50, 48] on link "Back" at bounding box center [51, 45] width 52 height 30
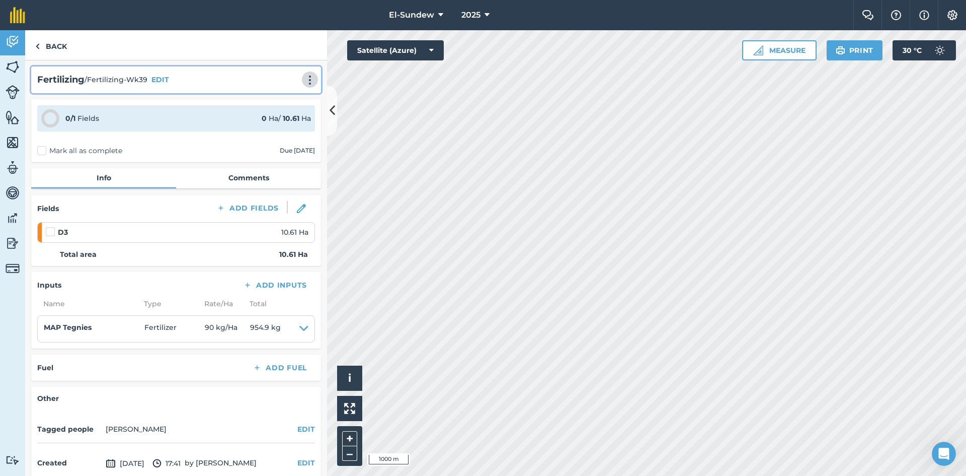
click at [304, 76] on img at bounding box center [310, 80] width 12 height 10
click at [279, 103] on link "Print" at bounding box center [289, 102] width 64 height 20
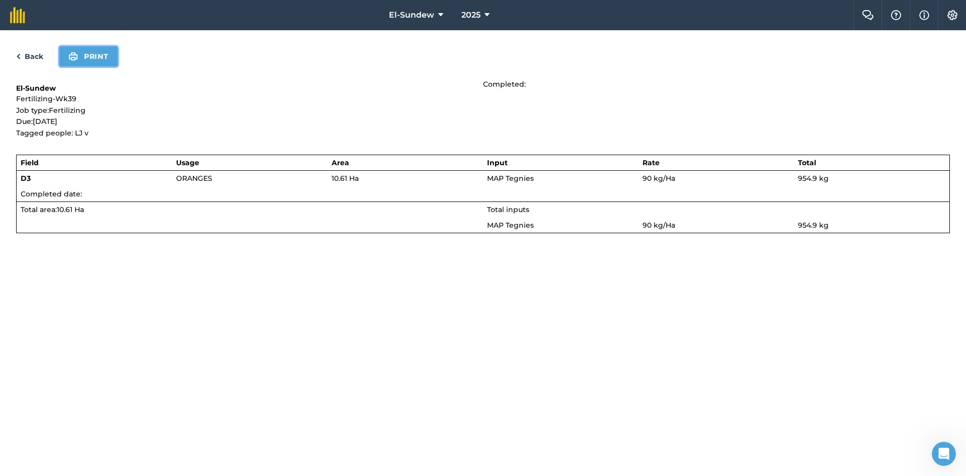
click at [85, 53] on button "Print" at bounding box center [88, 56] width 58 height 20
click at [28, 58] on link "Back" at bounding box center [29, 56] width 27 height 12
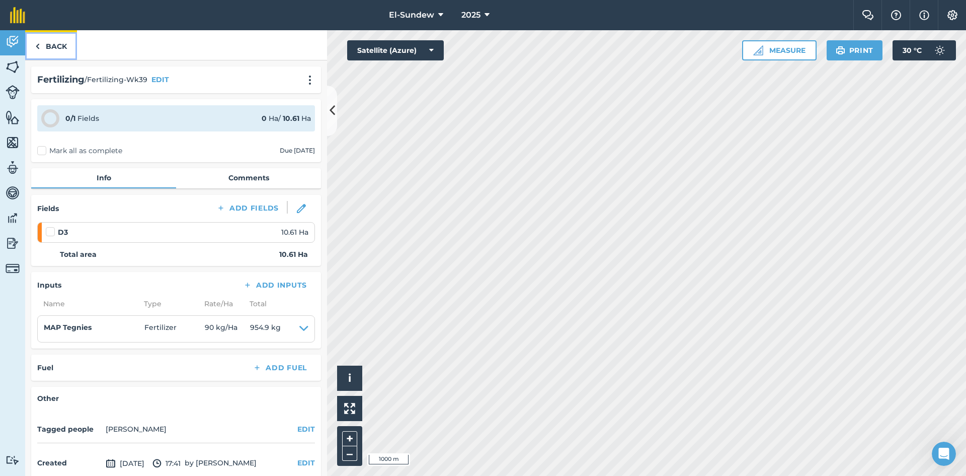
click at [60, 50] on link "Back" at bounding box center [51, 45] width 52 height 30
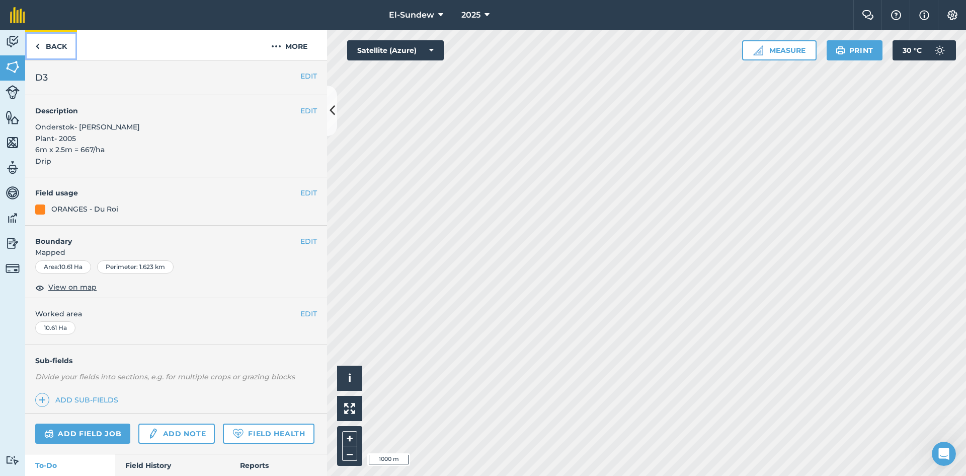
click at [60, 50] on link "Back" at bounding box center [51, 45] width 52 height 30
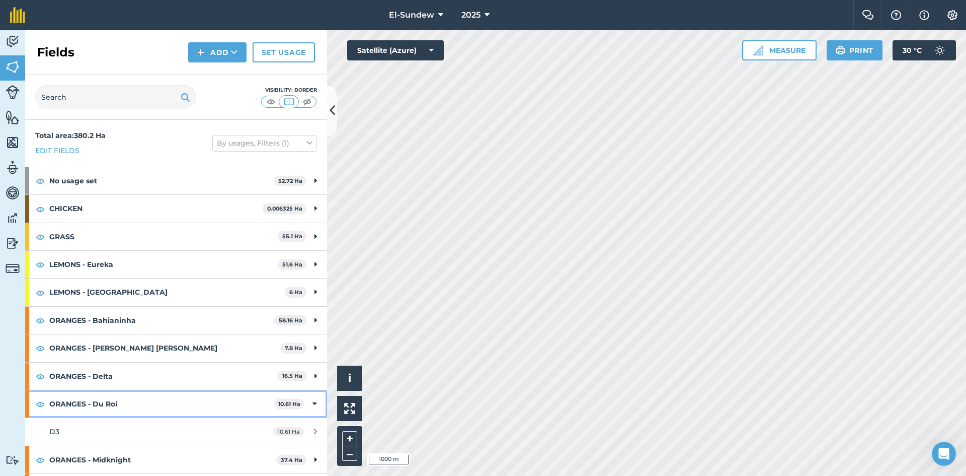
click at [148, 390] on strong "ORANGES - Du Roi" at bounding box center [161, 403] width 224 height 27
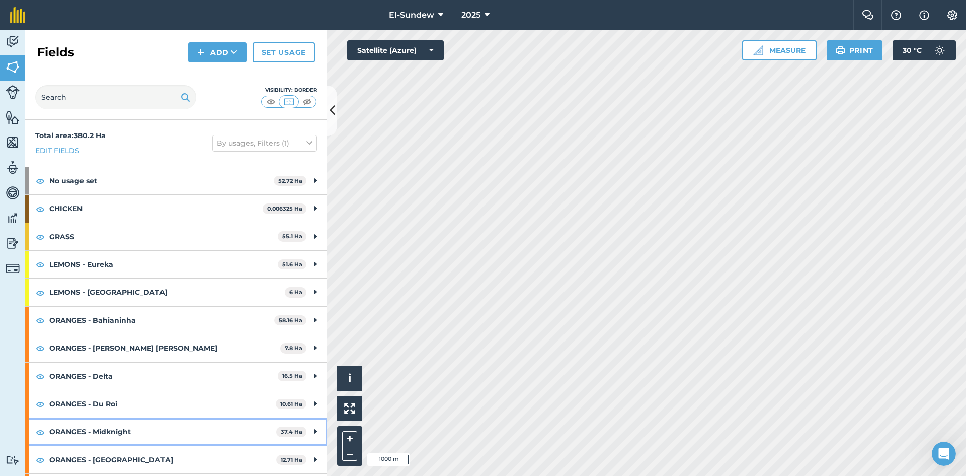
click at [146, 418] on strong "ORANGES - Midknight" at bounding box center [162, 431] width 227 height 27
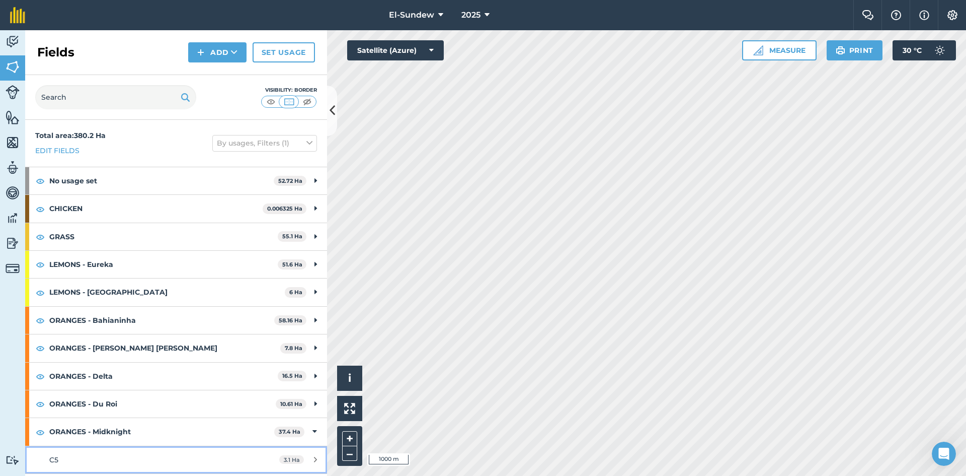
click at [115, 454] on div "C5" at bounding box center [143, 459] width 189 height 11
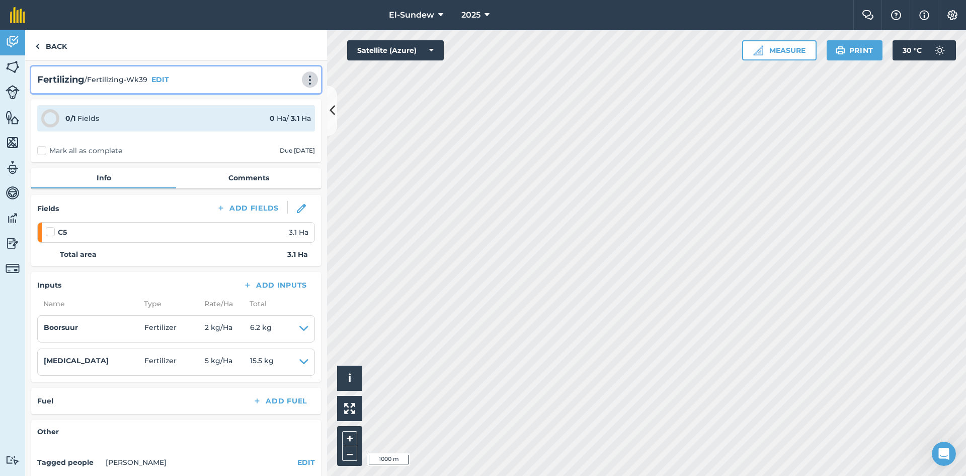
click at [304, 79] on img at bounding box center [310, 80] width 12 height 10
click at [267, 108] on link "Print" at bounding box center [289, 102] width 64 height 20
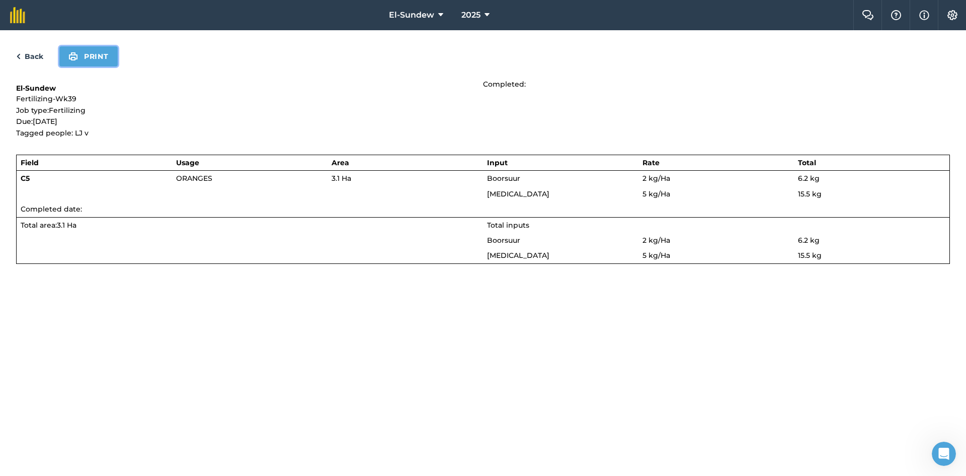
click at [91, 61] on button "Print" at bounding box center [88, 56] width 58 height 20
click at [30, 55] on link "Back" at bounding box center [29, 56] width 27 height 12
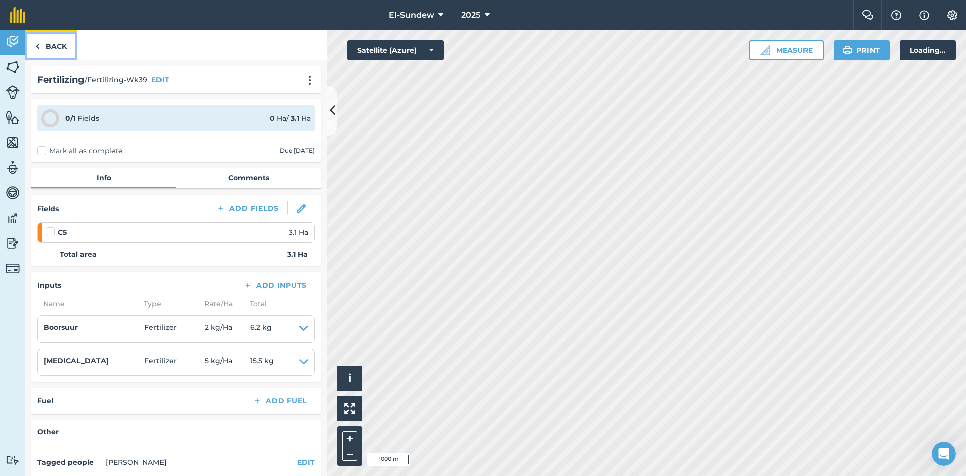
click at [54, 48] on link "Back" at bounding box center [51, 45] width 52 height 30
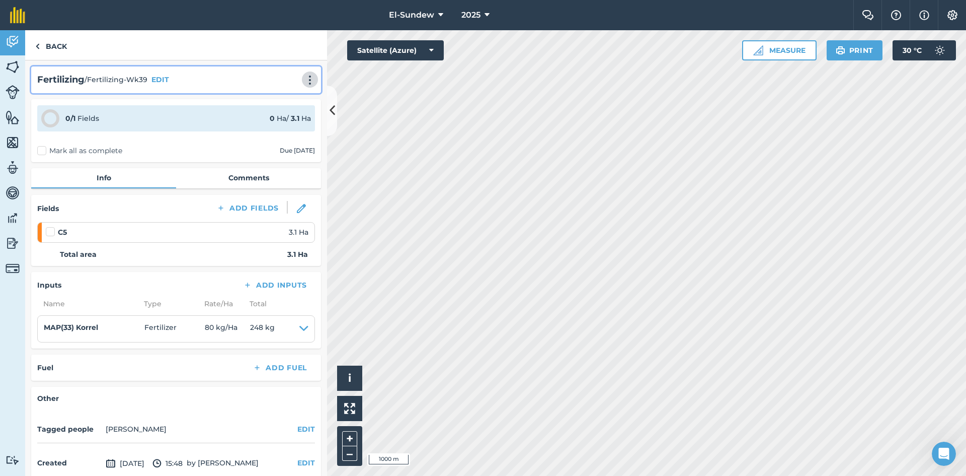
click at [304, 80] on img at bounding box center [310, 80] width 12 height 10
click at [286, 99] on link "Print" at bounding box center [289, 102] width 64 height 20
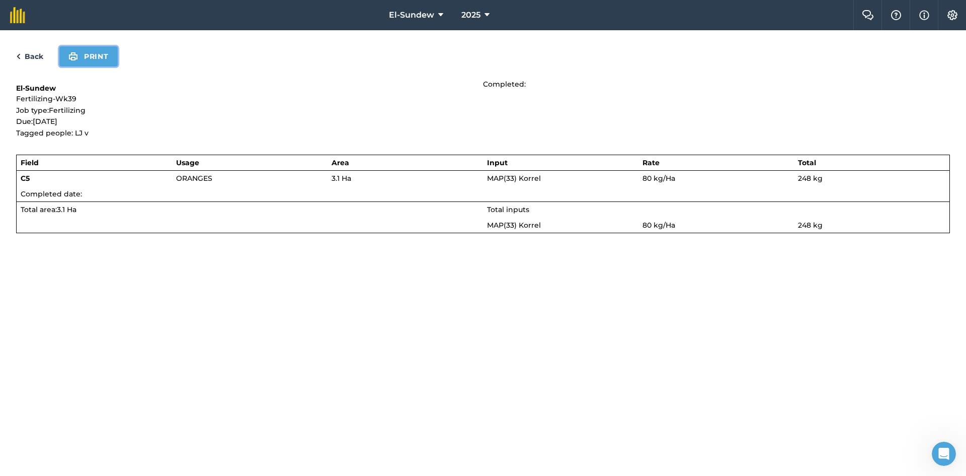
click at [95, 57] on button "Print" at bounding box center [88, 56] width 58 height 20
click at [41, 53] on link "Back" at bounding box center [29, 56] width 27 height 12
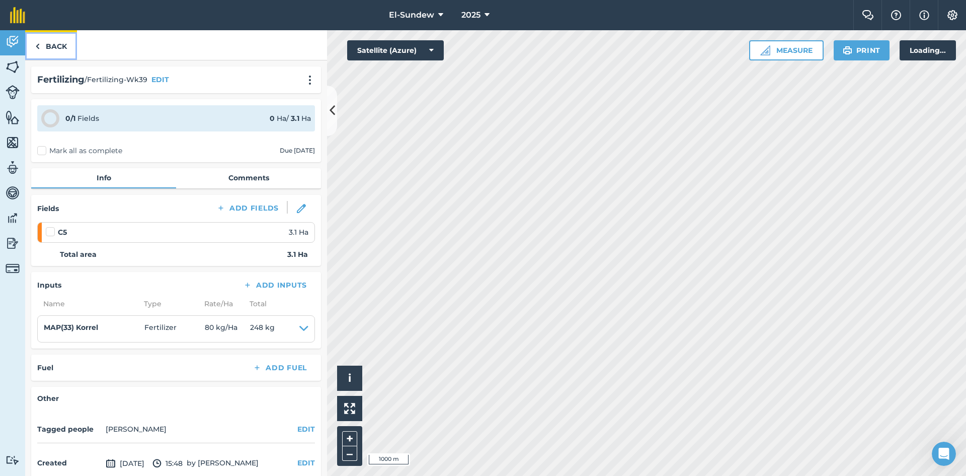
click at [46, 50] on link "Back" at bounding box center [51, 45] width 52 height 30
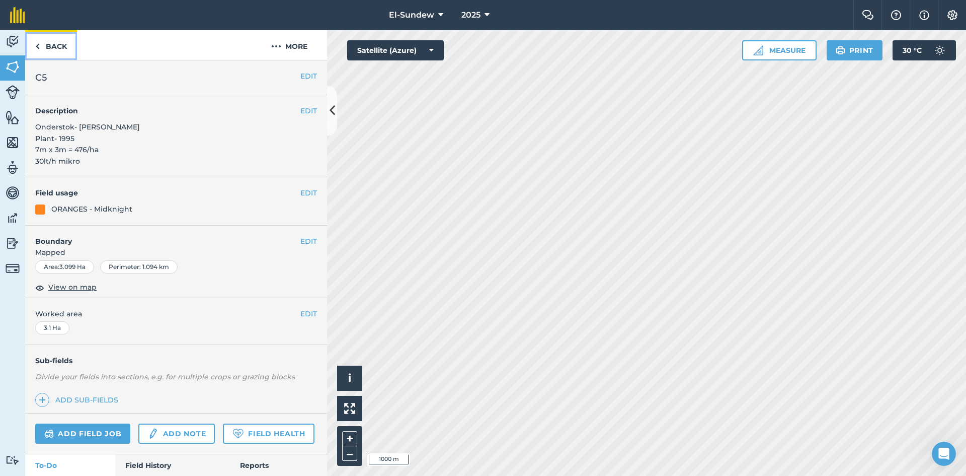
click at [62, 51] on link "Back" at bounding box center [51, 45] width 52 height 30
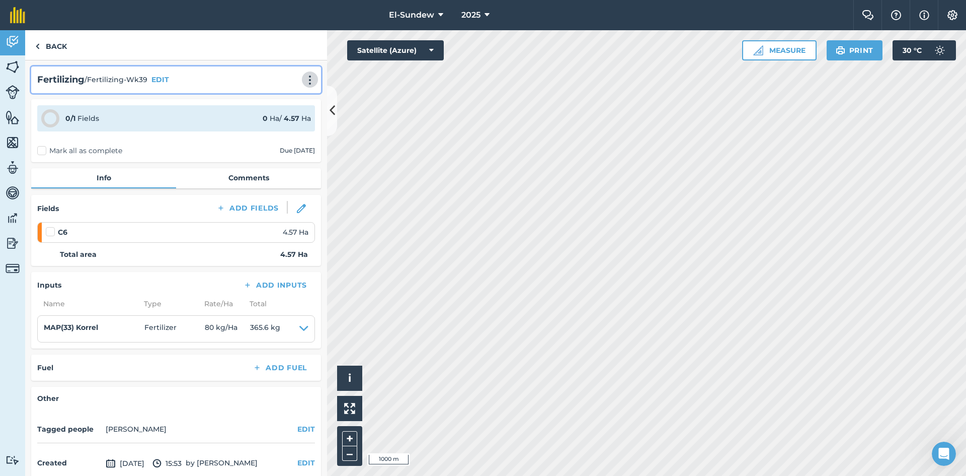
click at [304, 77] on img at bounding box center [310, 80] width 12 height 10
click at [276, 99] on link "Print" at bounding box center [289, 102] width 64 height 20
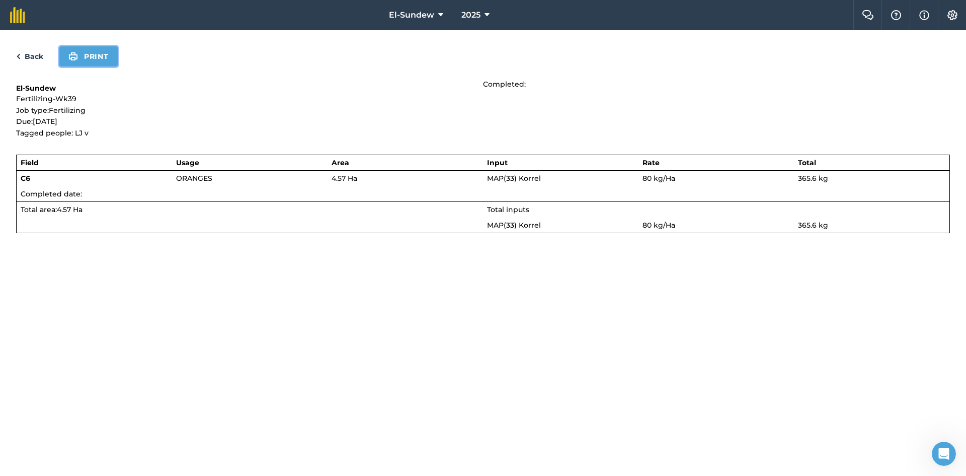
click at [85, 59] on button "Print" at bounding box center [88, 56] width 58 height 20
click at [32, 53] on link "Back" at bounding box center [29, 56] width 27 height 12
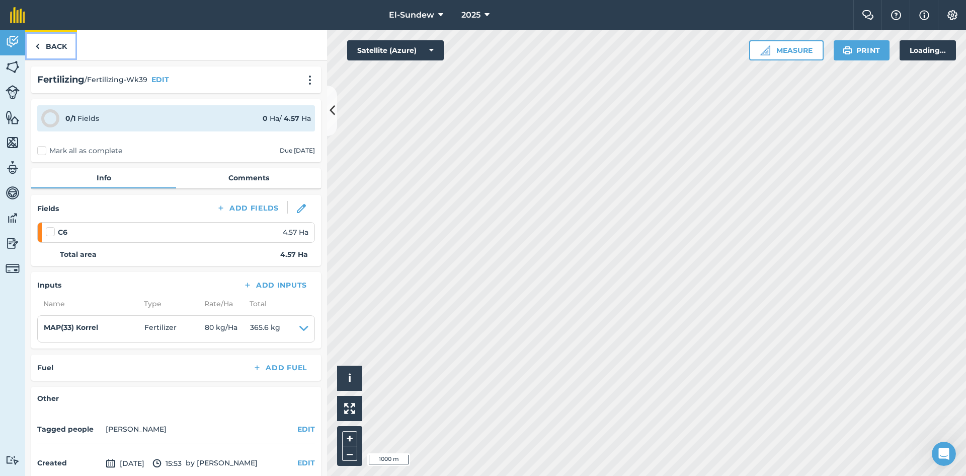
click at [68, 46] on link "Back" at bounding box center [51, 45] width 52 height 30
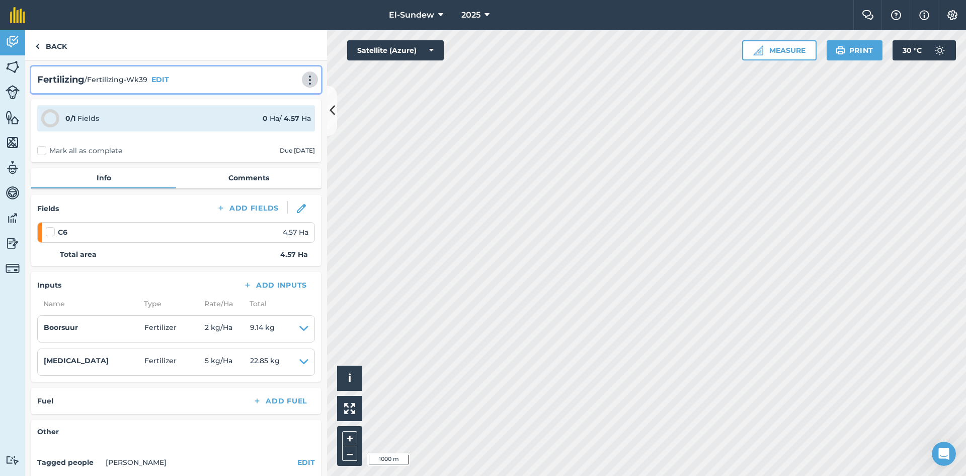
drag, startPoint x: 303, startPoint y: 77, endPoint x: 290, endPoint y: 84, distance: 14.4
click at [304, 76] on img at bounding box center [310, 80] width 12 height 10
click at [270, 95] on link "Print" at bounding box center [289, 102] width 64 height 20
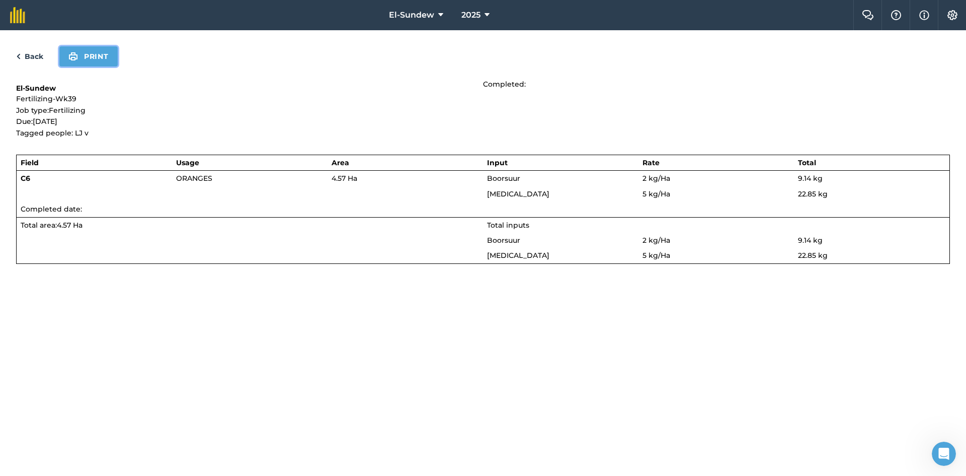
drag, startPoint x: 100, startPoint y: 53, endPoint x: 731, endPoint y: 401, distance: 720.8
click at [100, 53] on button "Print" at bounding box center [88, 56] width 58 height 20
click at [36, 51] on link "Back" at bounding box center [29, 56] width 27 height 12
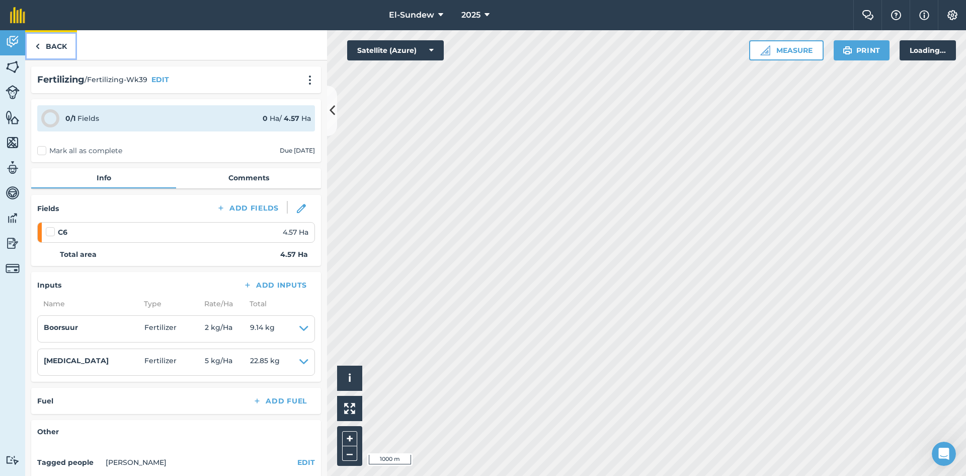
click at [36, 51] on img at bounding box center [37, 46] width 5 height 12
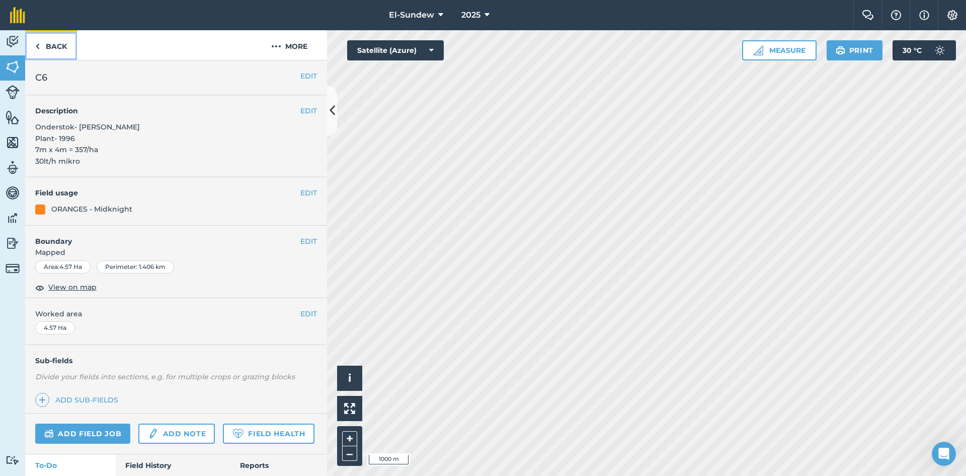
click at [69, 40] on link "Back" at bounding box center [51, 45] width 52 height 30
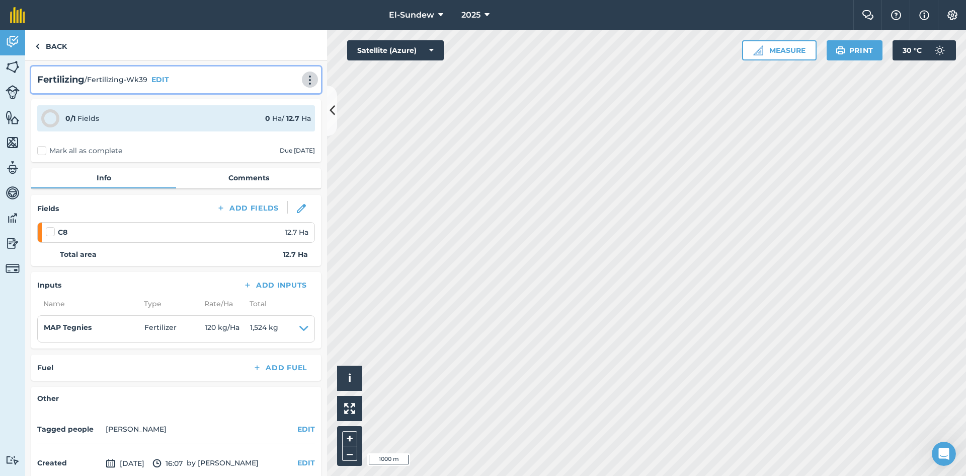
click at [304, 77] on img at bounding box center [310, 80] width 12 height 10
click at [293, 105] on link "Print" at bounding box center [289, 102] width 64 height 20
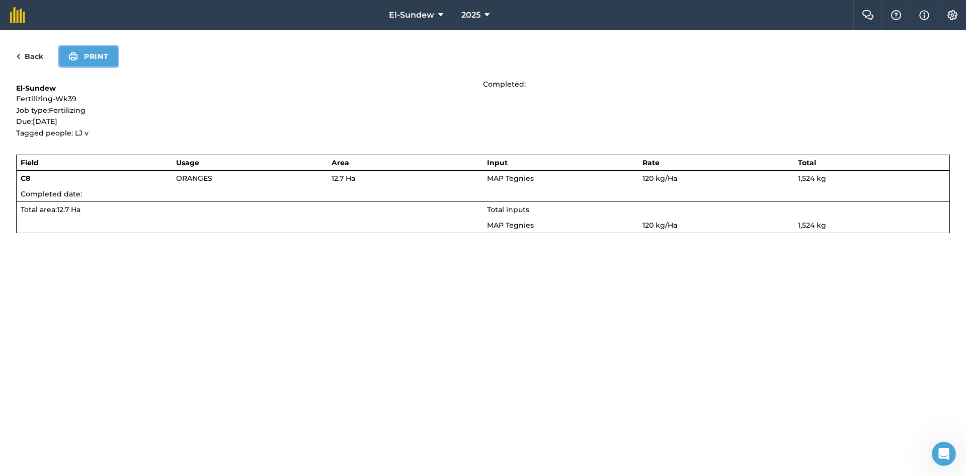
drag, startPoint x: 83, startPoint y: 50, endPoint x: 722, endPoint y: 395, distance: 725.7
click at [83, 50] on button "Print" at bounding box center [88, 56] width 58 height 20
click at [41, 57] on link "Back" at bounding box center [29, 56] width 27 height 12
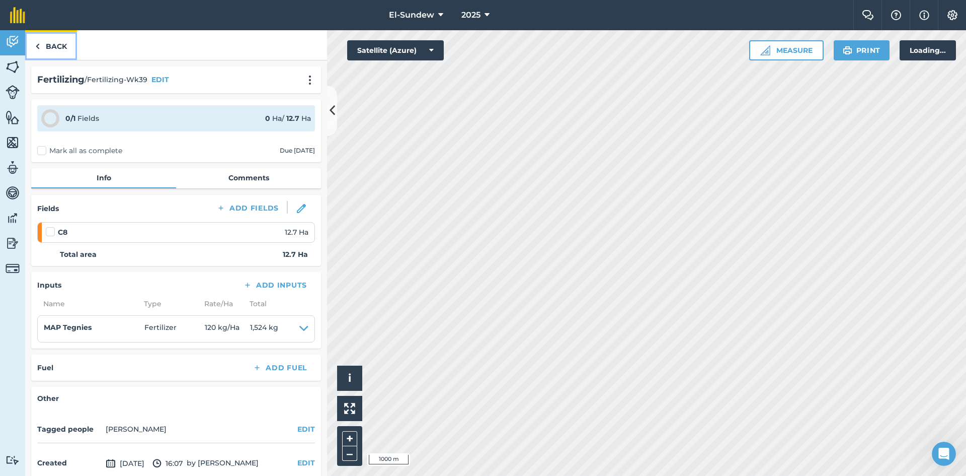
click at [45, 40] on link "Back" at bounding box center [51, 45] width 52 height 30
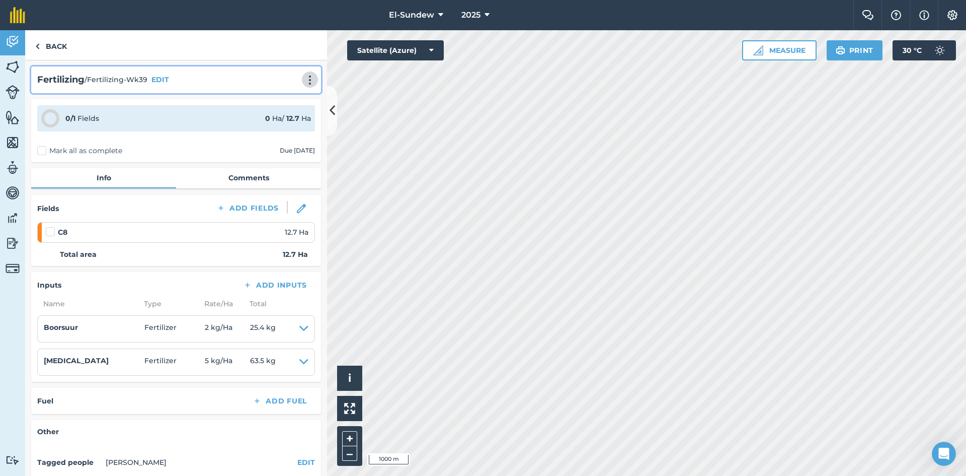
click at [305, 78] on button at bounding box center [310, 79] width 10 height 12
click at [280, 101] on link "Print" at bounding box center [289, 102] width 64 height 20
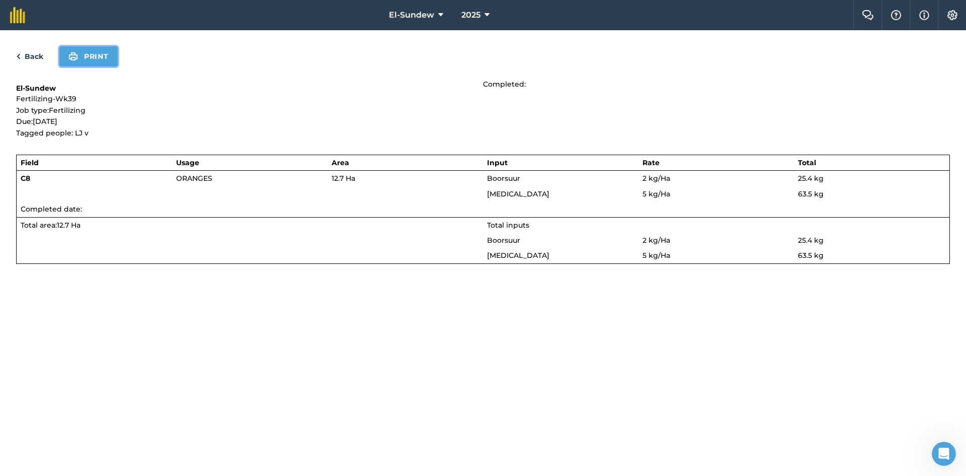
click at [90, 56] on button "Print" at bounding box center [88, 56] width 58 height 20
click at [39, 58] on link "Back" at bounding box center [29, 56] width 27 height 12
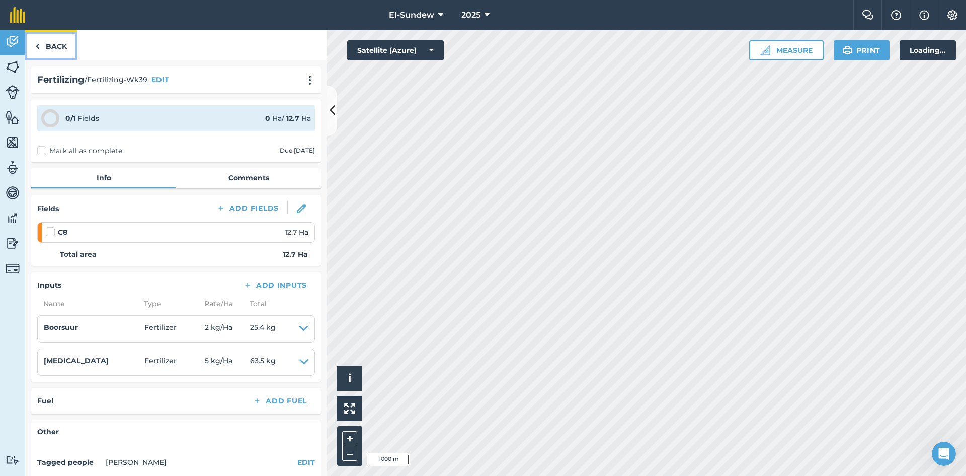
click at [41, 47] on link "Back" at bounding box center [51, 45] width 52 height 30
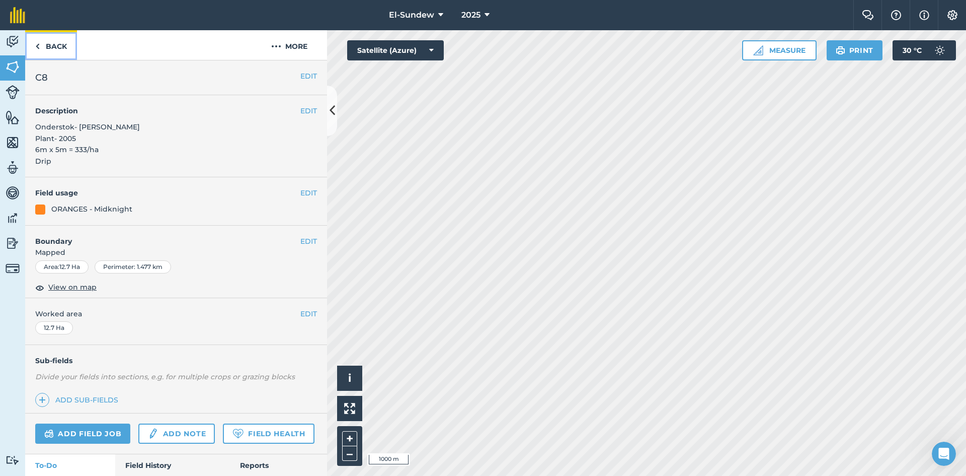
click at [47, 46] on link "Back" at bounding box center [51, 45] width 52 height 30
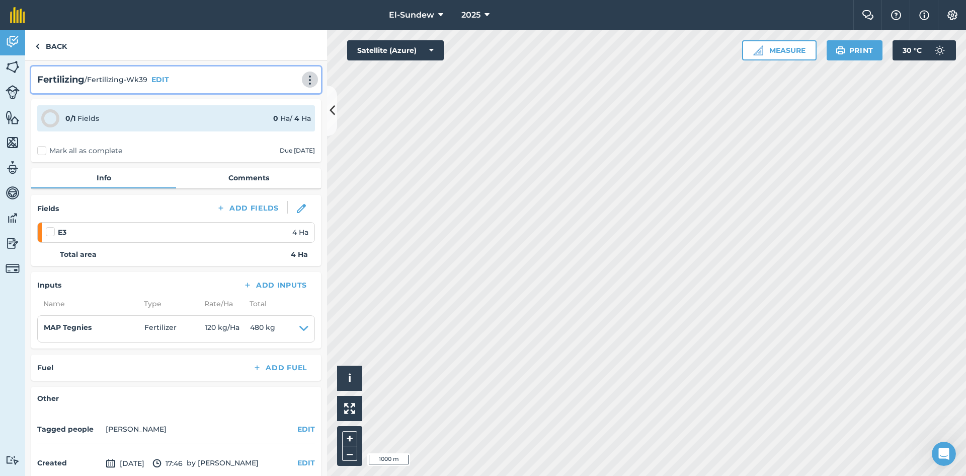
click at [304, 82] on img at bounding box center [310, 80] width 12 height 10
click at [278, 104] on link "Print" at bounding box center [289, 102] width 64 height 20
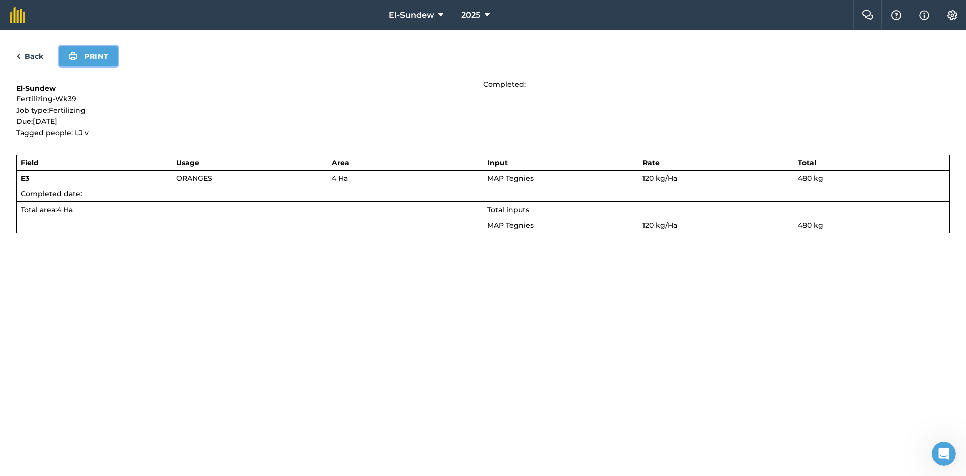
click at [90, 54] on button "Print" at bounding box center [88, 56] width 58 height 20
click at [31, 55] on link "Back" at bounding box center [29, 56] width 27 height 12
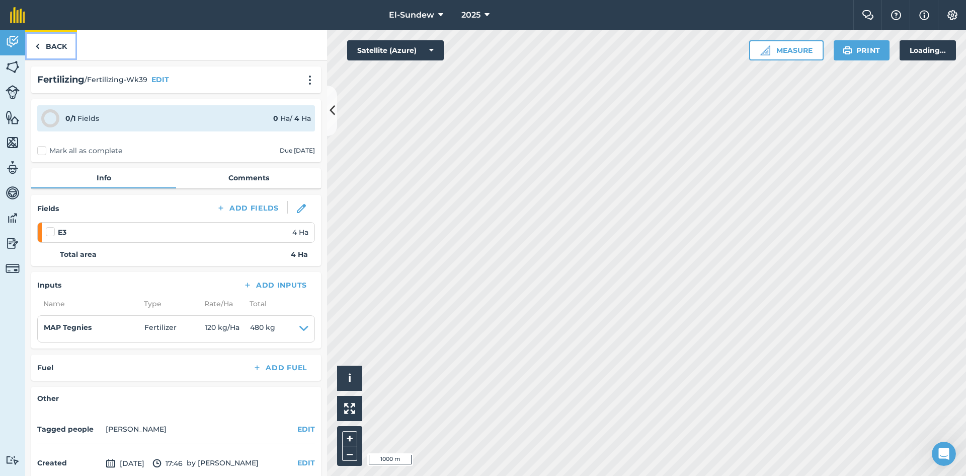
click at [56, 52] on link "Back" at bounding box center [51, 45] width 52 height 30
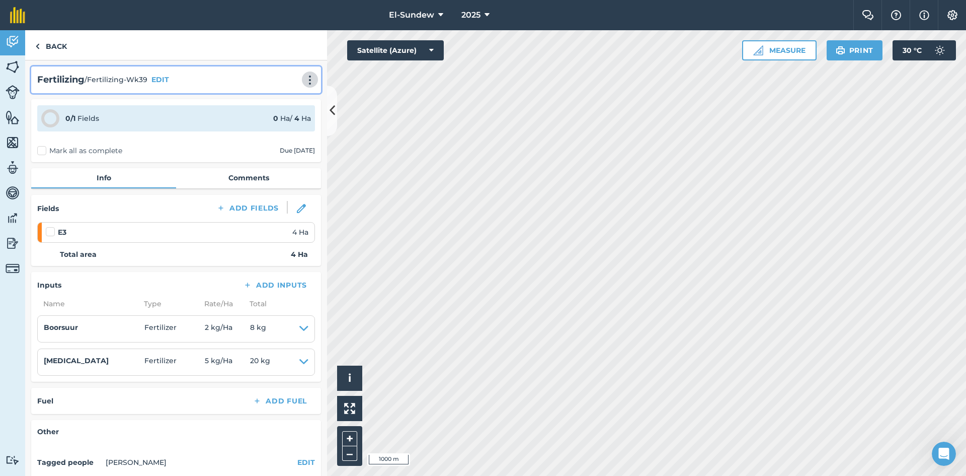
click at [304, 81] on img at bounding box center [310, 80] width 12 height 10
click at [292, 98] on link "Print" at bounding box center [289, 102] width 64 height 20
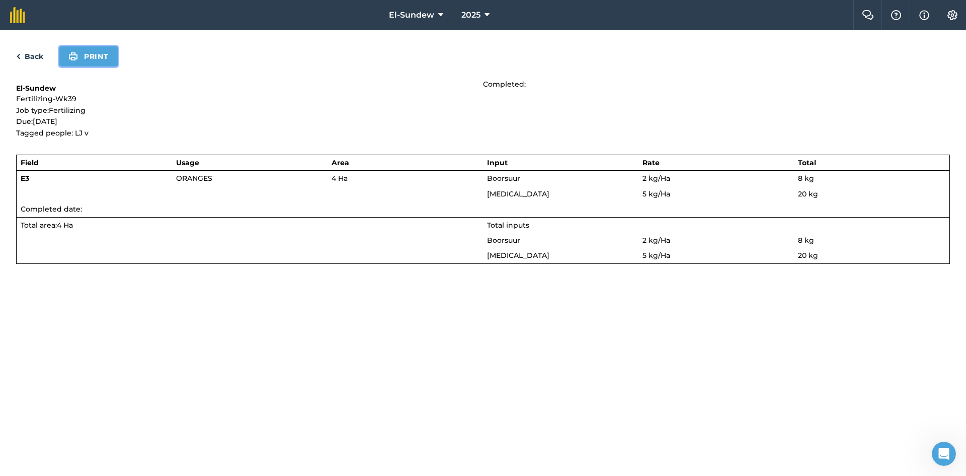
click at [85, 57] on button "Print" at bounding box center [88, 56] width 58 height 20
click at [34, 53] on link "Back" at bounding box center [29, 56] width 27 height 12
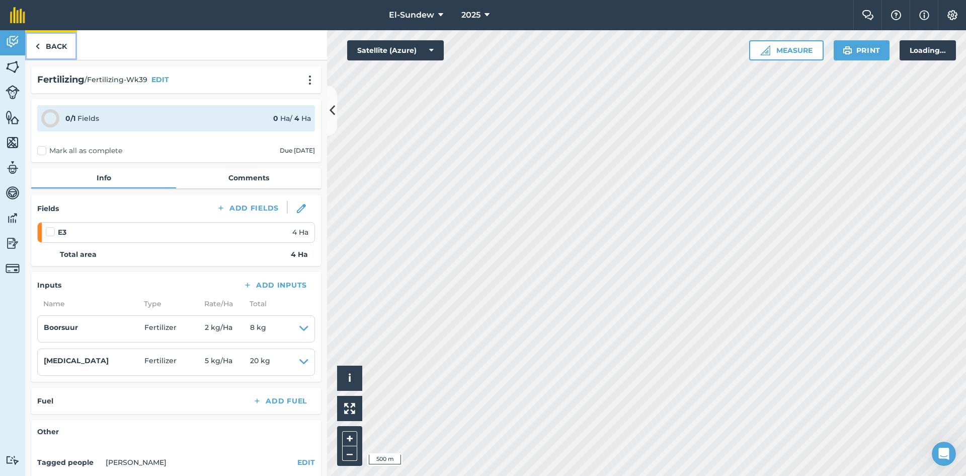
click at [50, 48] on link "Back" at bounding box center [51, 45] width 52 height 30
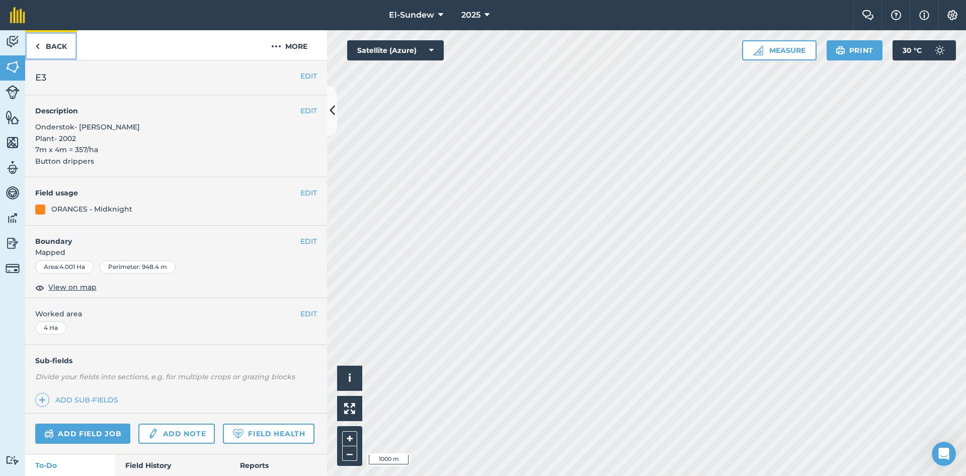
click at [48, 48] on link "Back" at bounding box center [51, 45] width 52 height 30
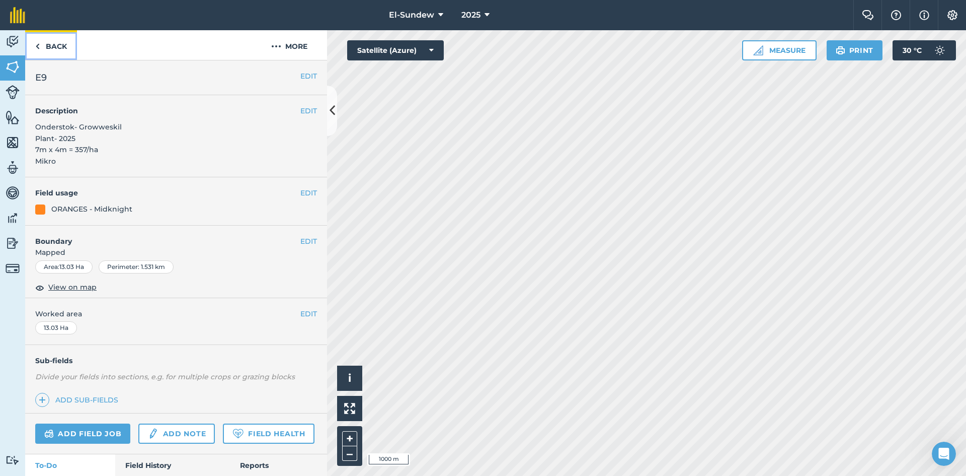
click at [51, 50] on link "Back" at bounding box center [51, 45] width 52 height 30
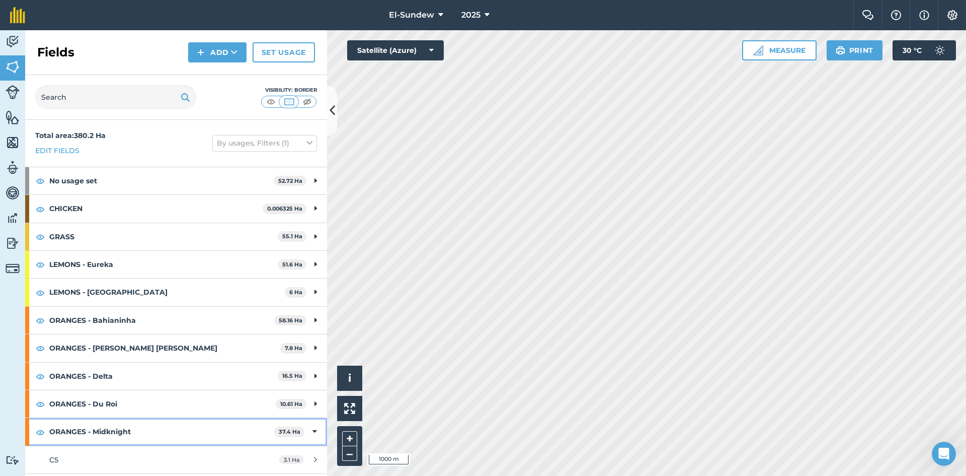
click at [138, 418] on strong "ORANGES - Midknight" at bounding box center [161, 431] width 225 height 27
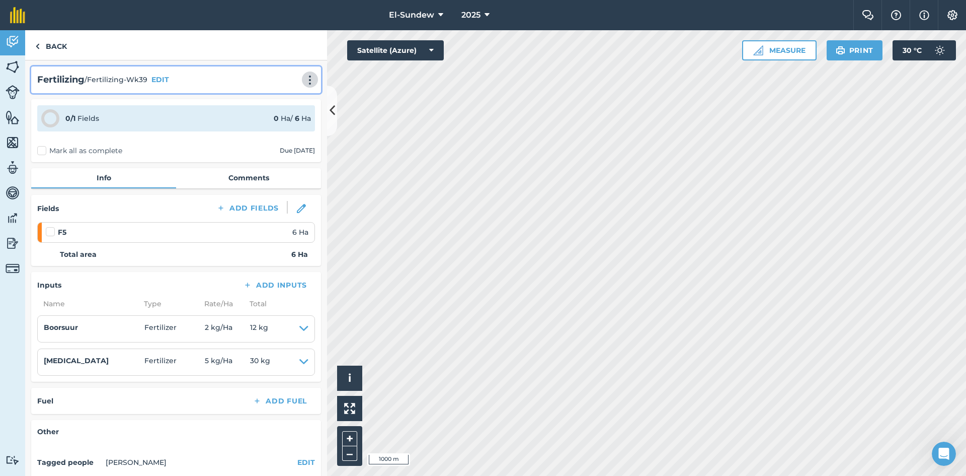
click at [305, 74] on button at bounding box center [310, 79] width 10 height 12
click at [281, 101] on link "Print" at bounding box center [289, 102] width 64 height 20
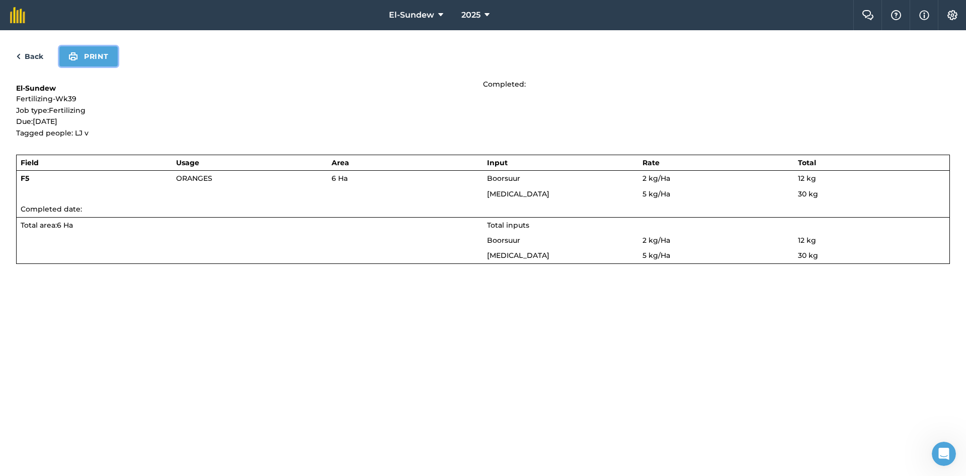
click at [84, 52] on button "Print" at bounding box center [88, 56] width 58 height 20
click at [25, 54] on link "Back" at bounding box center [29, 56] width 27 height 12
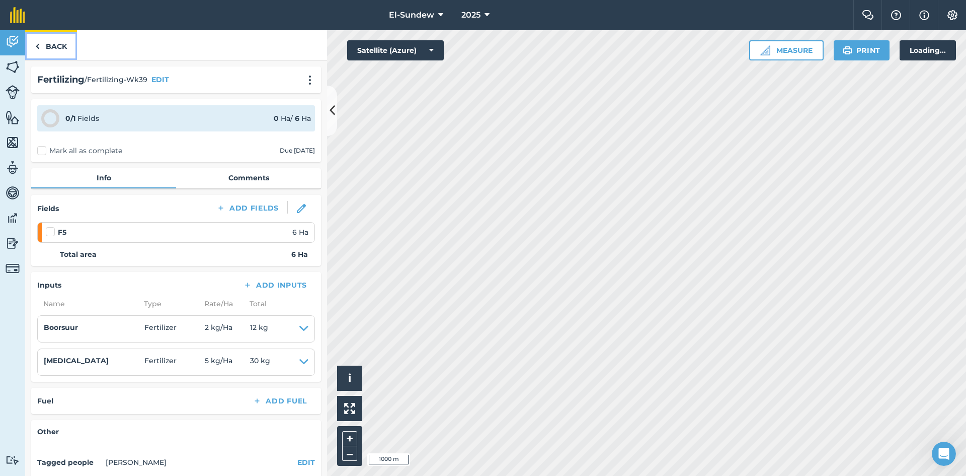
click at [69, 54] on link "Back" at bounding box center [51, 45] width 52 height 30
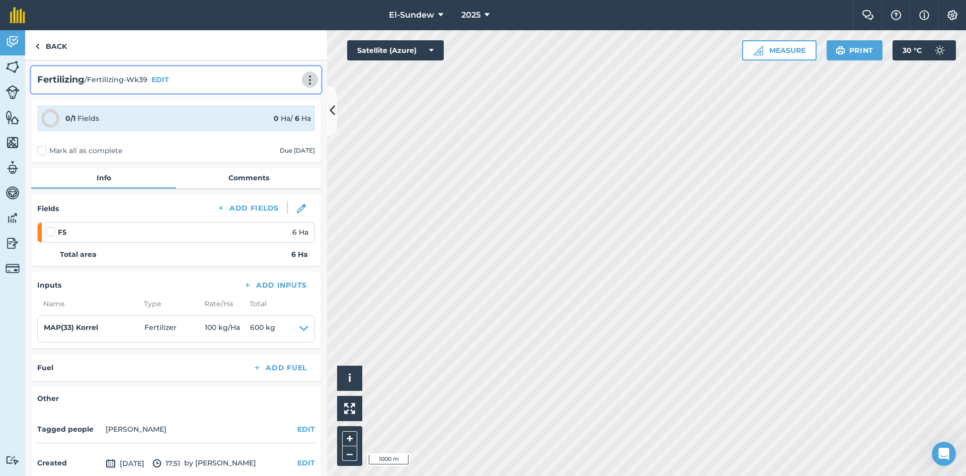
click at [304, 80] on img at bounding box center [310, 80] width 12 height 10
click at [289, 100] on link "Print" at bounding box center [289, 102] width 64 height 20
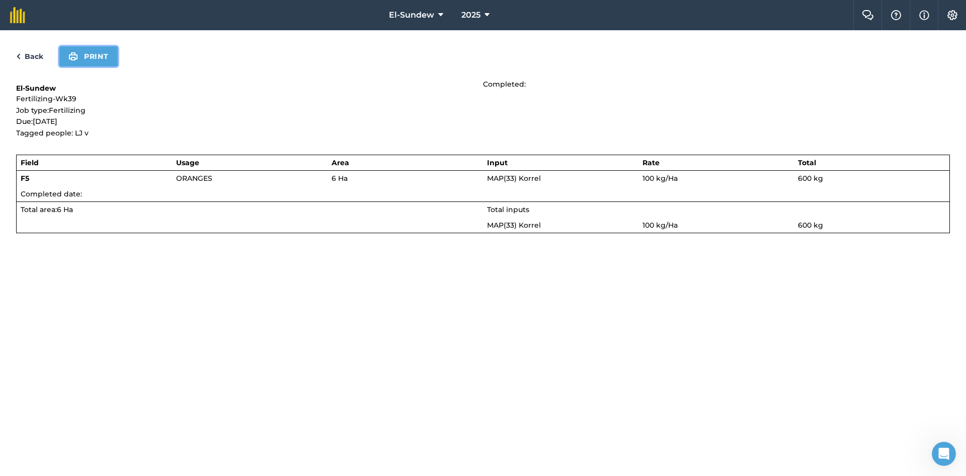
click at [81, 51] on button "Print" at bounding box center [88, 56] width 58 height 20
click at [36, 50] on link "Back" at bounding box center [29, 56] width 27 height 12
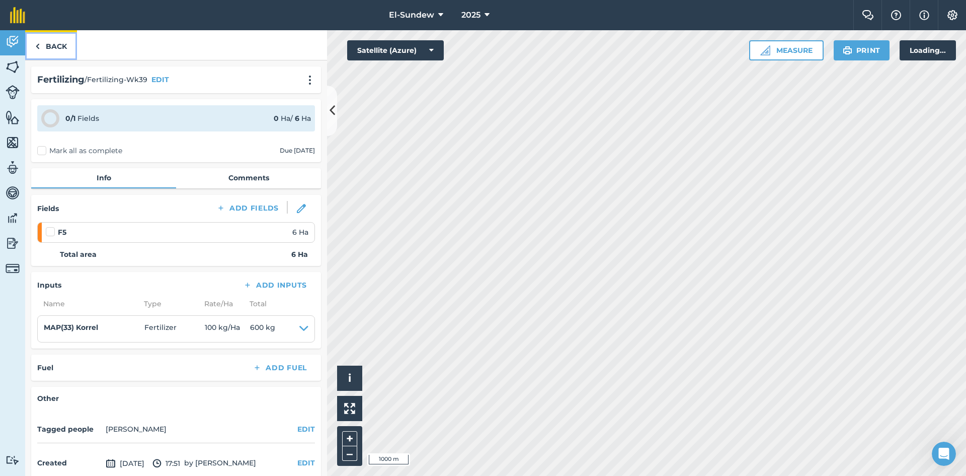
click at [36, 48] on img at bounding box center [37, 46] width 5 height 12
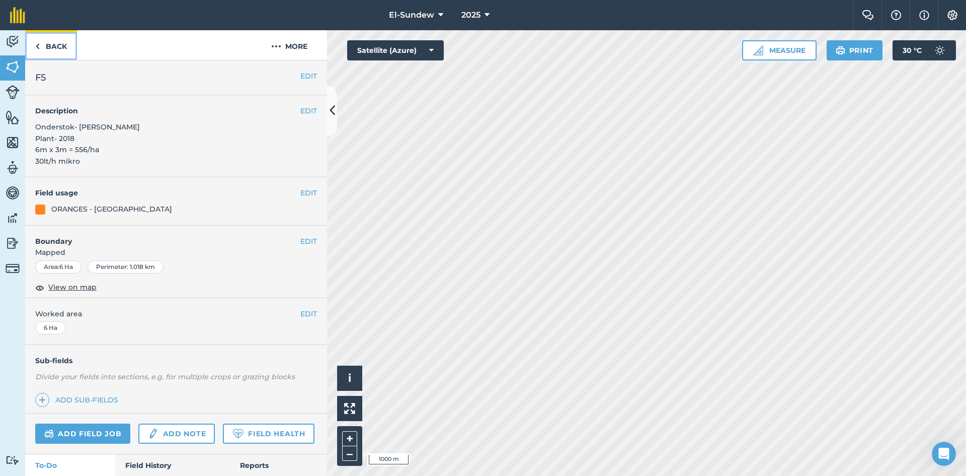
click at [36, 48] on img at bounding box center [37, 46] width 5 height 12
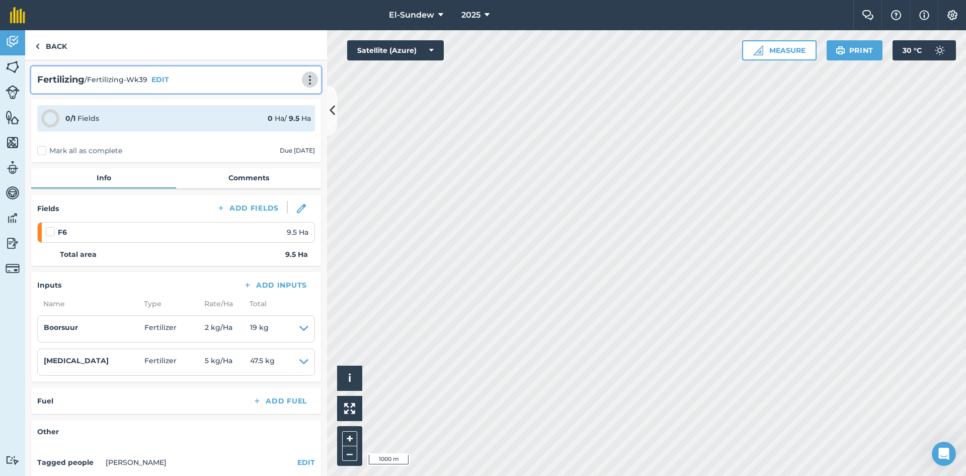
click at [304, 79] on img at bounding box center [310, 80] width 12 height 10
click at [300, 99] on link "Print" at bounding box center [289, 102] width 64 height 20
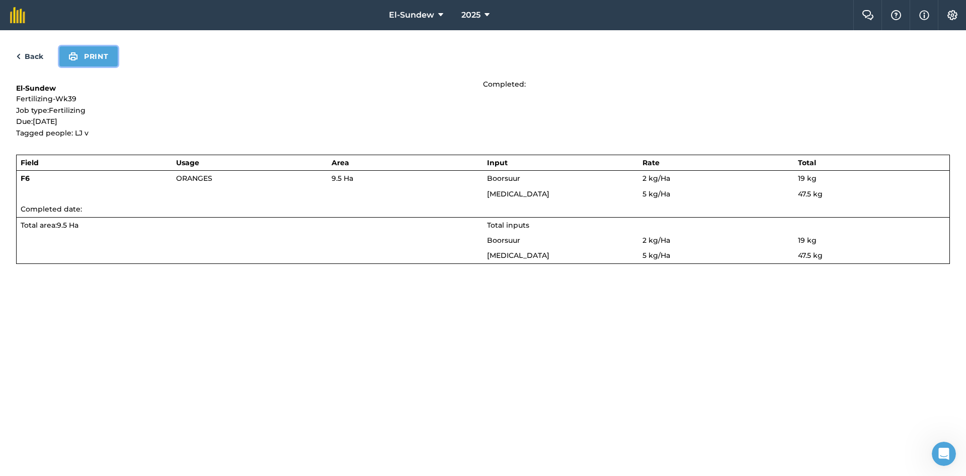
click at [81, 55] on button "Print" at bounding box center [88, 56] width 58 height 20
click at [31, 56] on link "Back" at bounding box center [29, 56] width 27 height 12
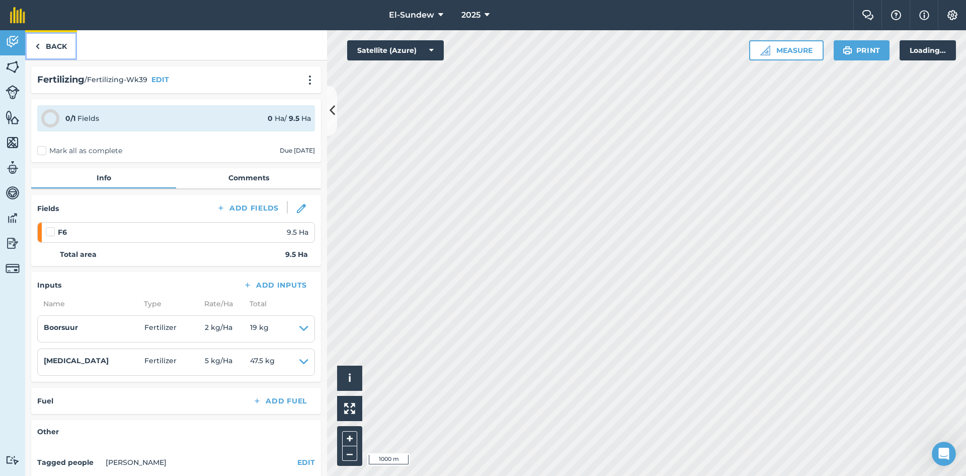
click at [47, 48] on link "Back" at bounding box center [51, 45] width 52 height 30
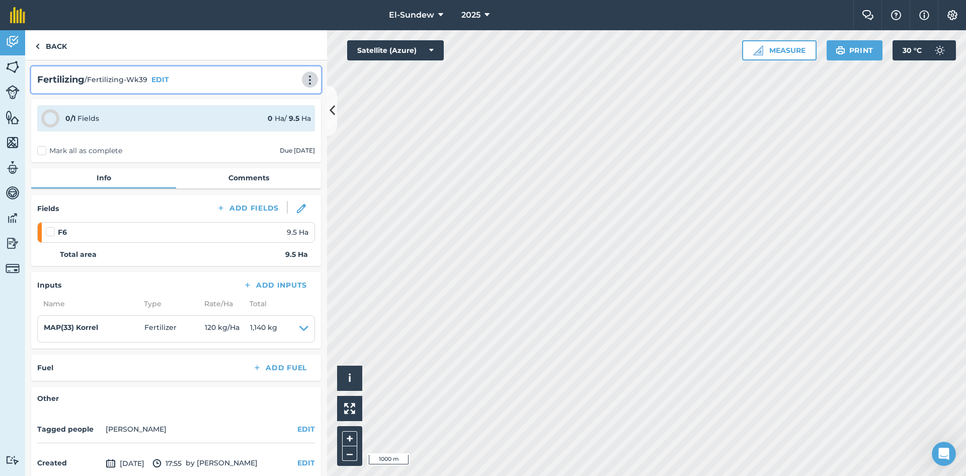
click at [306, 79] on img at bounding box center [310, 80] width 12 height 10
click at [288, 99] on link "Print" at bounding box center [289, 102] width 64 height 20
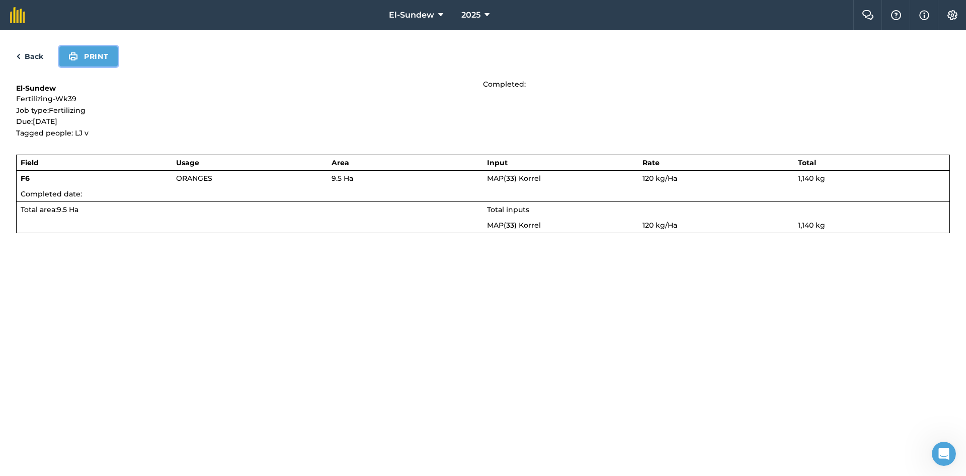
drag, startPoint x: 98, startPoint y: 59, endPoint x: 513, endPoint y: 280, distance: 470.7
click at [99, 59] on button "Print" at bounding box center [88, 56] width 58 height 20
click at [39, 54] on link "Back" at bounding box center [29, 56] width 27 height 12
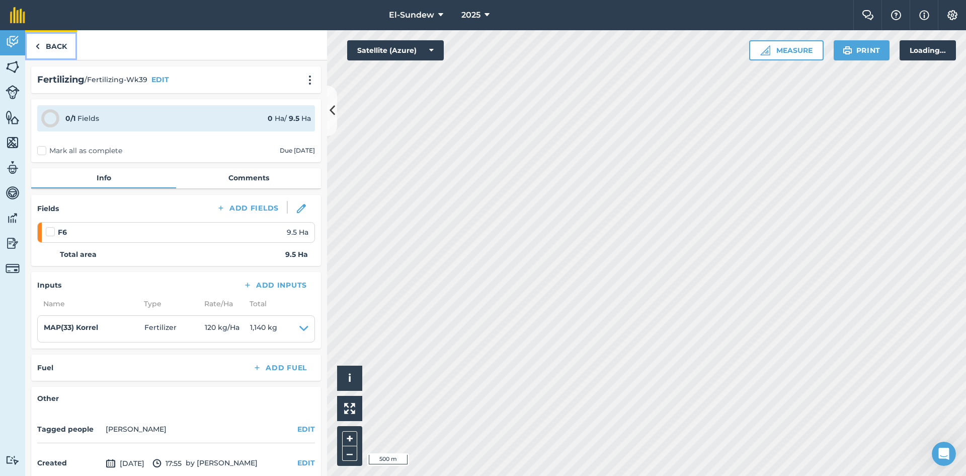
click at [39, 54] on link "Back" at bounding box center [51, 45] width 52 height 30
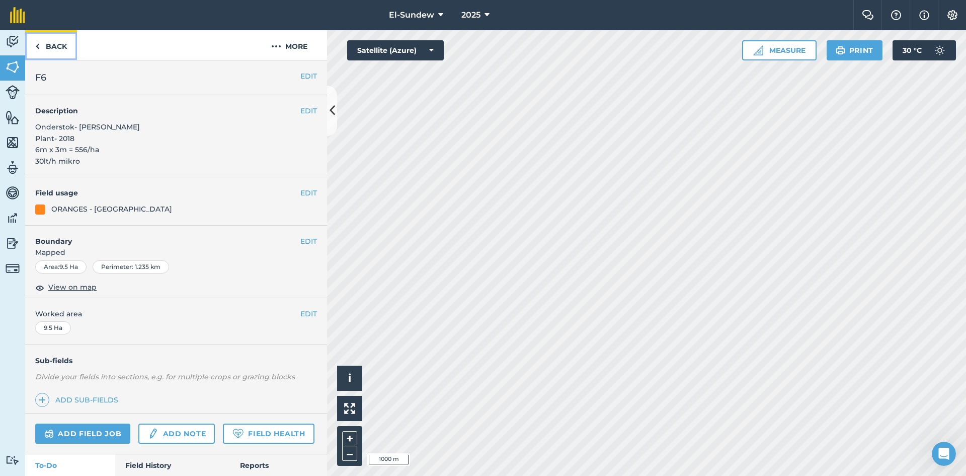
click at [39, 54] on link "Back" at bounding box center [51, 45] width 52 height 30
